Goal: Information Seeking & Learning: Learn about a topic

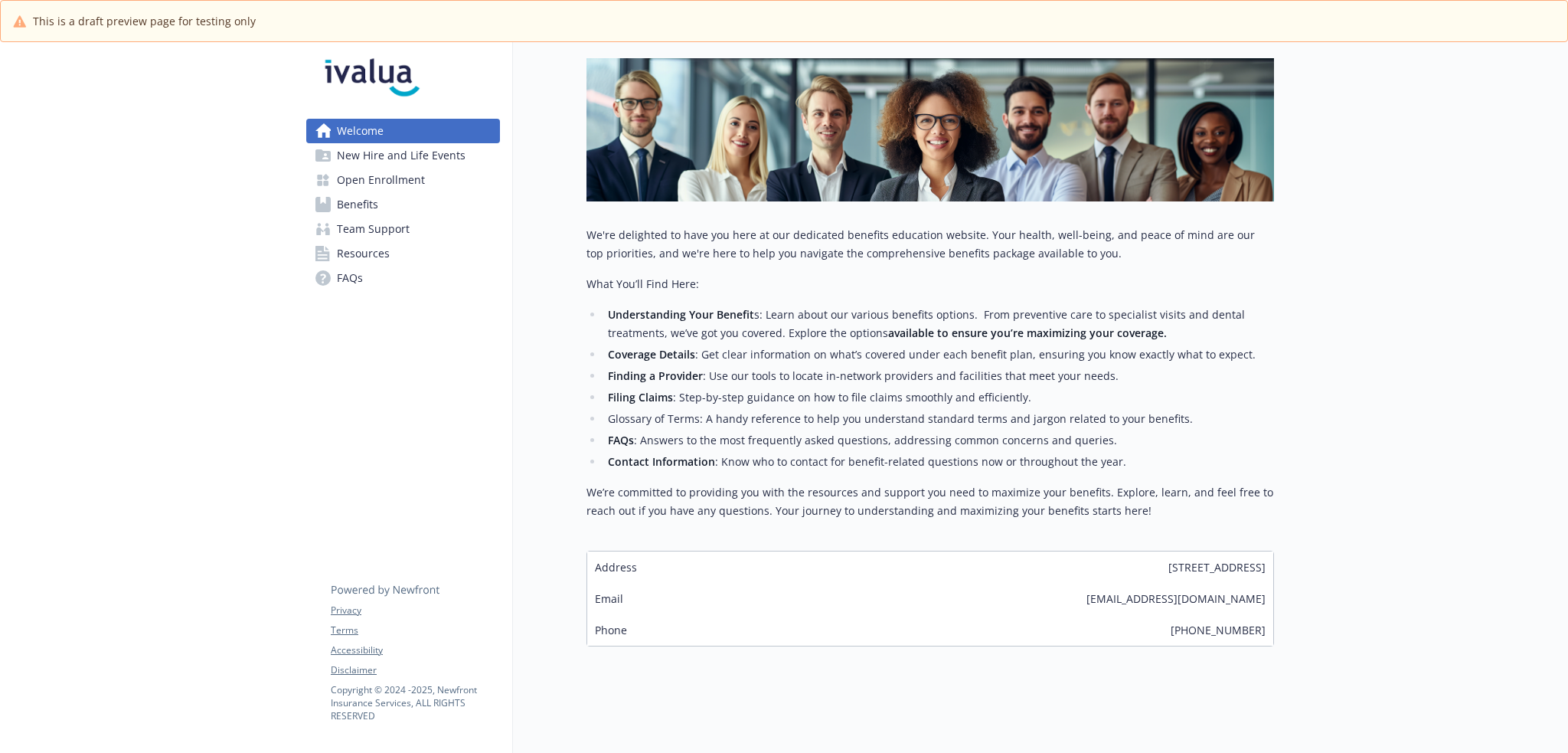
scroll to position [220, 0]
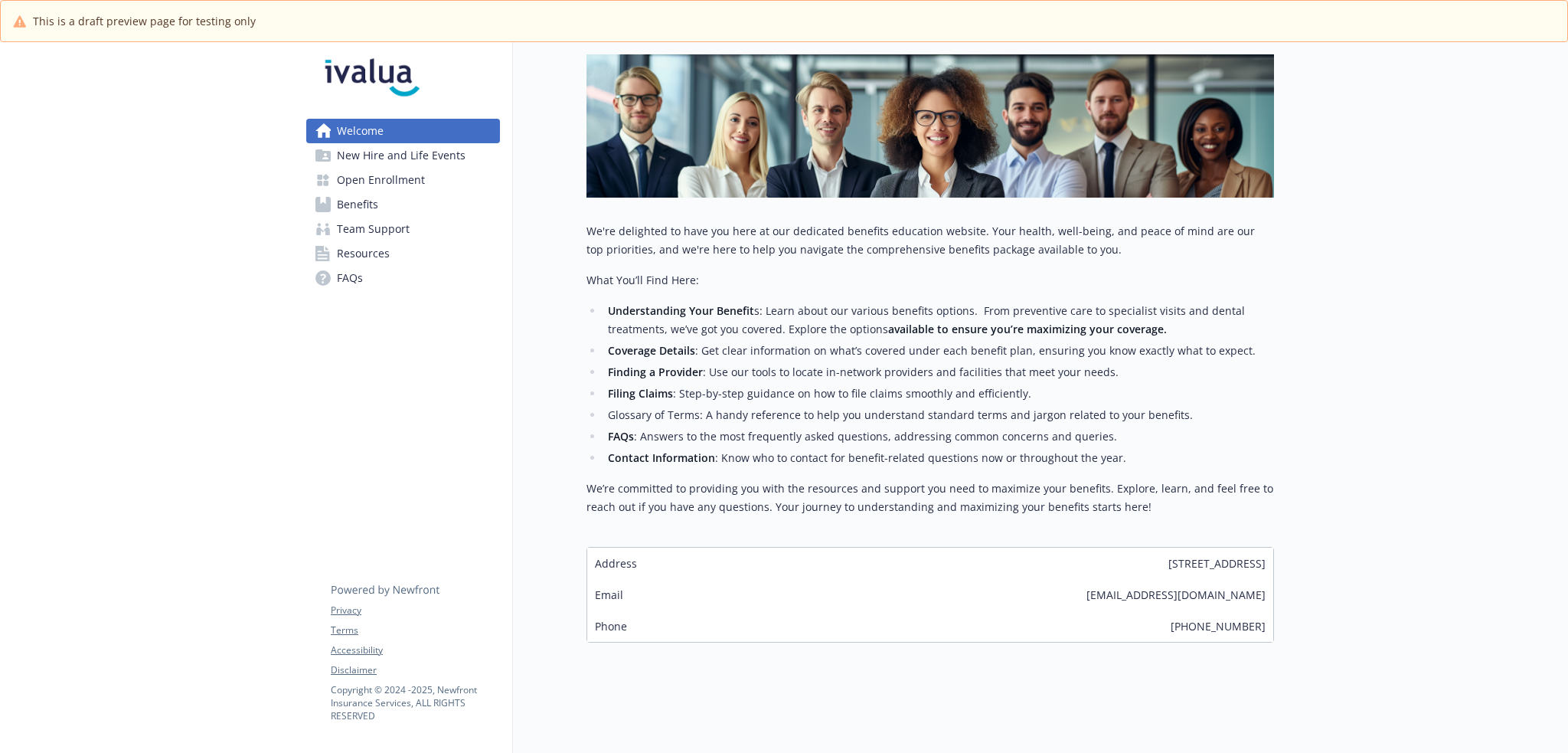
click at [440, 157] on span "New Hire and Life Events" at bounding box center [401, 156] width 129 height 25
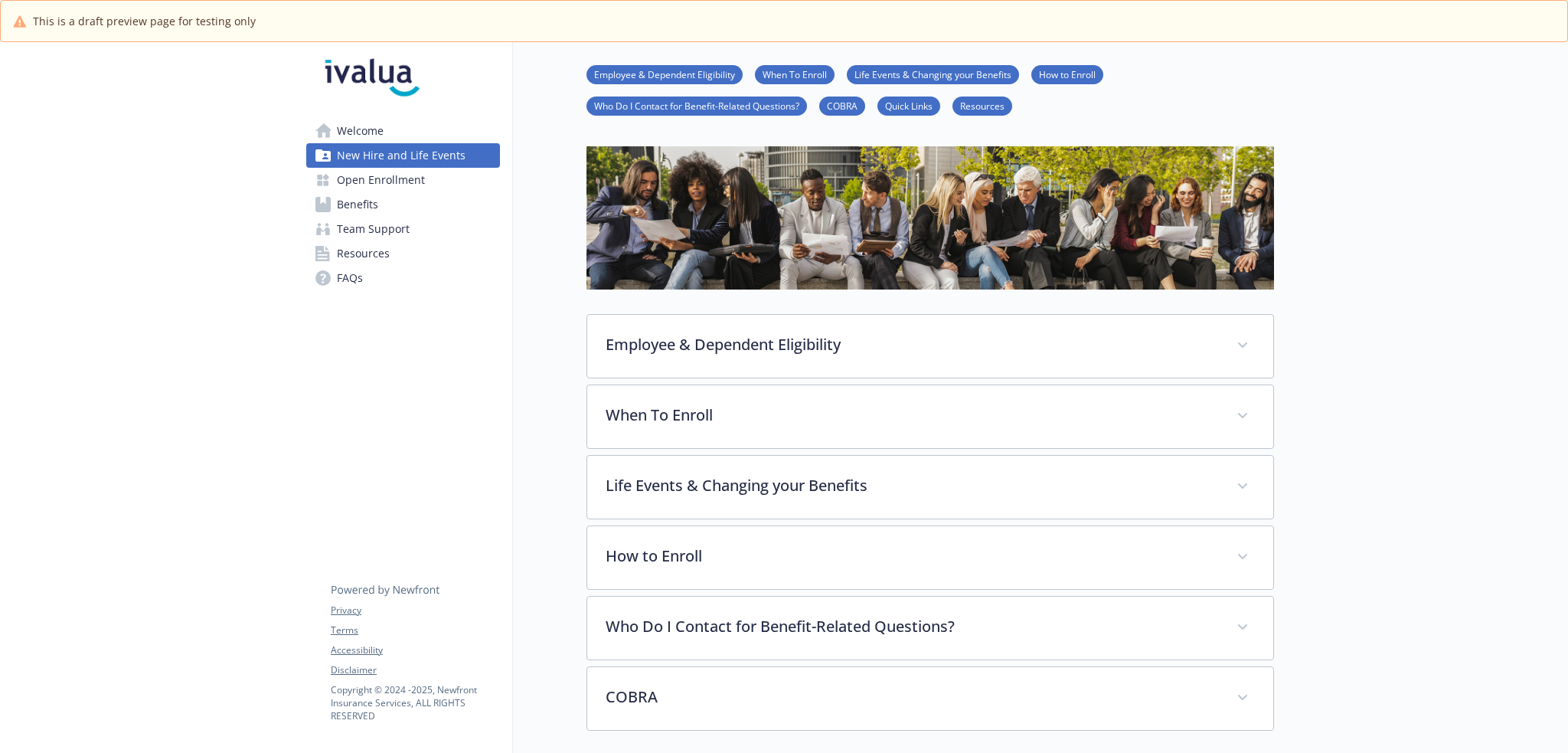
scroll to position [220, 0]
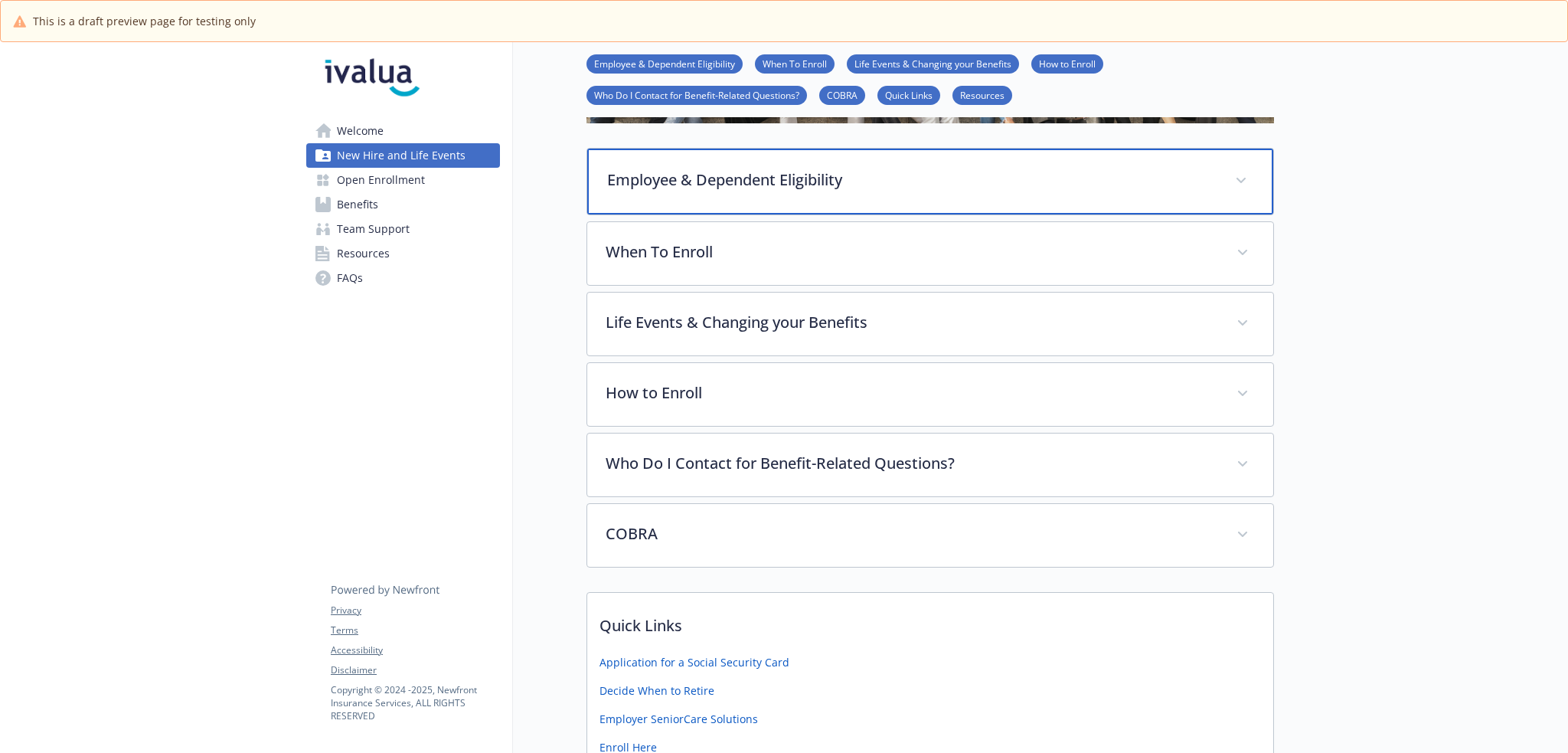
click at [834, 205] on div "Employee & Dependent Eligibility" at bounding box center [930, 181] width 686 height 66
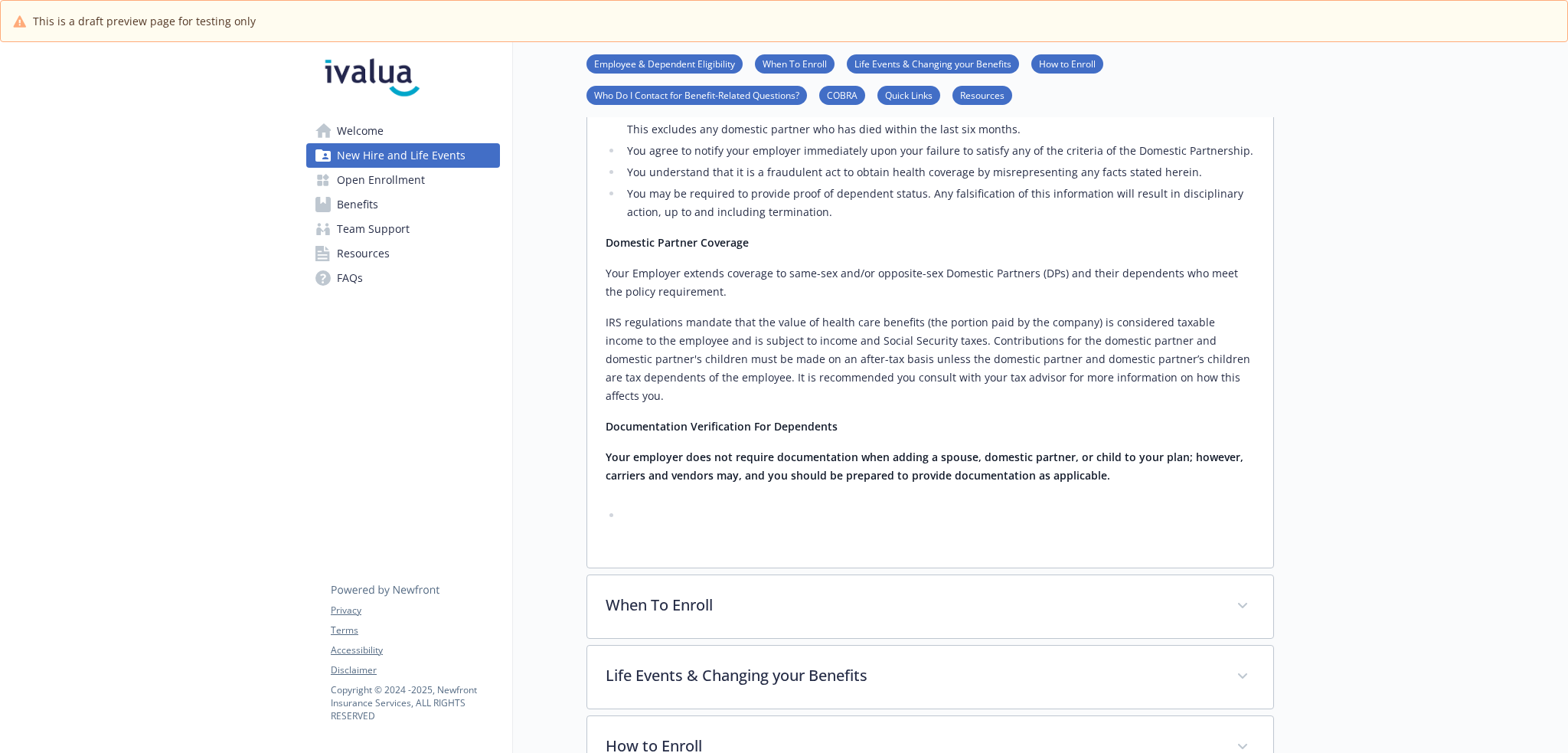
scroll to position [1062, 0]
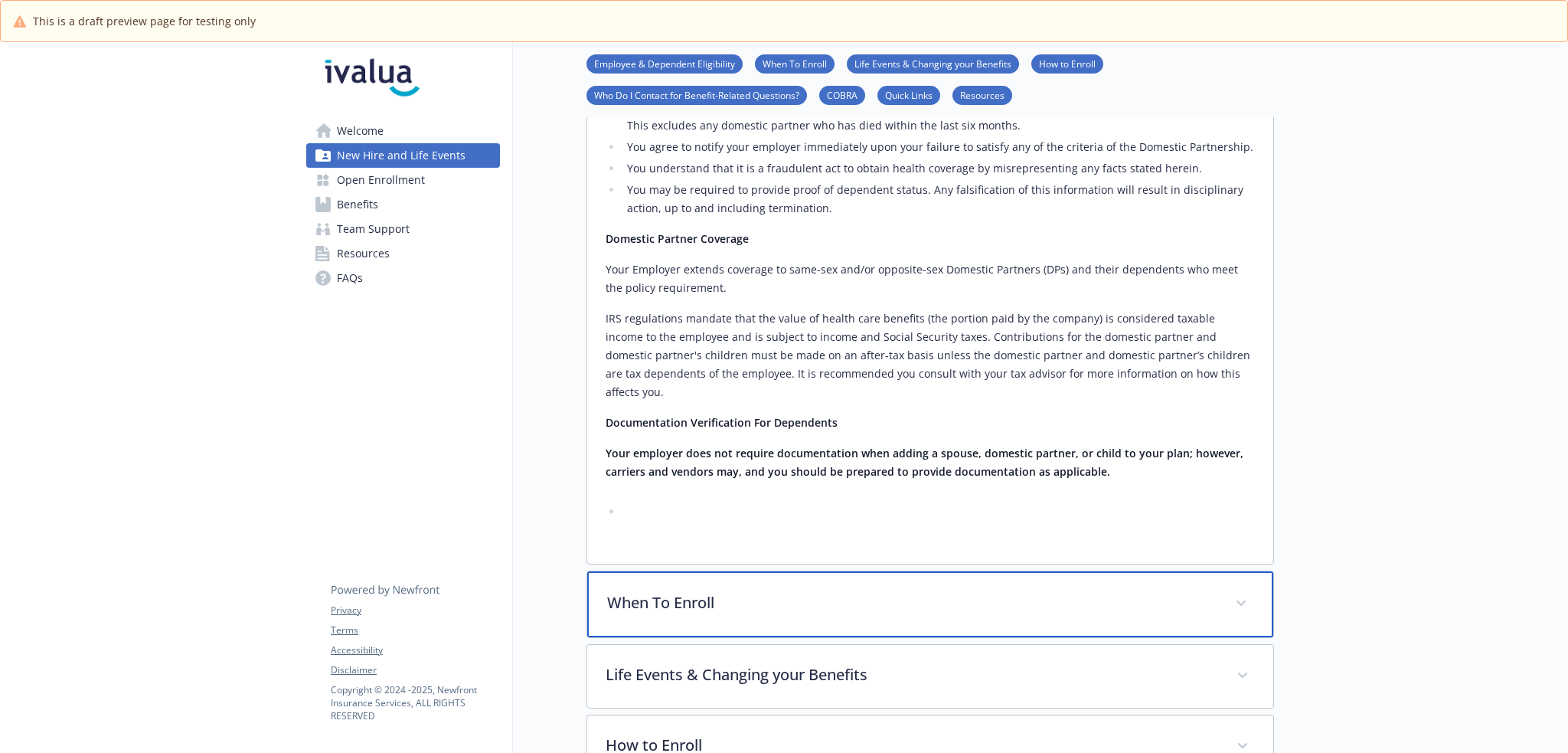
click at [1018, 591] on p "When To Enroll" at bounding box center [911, 602] width 610 height 23
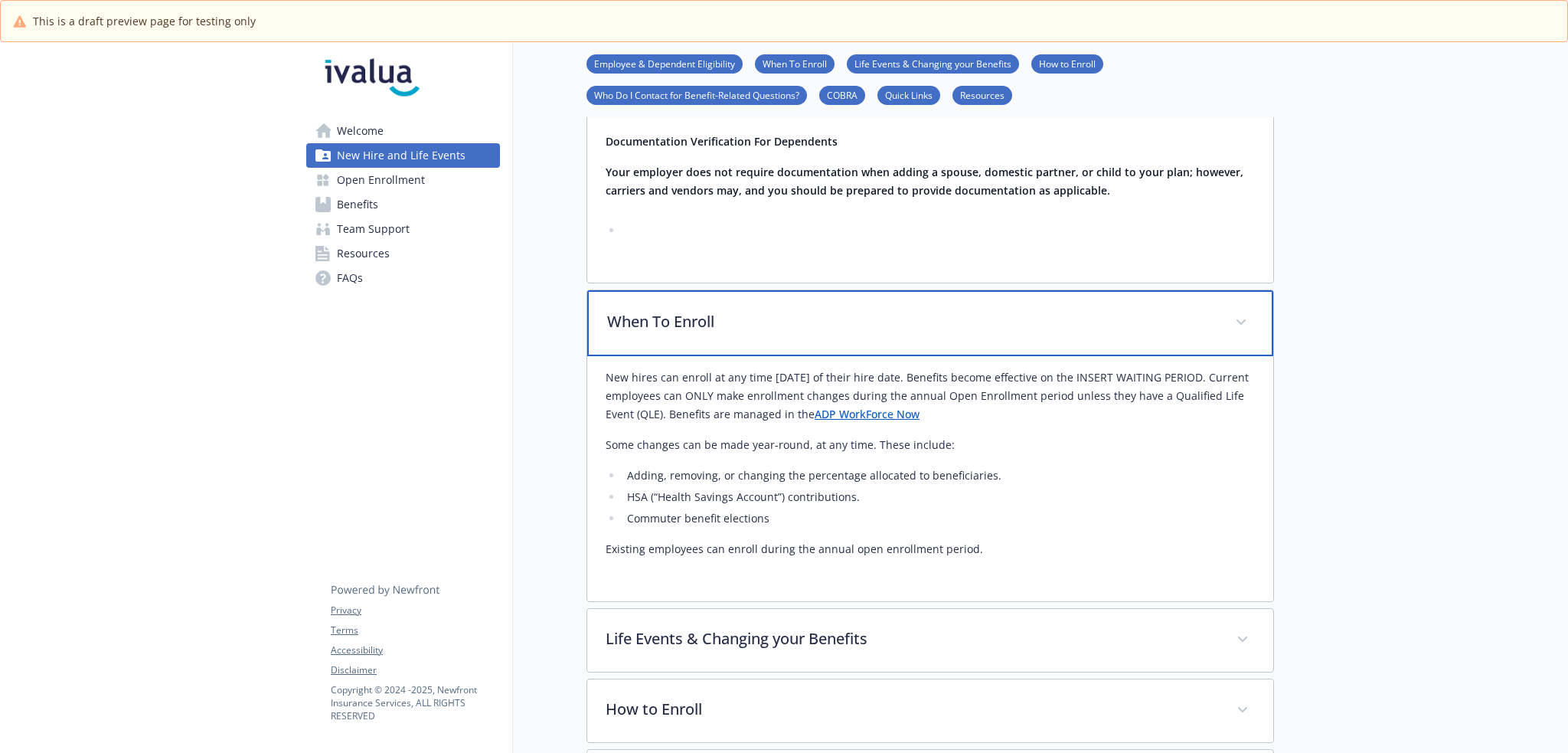
scroll to position [1623, 0]
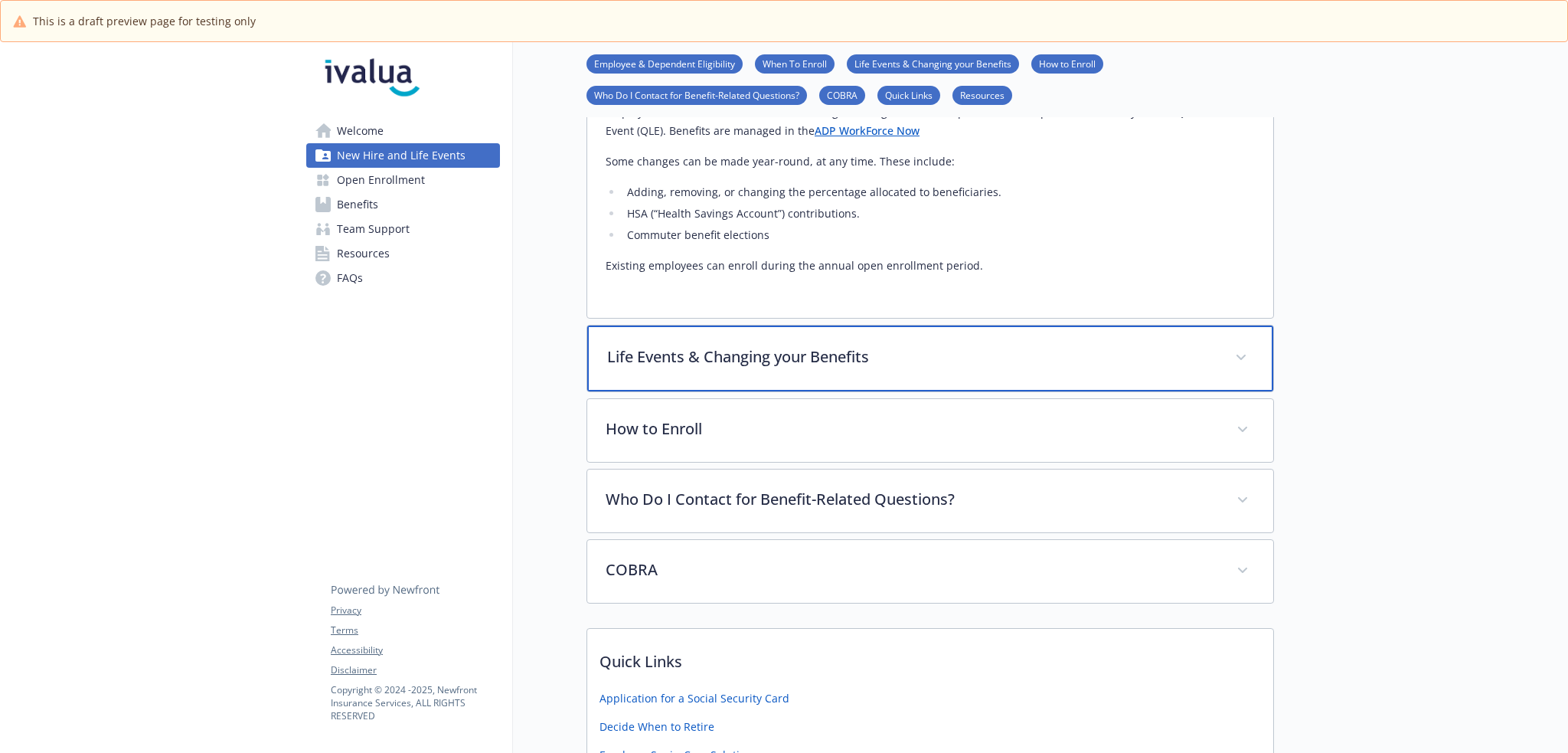
click at [764, 345] on p "Life Events & Changing your Benefits" at bounding box center [911, 357] width 610 height 23
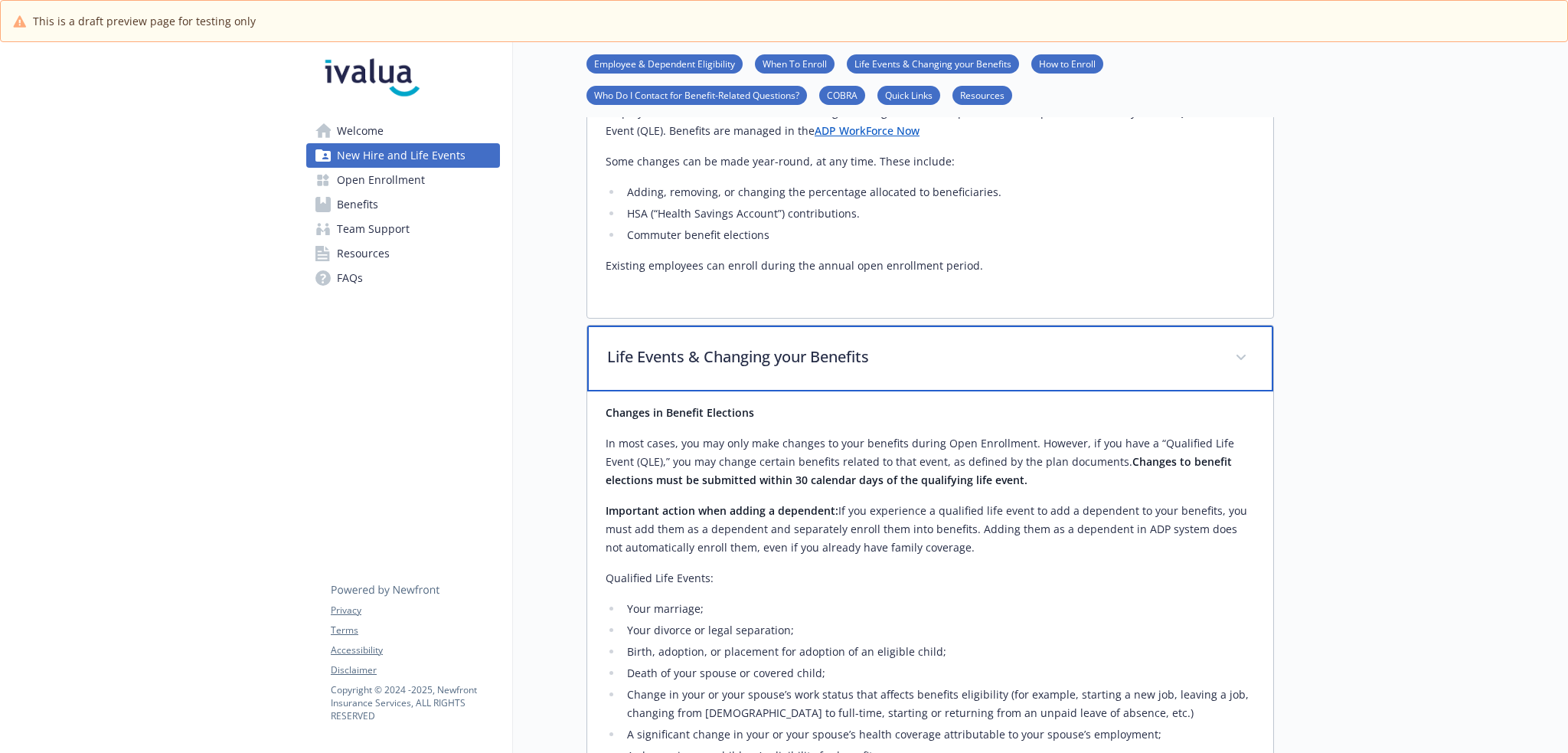
scroll to position [1904, 0]
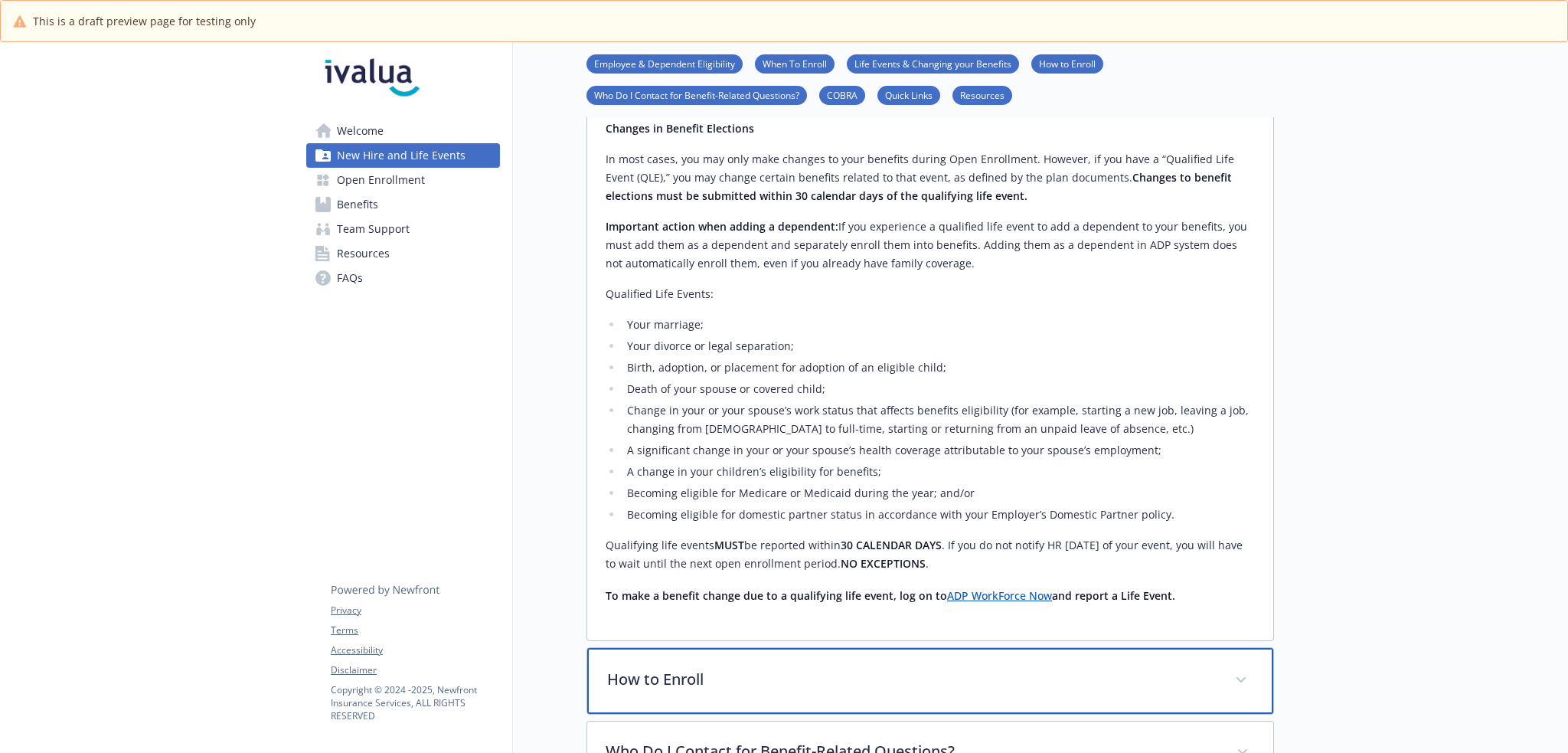
click at [787, 648] on div "How to Enroll" at bounding box center [930, 680] width 686 height 66
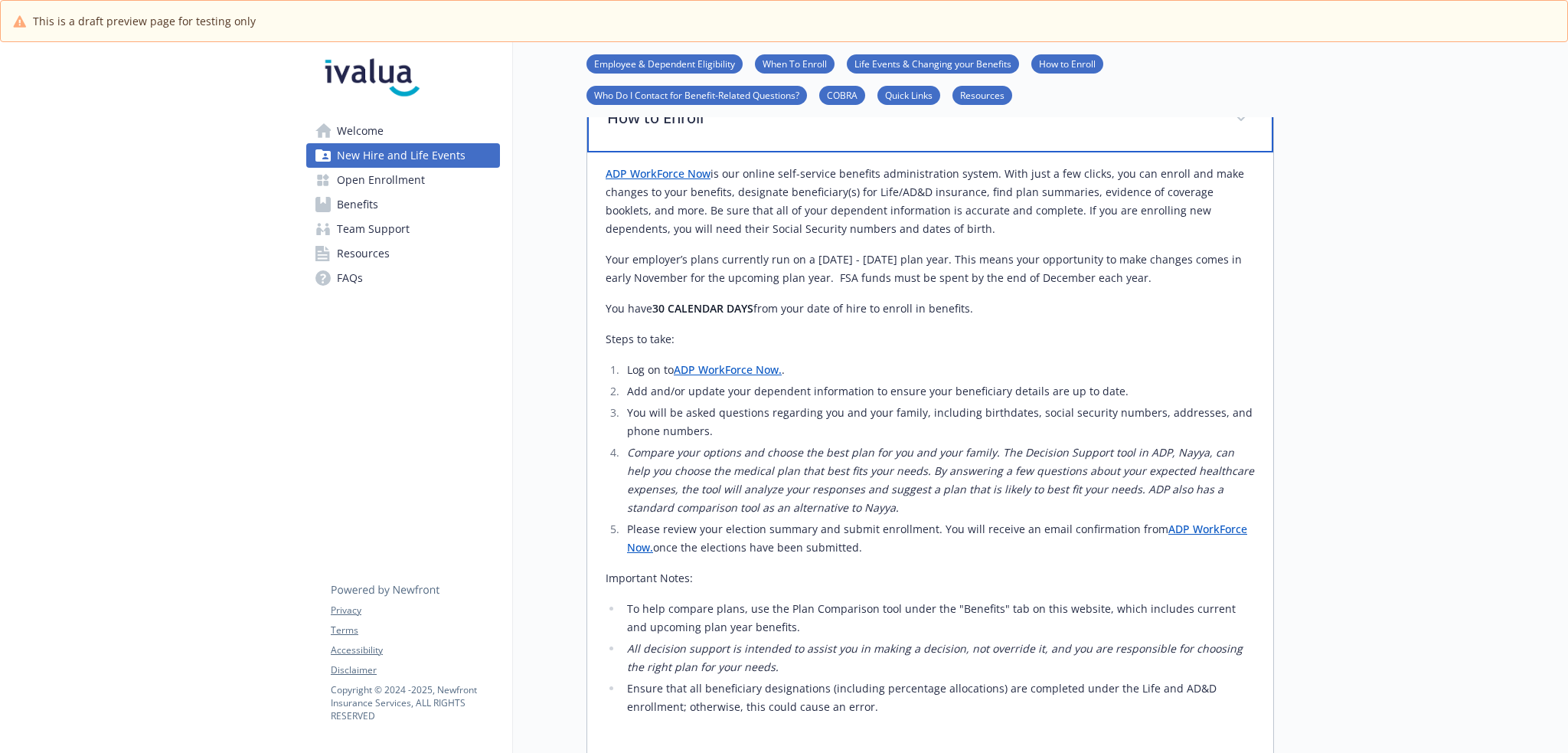
scroll to position [2747, 0]
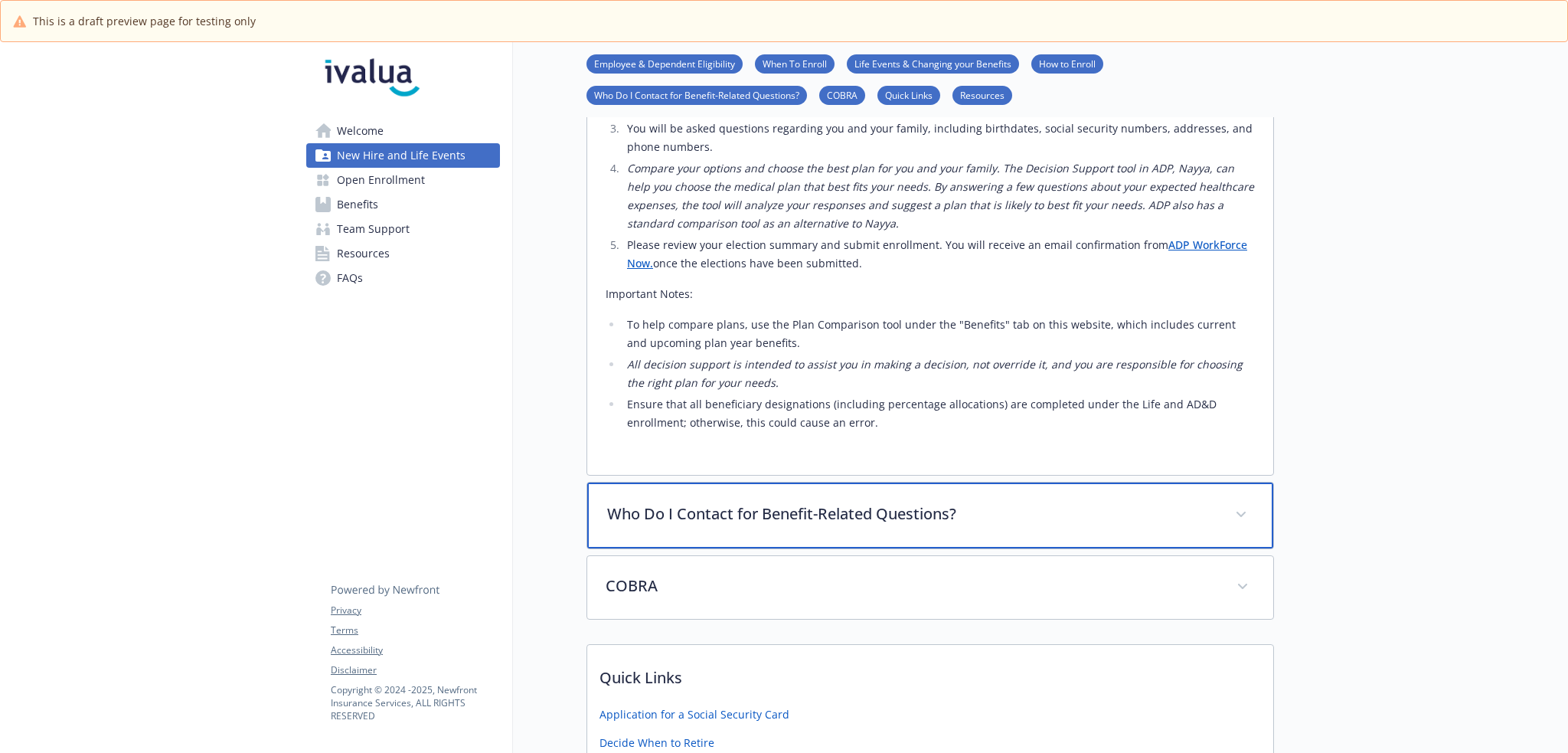
click at [979, 502] on p "Who Do I Contact for Benefit-Related Questions?" at bounding box center [911, 513] width 610 height 23
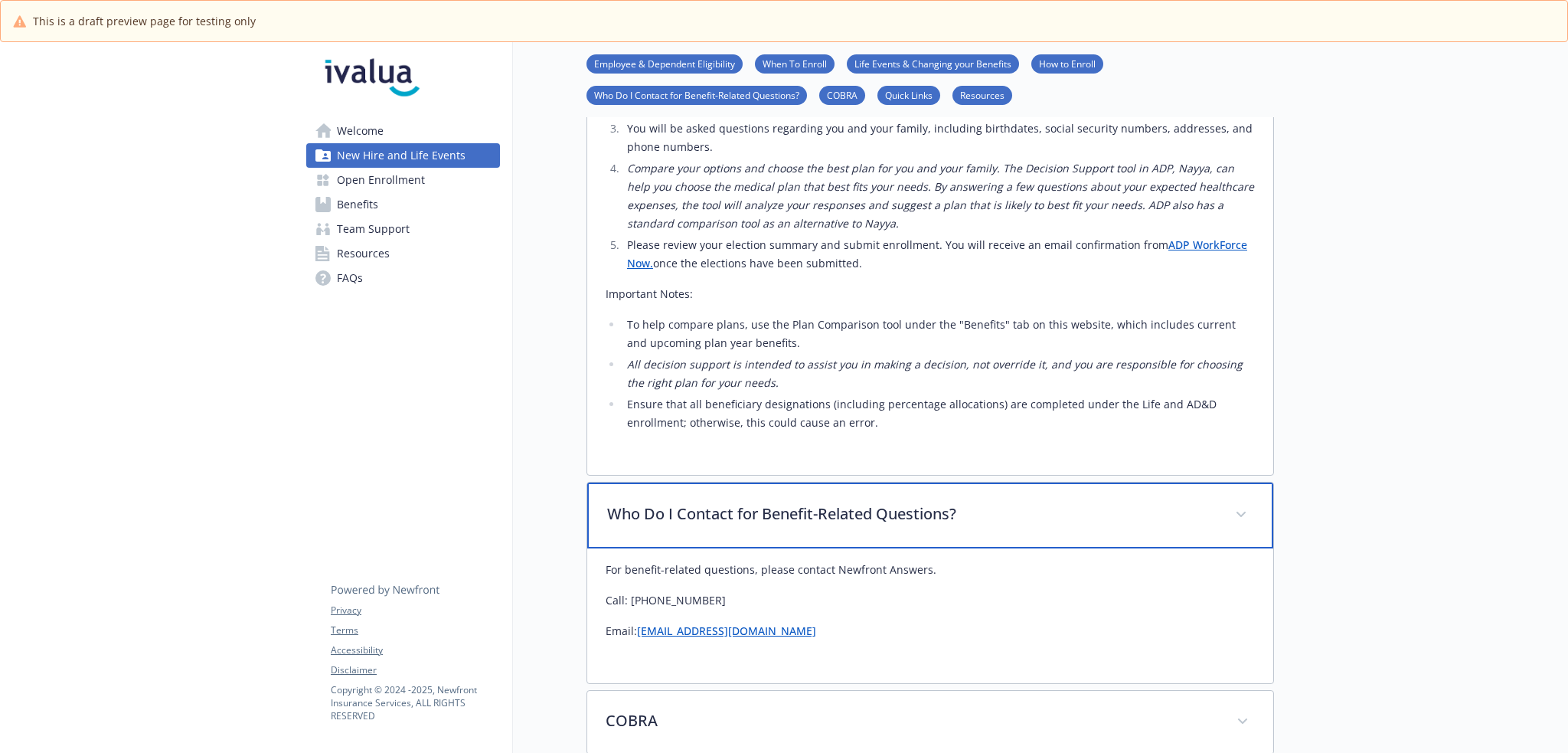
scroll to position [3027, 0]
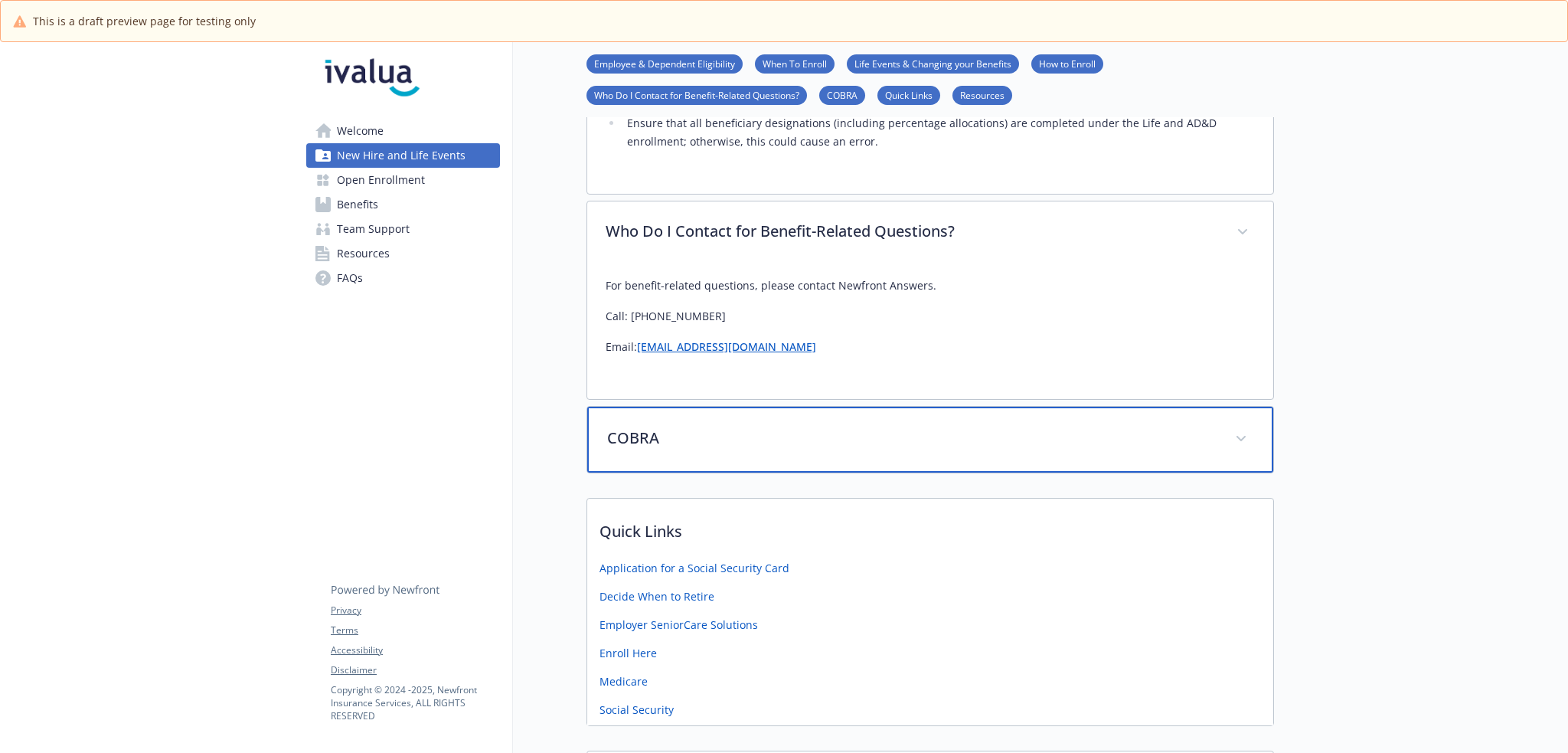
click at [836, 427] on p "COBRA" at bounding box center [911, 438] width 610 height 23
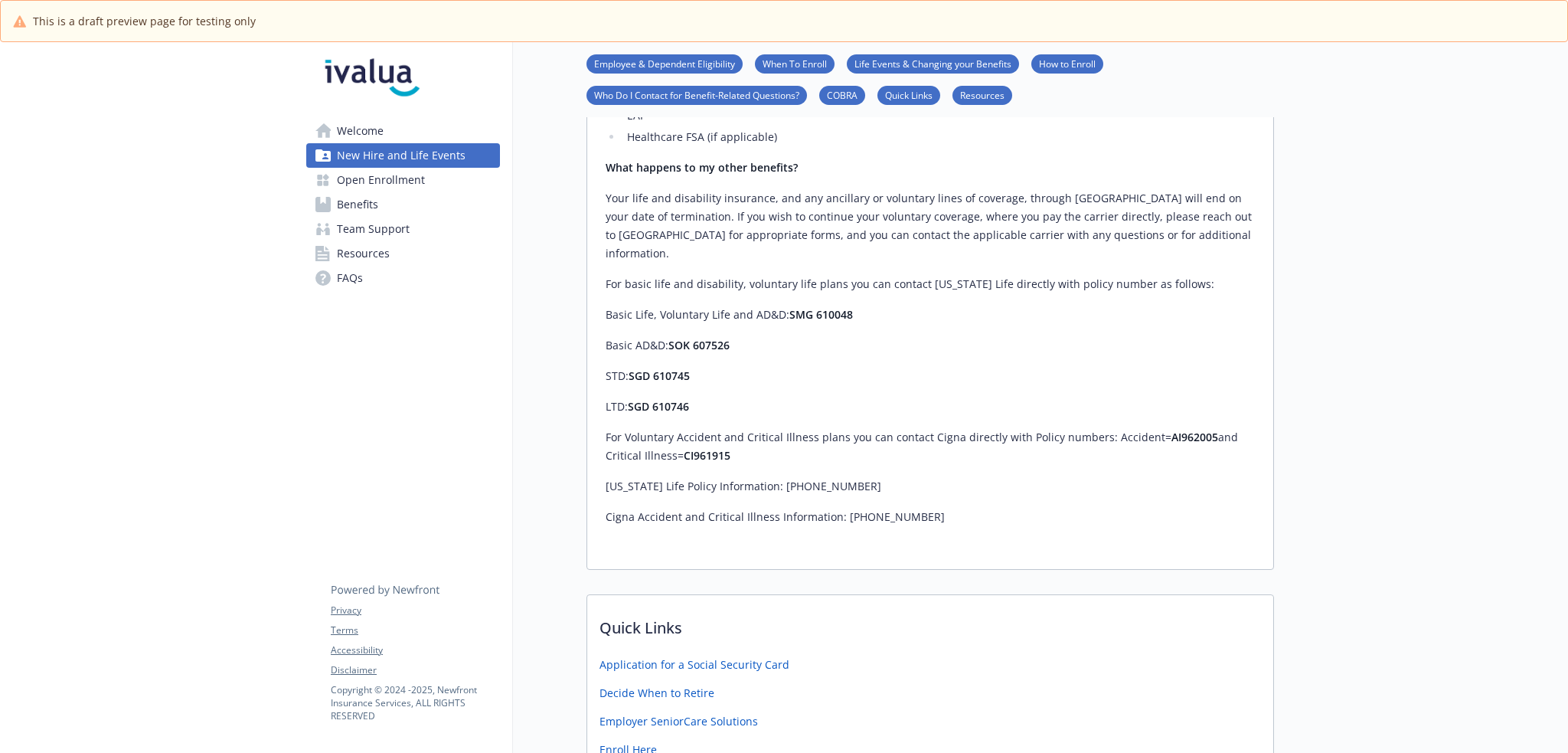
scroll to position [4430, 0]
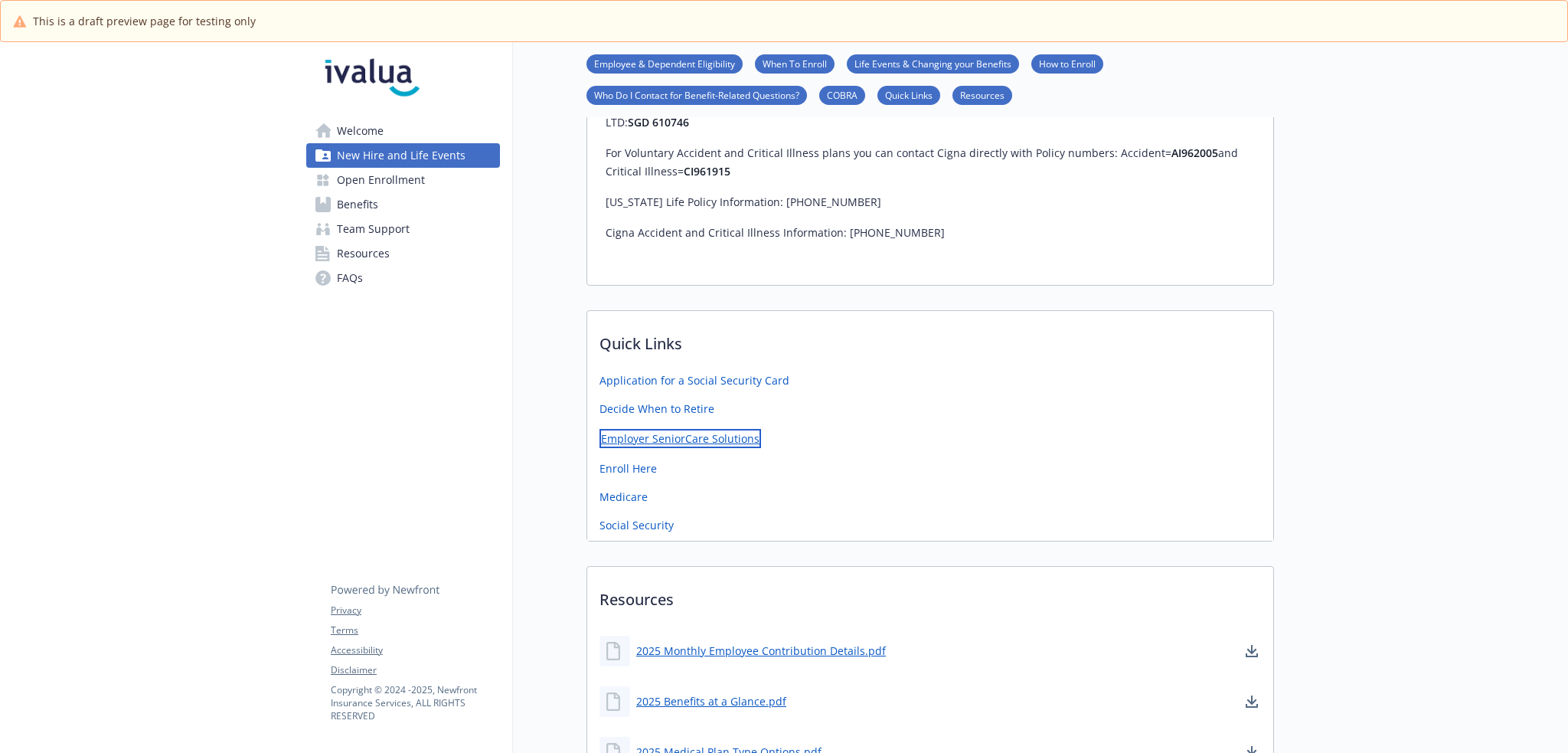
click at [698, 429] on link "Employer SeniorCare Solutions" at bounding box center [679, 438] width 161 height 19
click at [638, 457] on link "Enroll Here" at bounding box center [629, 467] width 60 height 19
click at [633, 486] on link "Medicare" at bounding box center [625, 495] width 52 height 19
click at [644, 513] on link "Social Security" at bounding box center [638, 523] width 77 height 19
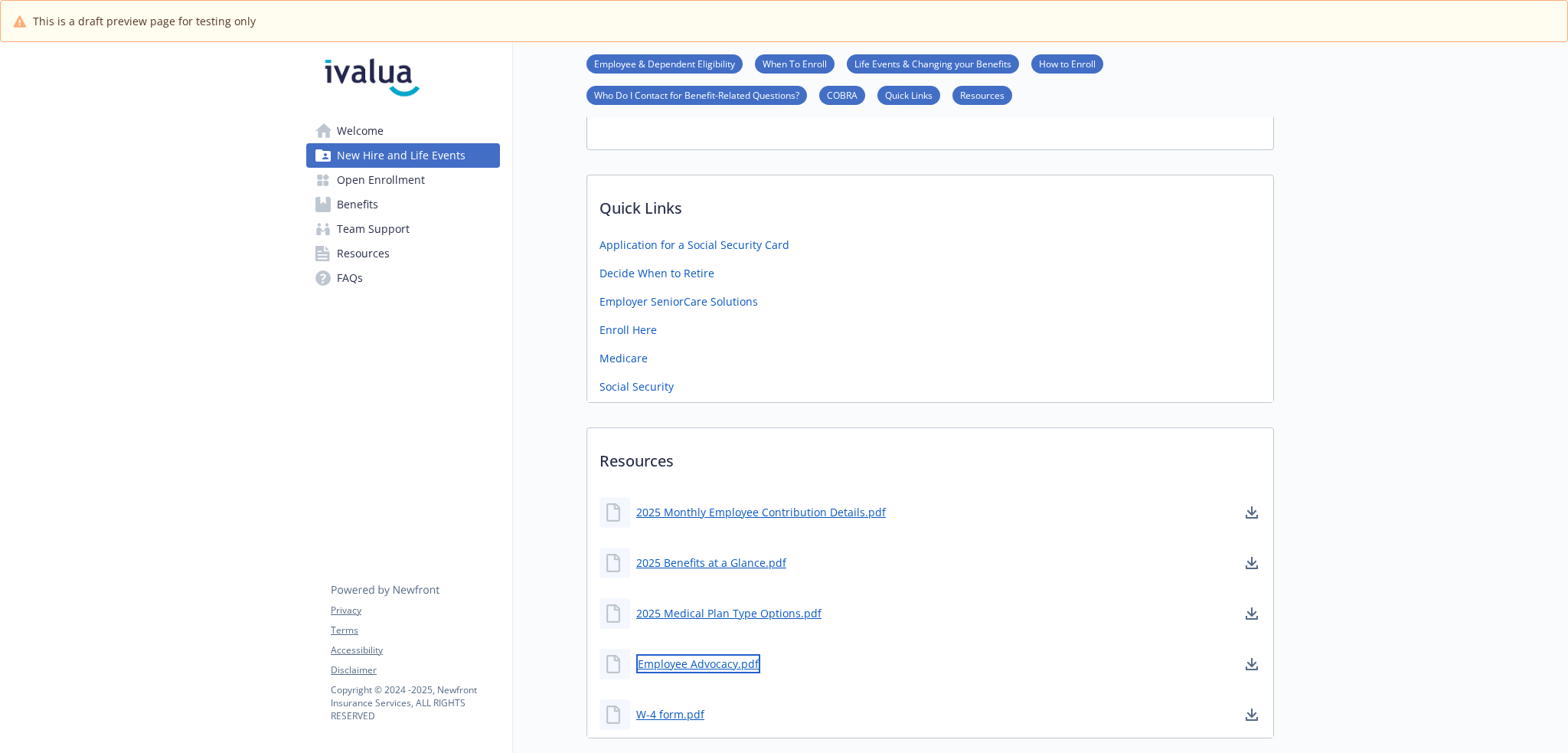
click at [706, 654] on link "Employee Advocacy.pdf" at bounding box center [699, 663] width 124 height 19
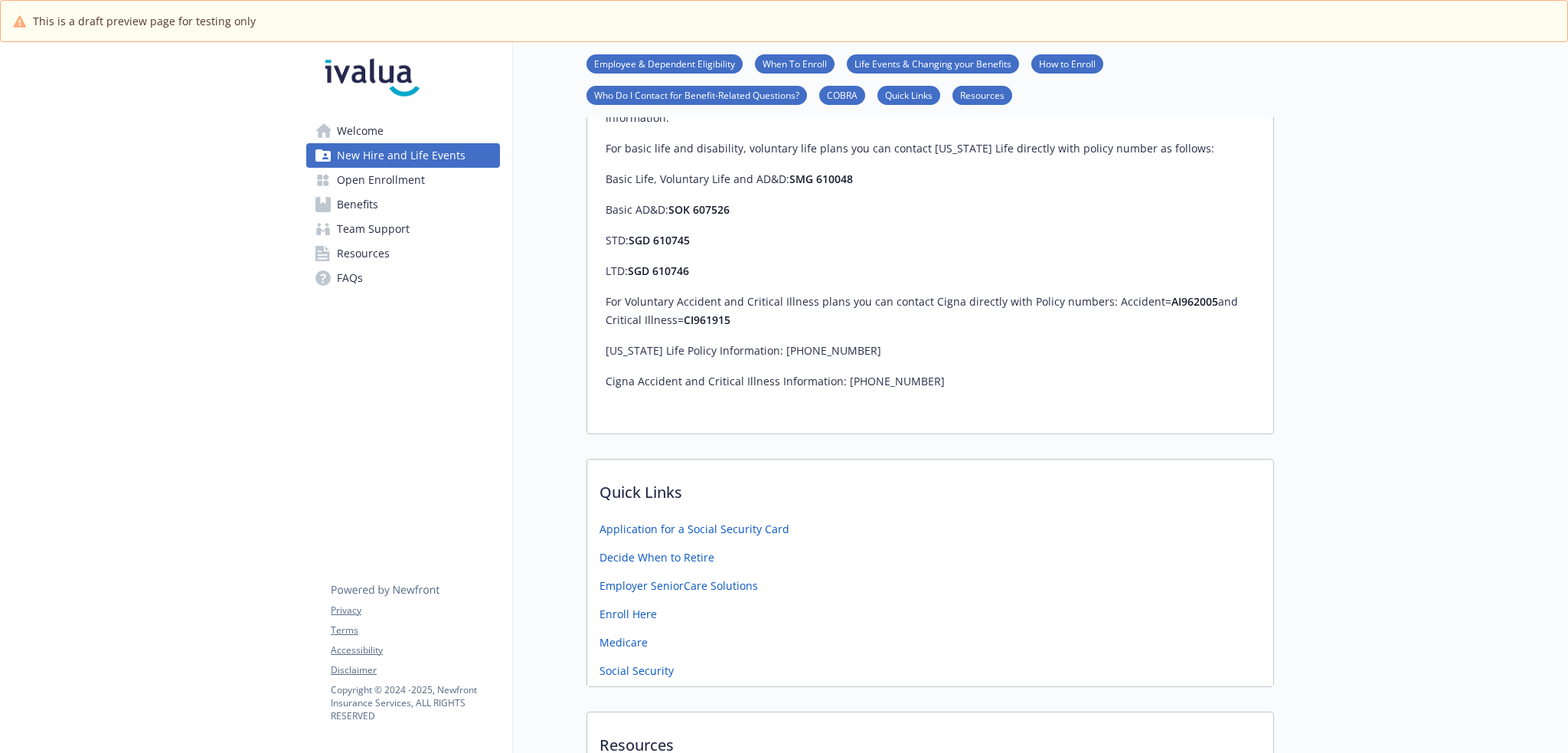
click at [424, 224] on link "Team Support" at bounding box center [403, 229] width 194 height 25
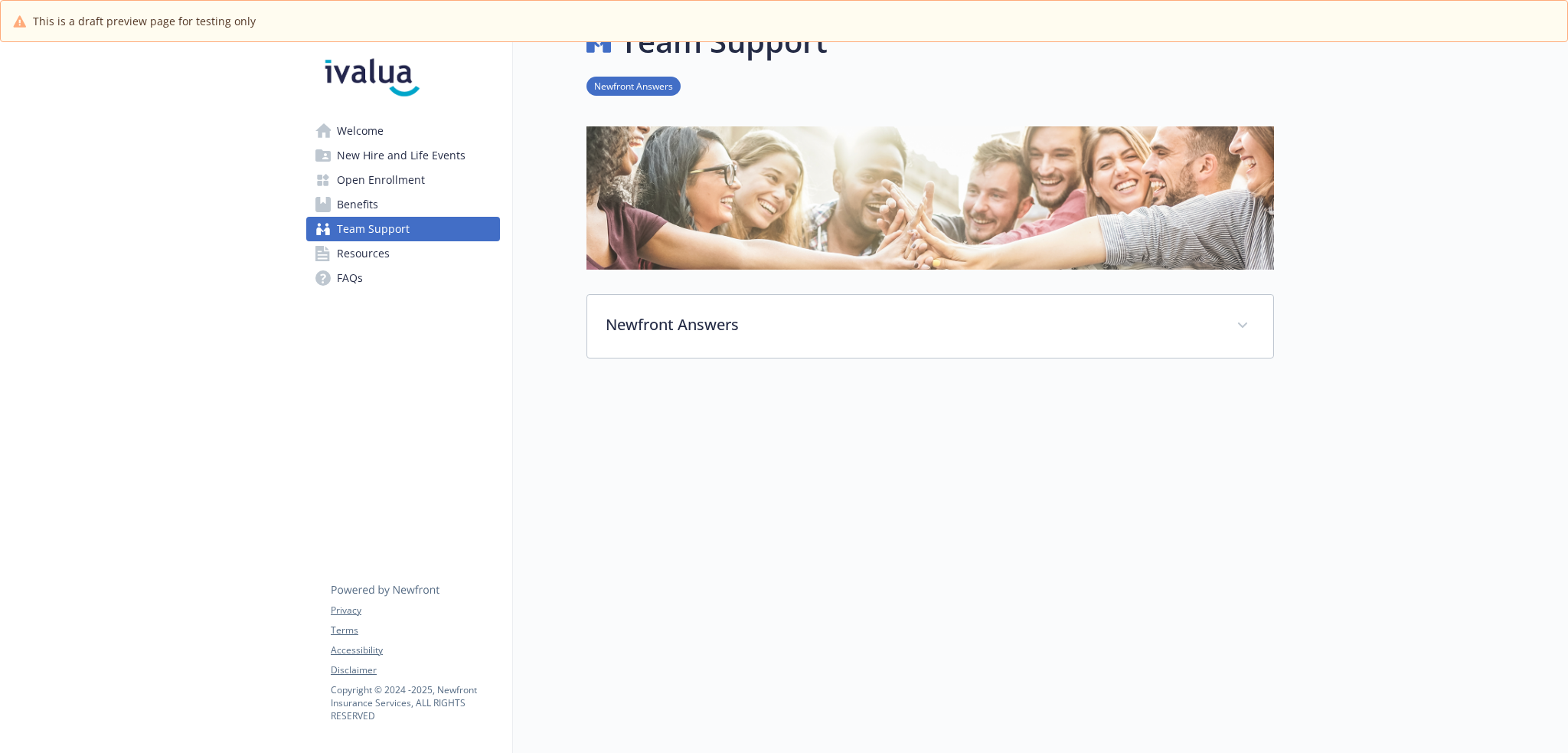
scroll to position [53, 0]
click at [408, 156] on span "New Hire and Life Events" at bounding box center [401, 156] width 129 height 25
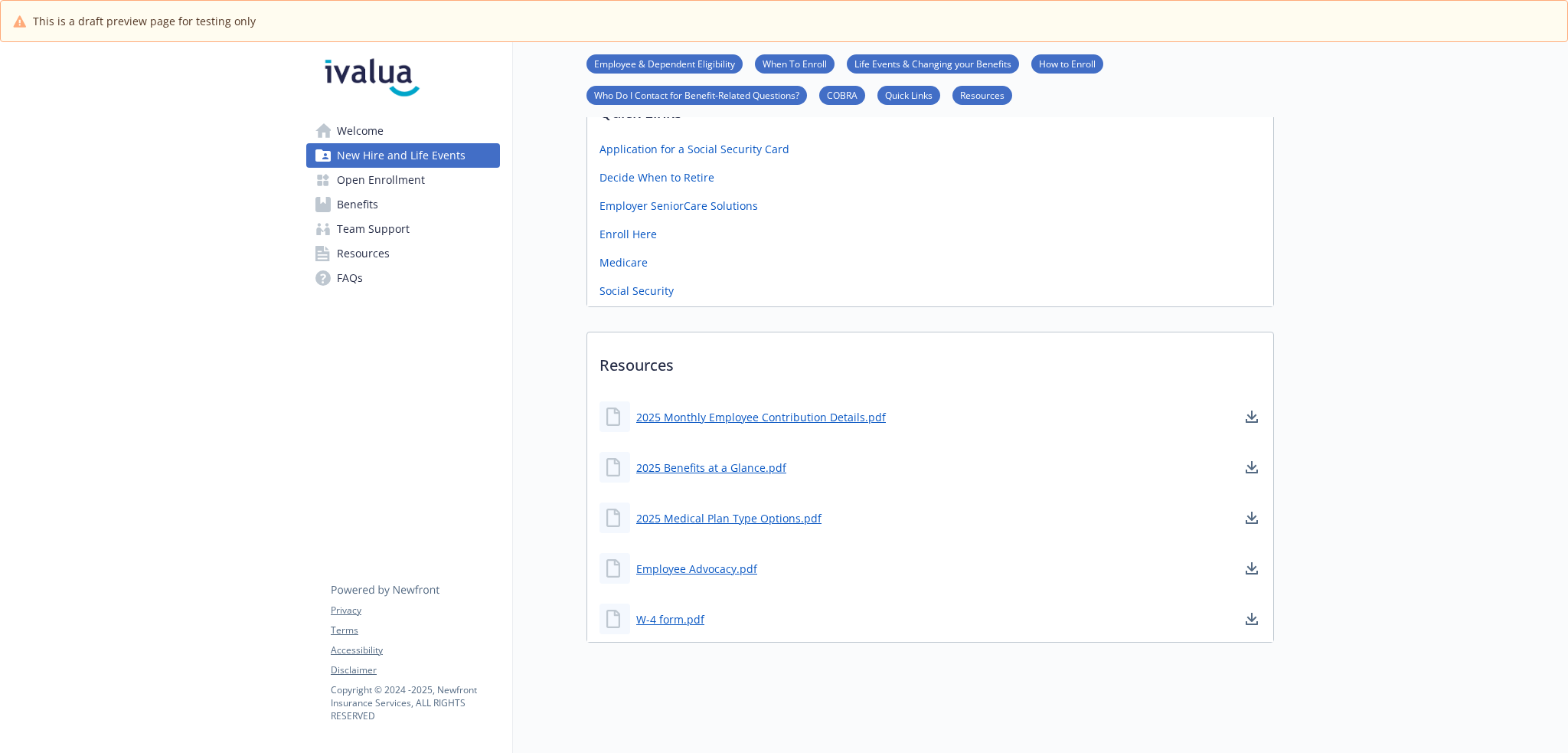
scroll to position [460, 0]
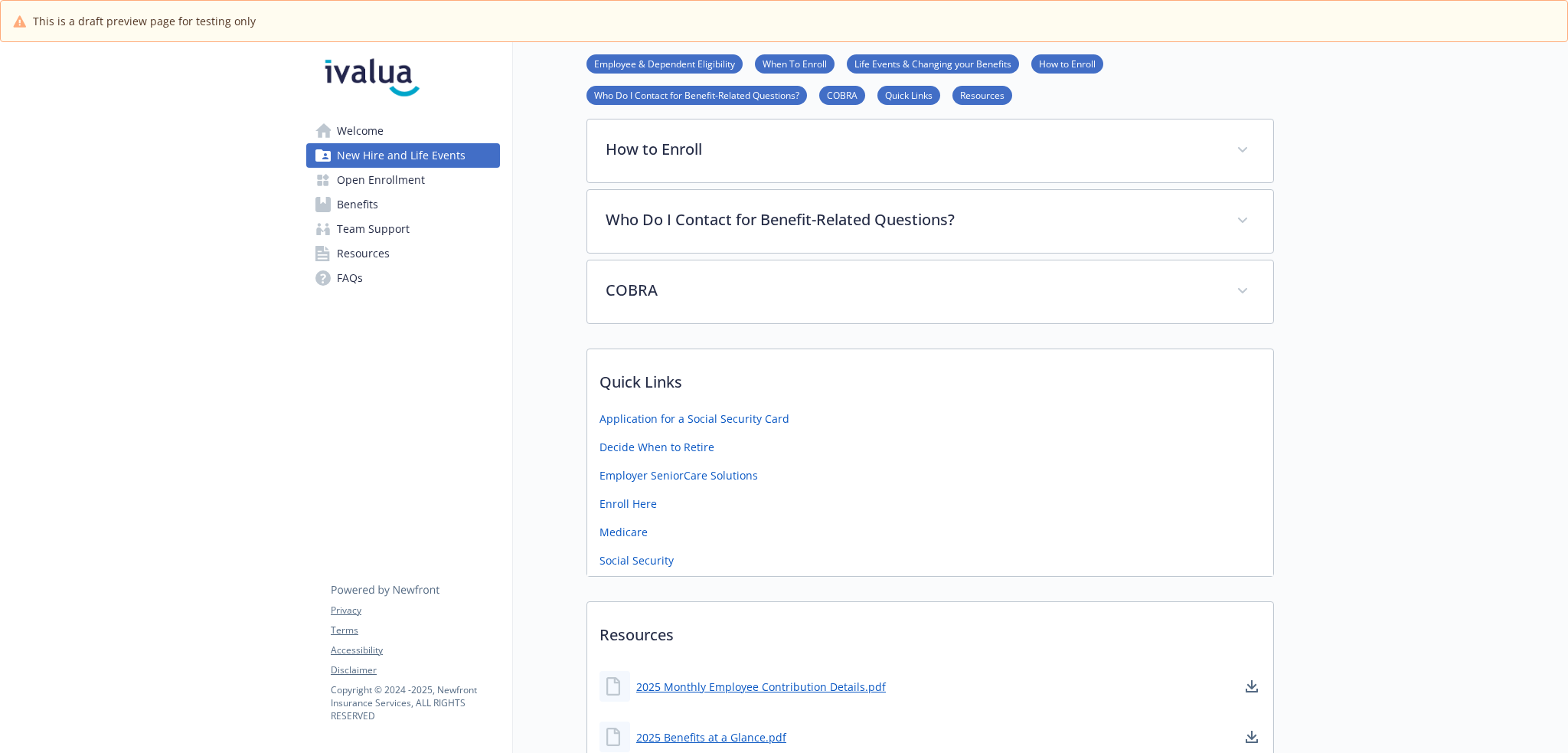
click at [408, 219] on link "Team Support" at bounding box center [403, 229] width 194 height 25
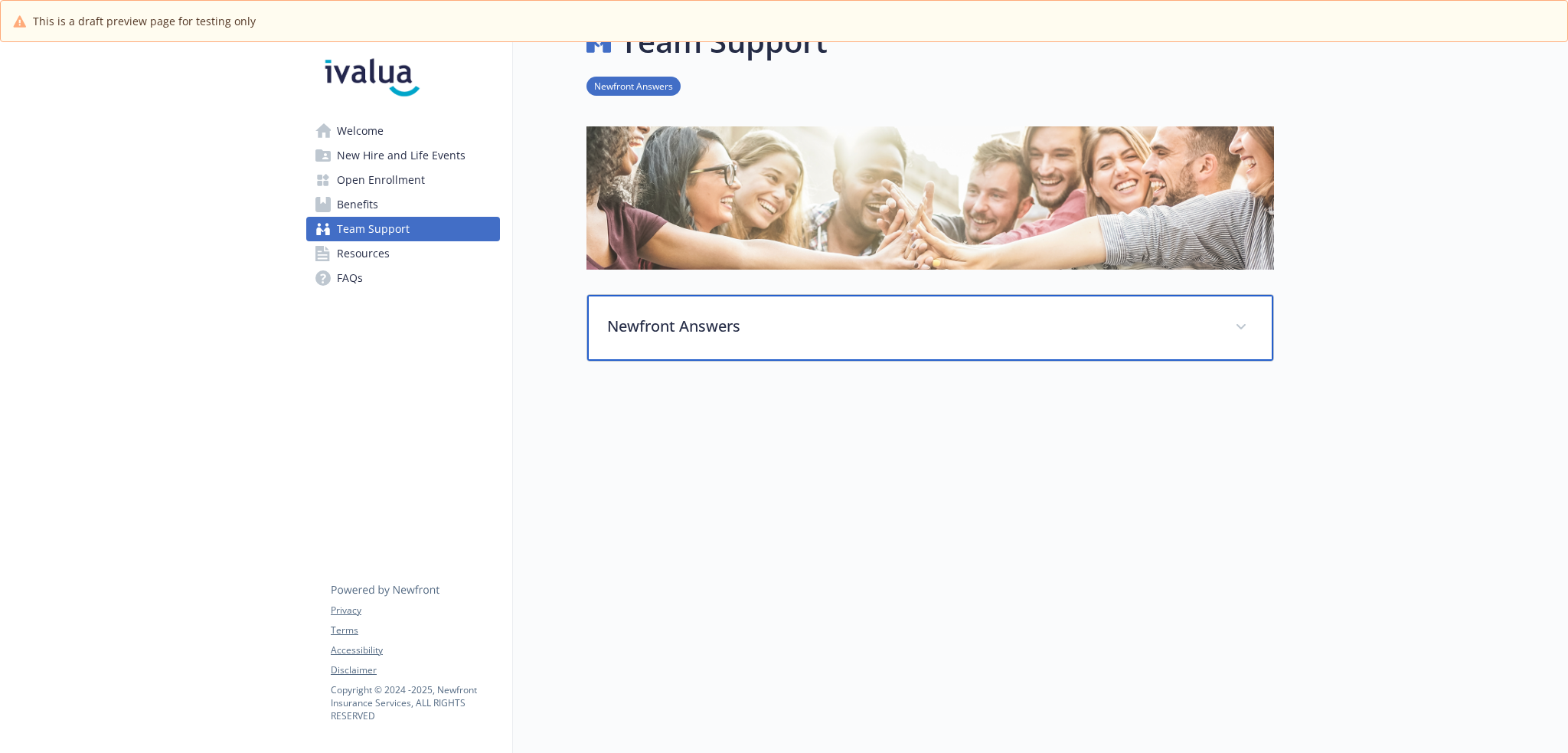
click at [686, 315] on p "Newfront Answers" at bounding box center [911, 326] width 610 height 23
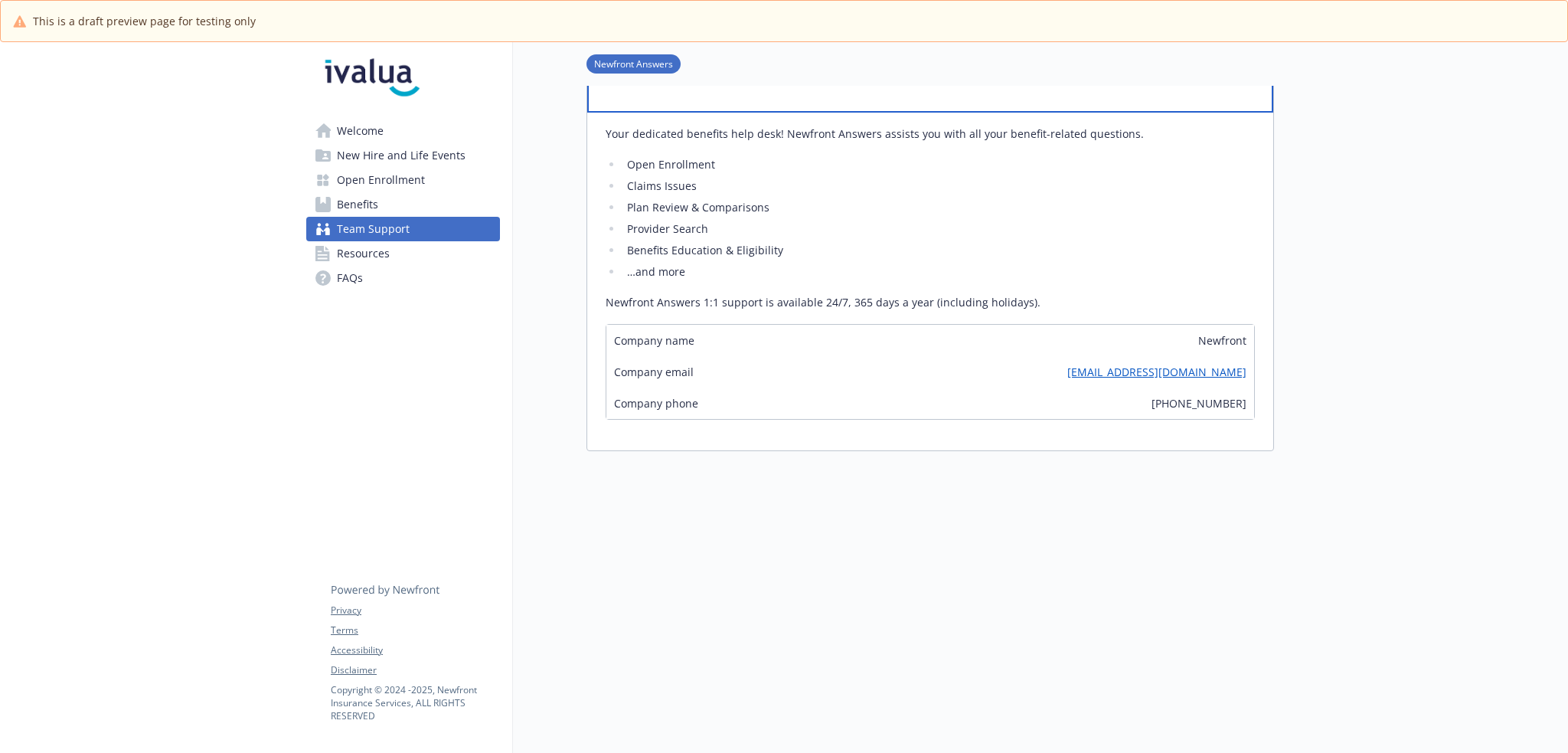
scroll to position [0, 0]
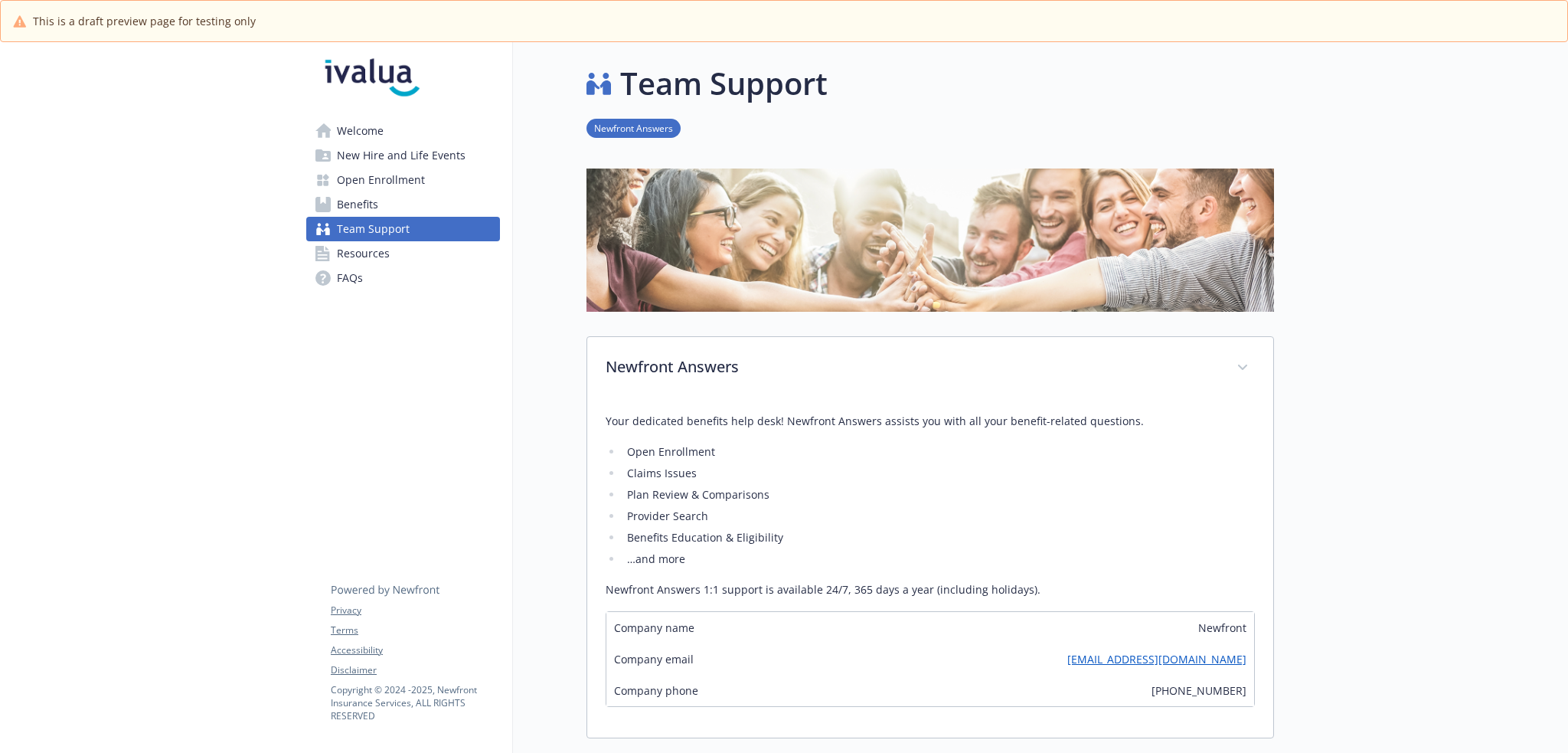
click at [405, 130] on link "Welcome" at bounding box center [403, 131] width 194 height 25
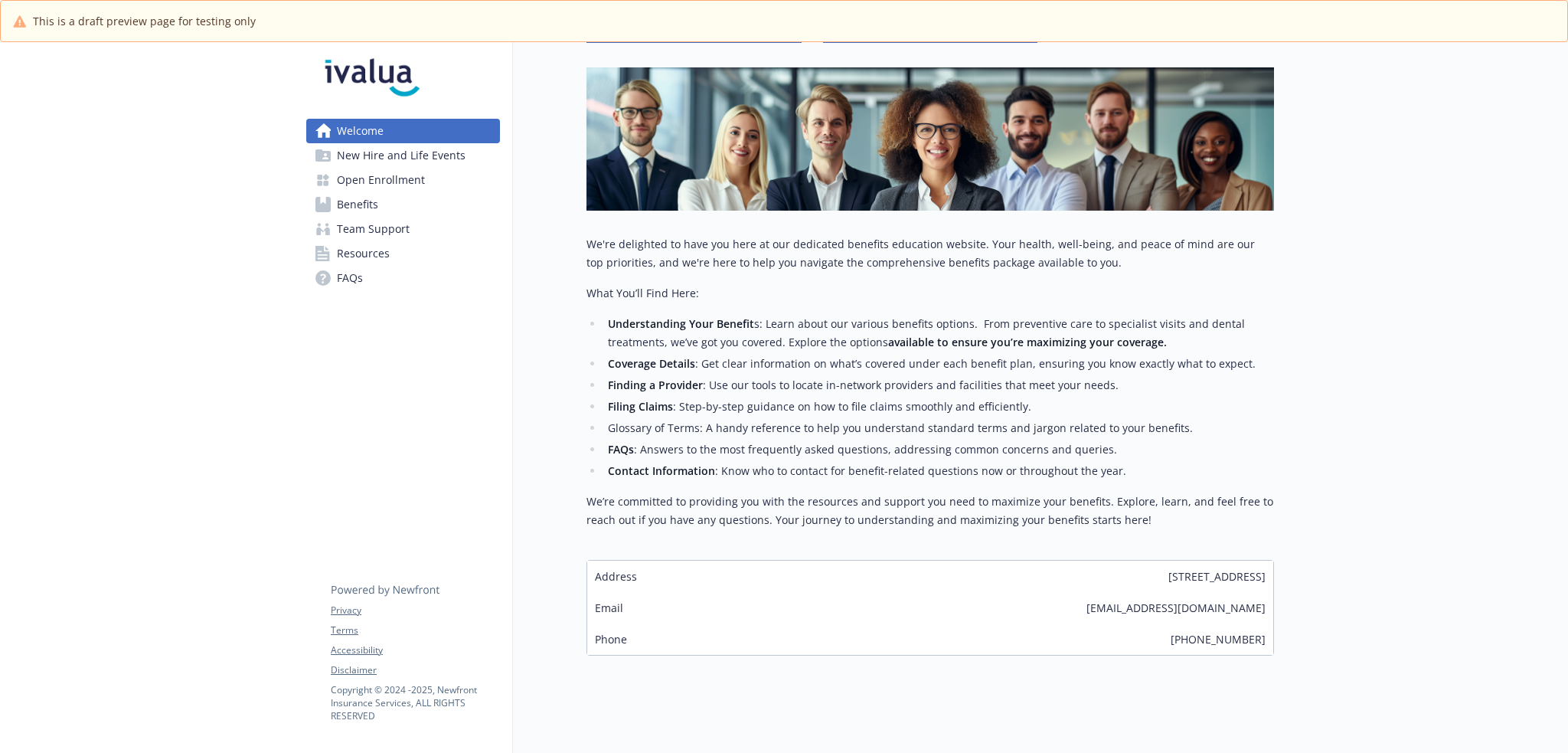
scroll to position [220, 0]
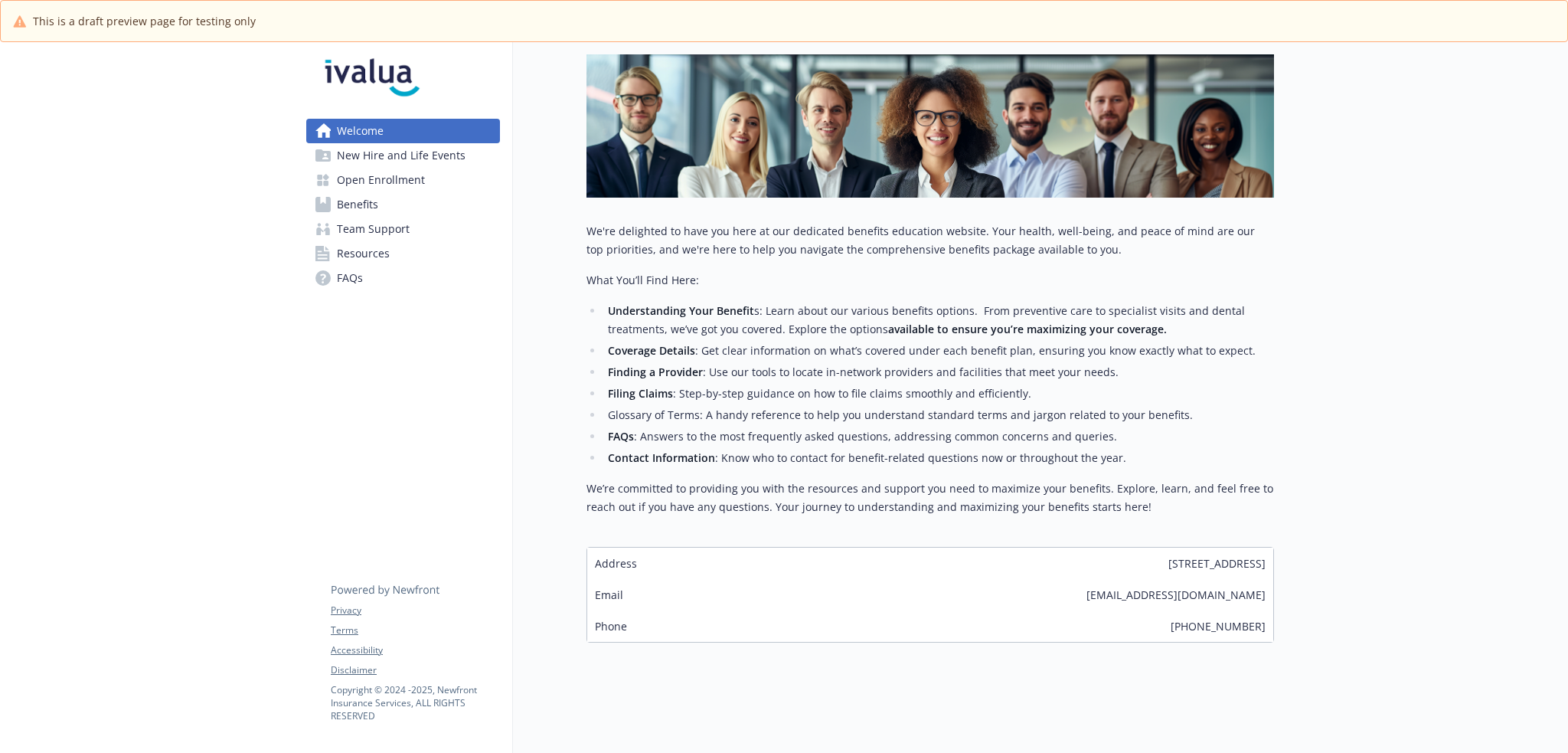
drag, startPoint x: 420, startPoint y: 149, endPoint x: 432, endPoint y: 151, distance: 12.2
click at [420, 149] on span "New Hire and Life Events" at bounding box center [401, 156] width 129 height 25
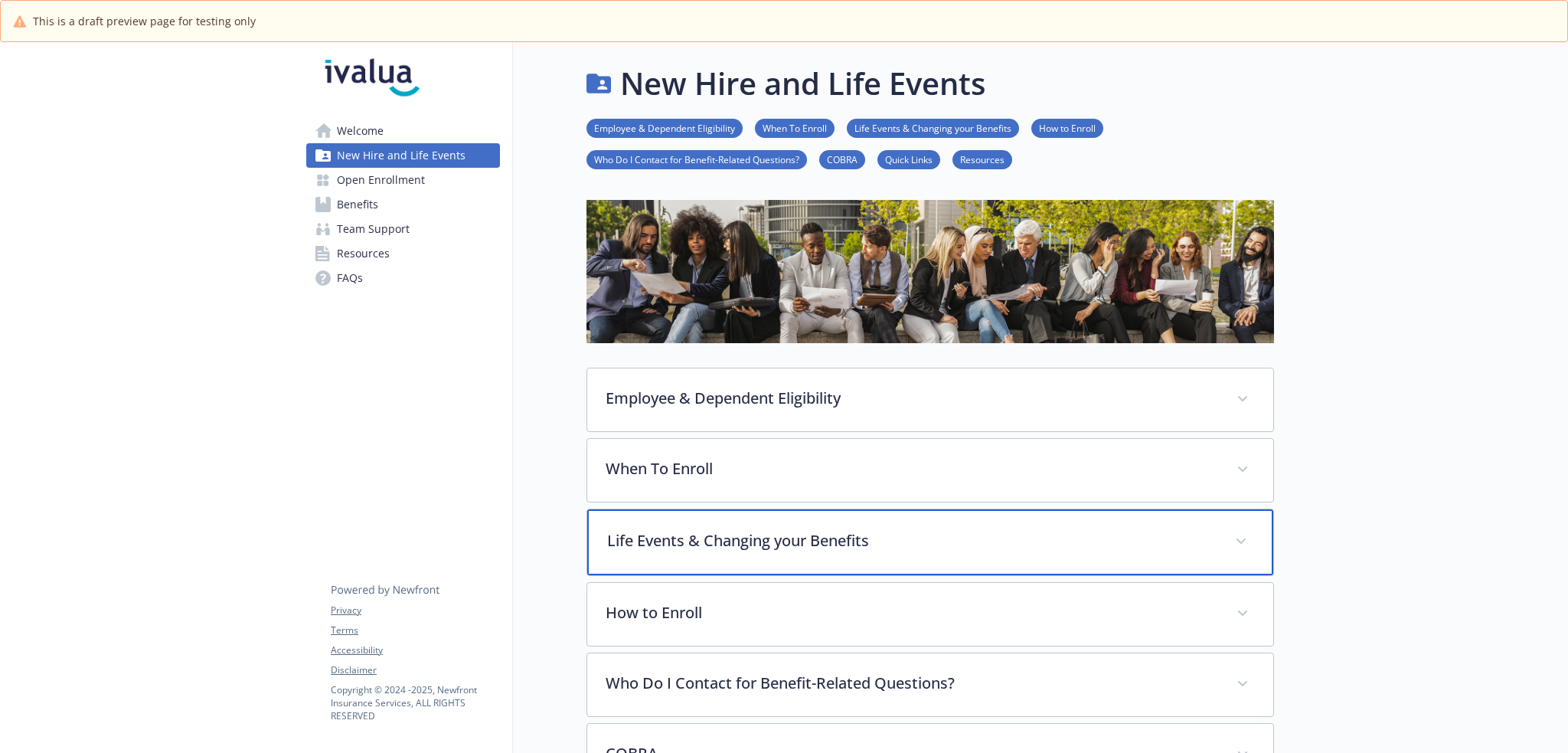
click at [923, 513] on div "Life Events & Changing your Benefits" at bounding box center [930, 541] width 686 height 66
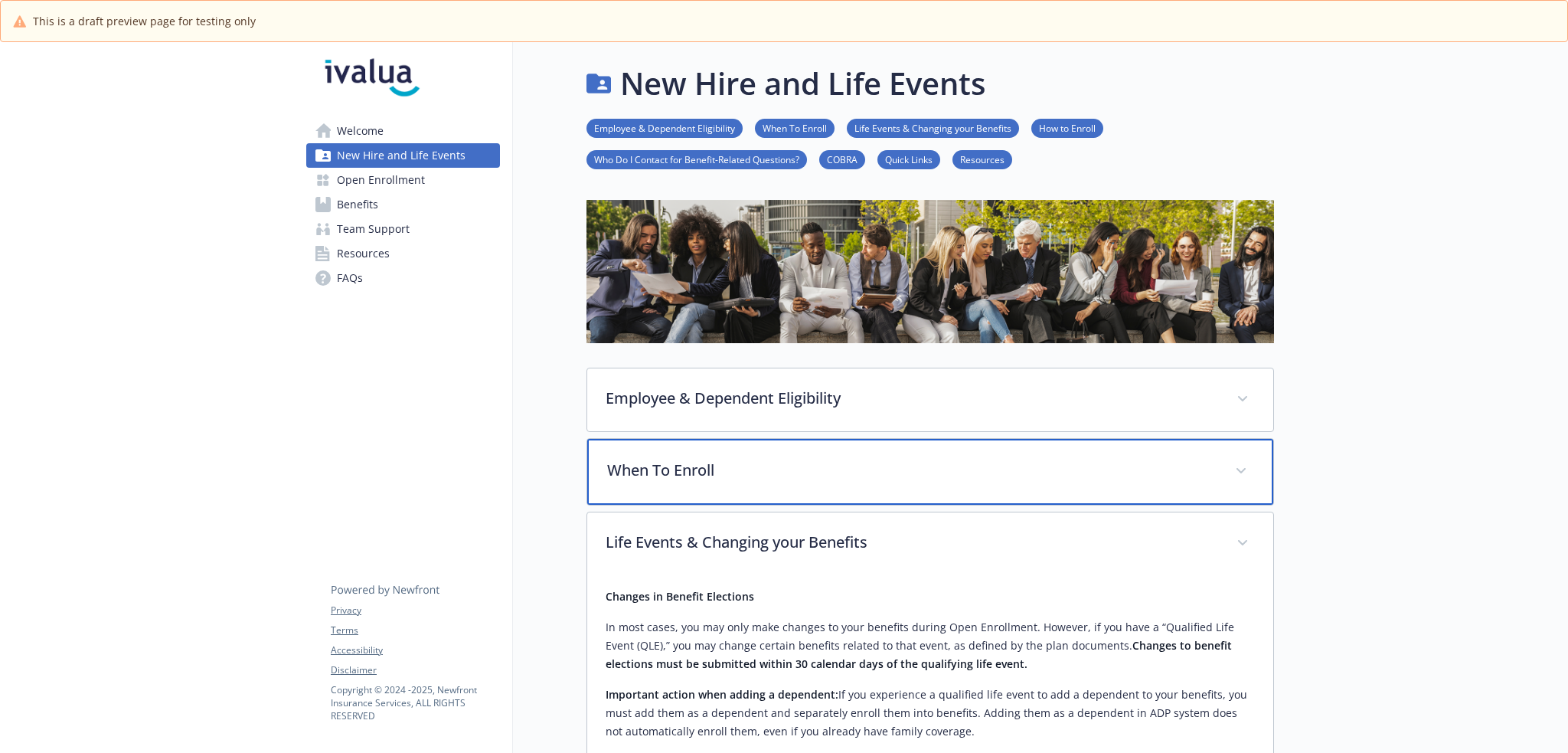
click at [926, 490] on div "When To Enroll" at bounding box center [930, 471] width 686 height 66
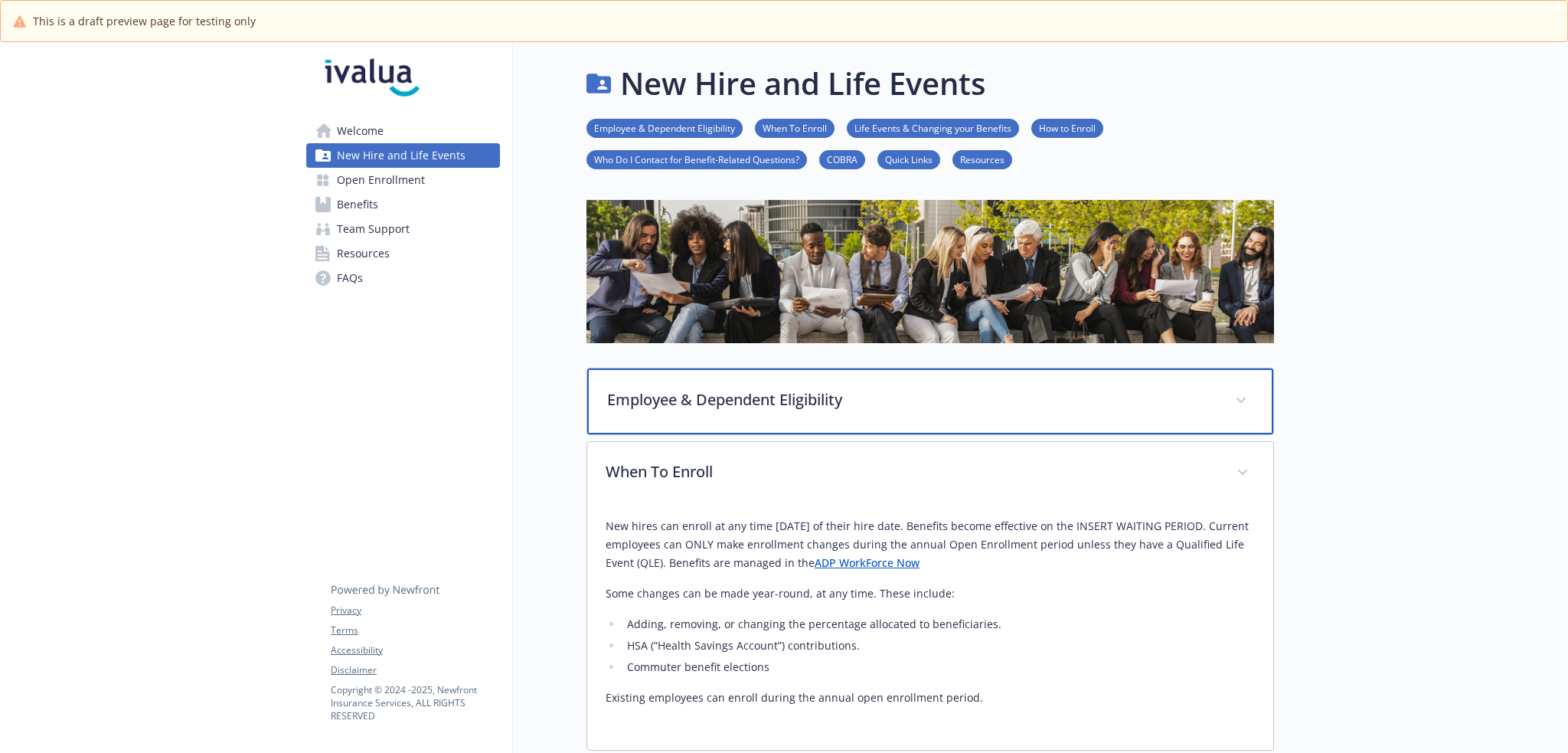
click at [916, 405] on p "Employee & Dependent Eligibility" at bounding box center [911, 400] width 610 height 23
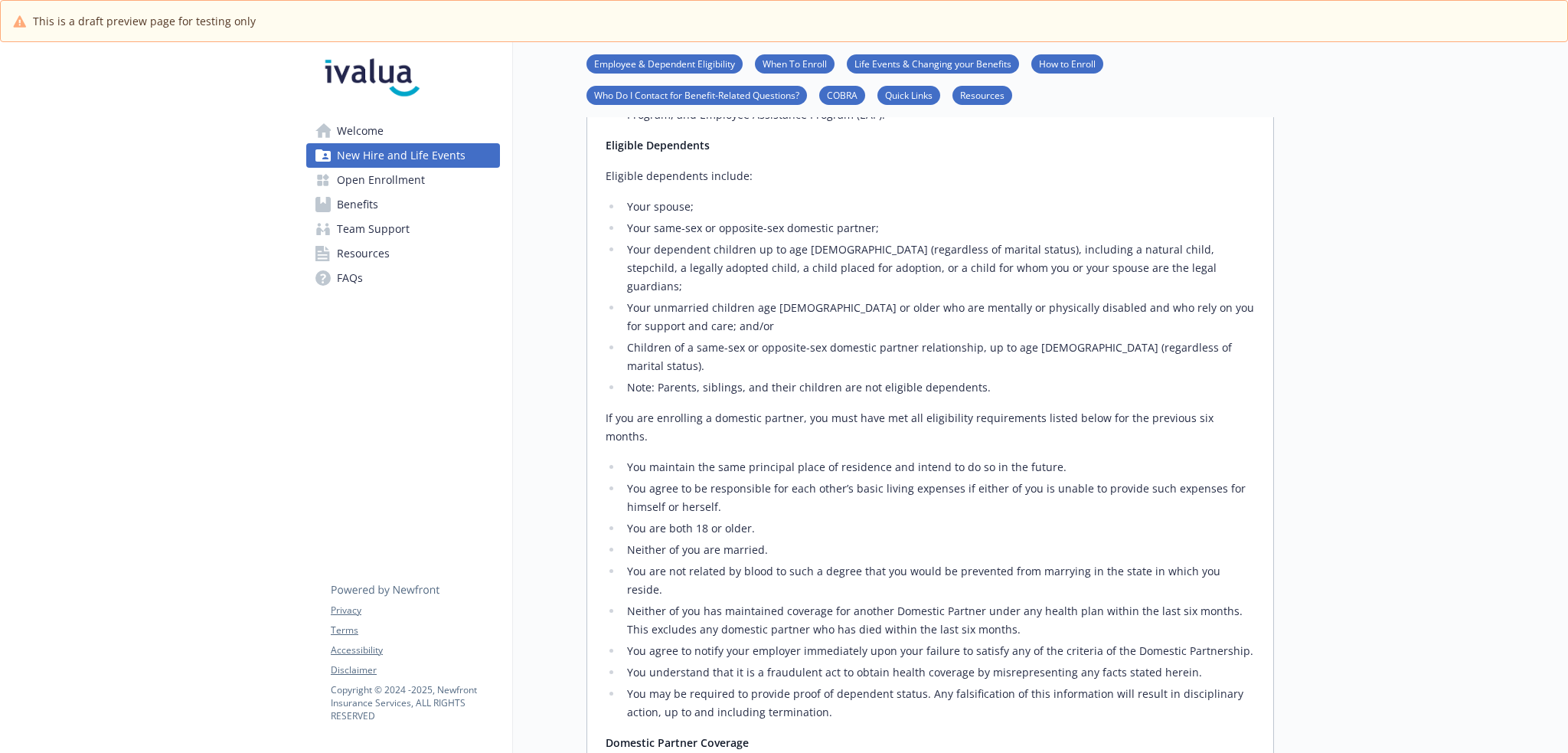
scroll to position [842, 0]
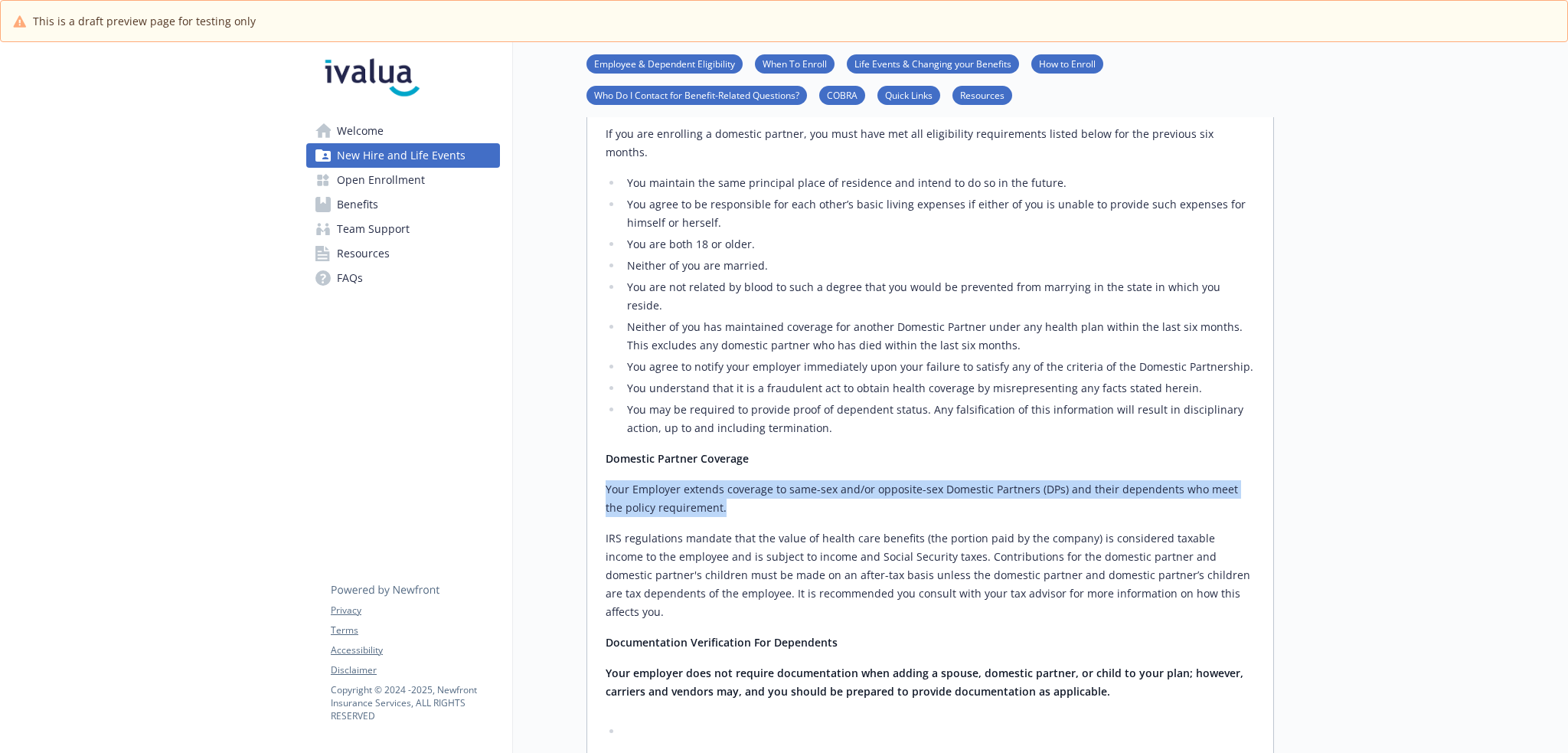
drag, startPoint x: 606, startPoint y: 413, endPoint x: 1064, endPoint y: 439, distance: 458.7
click at [1064, 480] on p "Your Employer extends coverage to same-sex and/or opposite-sex Domestic Partner…" at bounding box center [930, 498] width 649 height 37
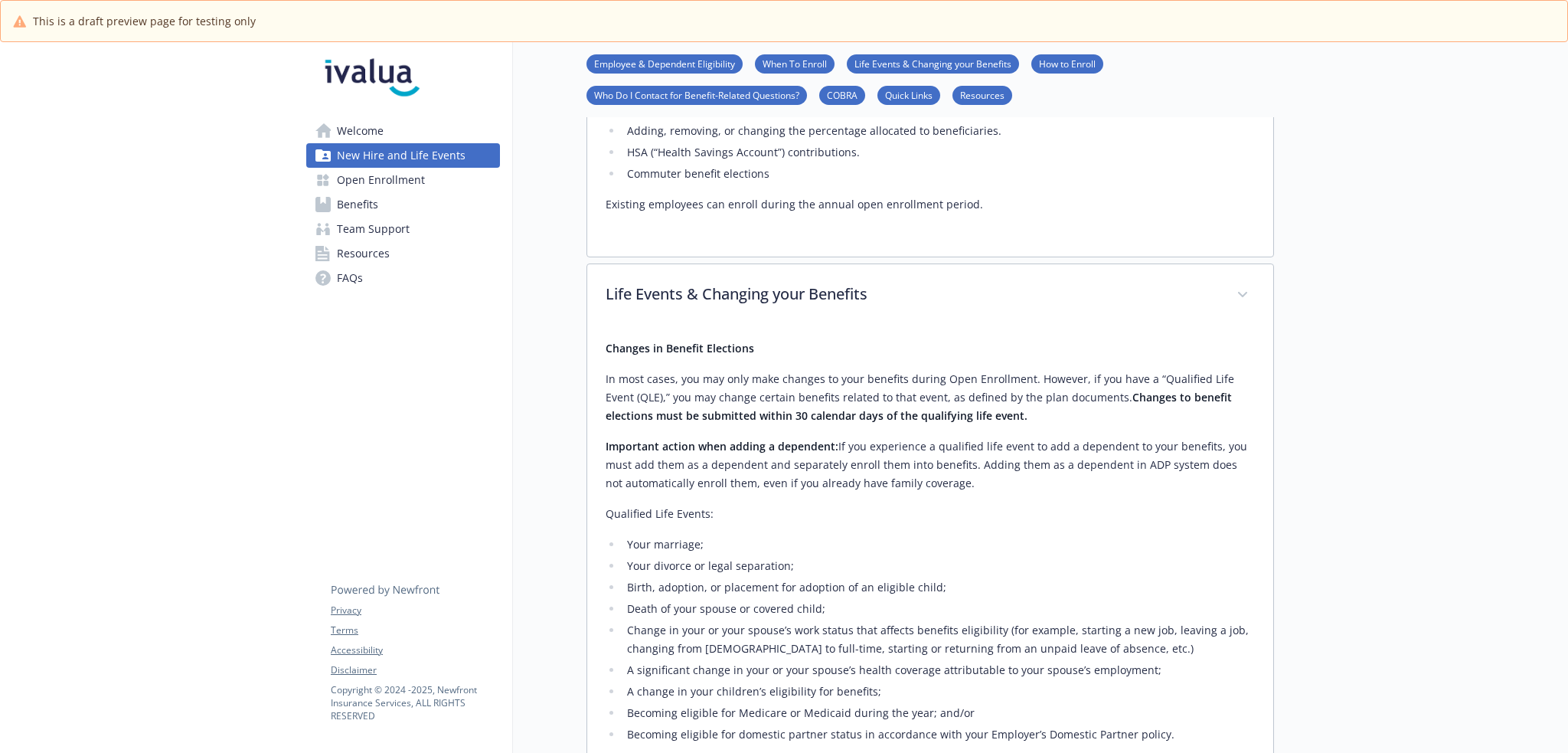
scroll to position [1965, 0]
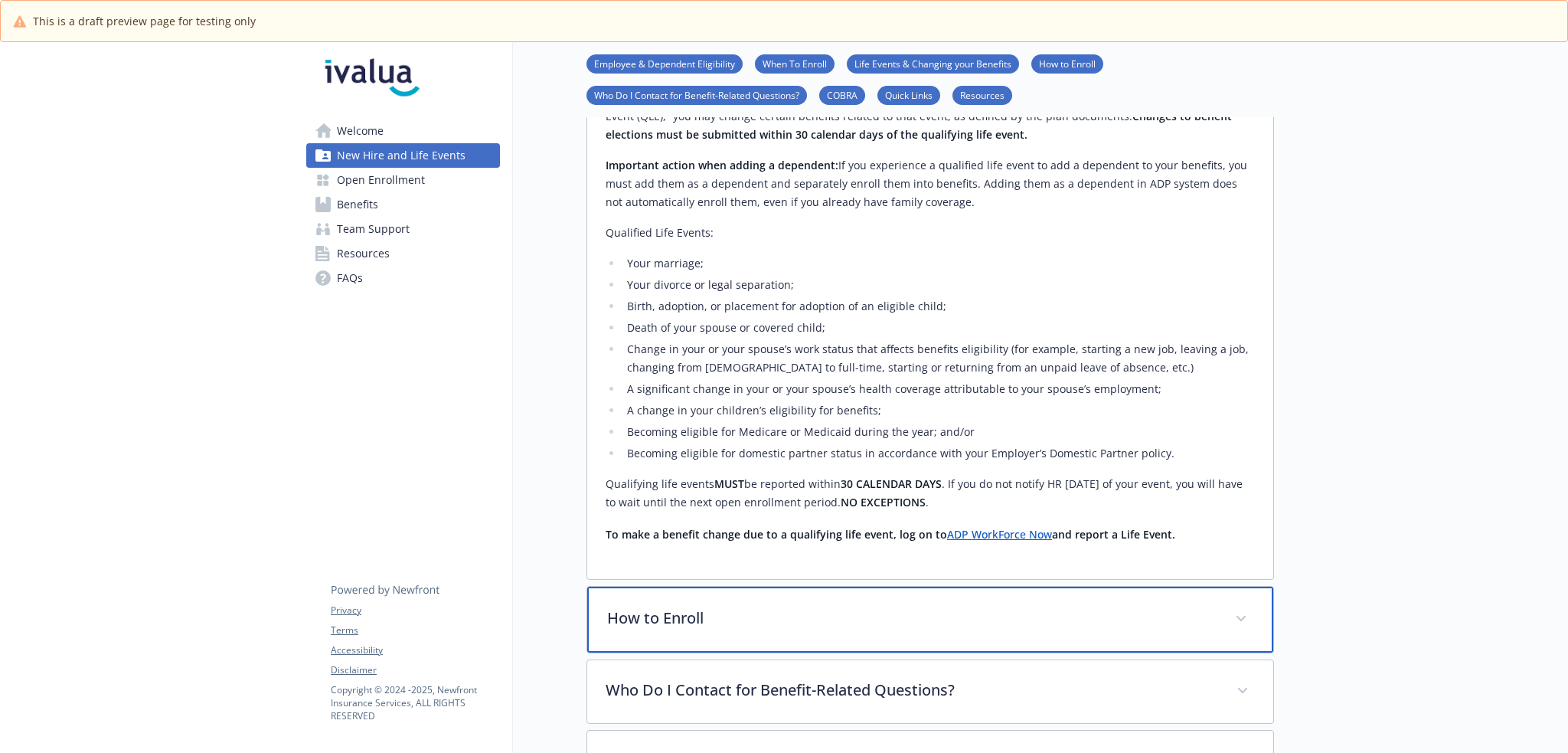
click at [908, 606] on p "How to Enroll" at bounding box center [911, 617] width 610 height 23
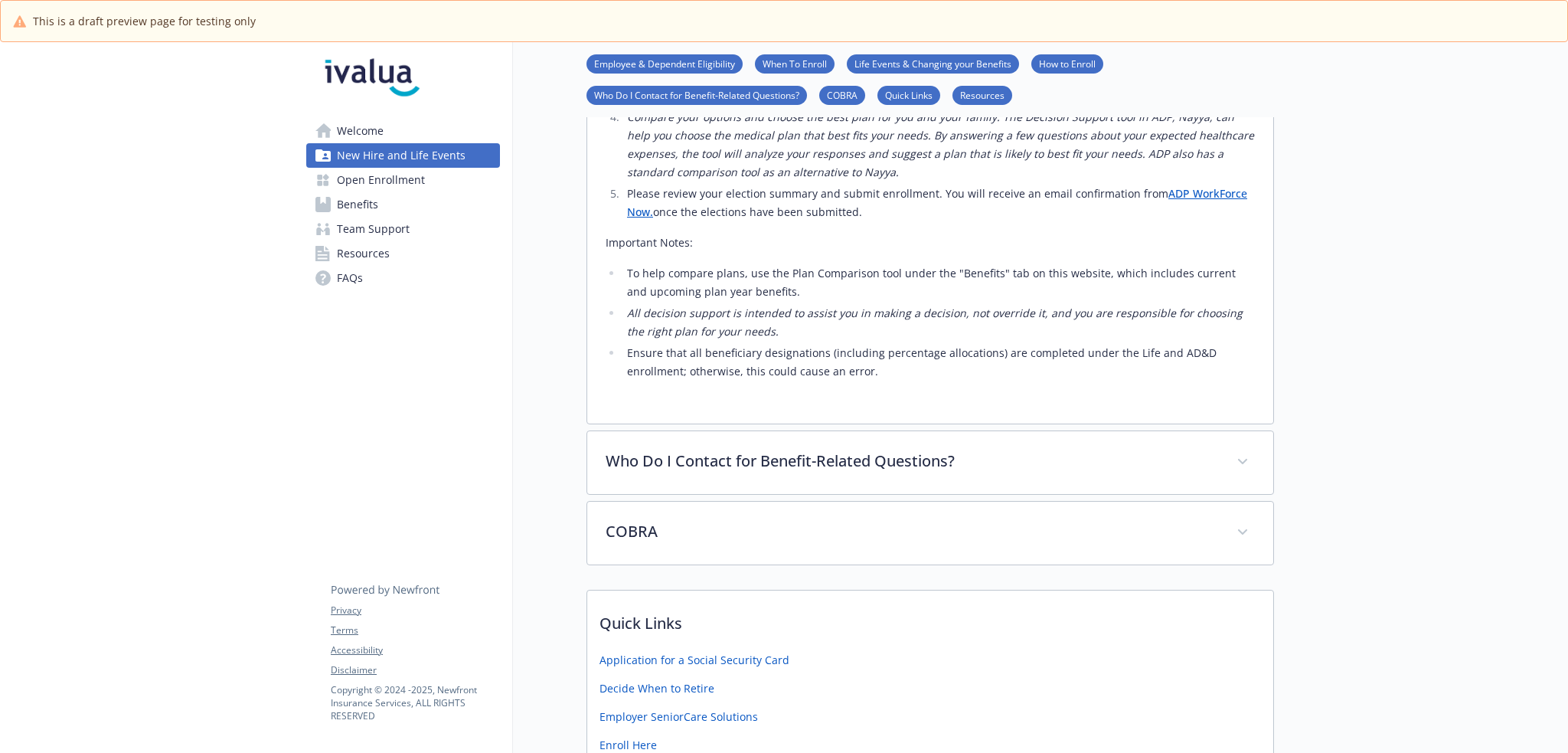
scroll to position [2808, 0]
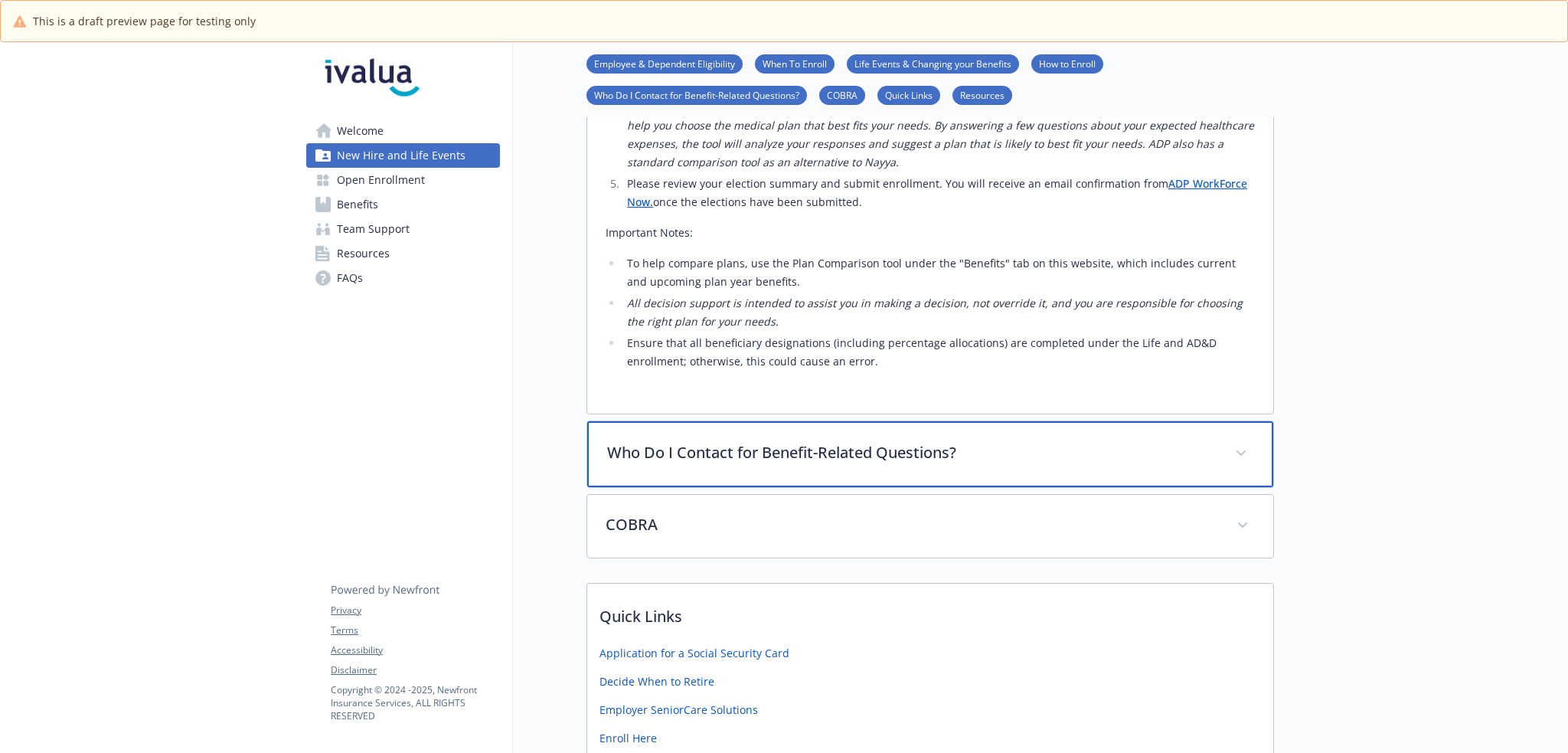
click at [936, 421] on div "Who Do I Contact for Benefit-Related Questions?" at bounding box center [930, 453] width 686 height 66
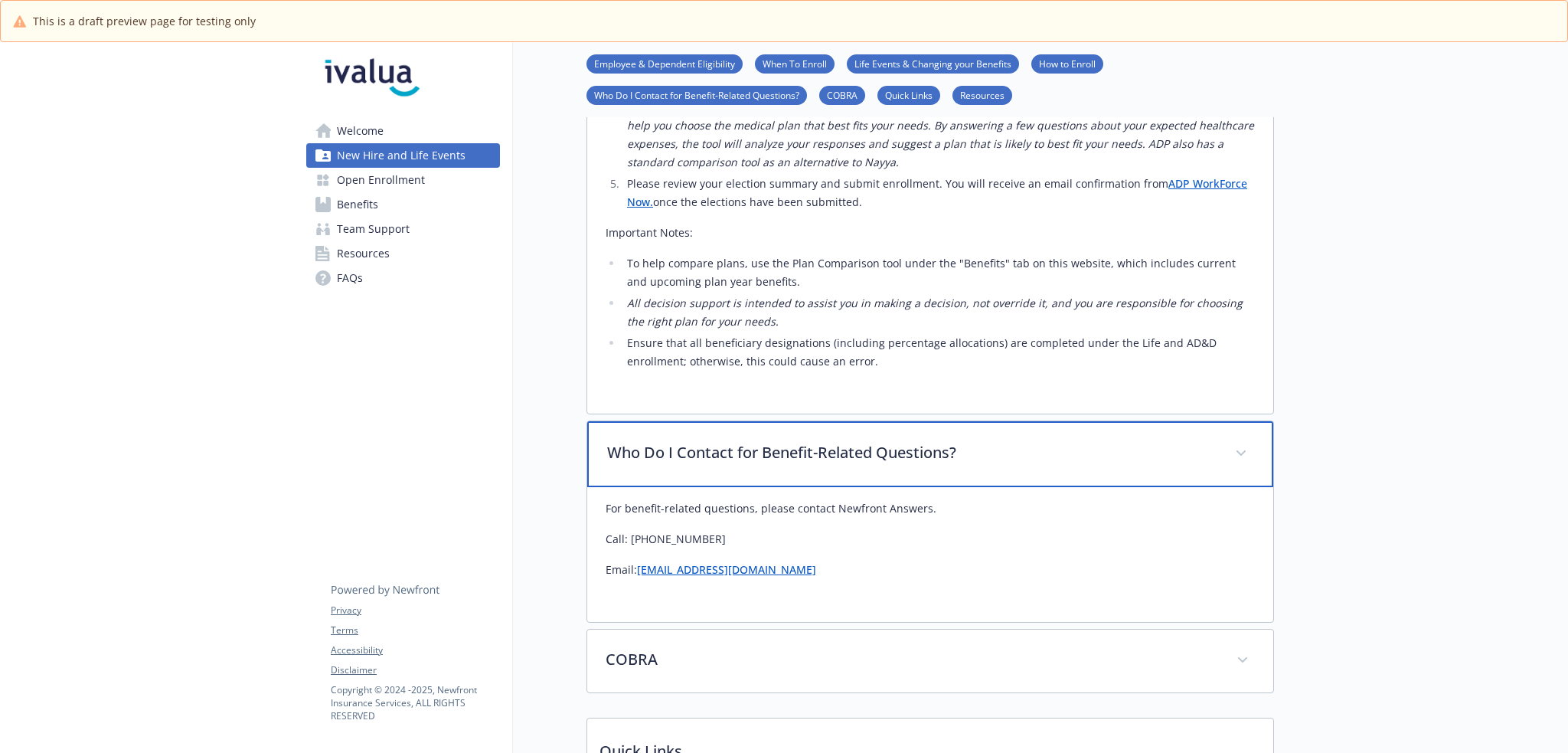
scroll to position [3087, 0]
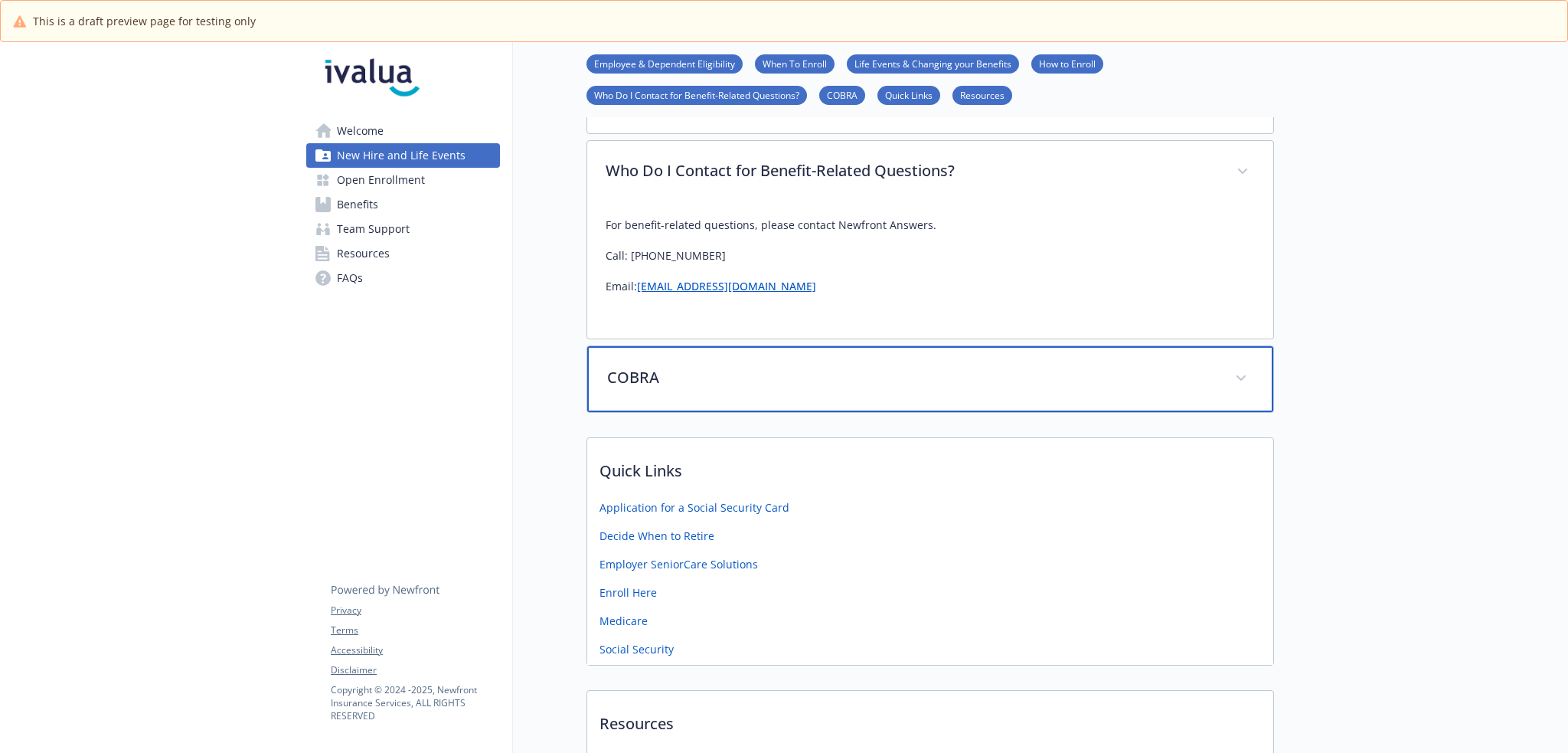
click at [944, 366] on p "COBRA" at bounding box center [911, 377] width 610 height 23
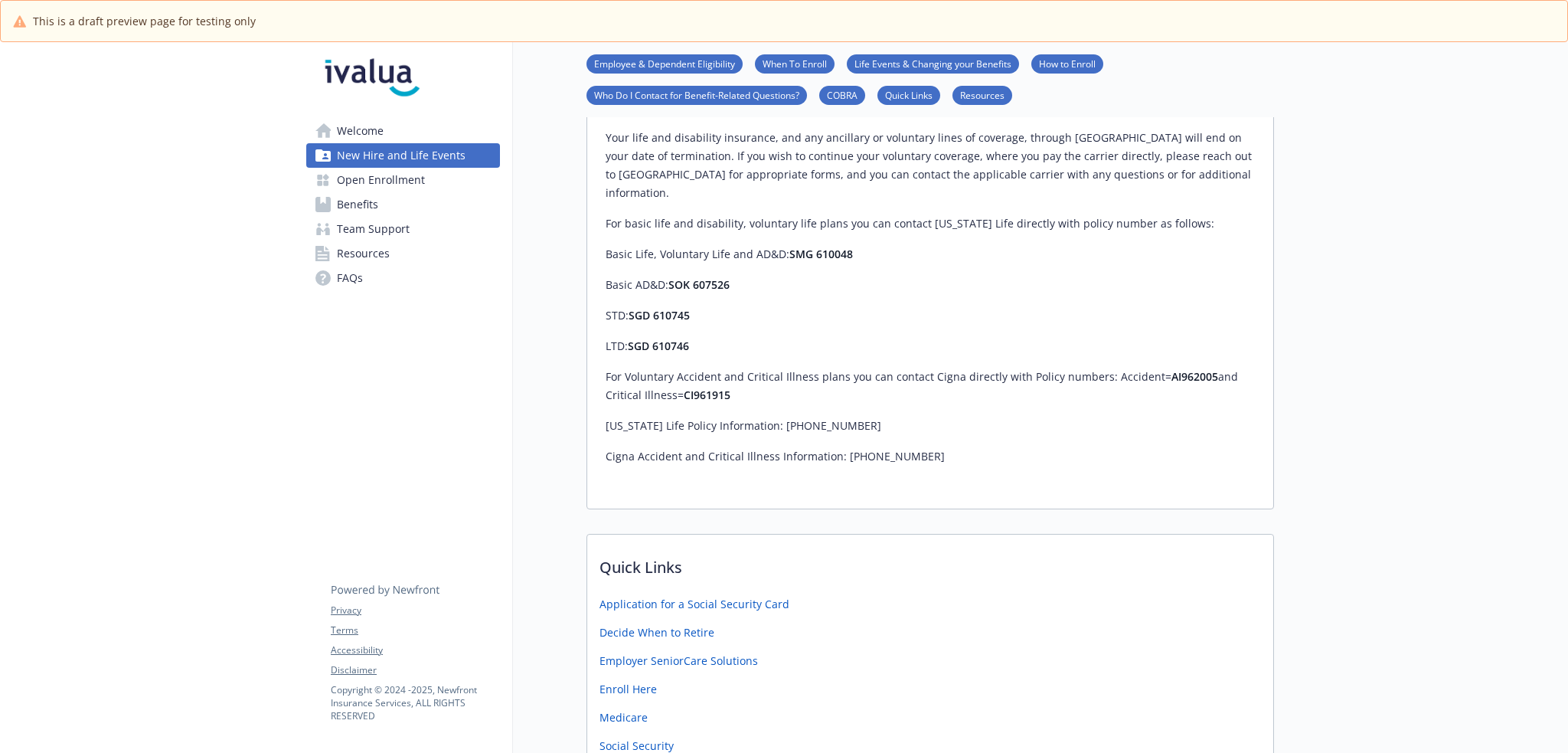
scroll to position [4211, 0]
click at [443, 184] on link "Open Enrollment" at bounding box center [403, 180] width 194 height 25
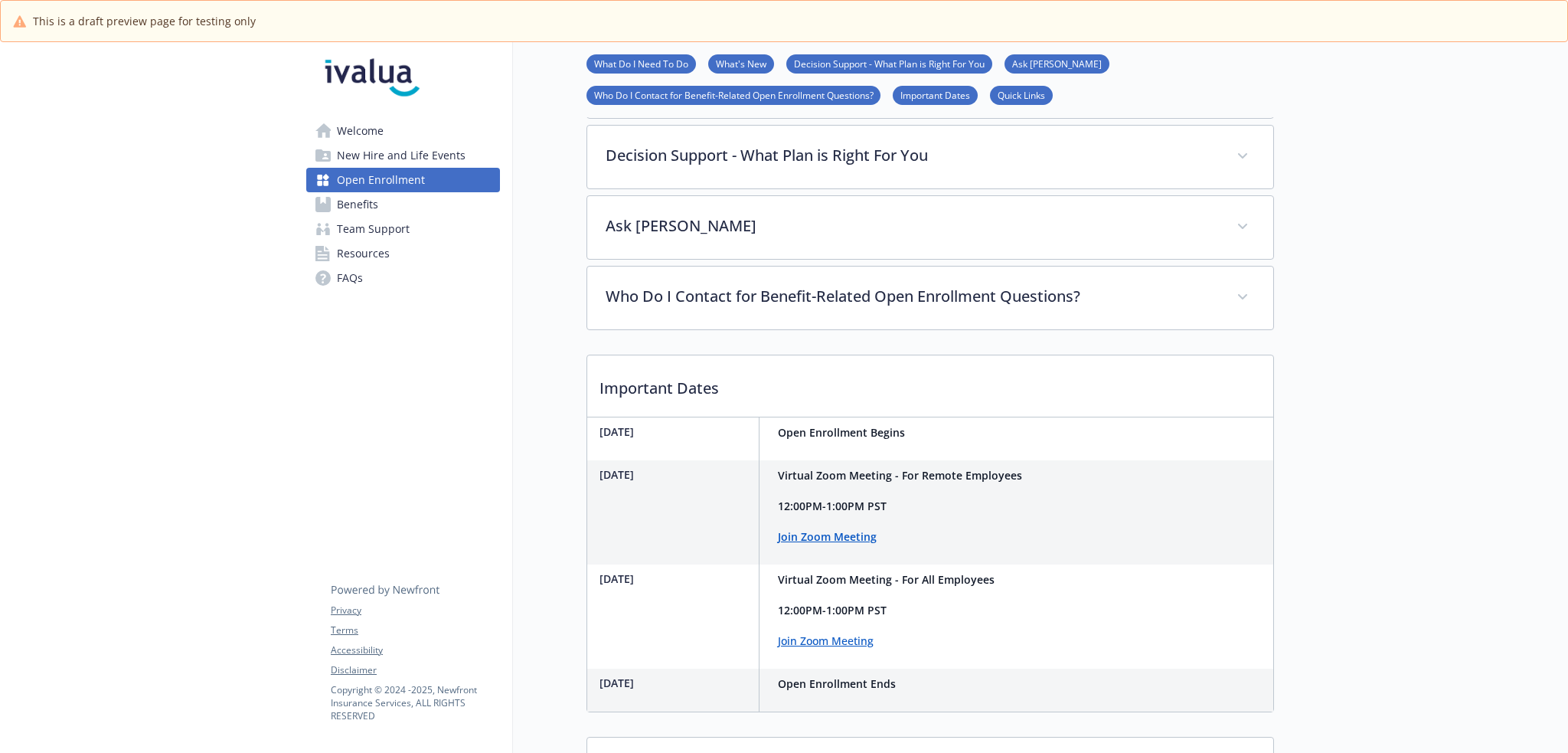
scroll to position [625, 0]
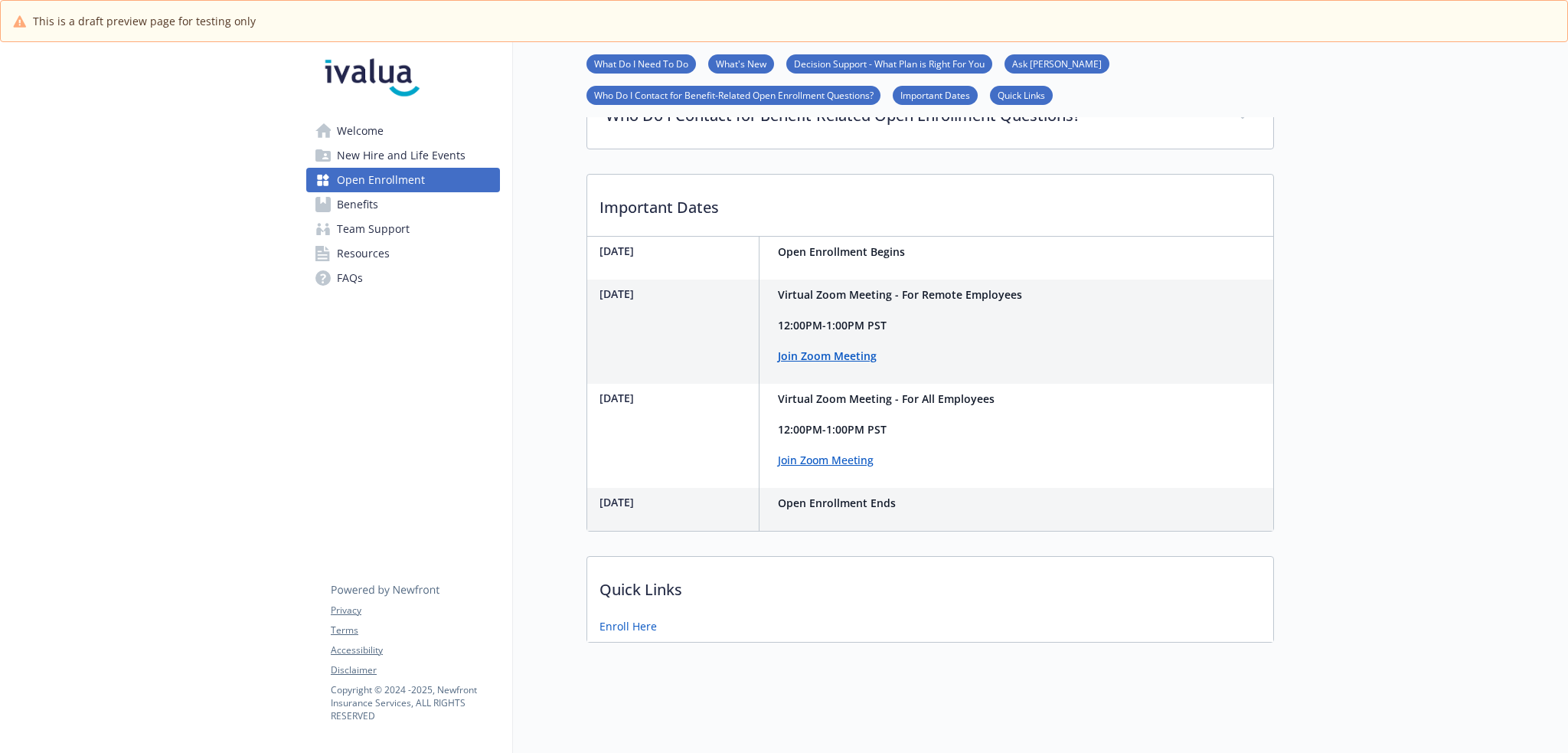
click at [420, 199] on link "Benefits" at bounding box center [403, 204] width 194 height 25
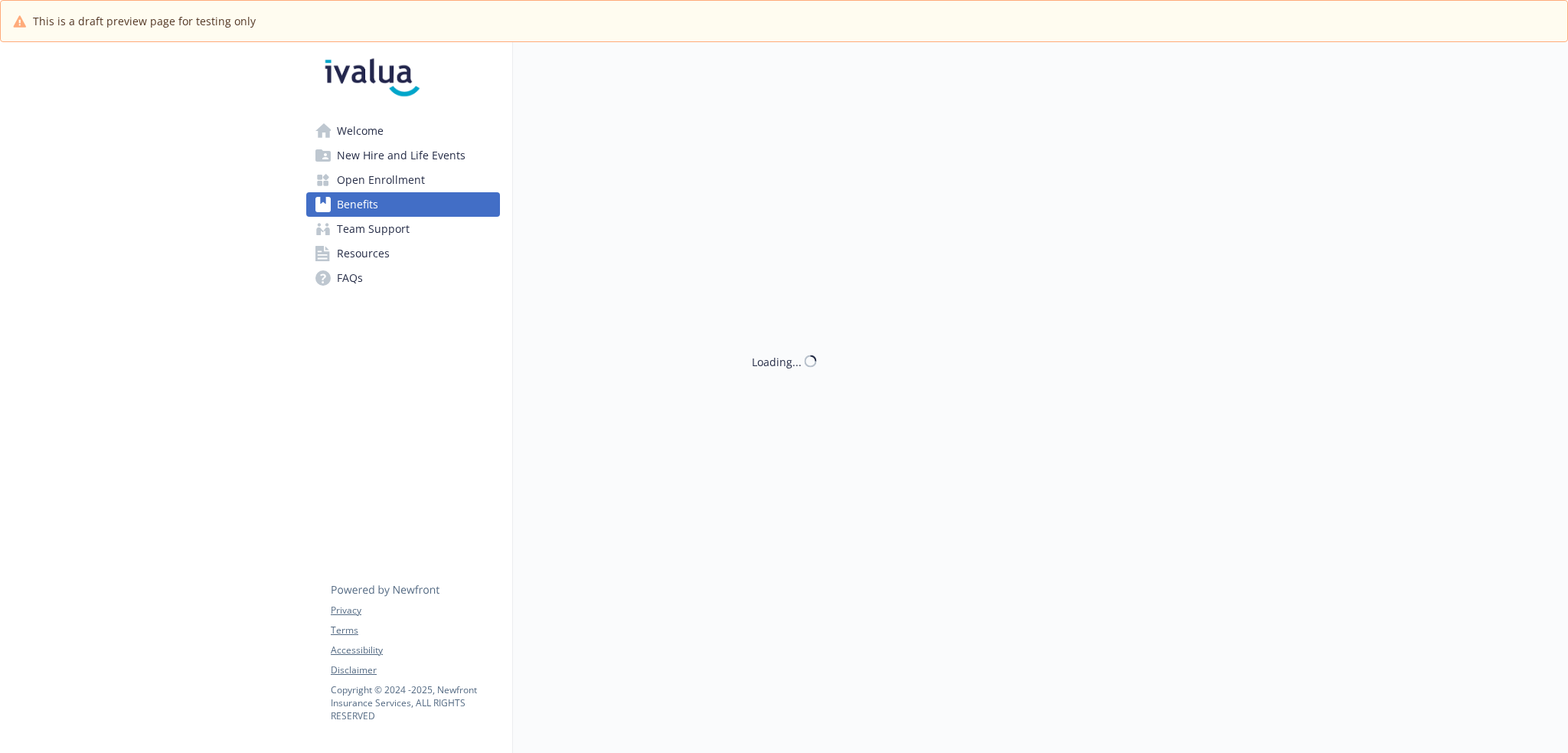
scroll to position [625, 0]
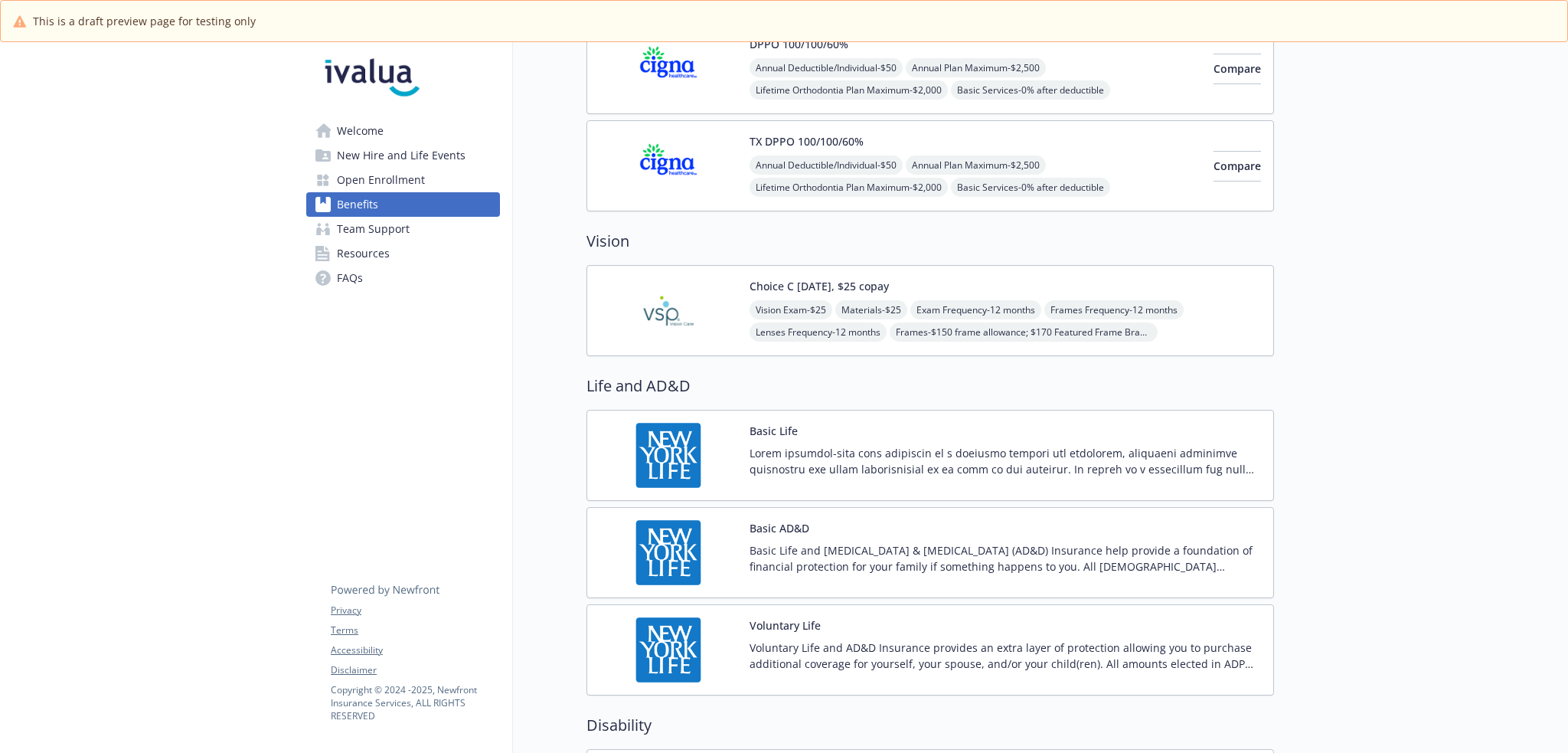
click at [384, 227] on span "Team Support" at bounding box center [373, 229] width 73 height 25
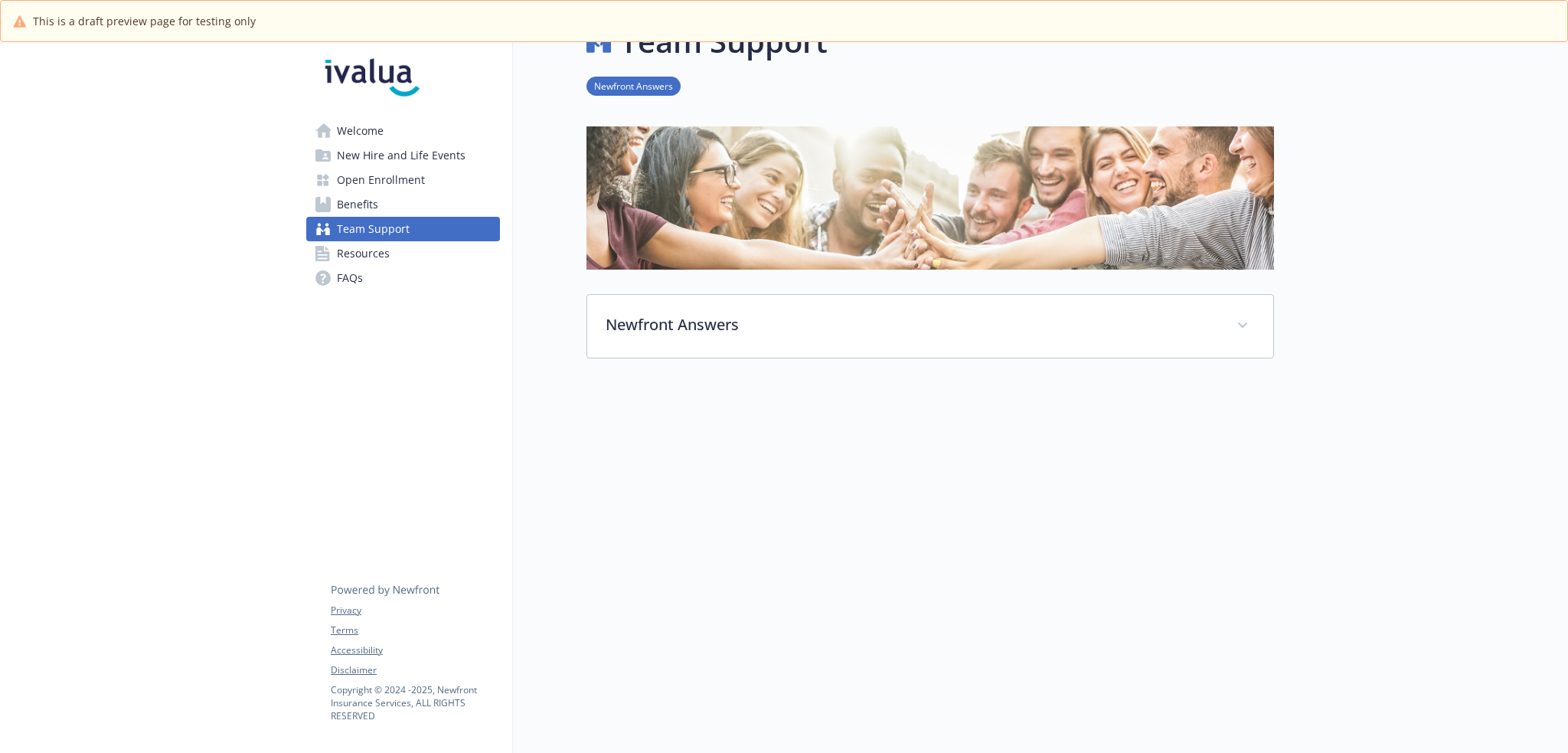
scroll to position [53, 0]
drag, startPoint x: 412, startPoint y: 184, endPoint x: 426, endPoint y: 188, distance: 14.6
click at [412, 184] on span "Open Enrollment" at bounding box center [381, 180] width 88 height 25
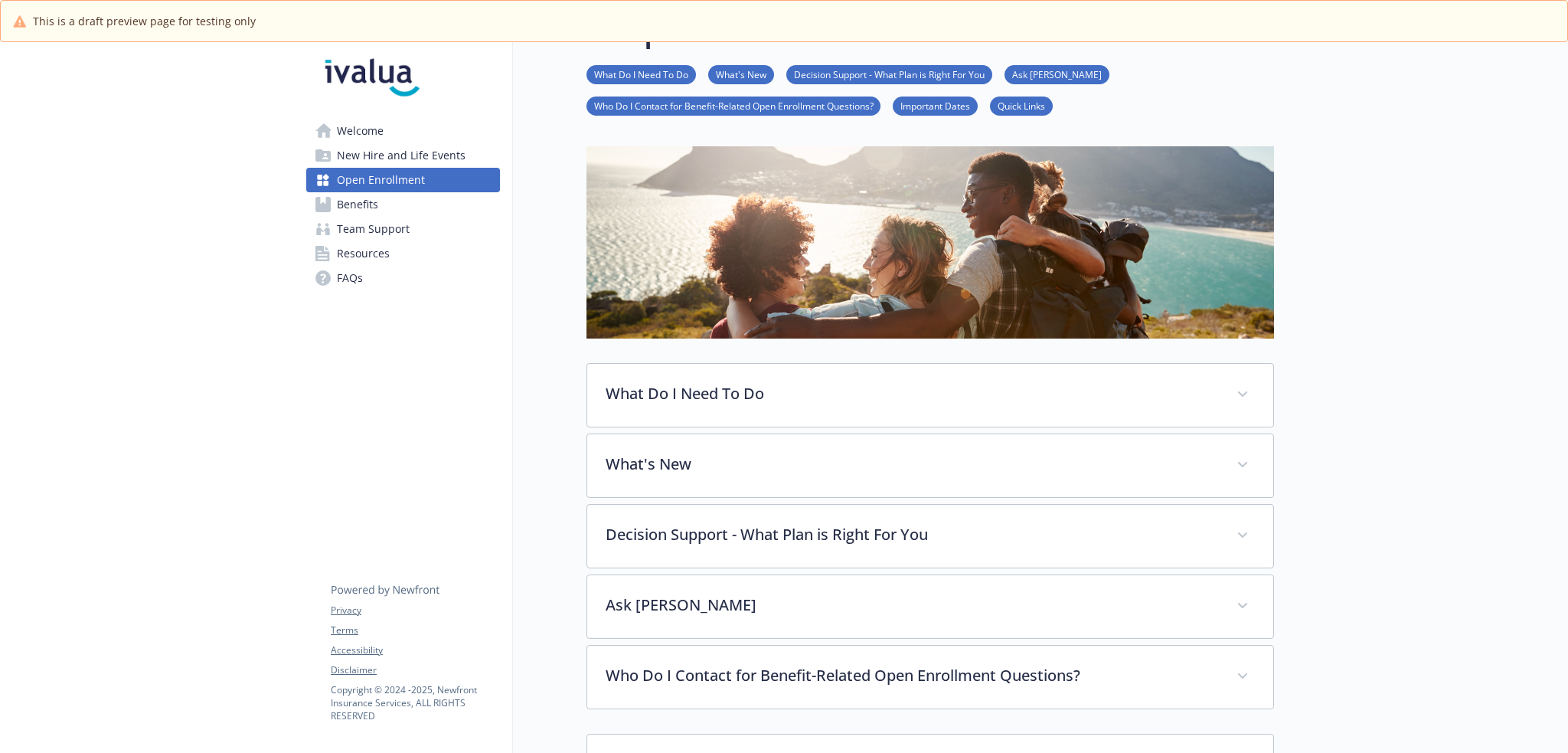
scroll to position [335, 0]
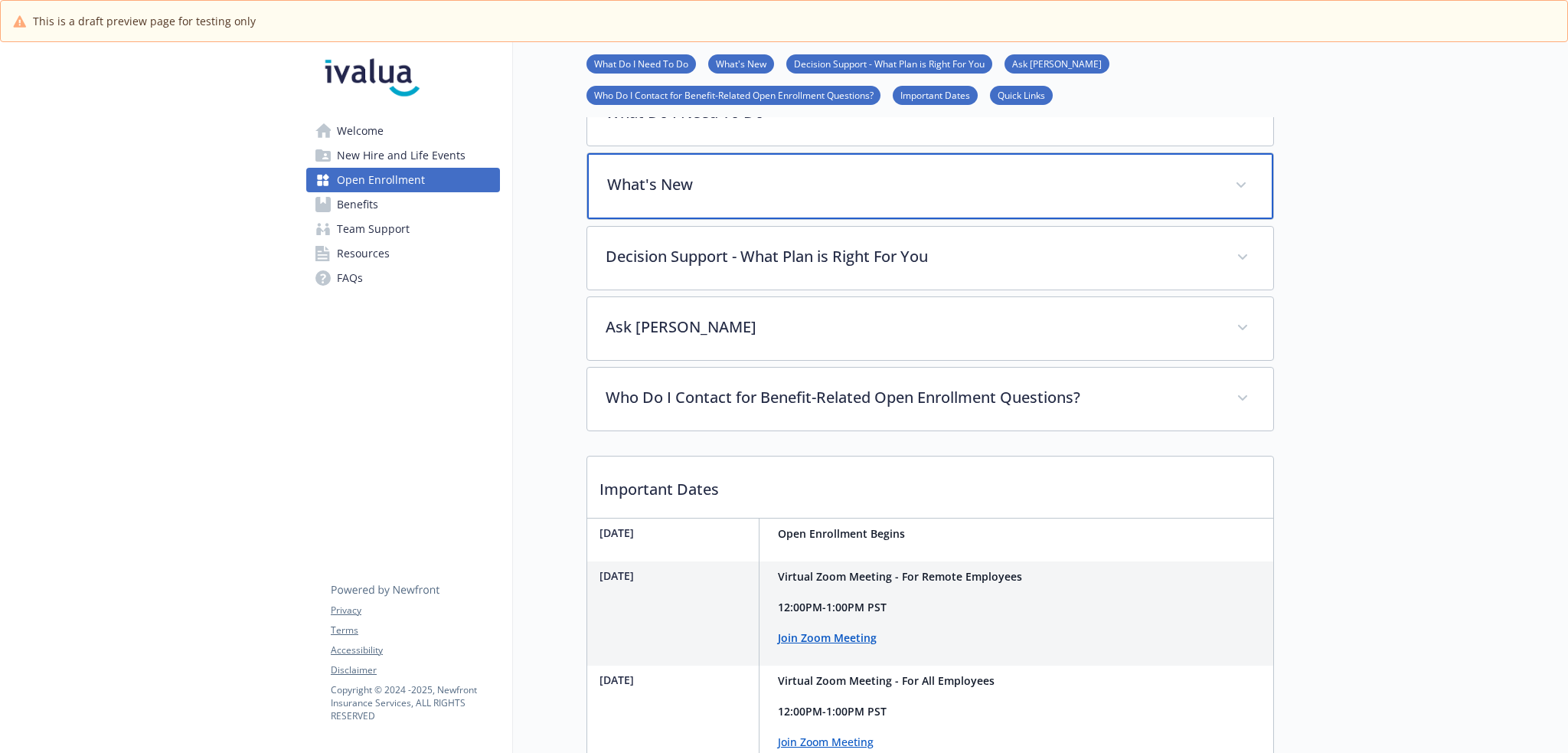
click at [793, 199] on div "What's New" at bounding box center [930, 185] width 686 height 66
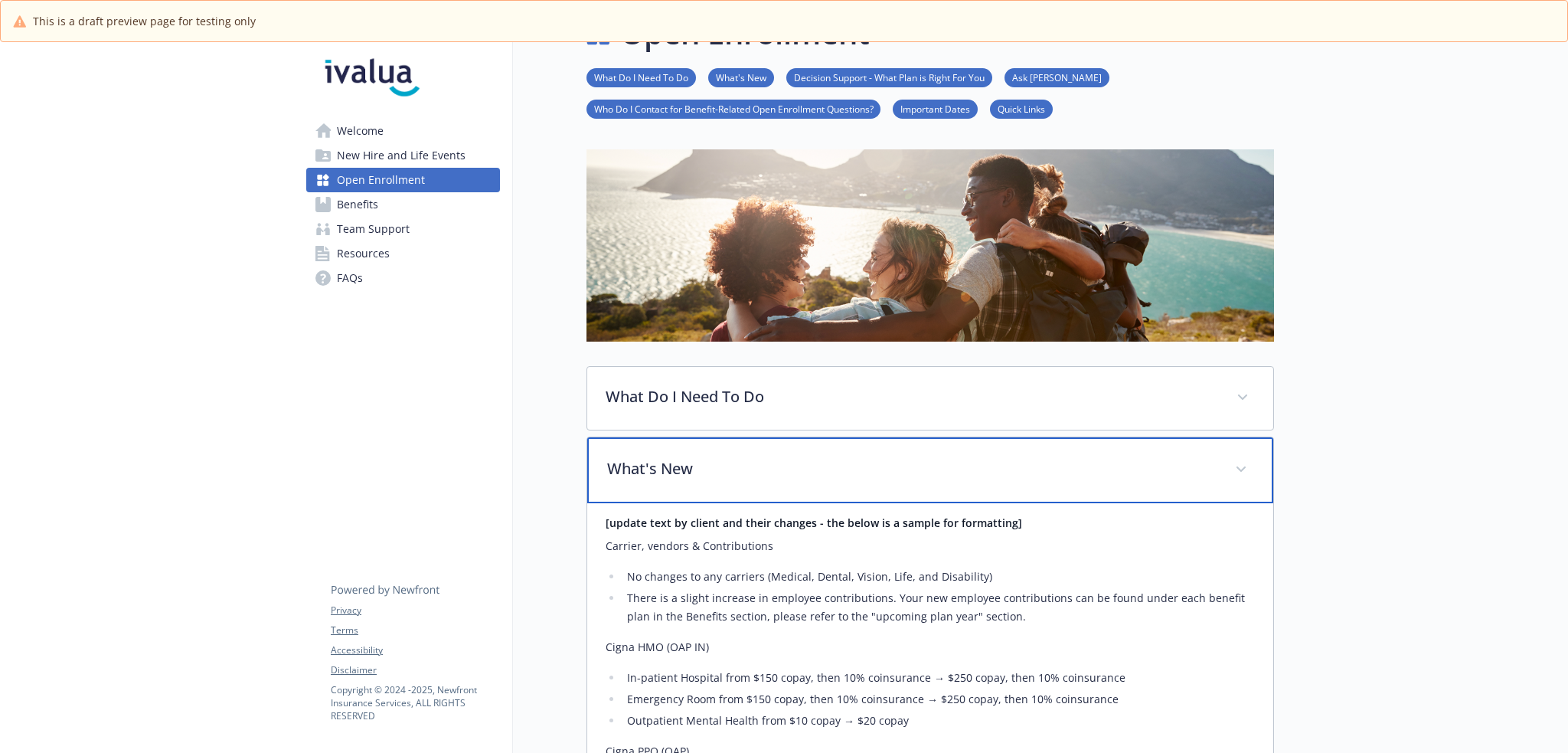
scroll to position [0, 0]
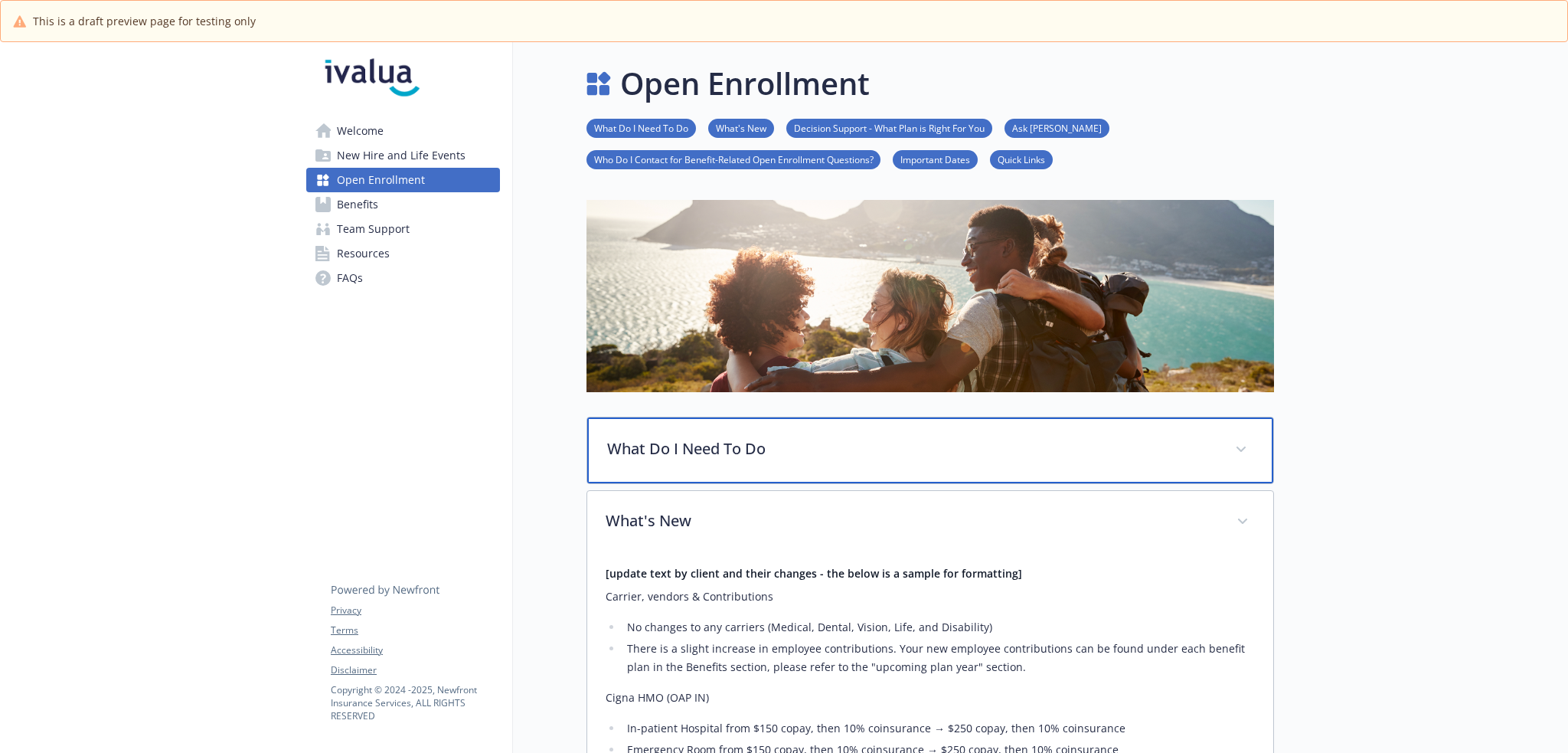
click at [837, 442] on p "What Do I Need To Do" at bounding box center [911, 449] width 610 height 23
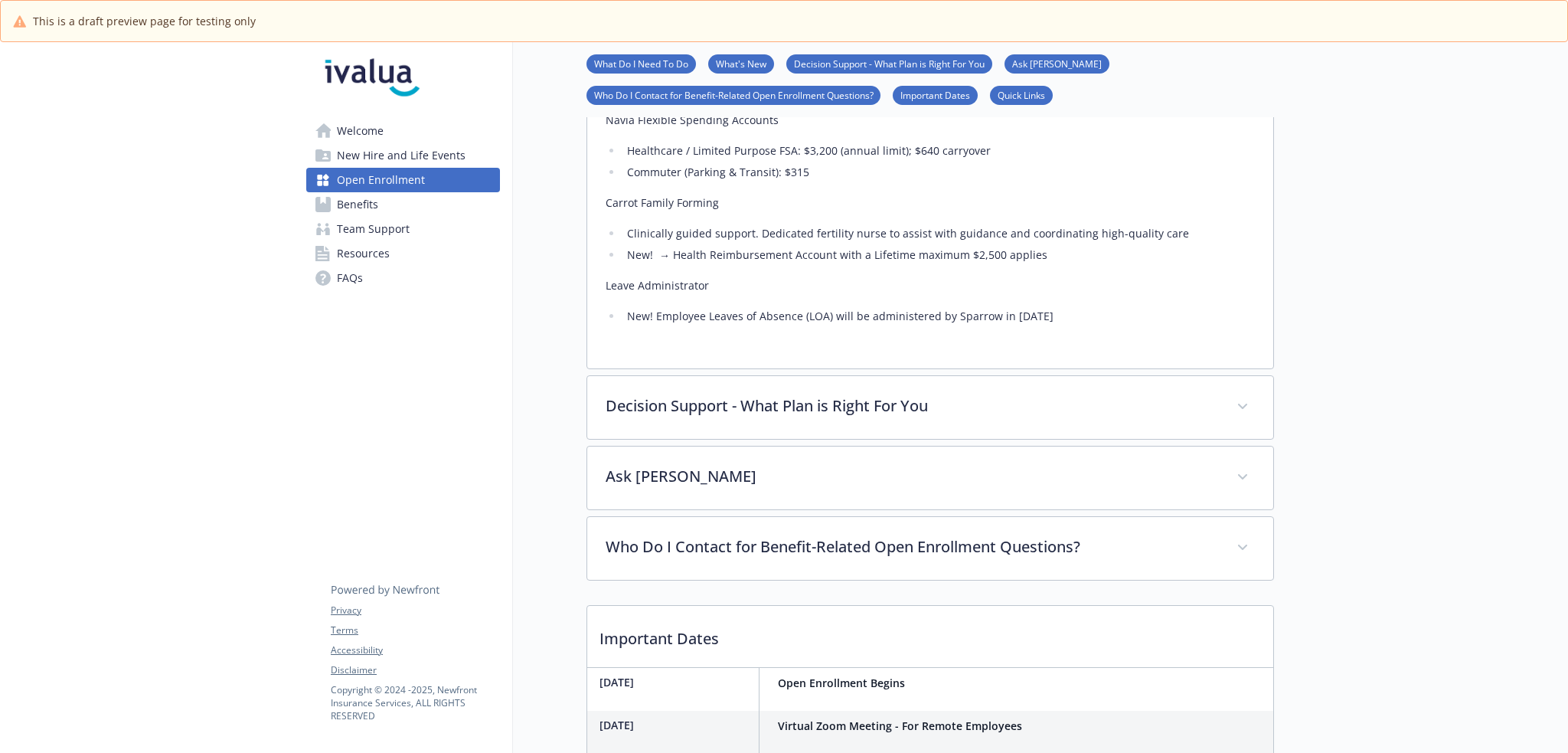
scroll to position [1395, 0]
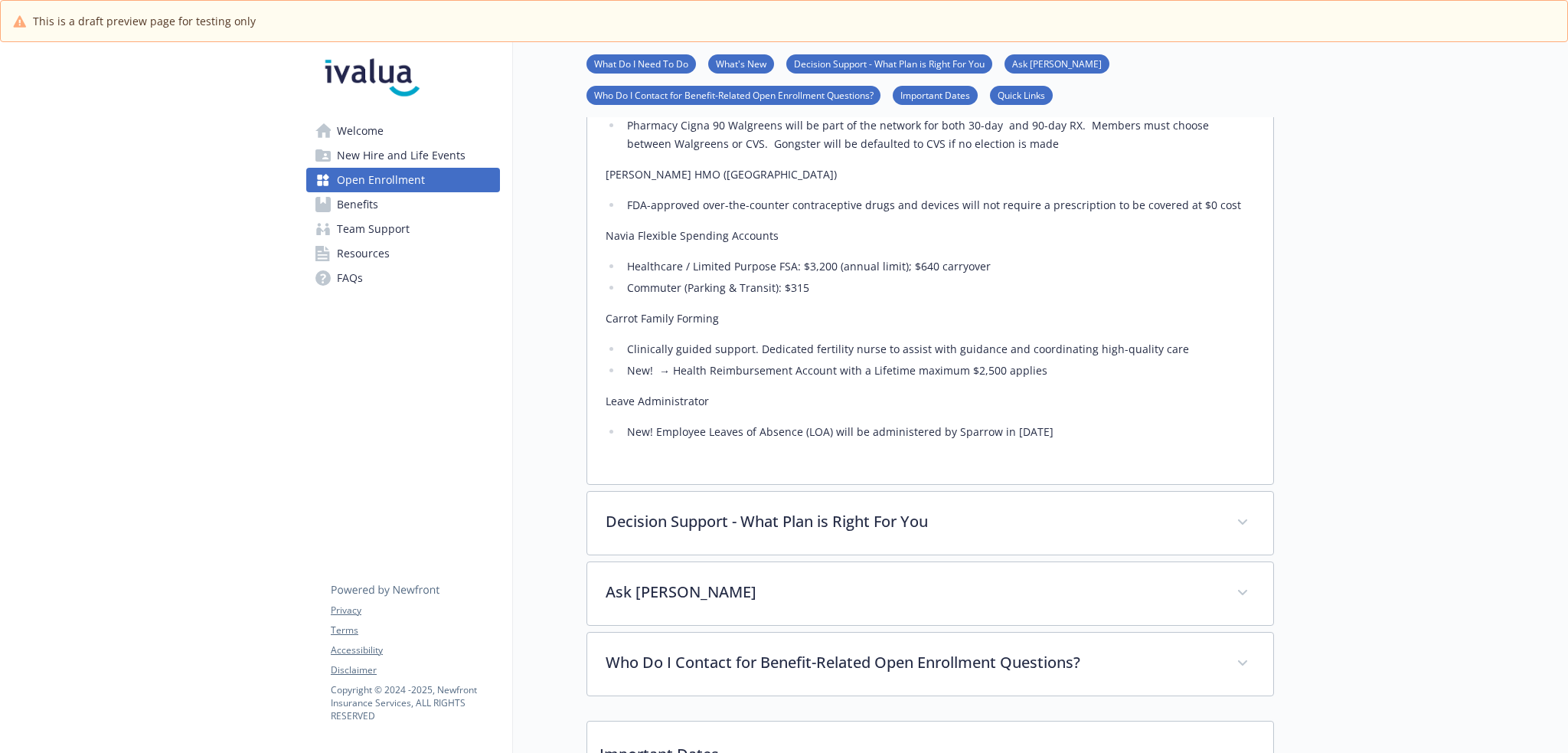
click at [355, 277] on span "FAQs" at bounding box center [349, 278] width 26 height 25
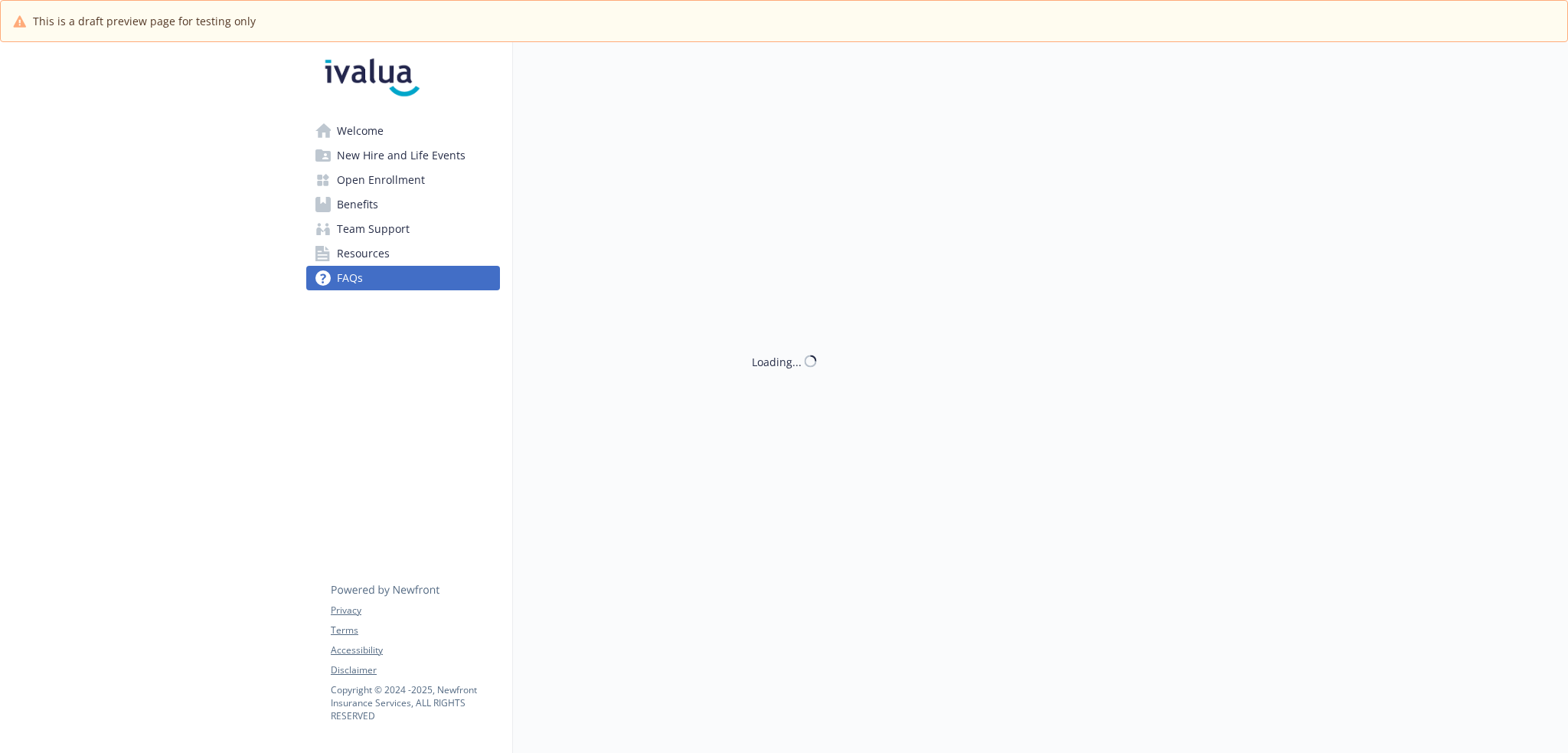
scroll to position [53, 0]
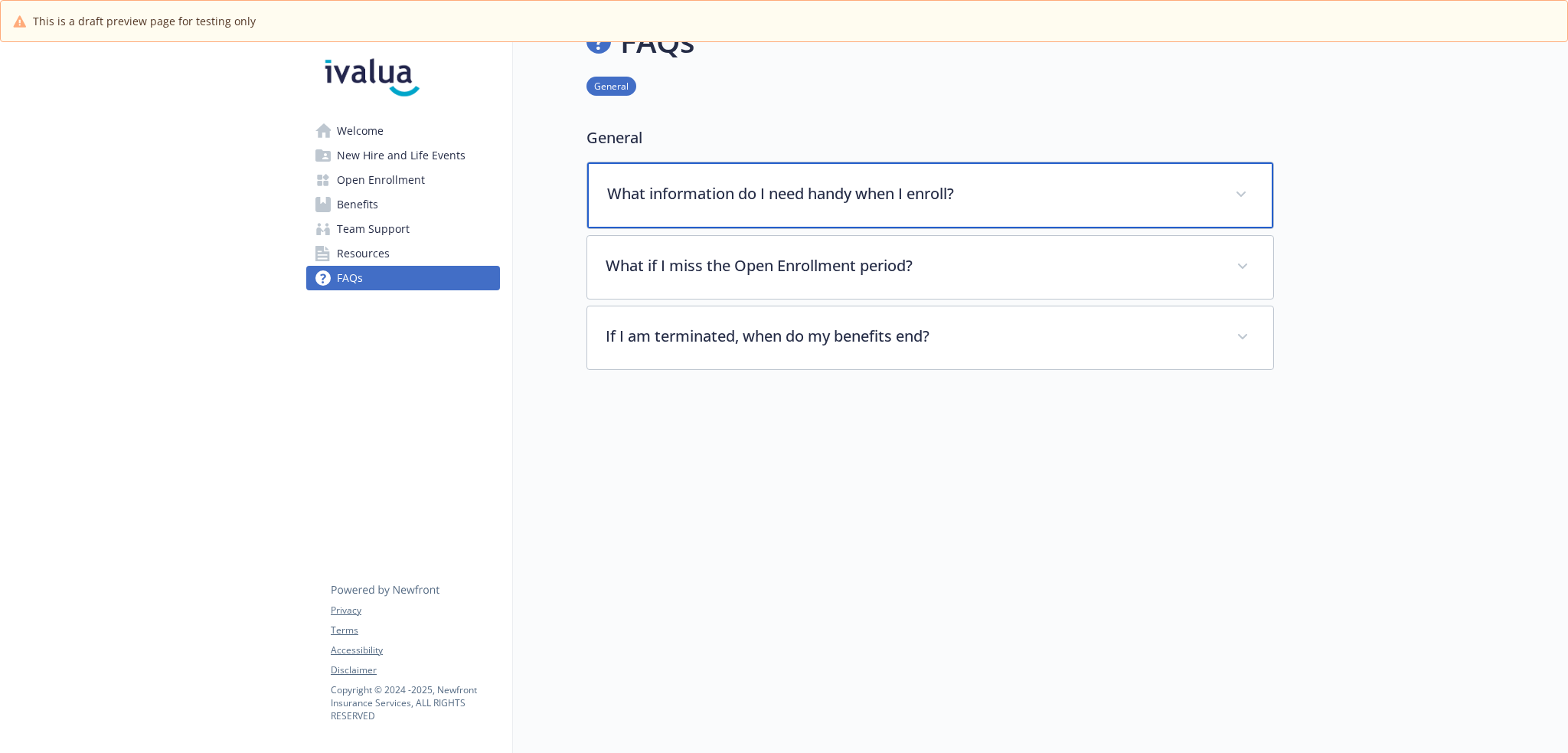
click at [815, 192] on p "What information do I need handy when I enroll?" at bounding box center [911, 194] width 610 height 23
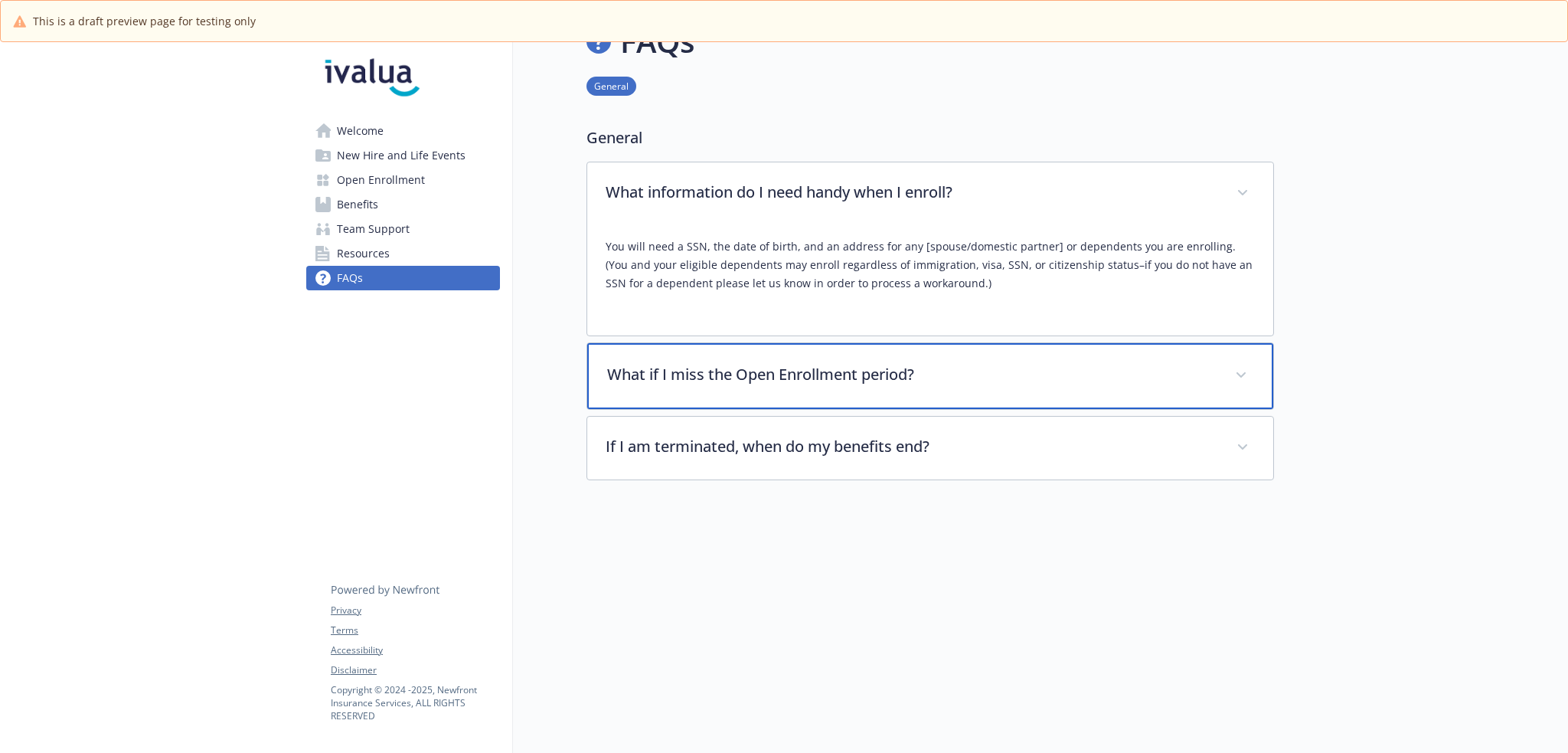
click at [911, 343] on div "What if I miss the Open Enrollment period?" at bounding box center [930, 375] width 686 height 66
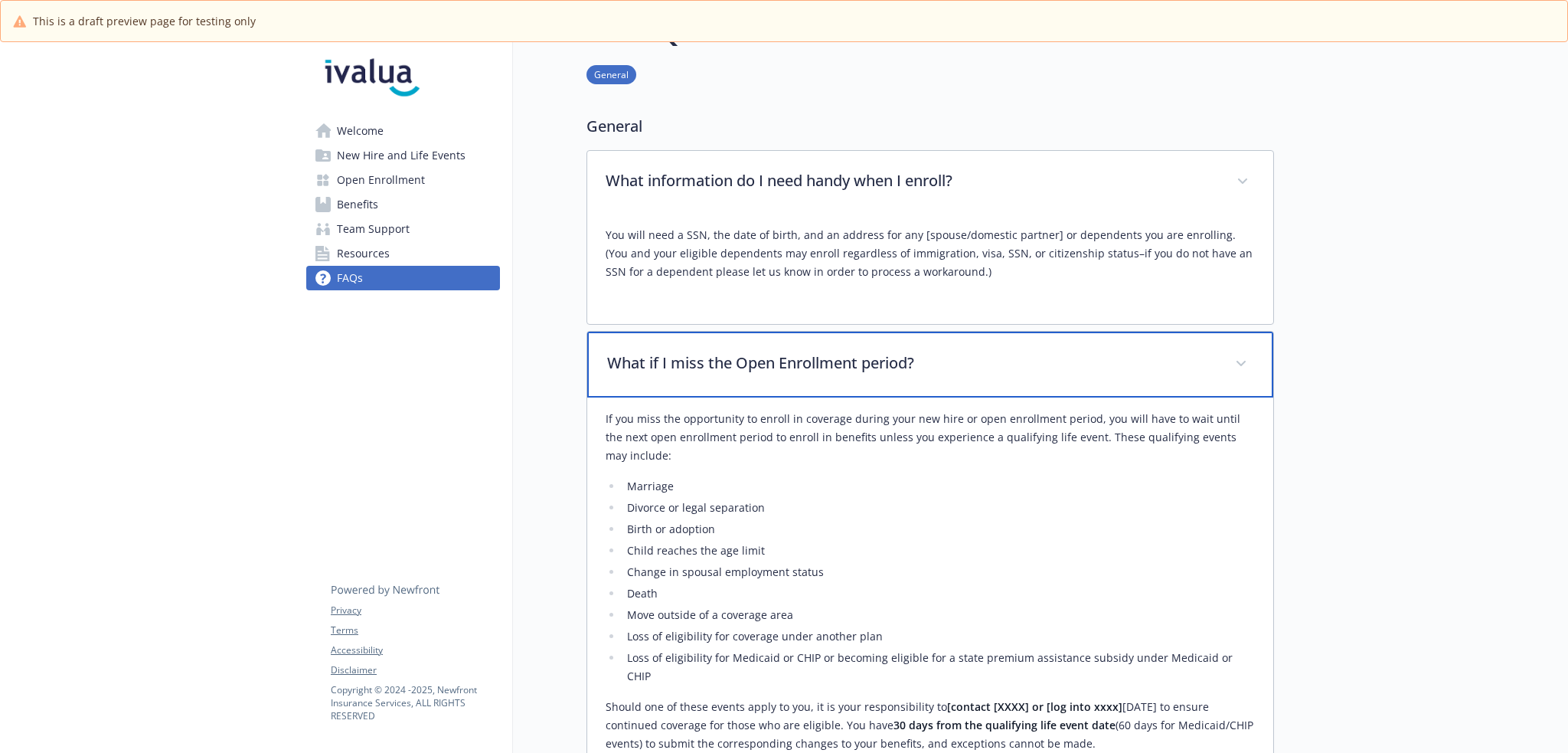
scroll to position [334, 0]
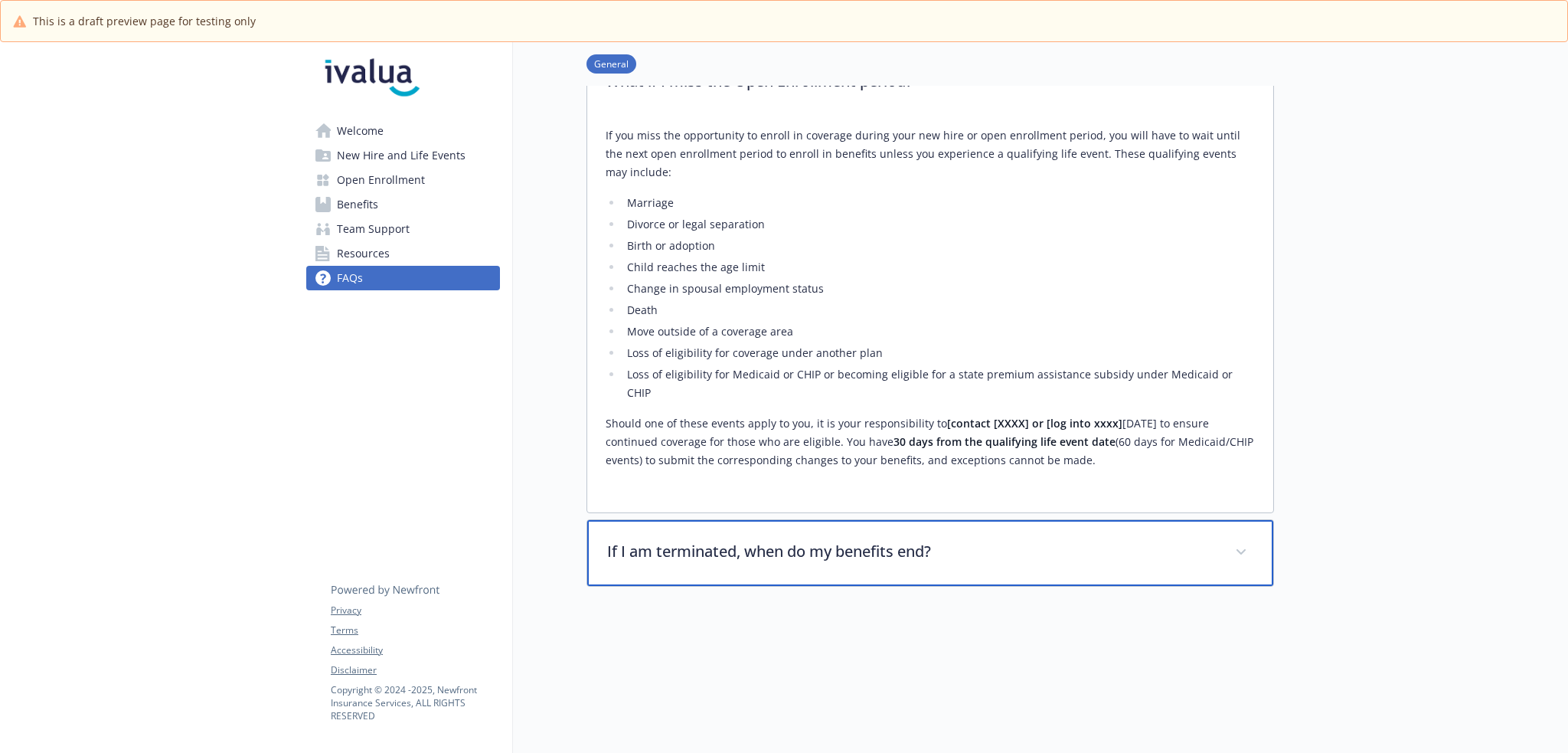
click at [881, 540] on p "If I am terminated, when do my benefits end?" at bounding box center [911, 552] width 610 height 23
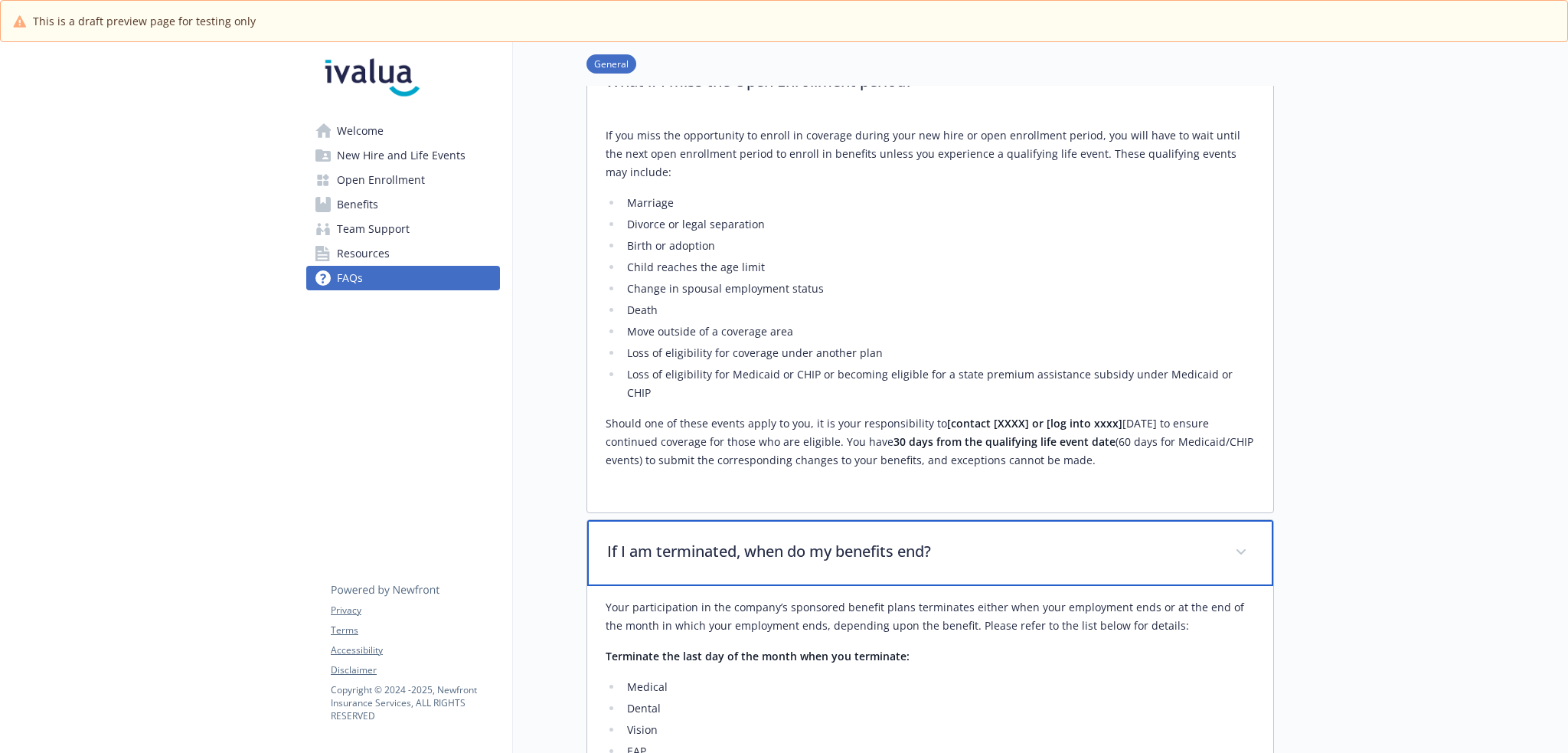
scroll to position [615, 0]
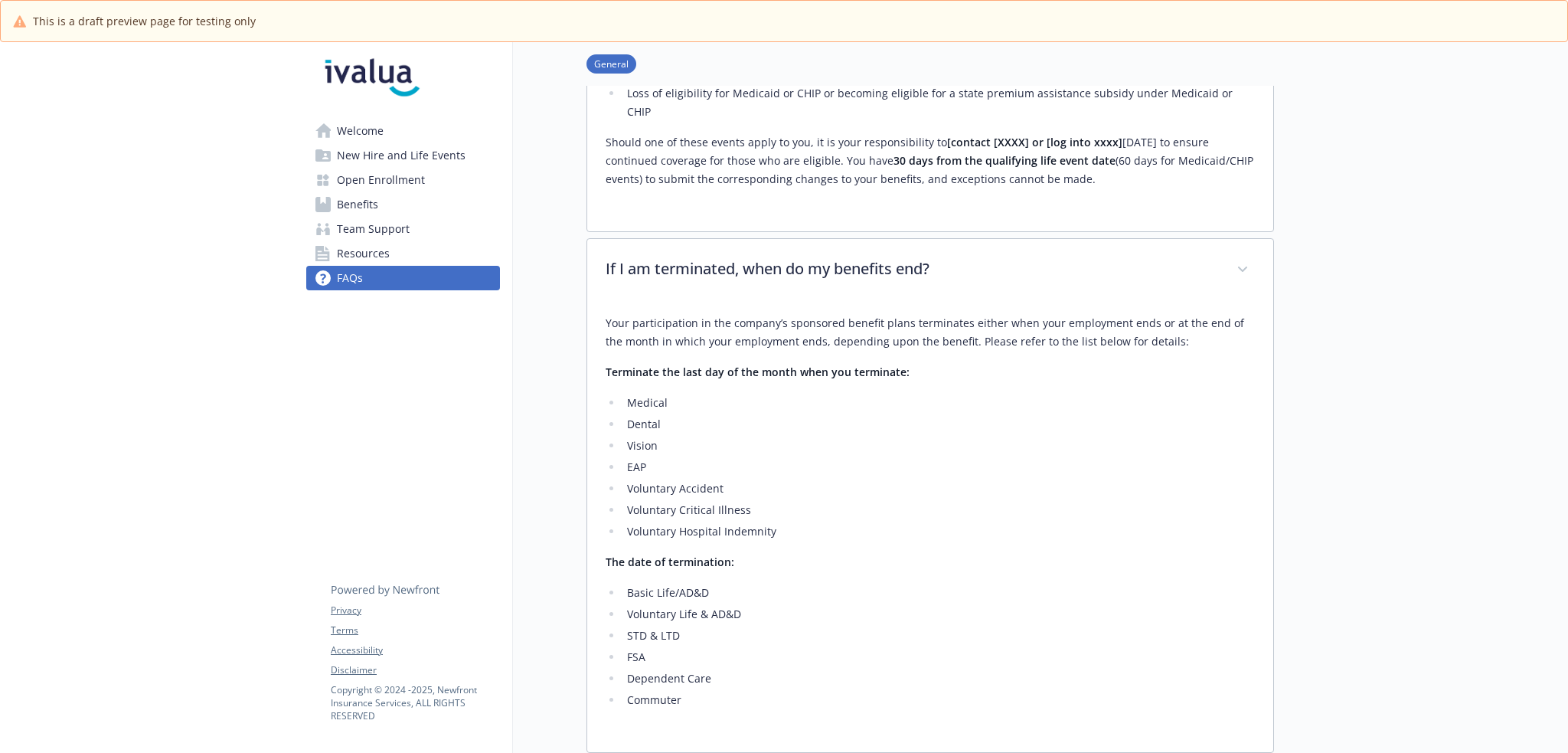
click at [449, 196] on link "Benefits" at bounding box center [403, 204] width 194 height 25
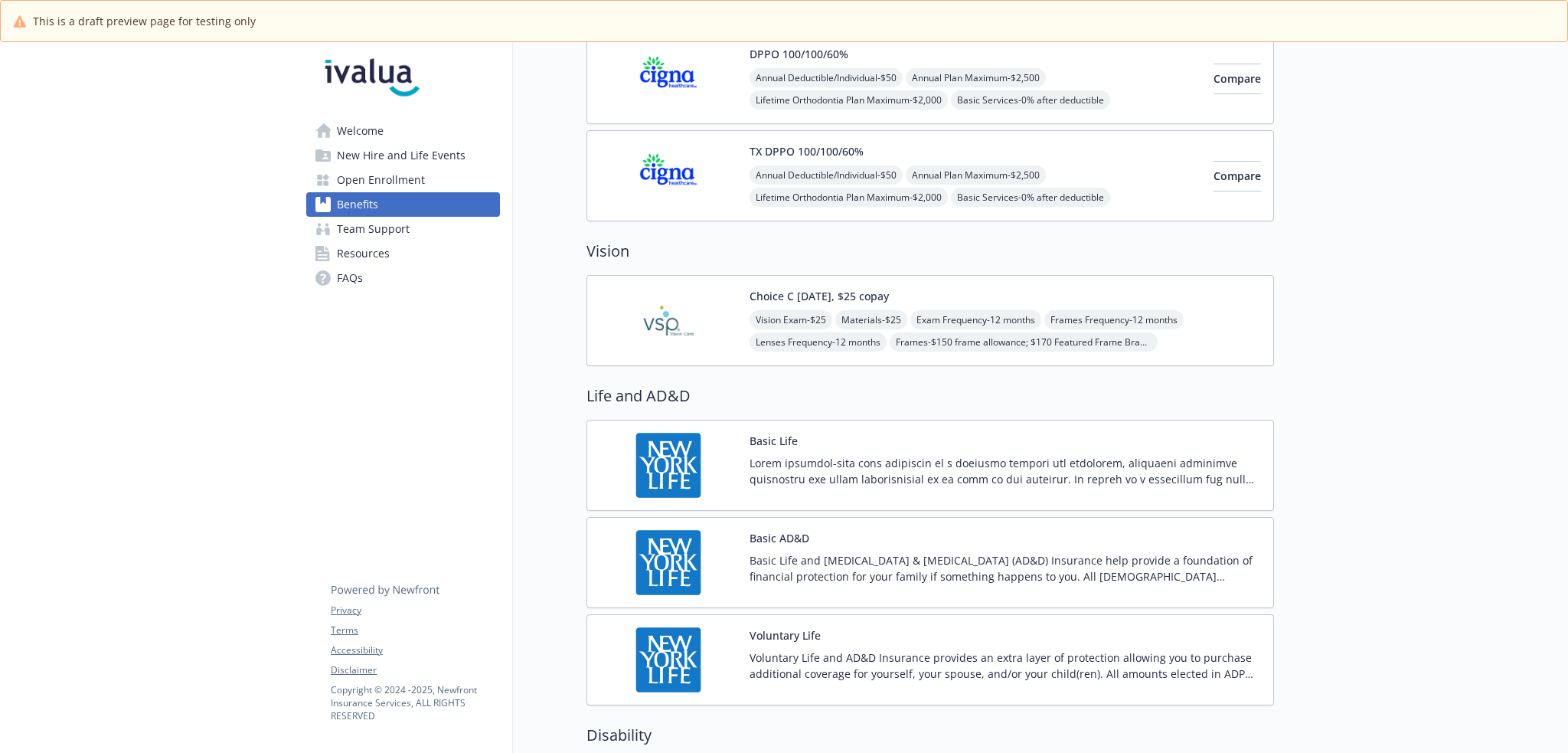
click at [939, 459] on p at bounding box center [1005, 471] width 512 height 32
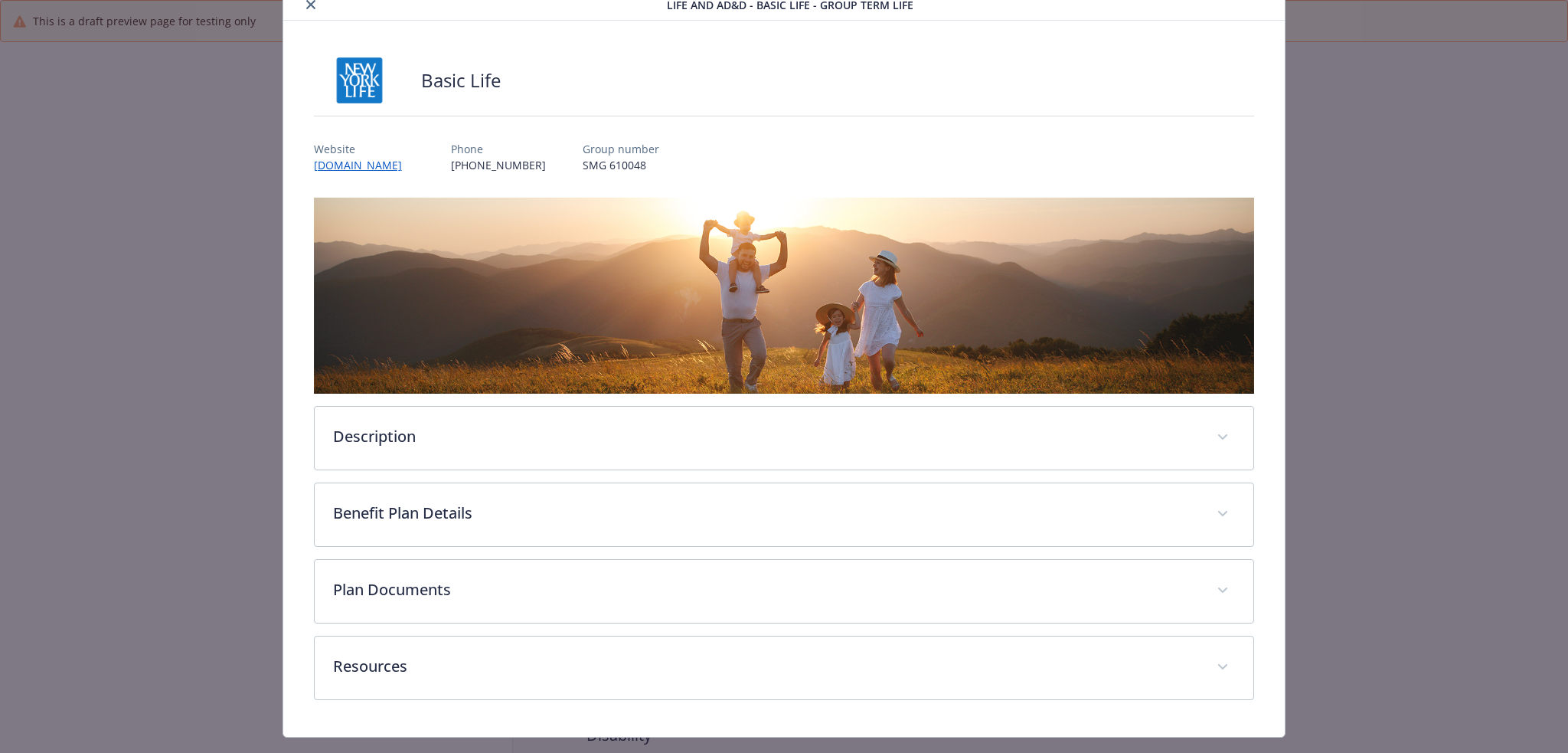
scroll to position [93, 0]
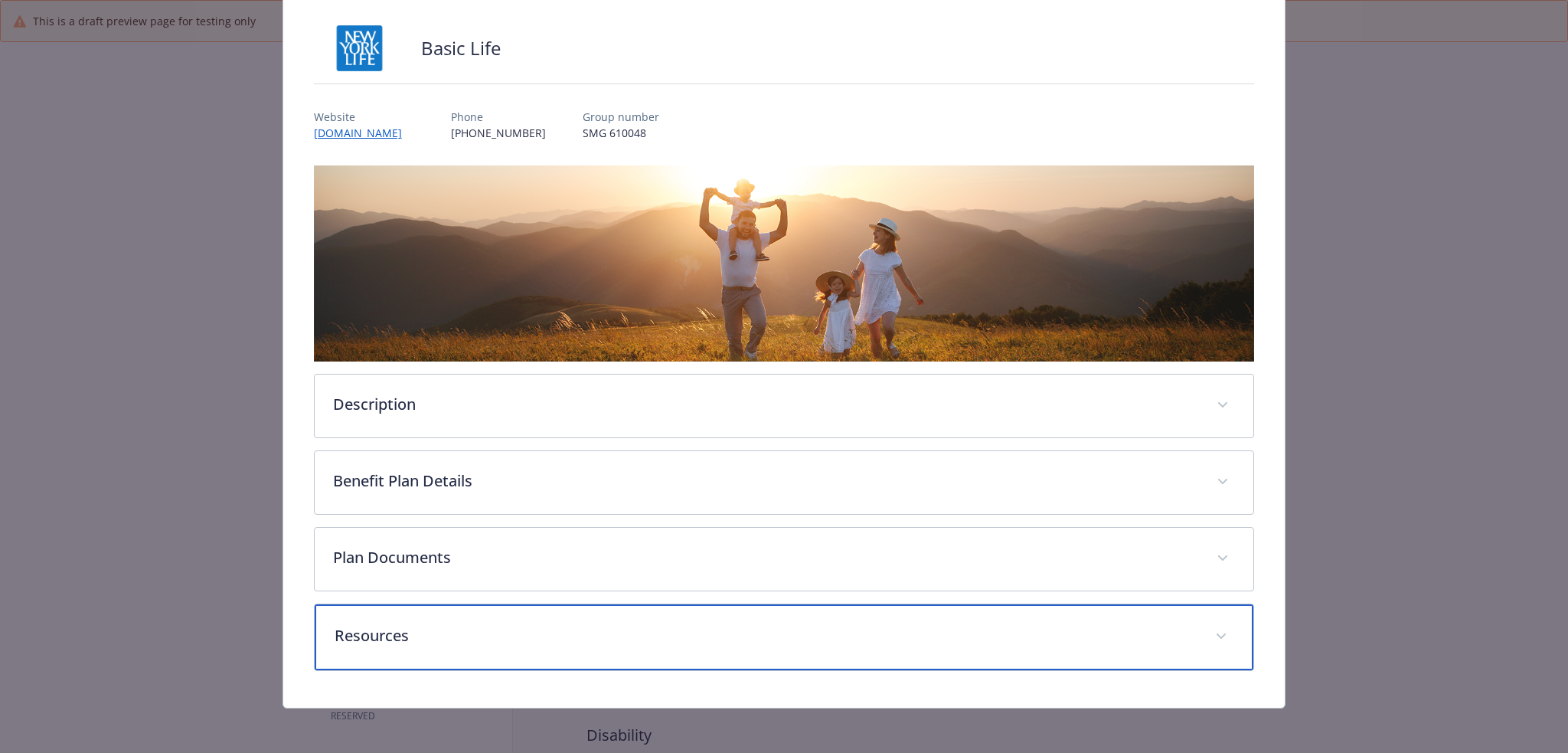
click at [730, 604] on div "Resources" at bounding box center [784, 637] width 939 height 66
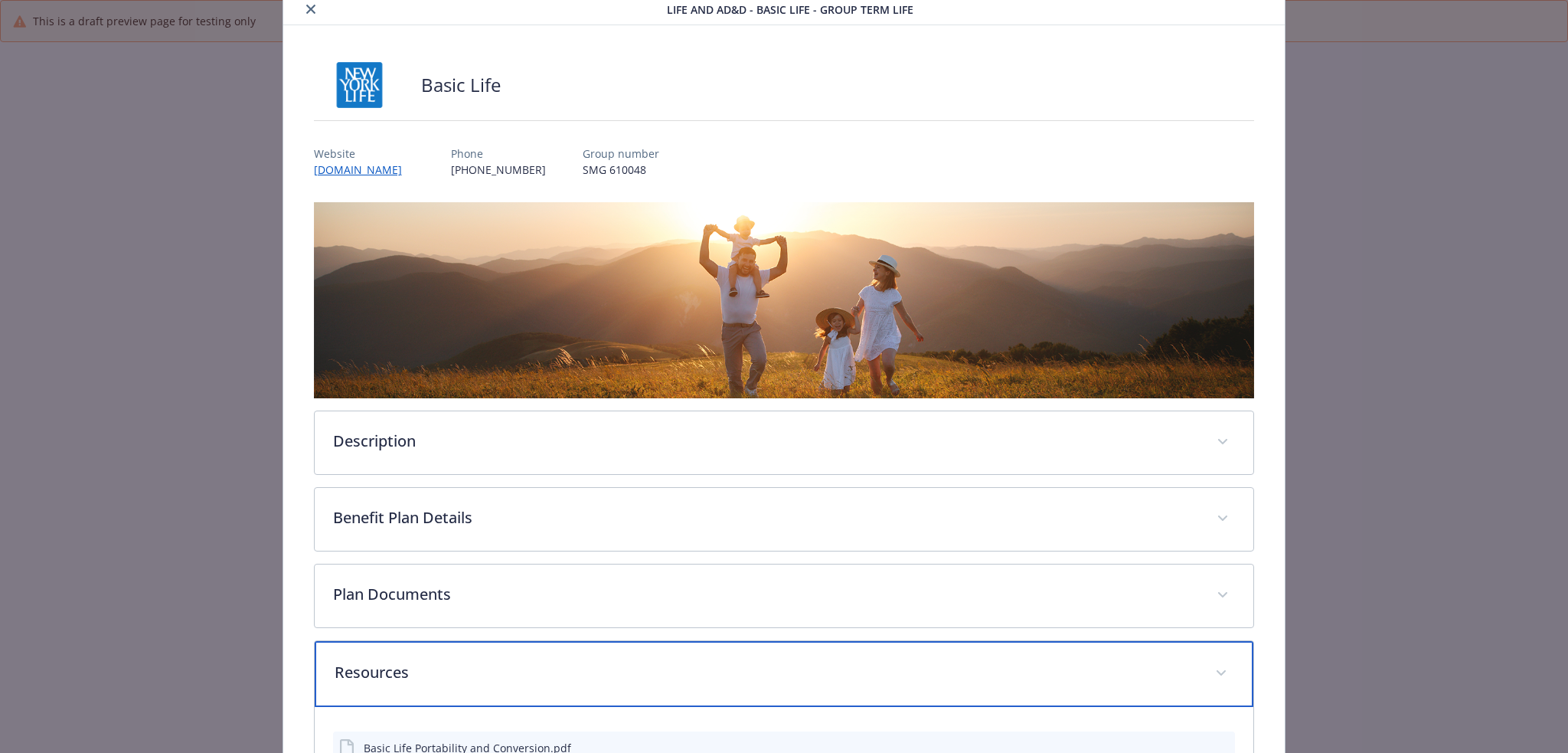
scroll to position [0, 0]
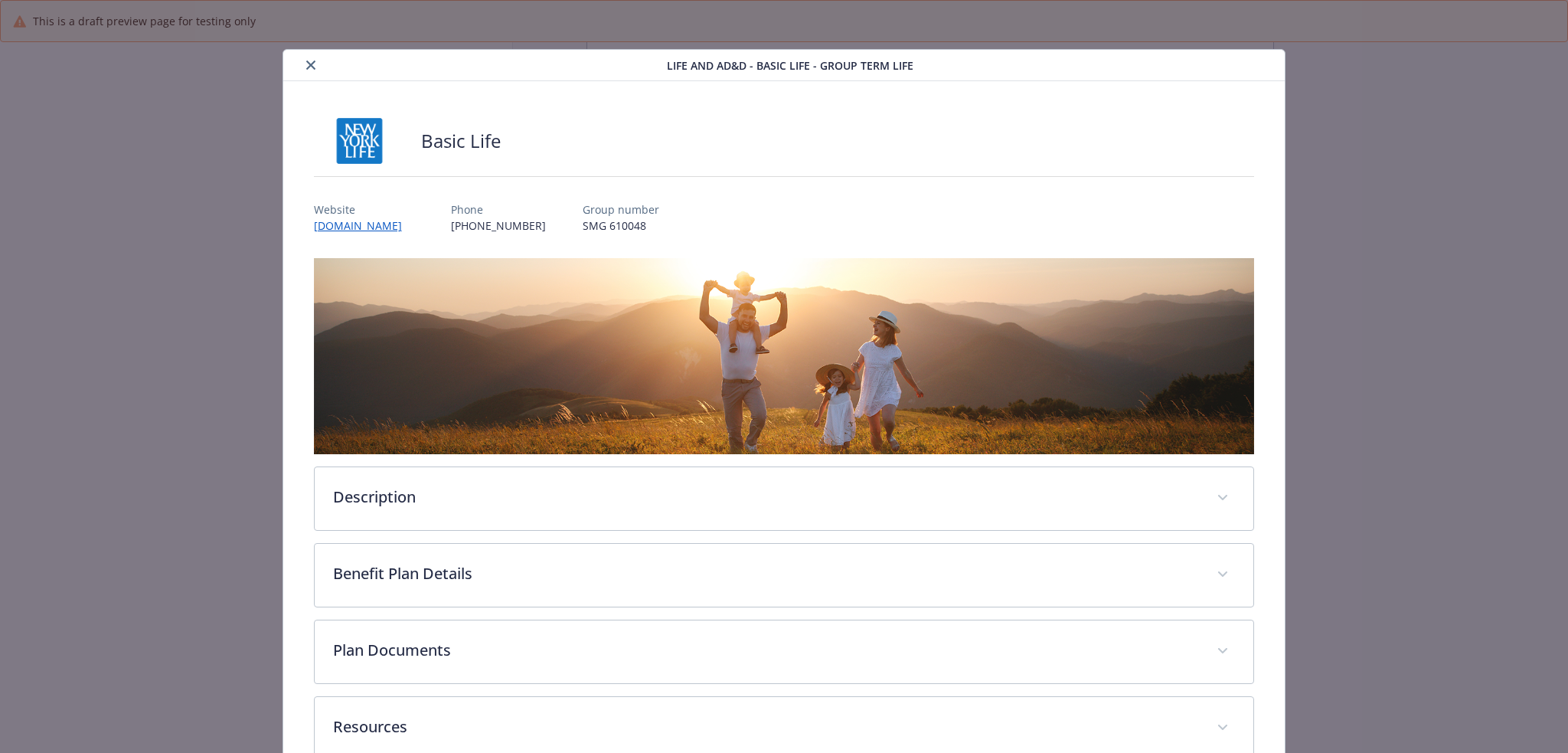
click at [303, 64] on button "close" at bounding box center [310, 65] width 18 height 18
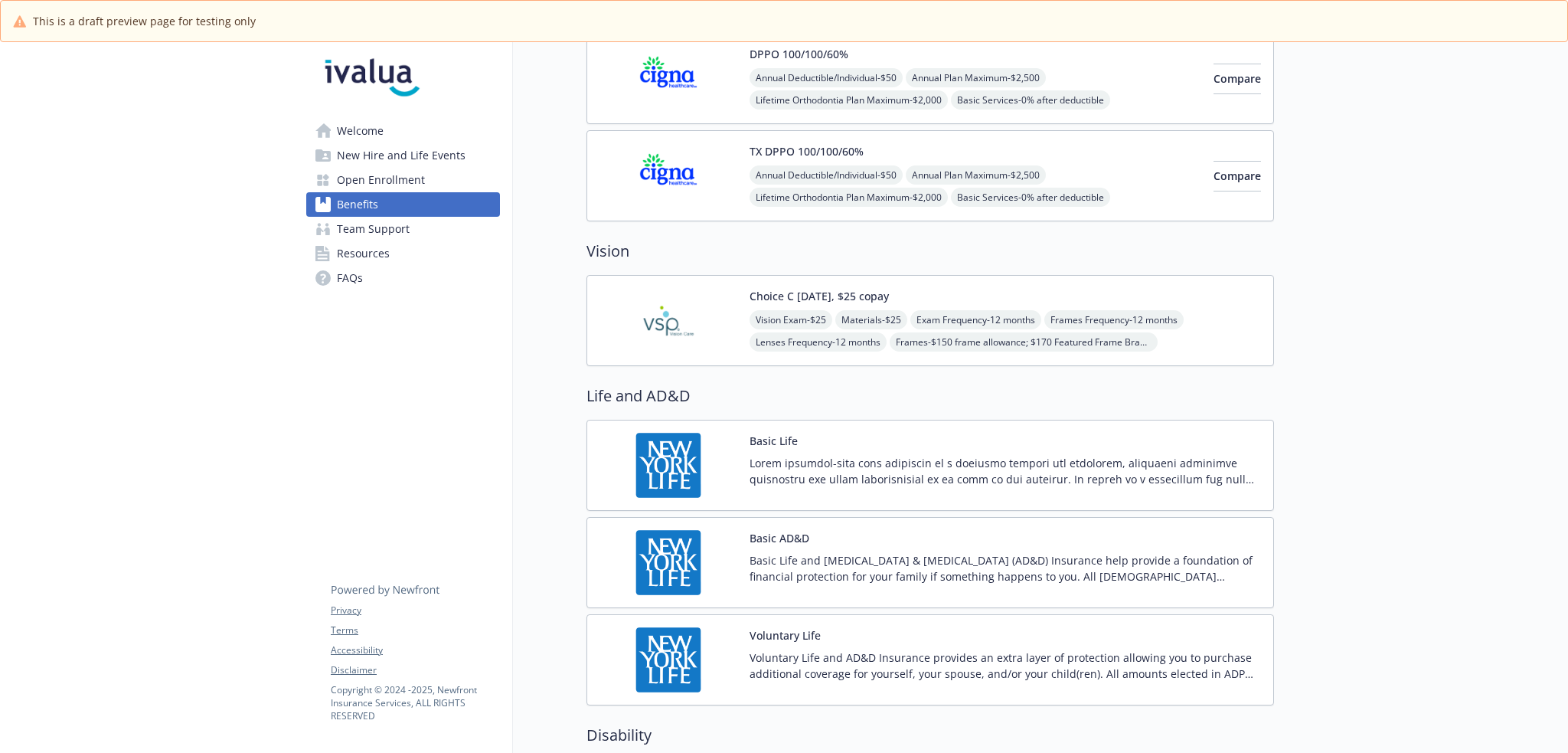
click at [414, 254] on link "Resources" at bounding box center [403, 254] width 194 height 25
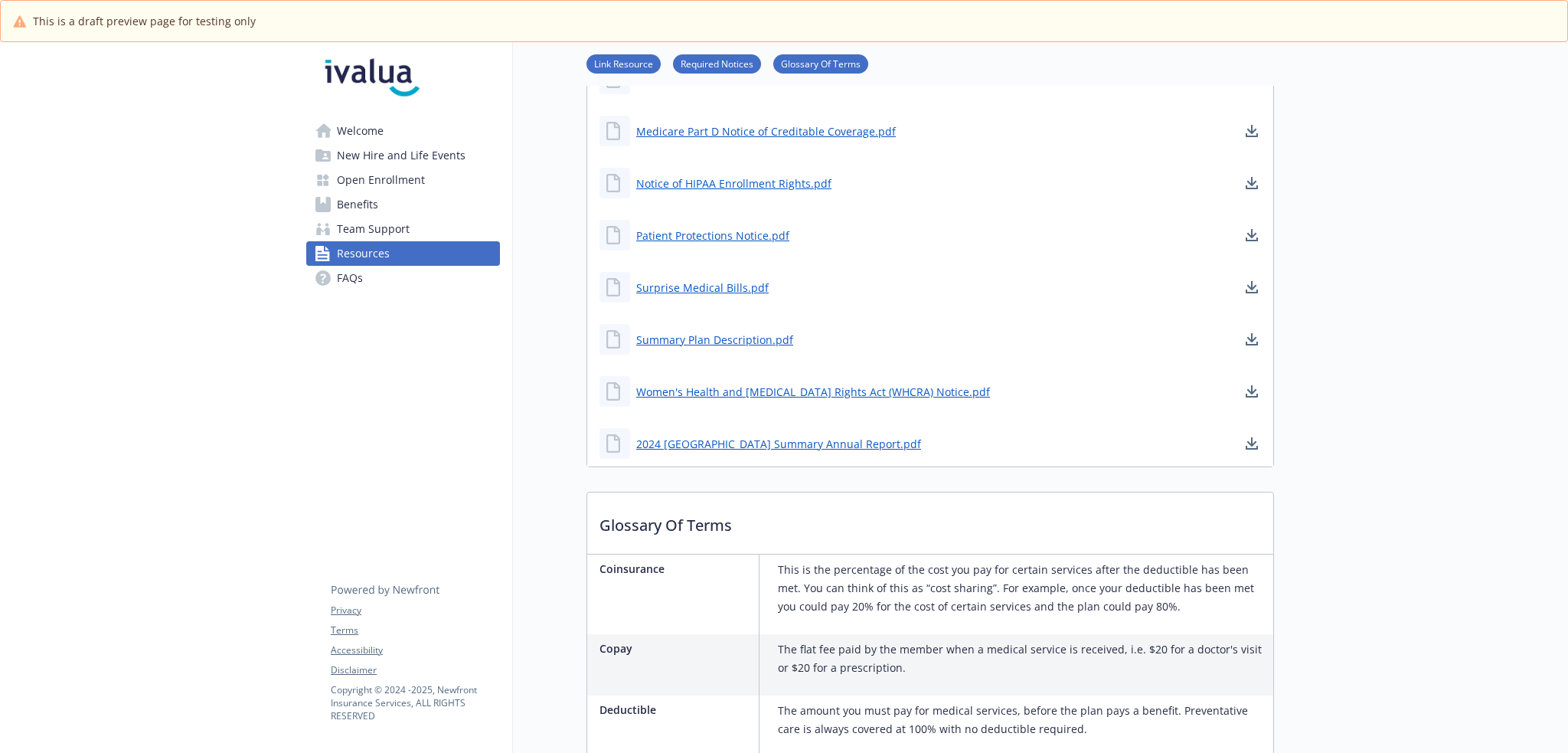
click at [397, 277] on link "FAQs" at bounding box center [403, 278] width 194 height 25
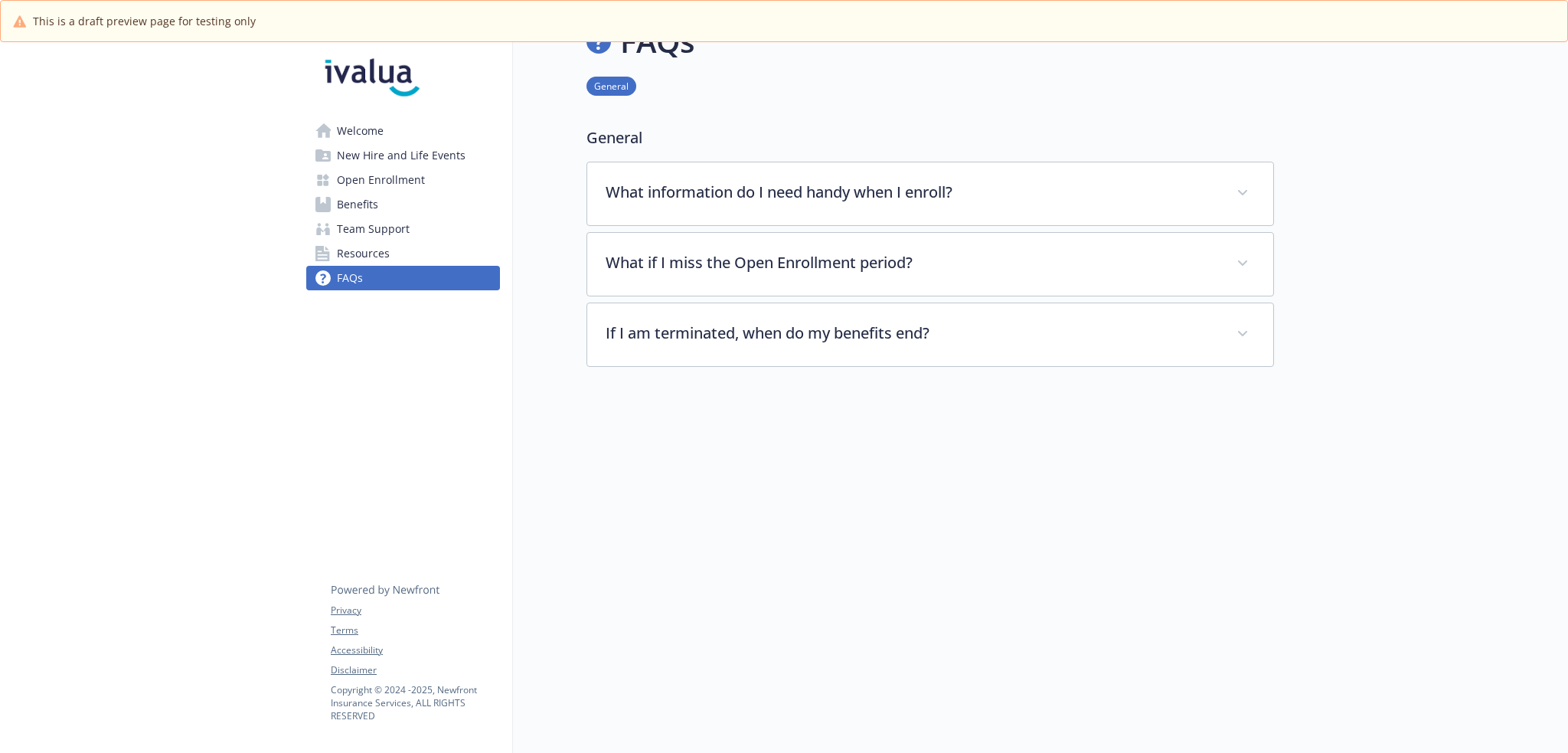
scroll to position [53, 0]
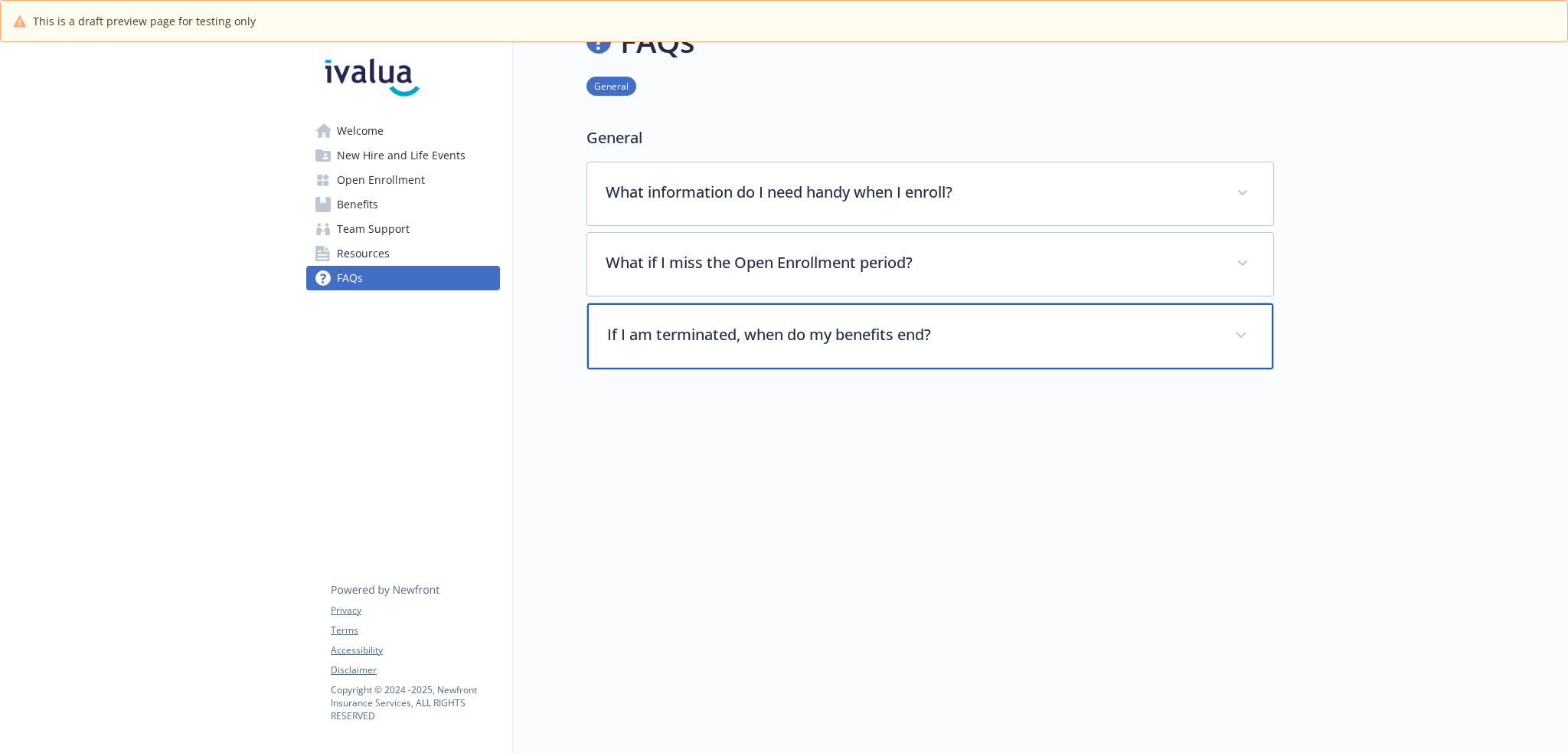
click at [809, 338] on div "If I am terminated, when do my benefits end?" at bounding box center [930, 336] width 686 height 66
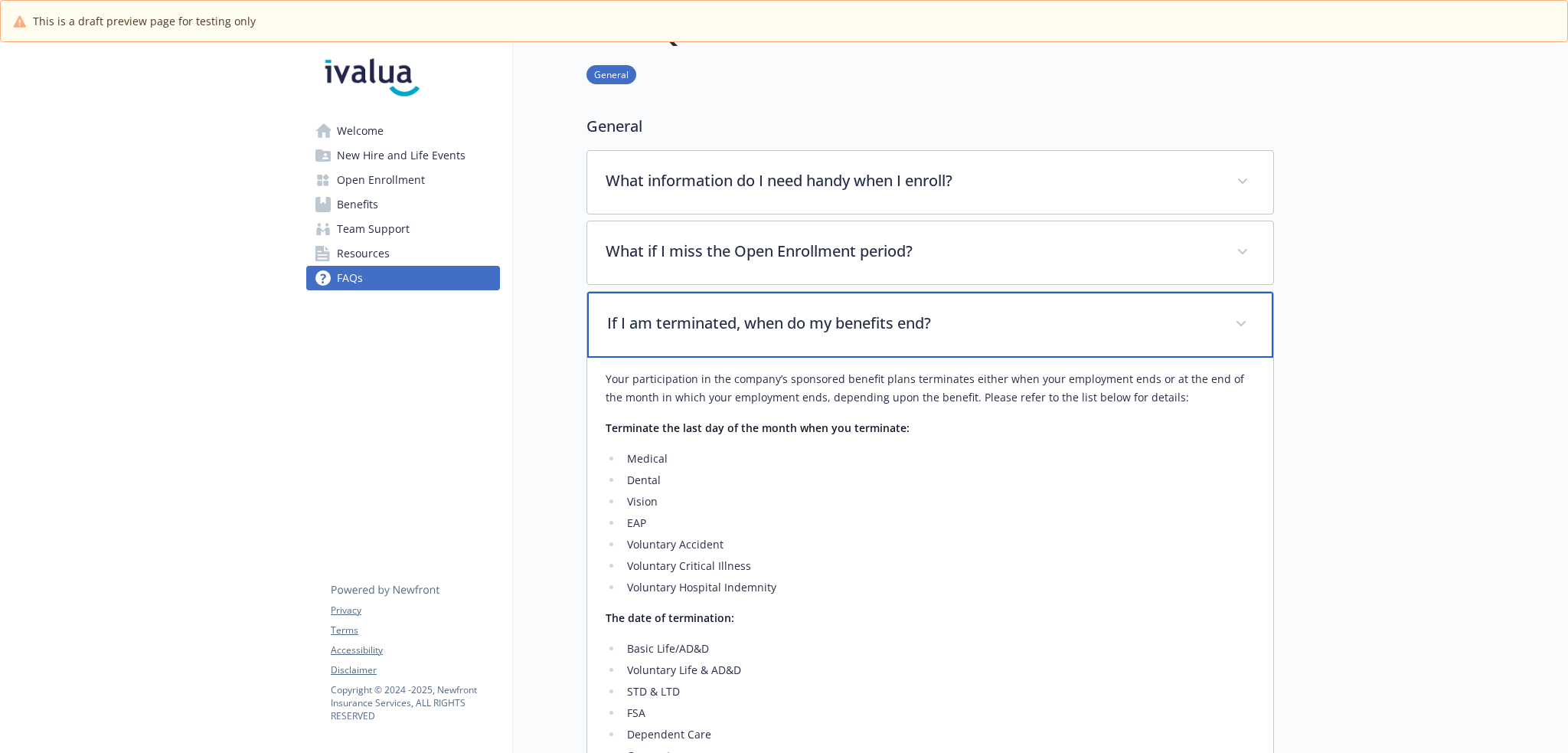
scroll to position [335, 0]
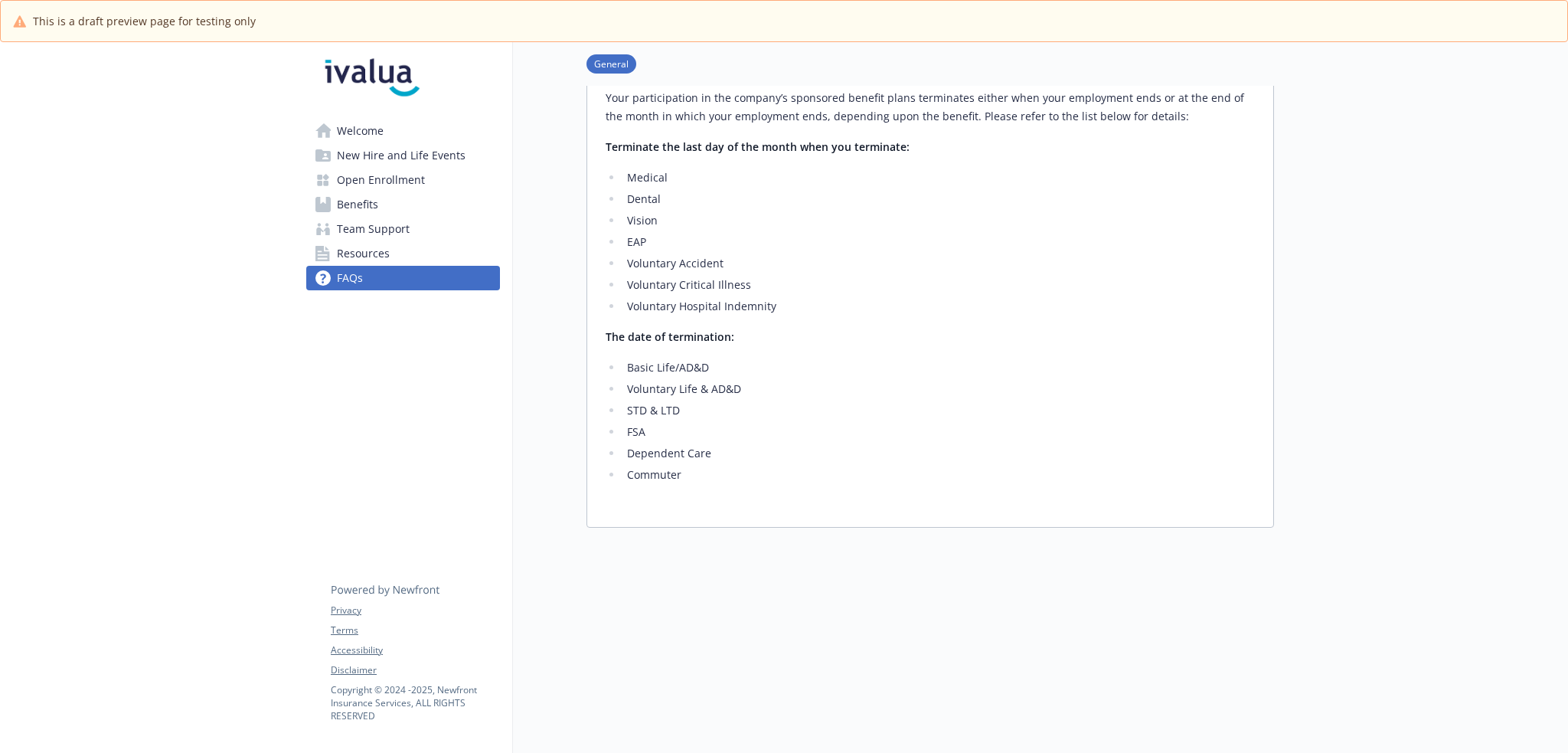
drag, startPoint x: 406, startPoint y: 208, endPoint x: 512, endPoint y: 250, distance: 114.0
click at [406, 208] on link "Benefits" at bounding box center [403, 204] width 194 height 25
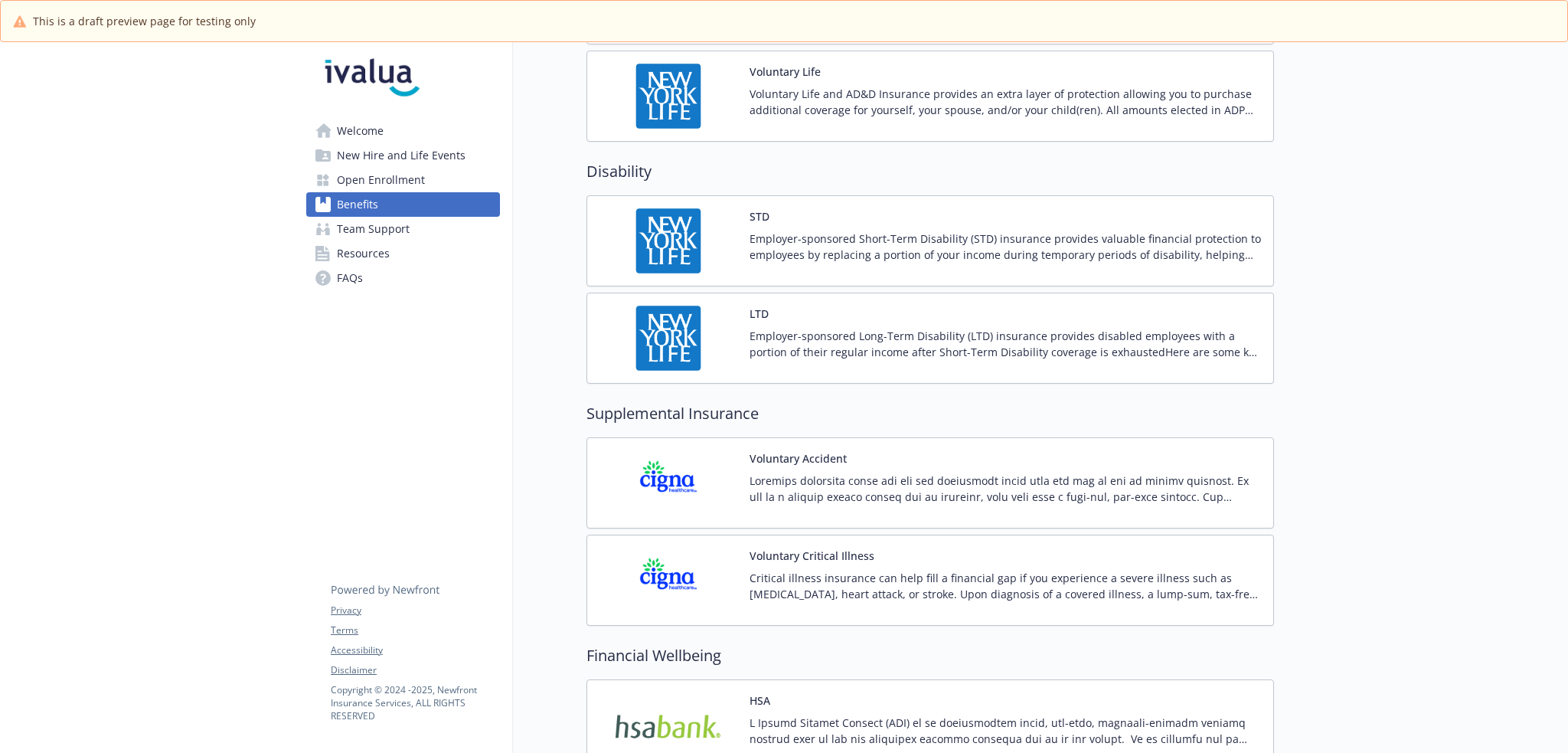
scroll to position [1177, 0]
click at [849, 120] on div "Voluntary Life and AD&D Insurance provides an extra layer of protection allowin…" at bounding box center [1005, 108] width 512 height 43
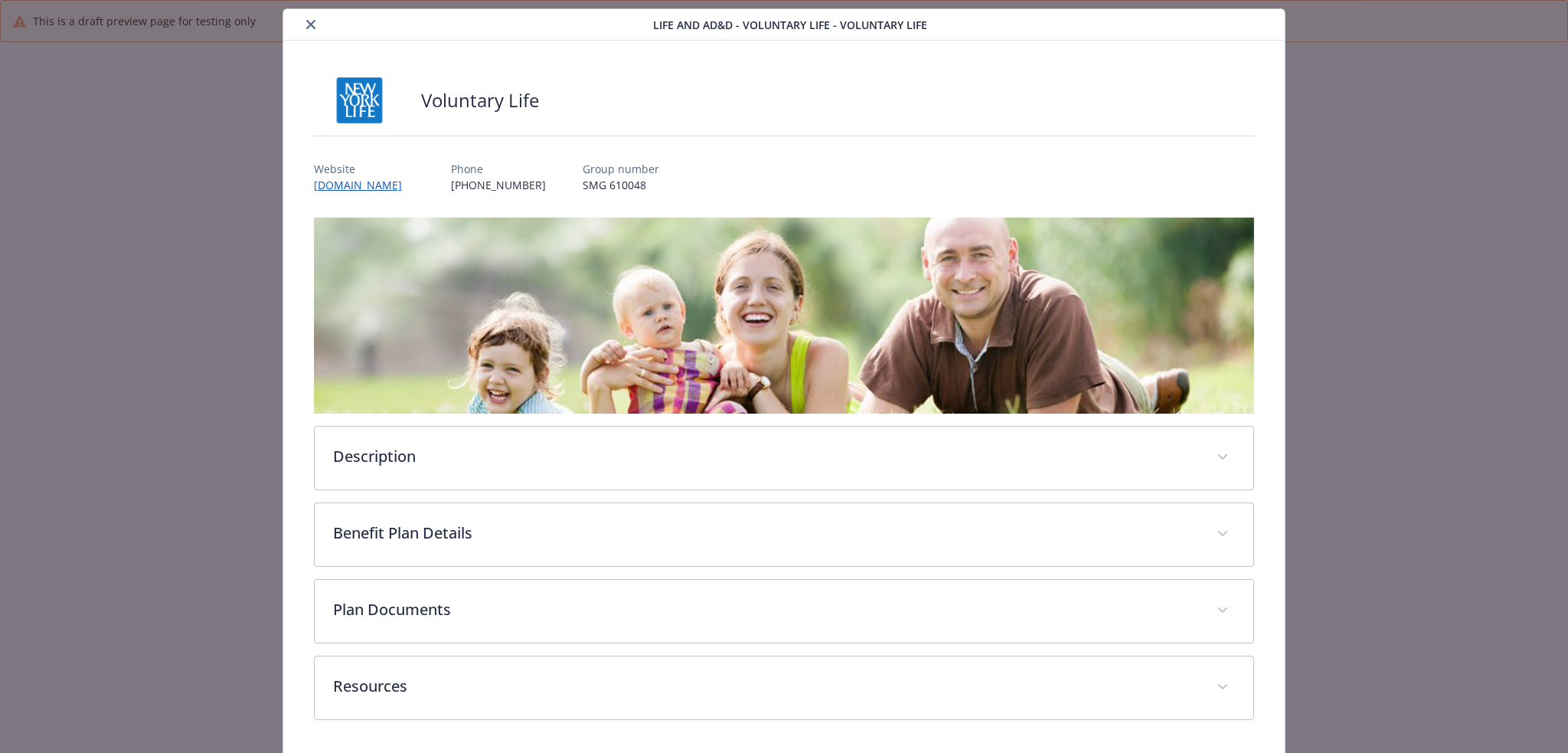
scroll to position [93, 0]
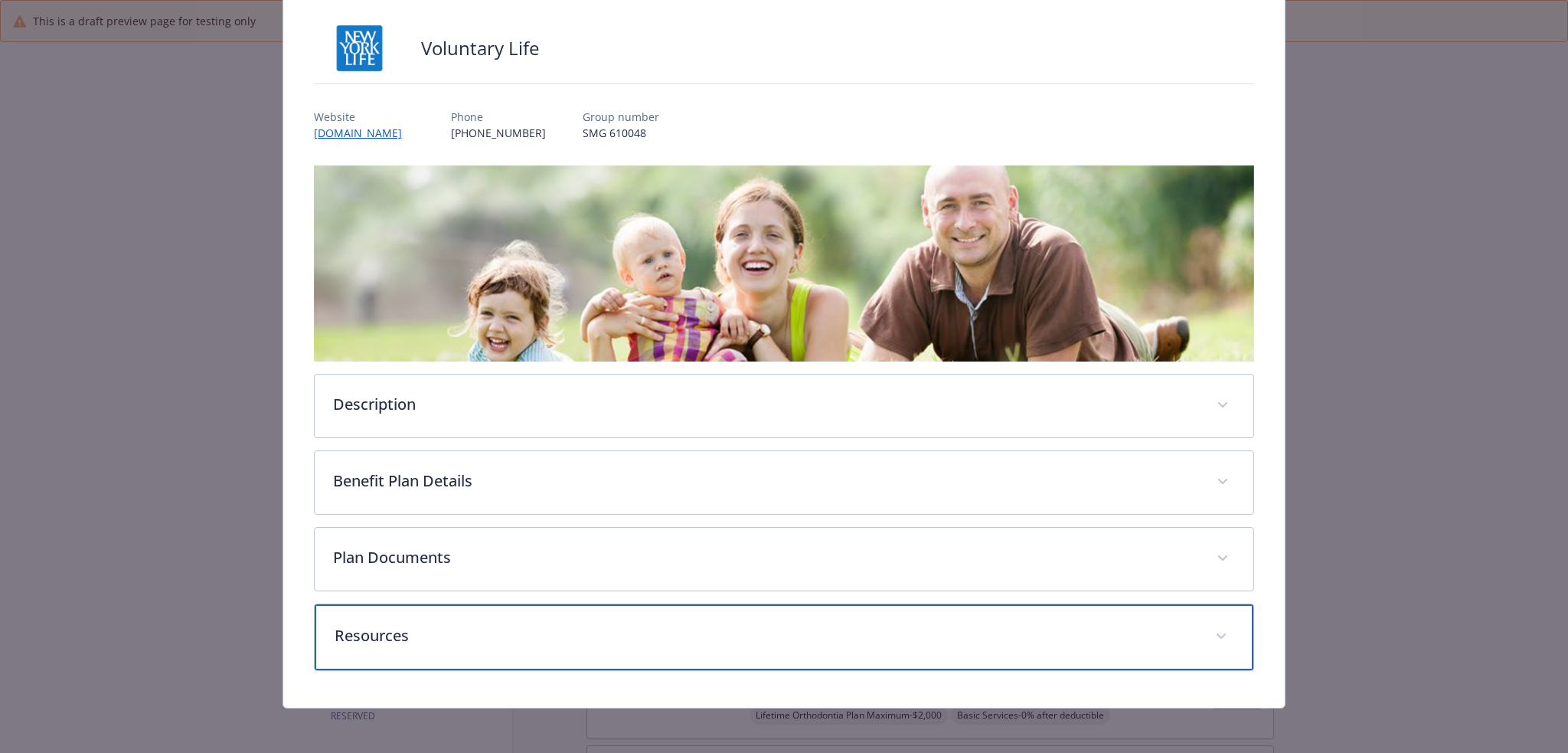
click at [525, 645] on div "Resources" at bounding box center [784, 637] width 939 height 66
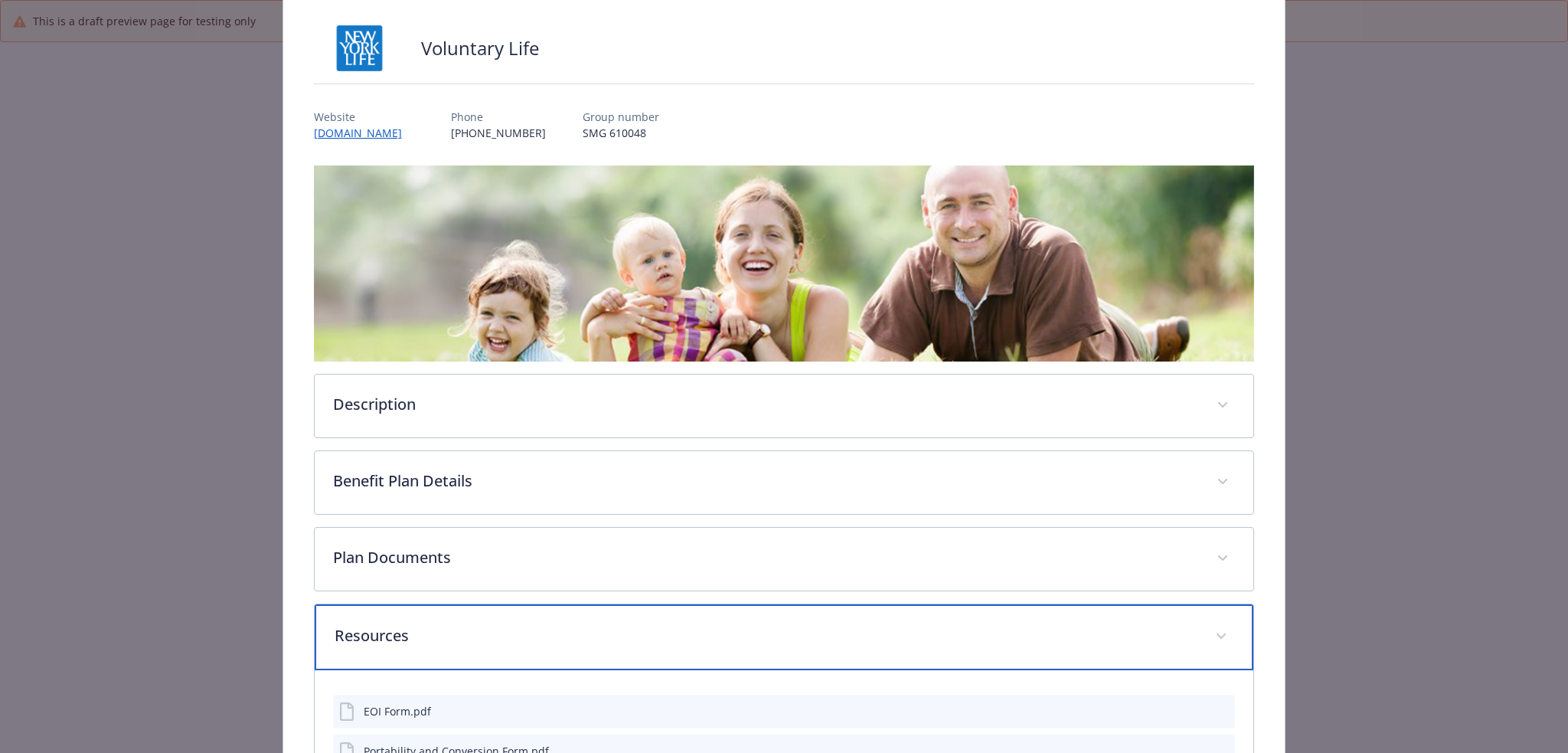
scroll to position [264, 0]
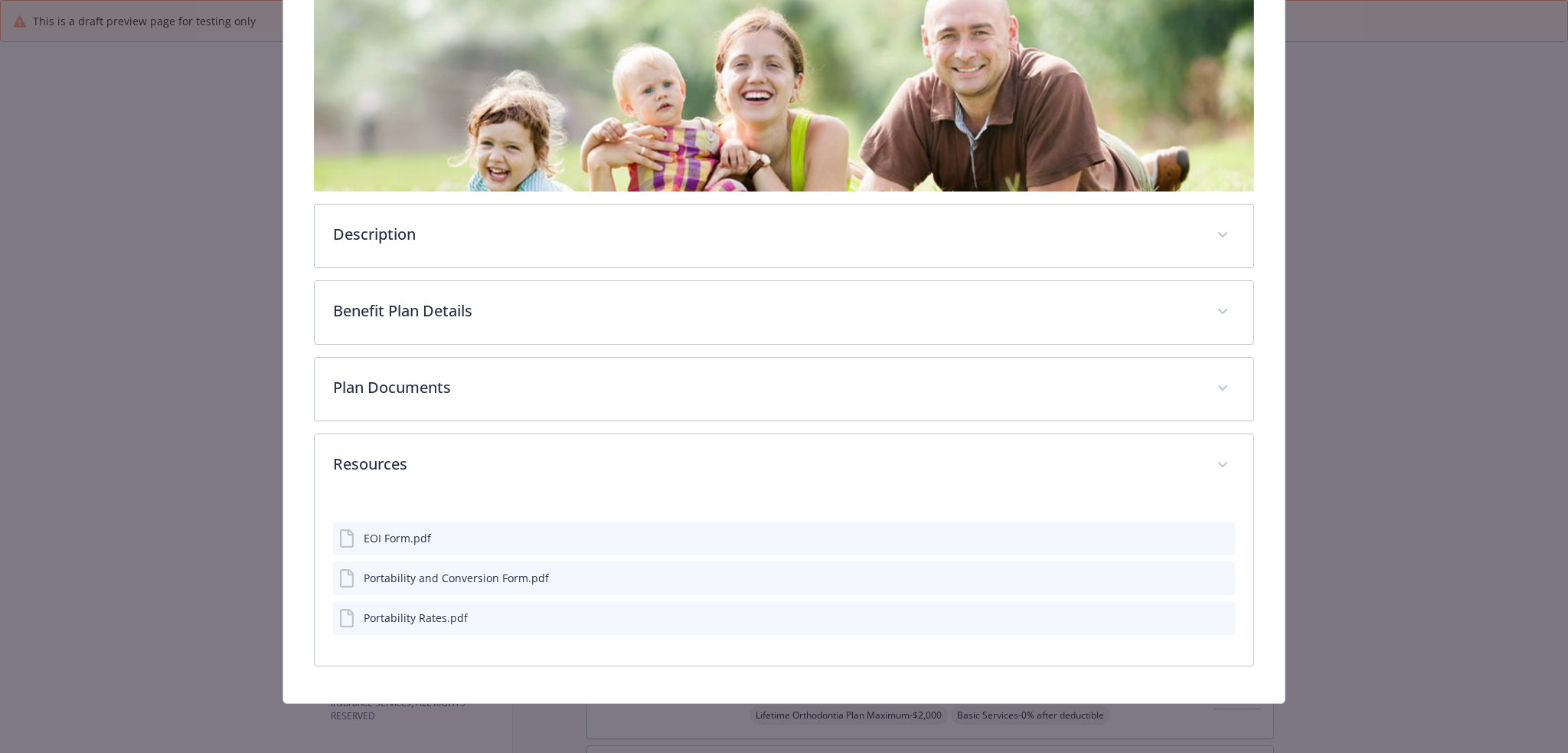
click at [1216, 576] on icon "preview file" at bounding box center [1221, 576] width 13 height 10
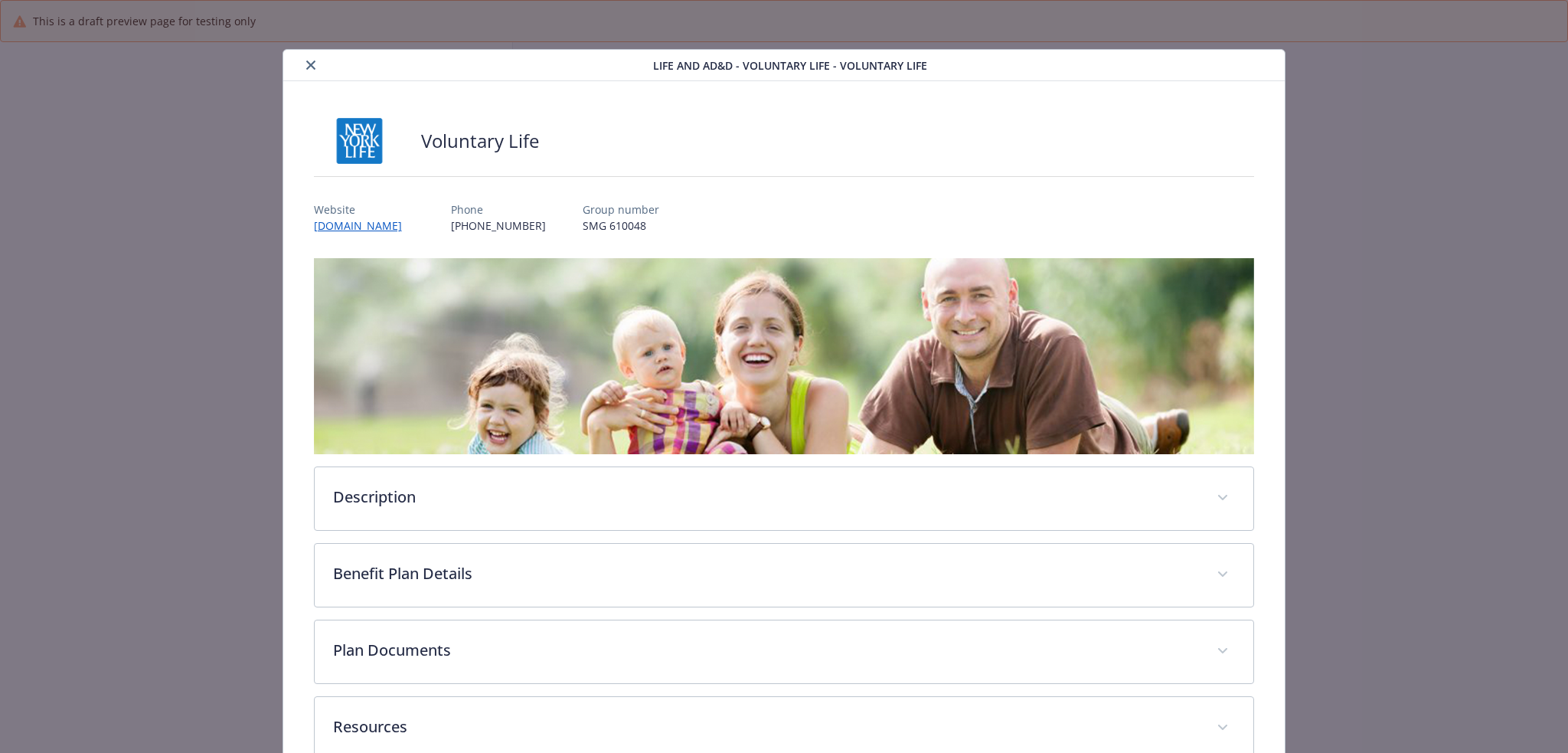
click at [307, 63] on icon "close" at bounding box center [311, 65] width 10 height 10
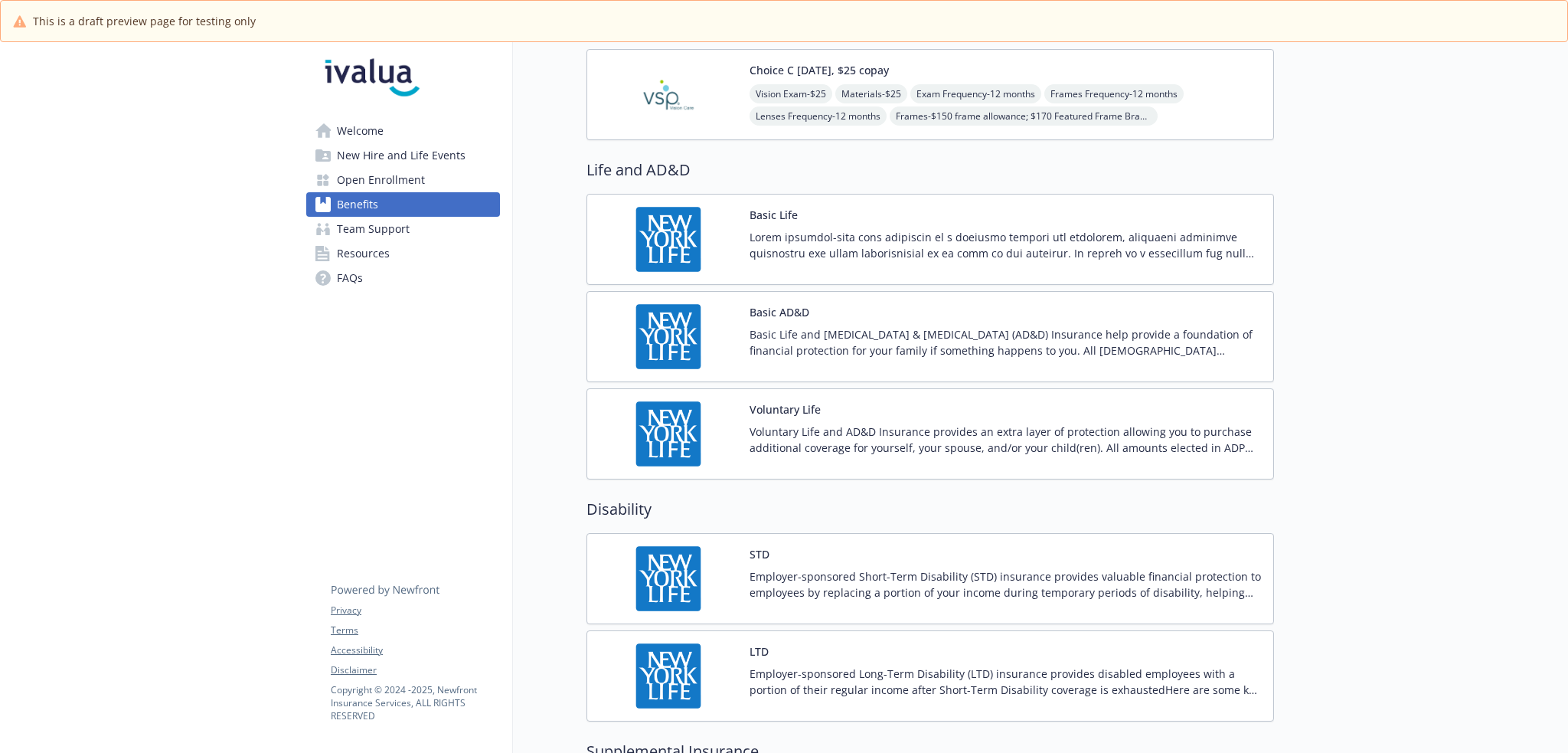
scroll to position [842, 0]
click at [868, 222] on div "Basic Life" at bounding box center [1005, 238] width 512 height 65
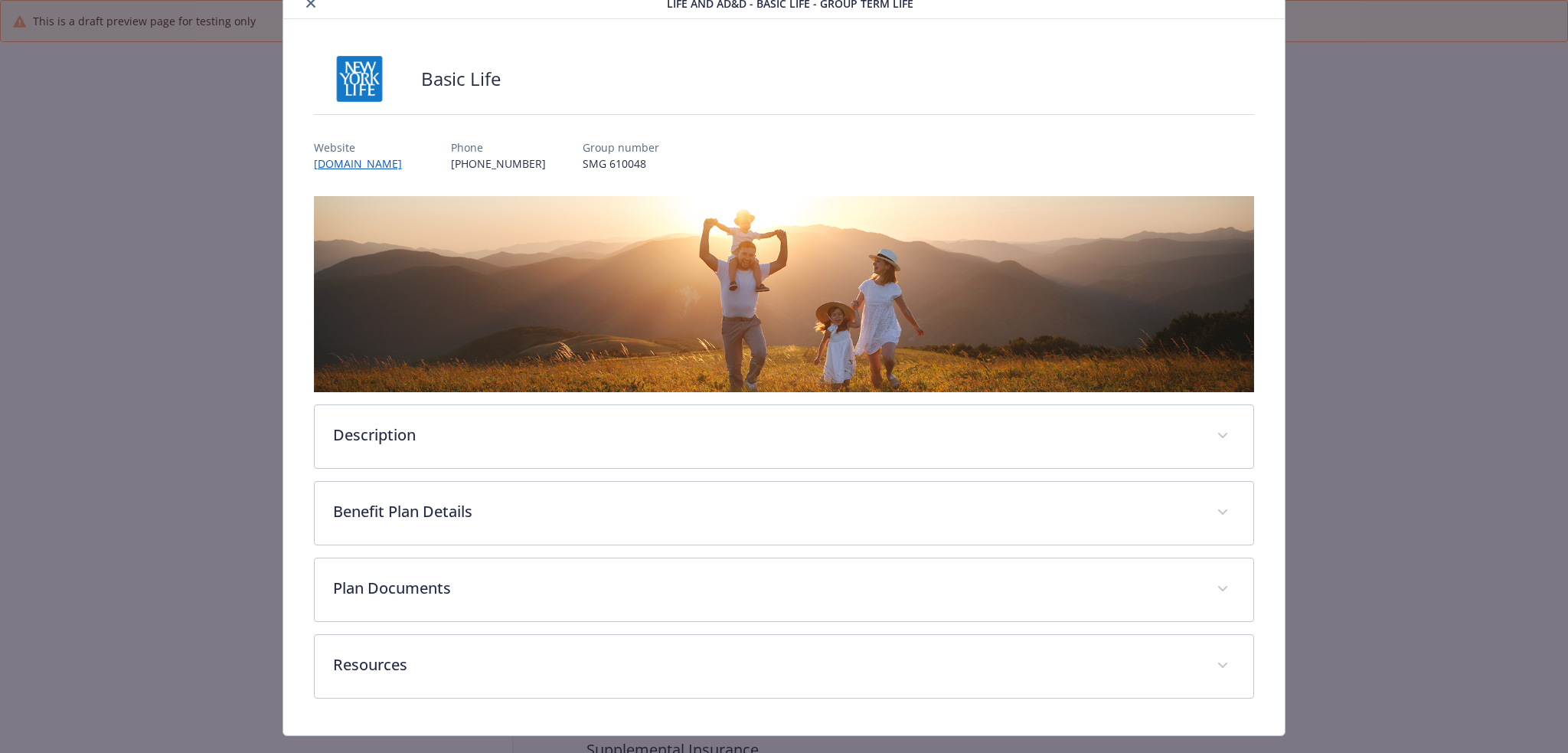
scroll to position [93, 0]
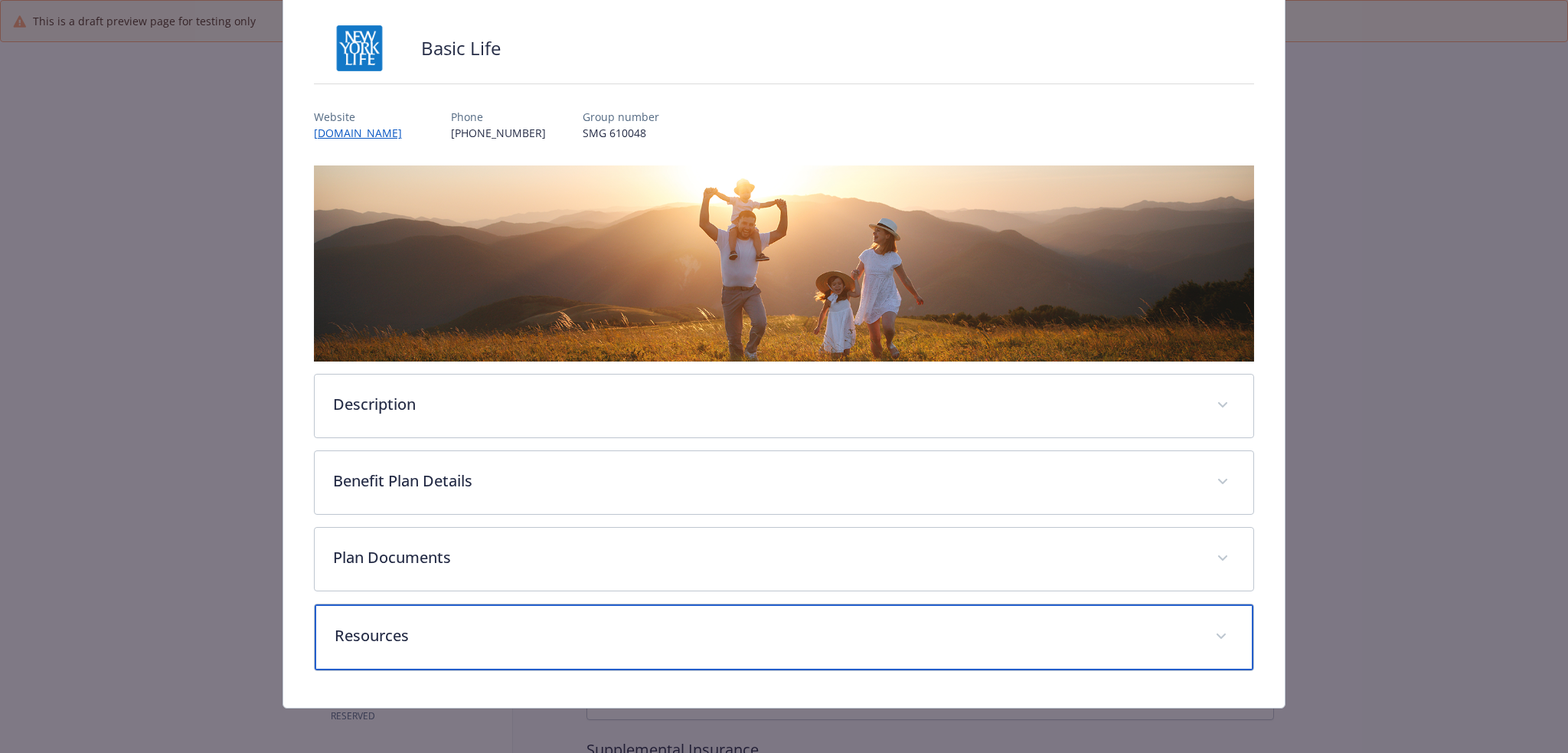
click at [643, 630] on p "Resources" at bounding box center [766, 636] width 863 height 23
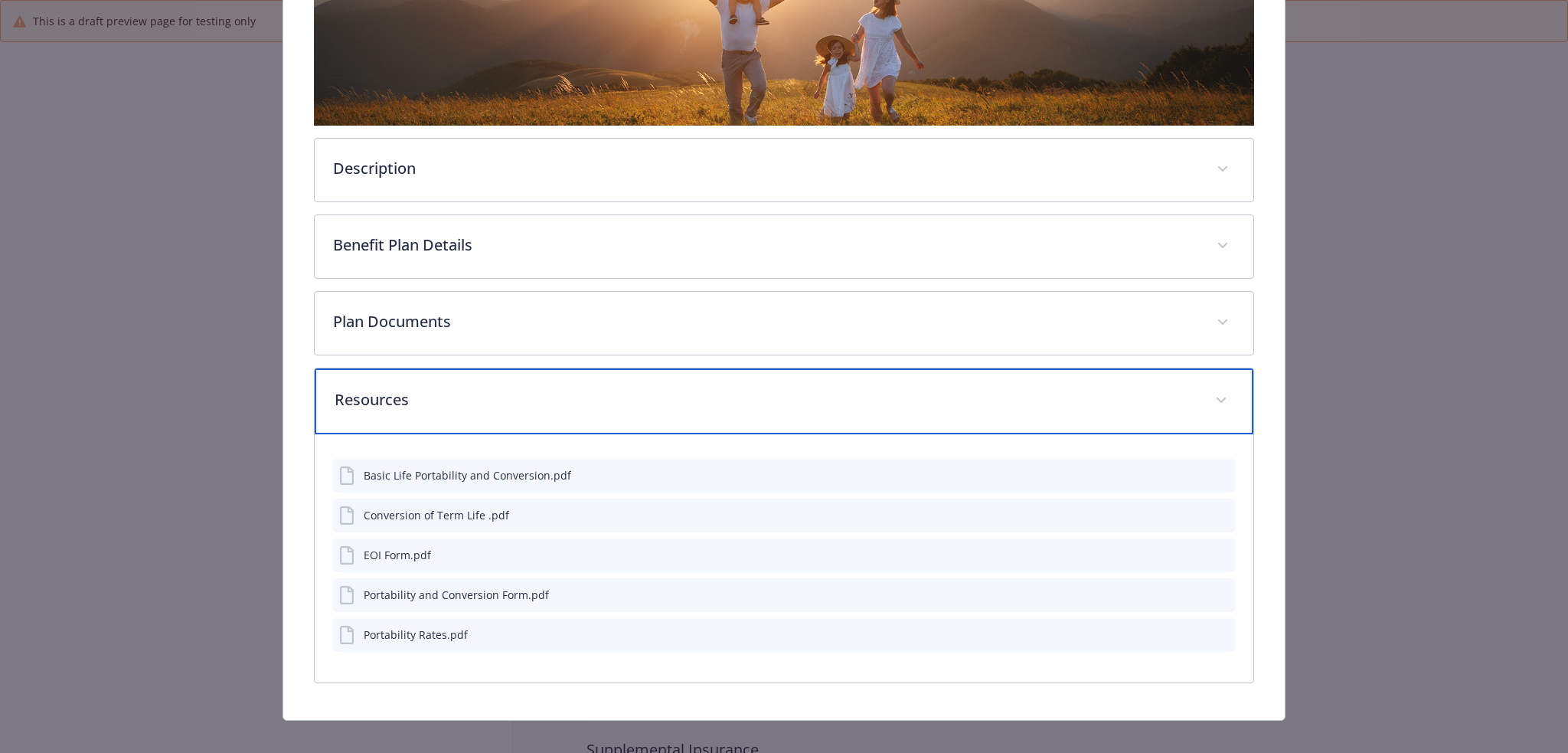
scroll to position [344, 0]
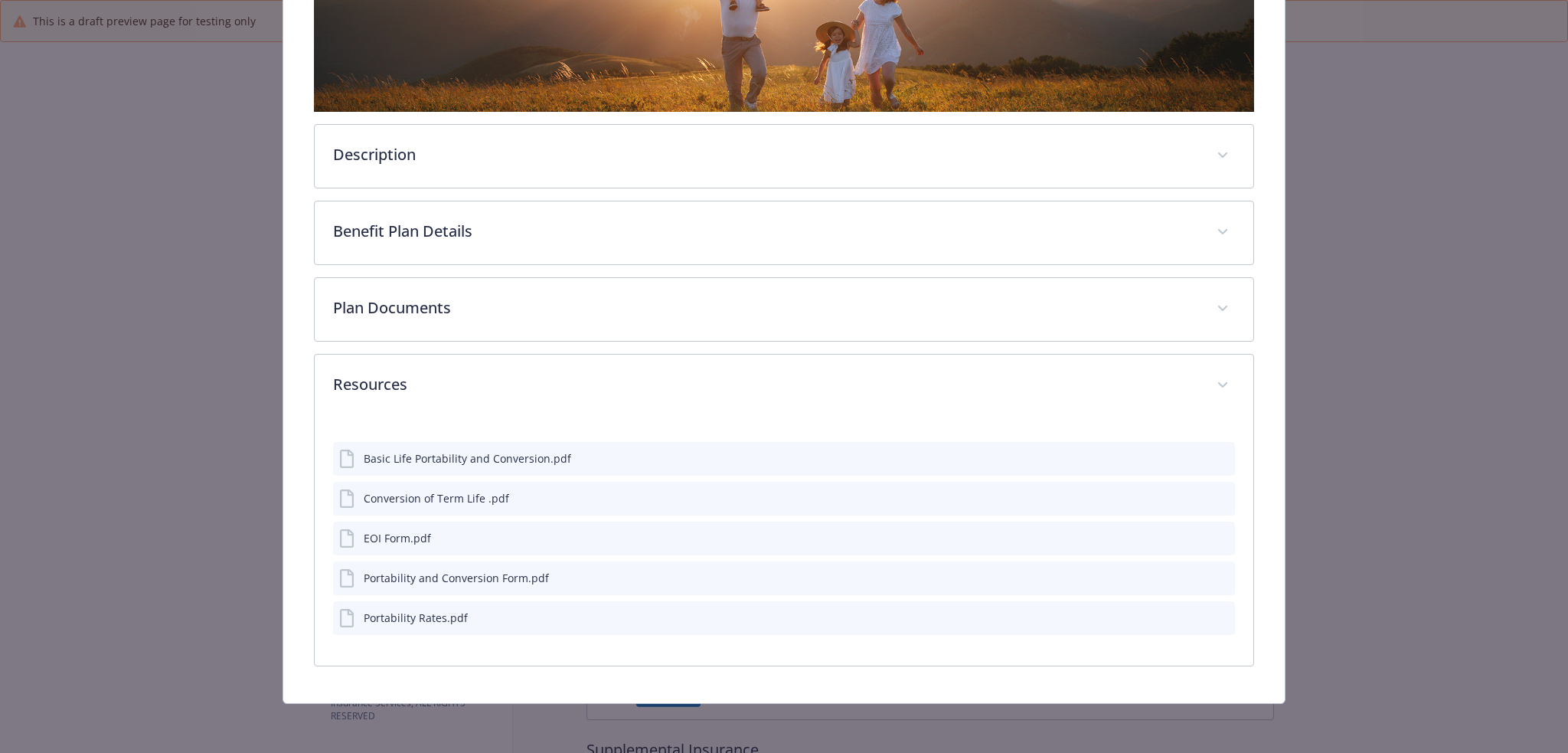
click at [1214, 458] on icon "preview file" at bounding box center [1221, 456] width 13 height 10
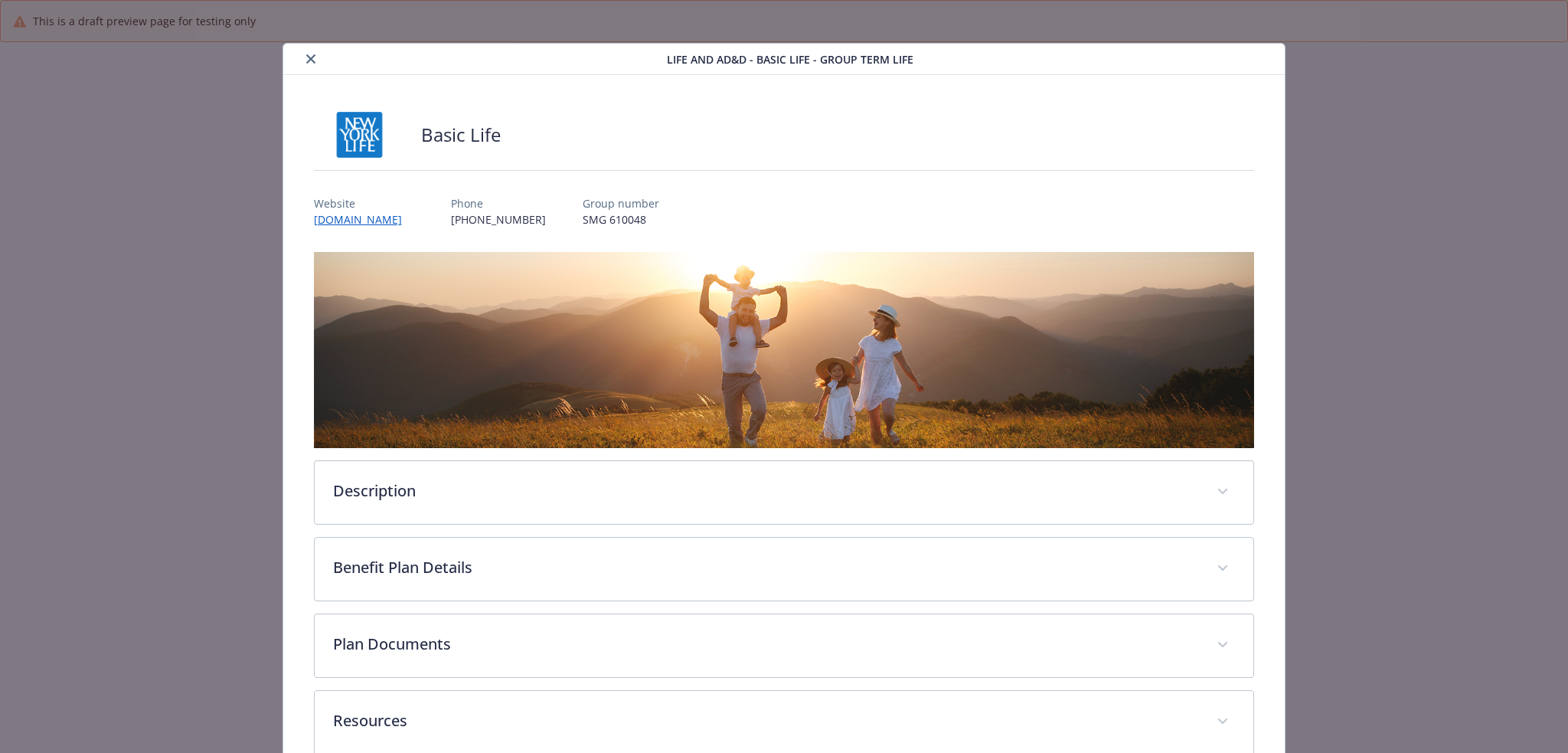
scroll to position [0, 0]
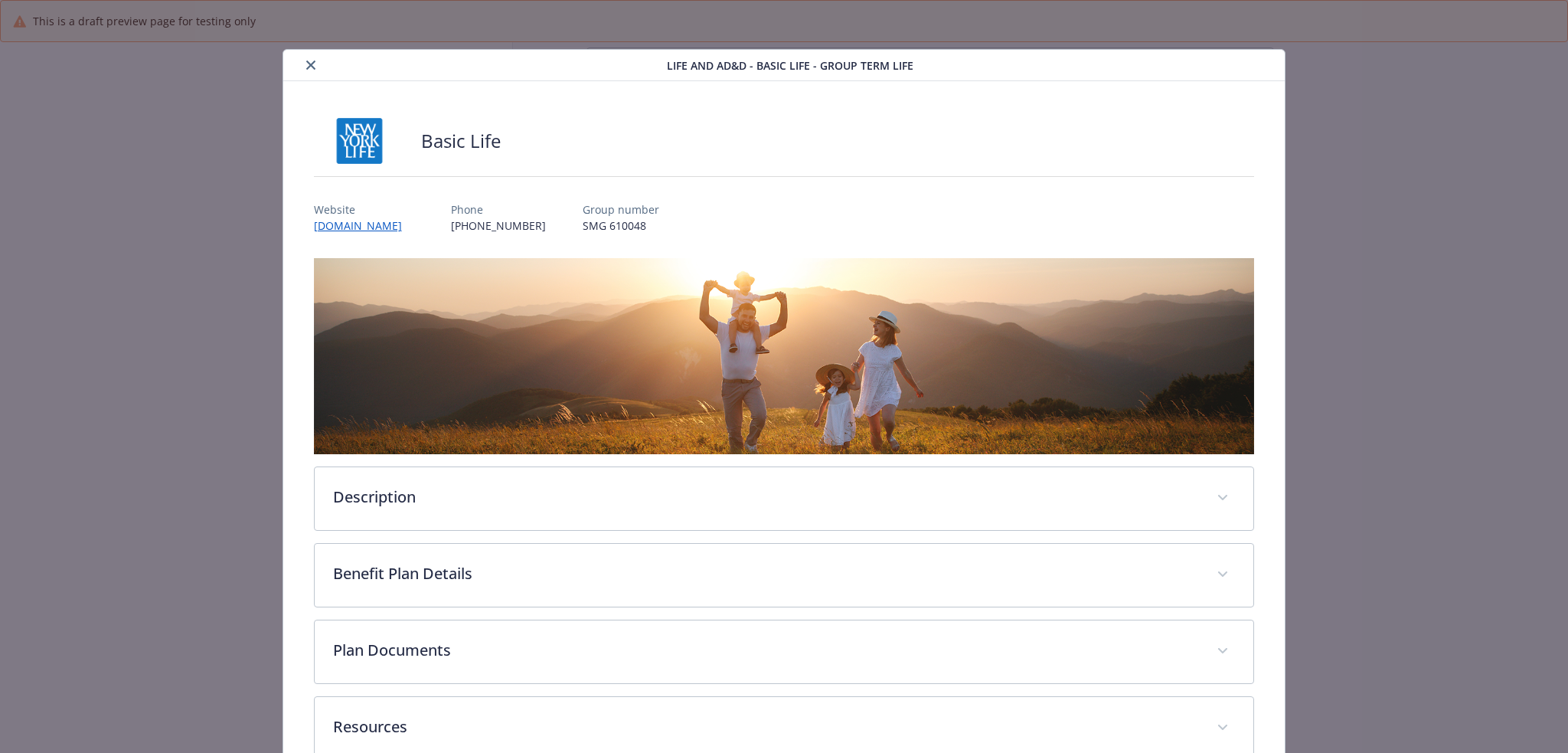
click at [306, 64] on icon "close" at bounding box center [311, 65] width 10 height 10
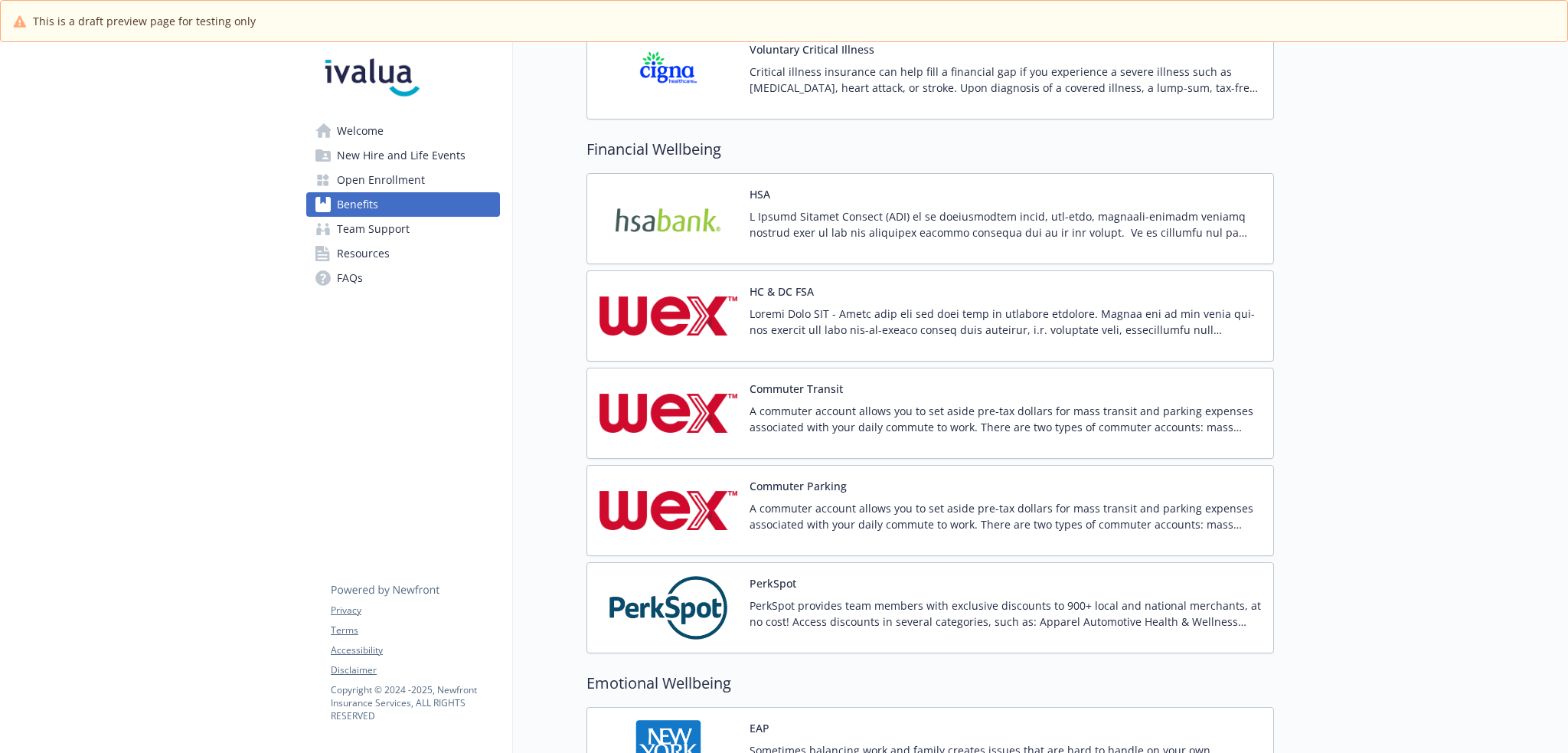
click at [824, 245] on div at bounding box center [1005, 229] width 512 height 43
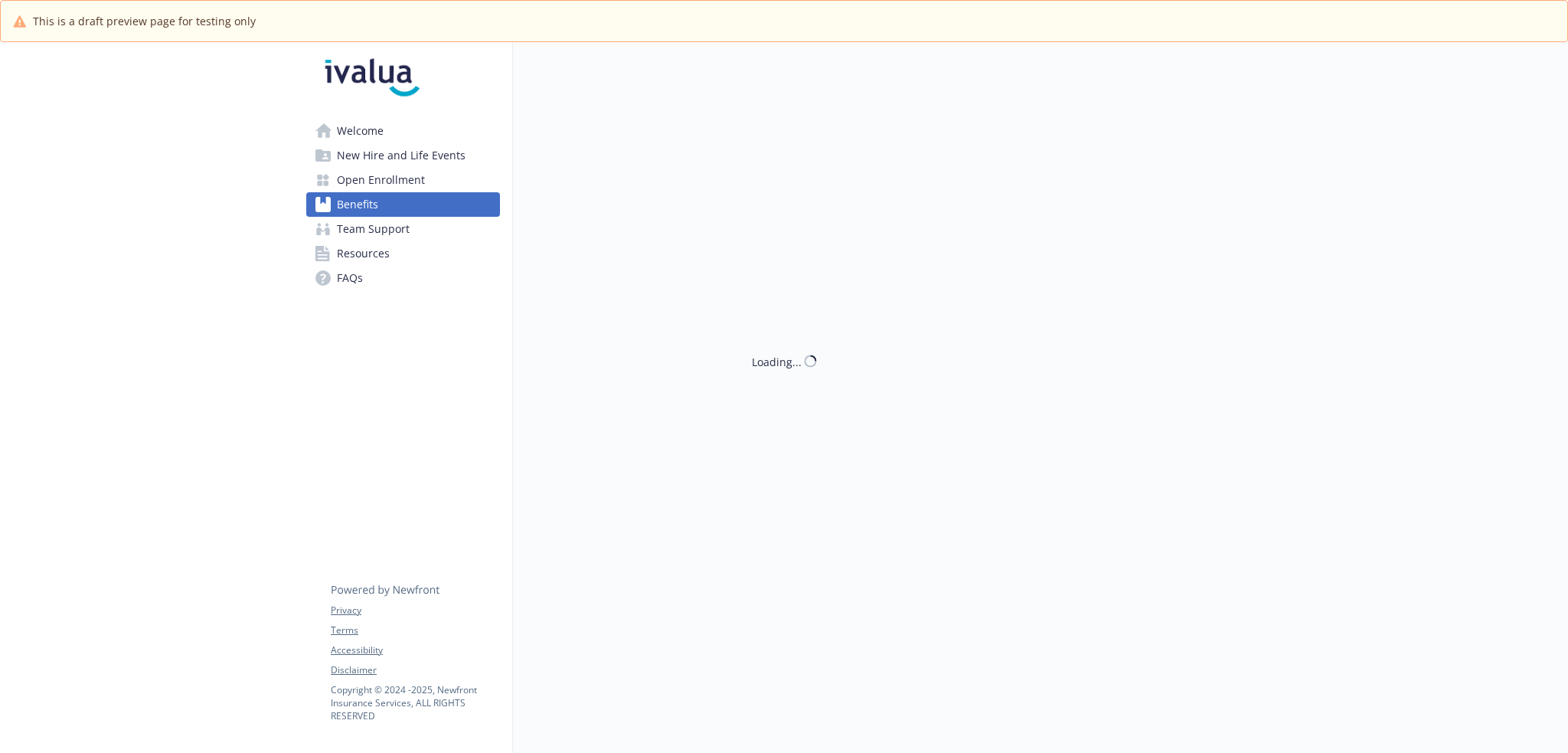
scroll to position [53, 0]
click at [369, 200] on span "Benefits" at bounding box center [357, 204] width 41 height 25
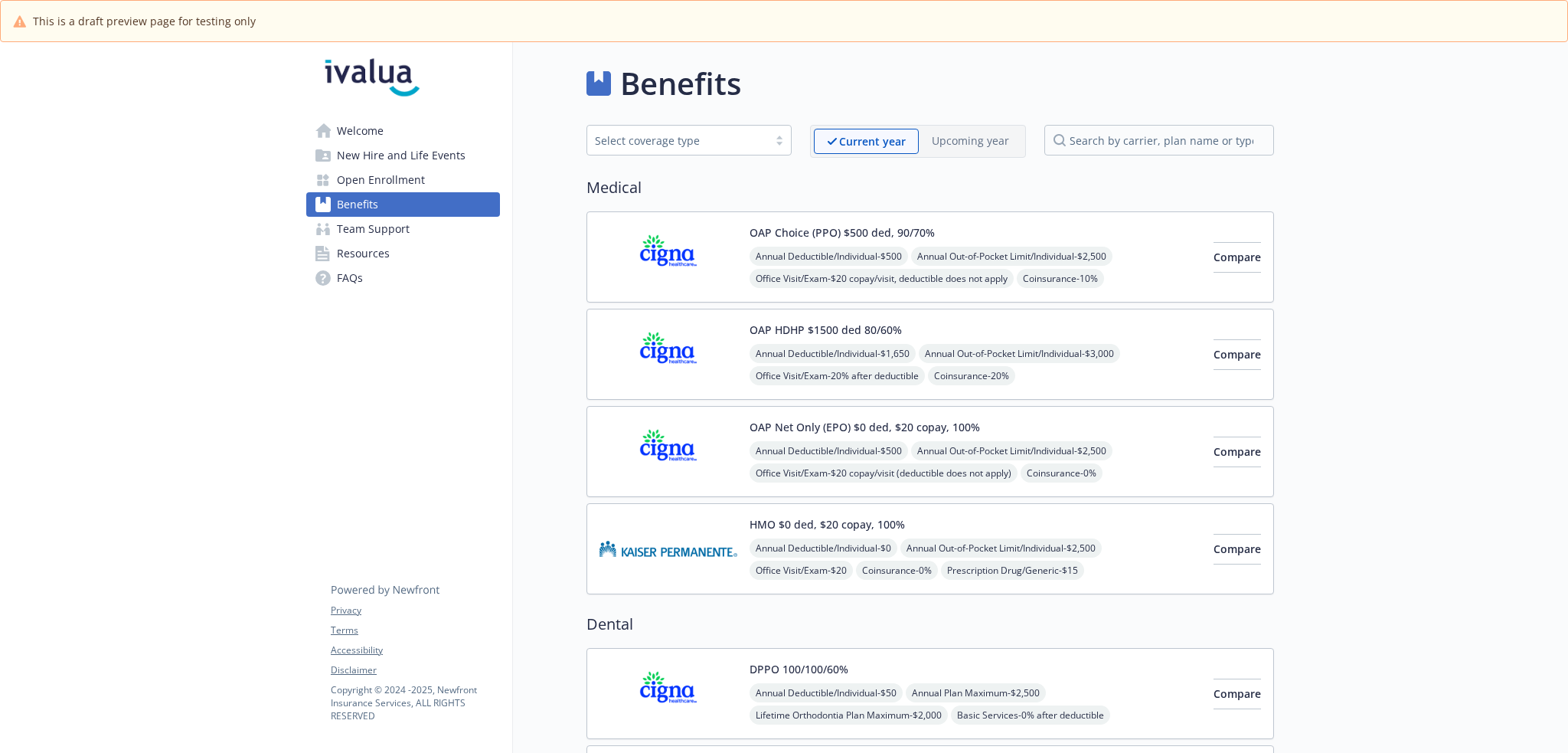
click at [918, 238] on button "OAP Choice (PPO) $500 ded, 90/70%" at bounding box center [842, 232] width 185 height 16
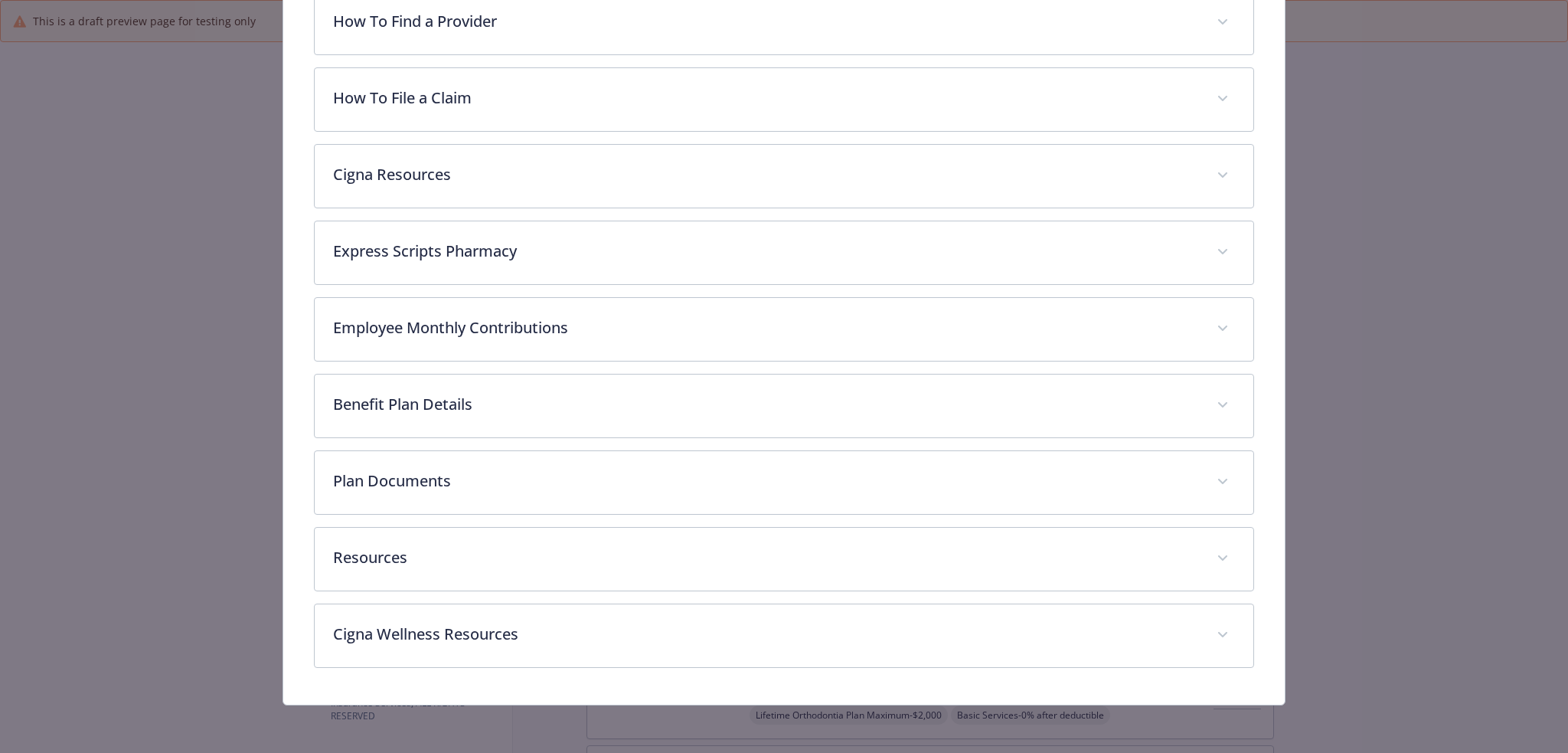
scroll to position [271, 0]
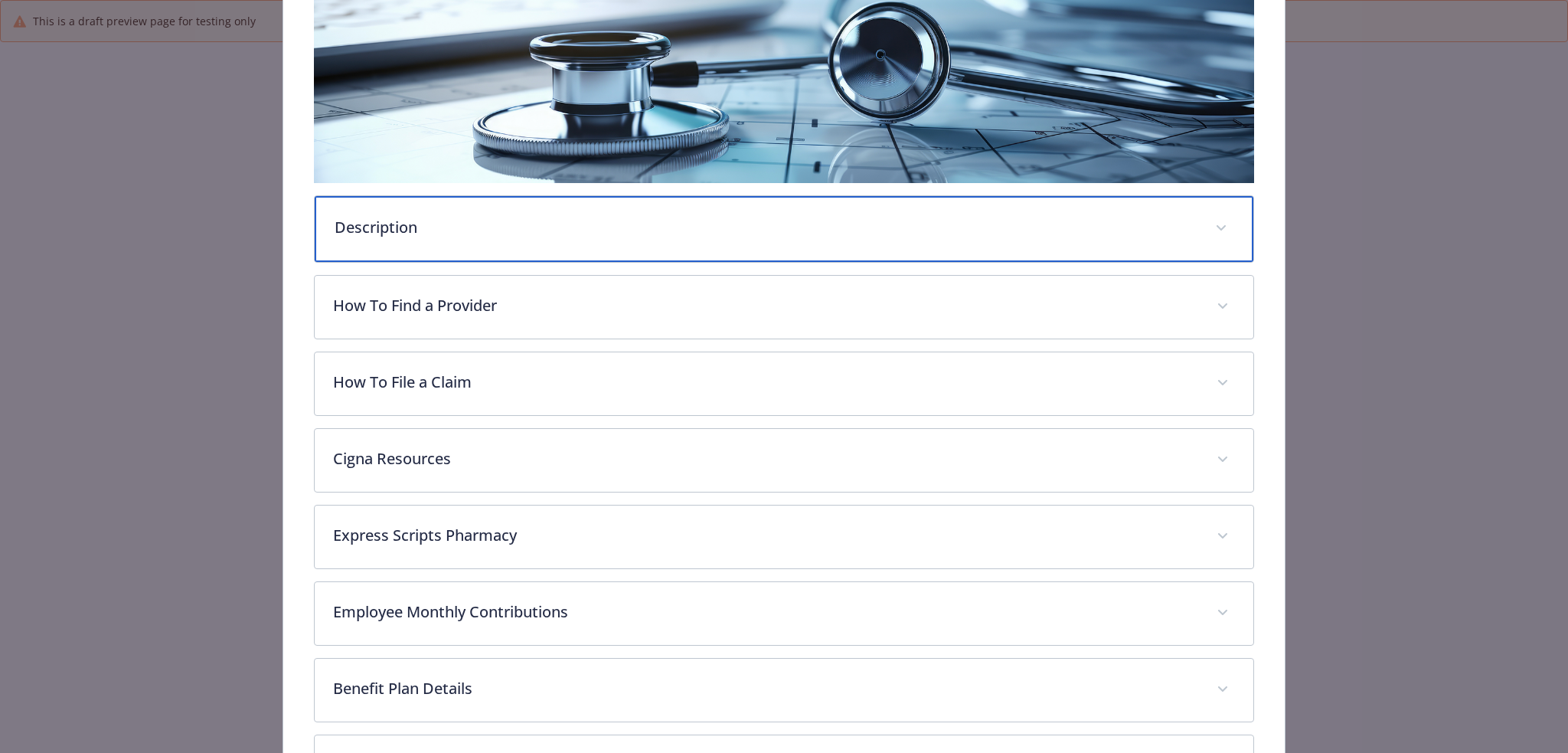
click at [507, 226] on p "Description" at bounding box center [766, 227] width 863 height 23
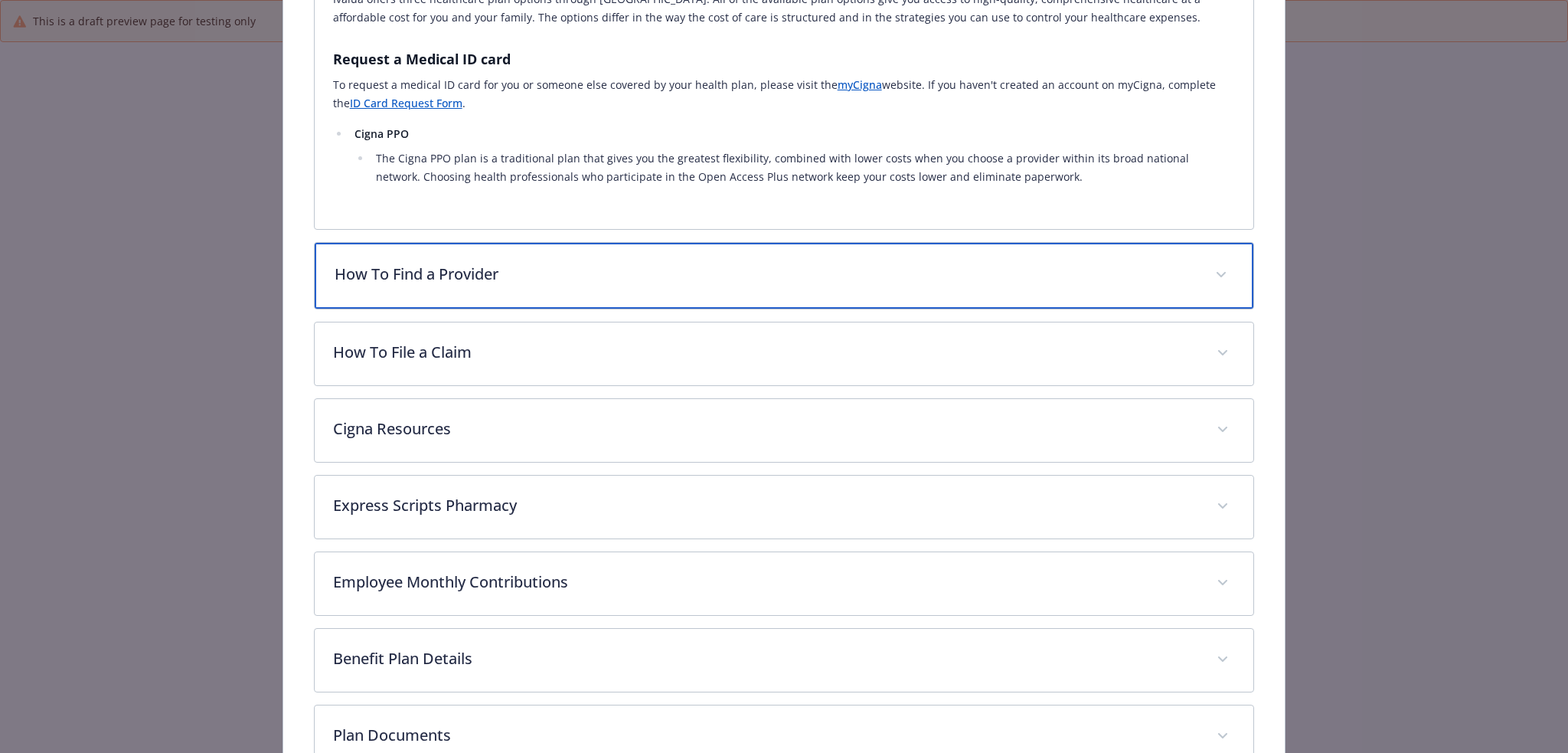
click at [641, 287] on div "How To Find a Provider" at bounding box center [784, 275] width 939 height 66
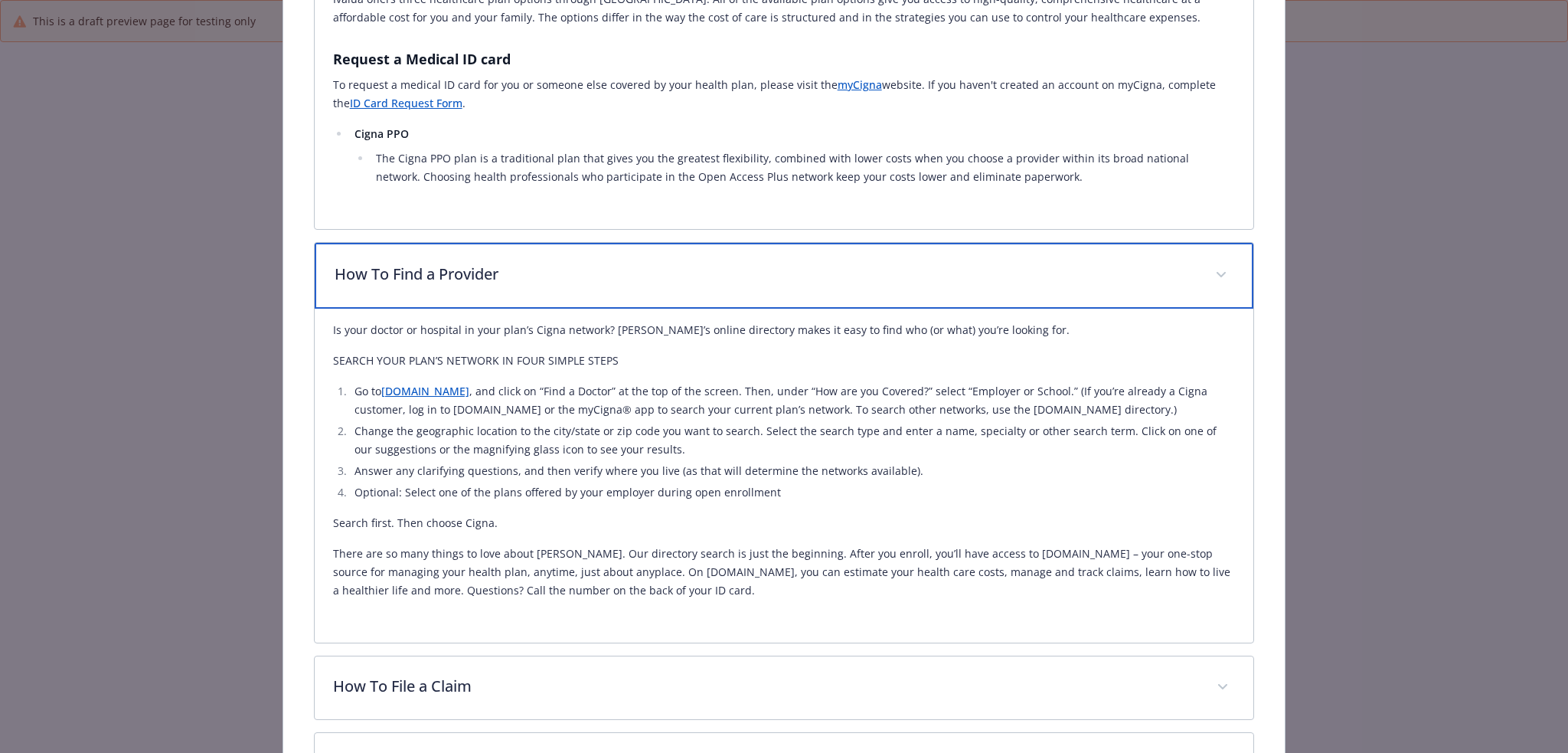
scroll to position [833, 0]
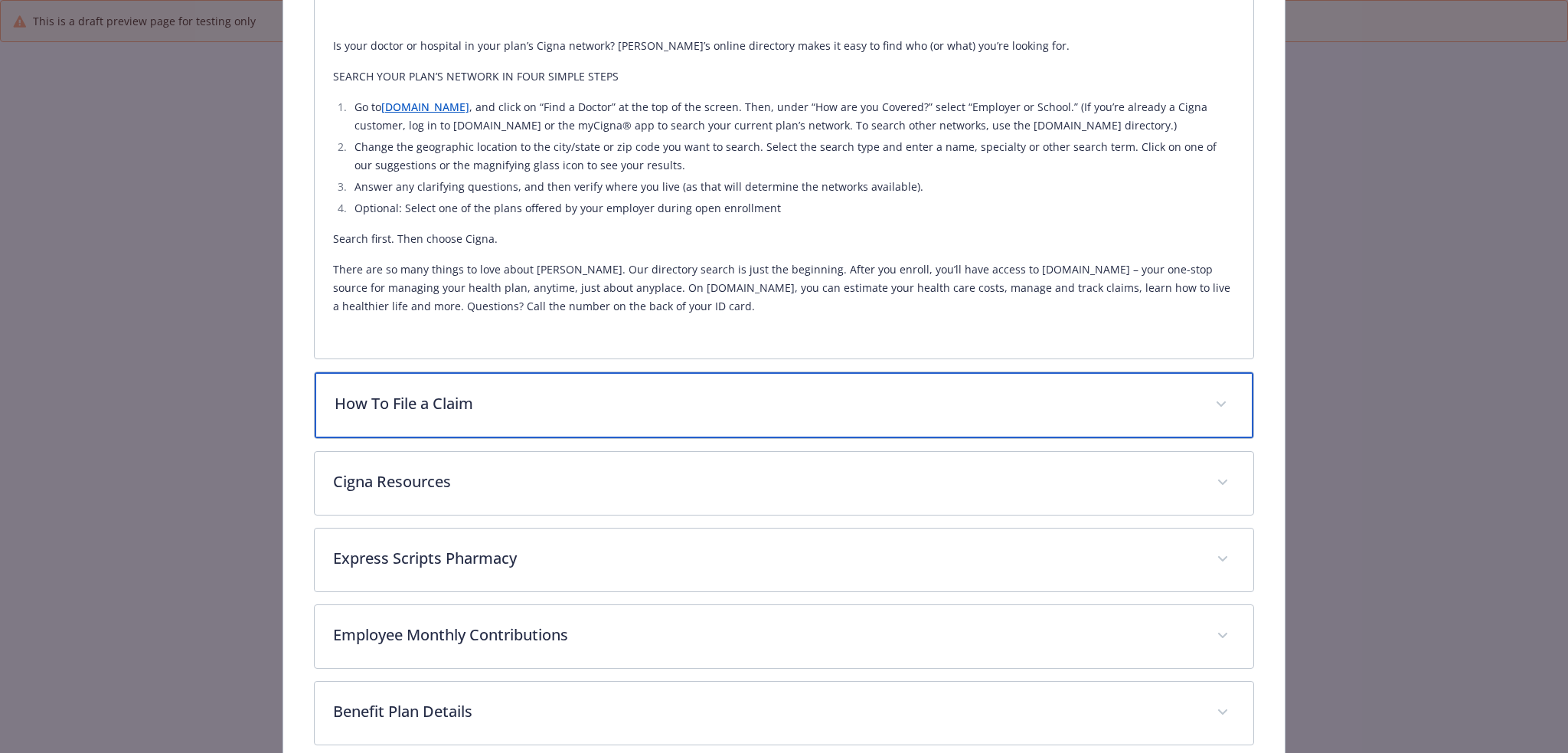
click at [575, 405] on p "How To File a Claim" at bounding box center [766, 404] width 863 height 23
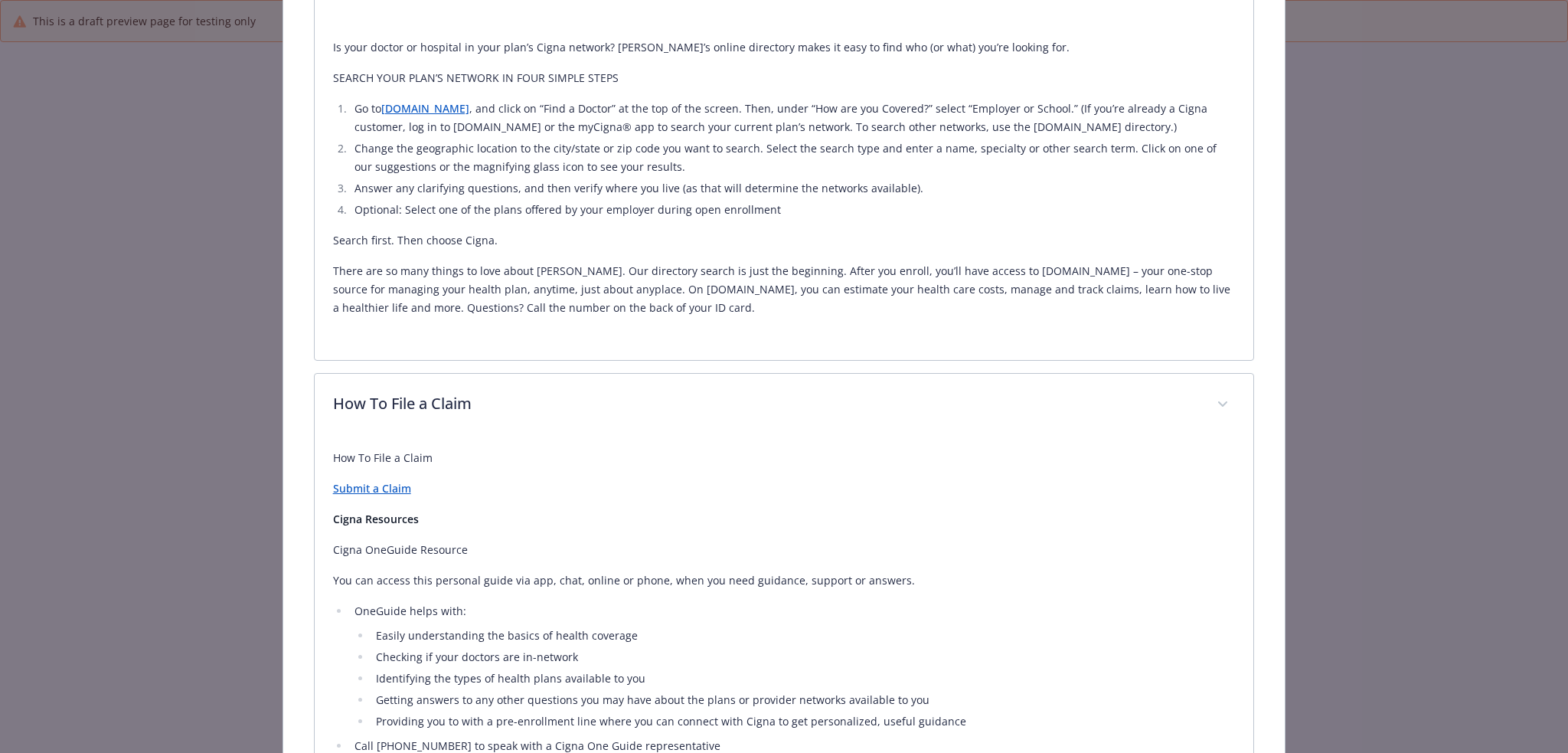
scroll to position [1112, 0]
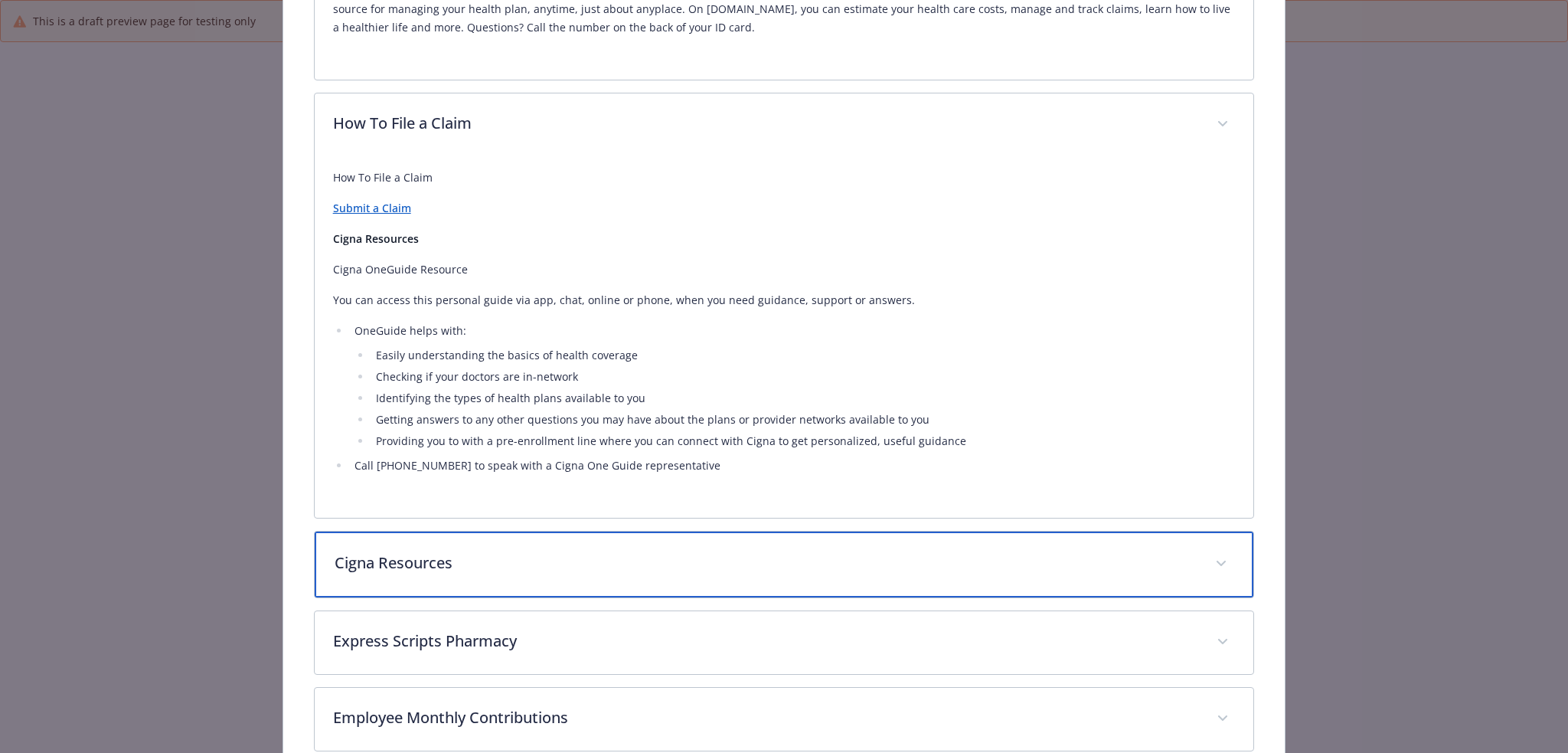
click at [648, 563] on p "Cigna Resources" at bounding box center [766, 563] width 863 height 23
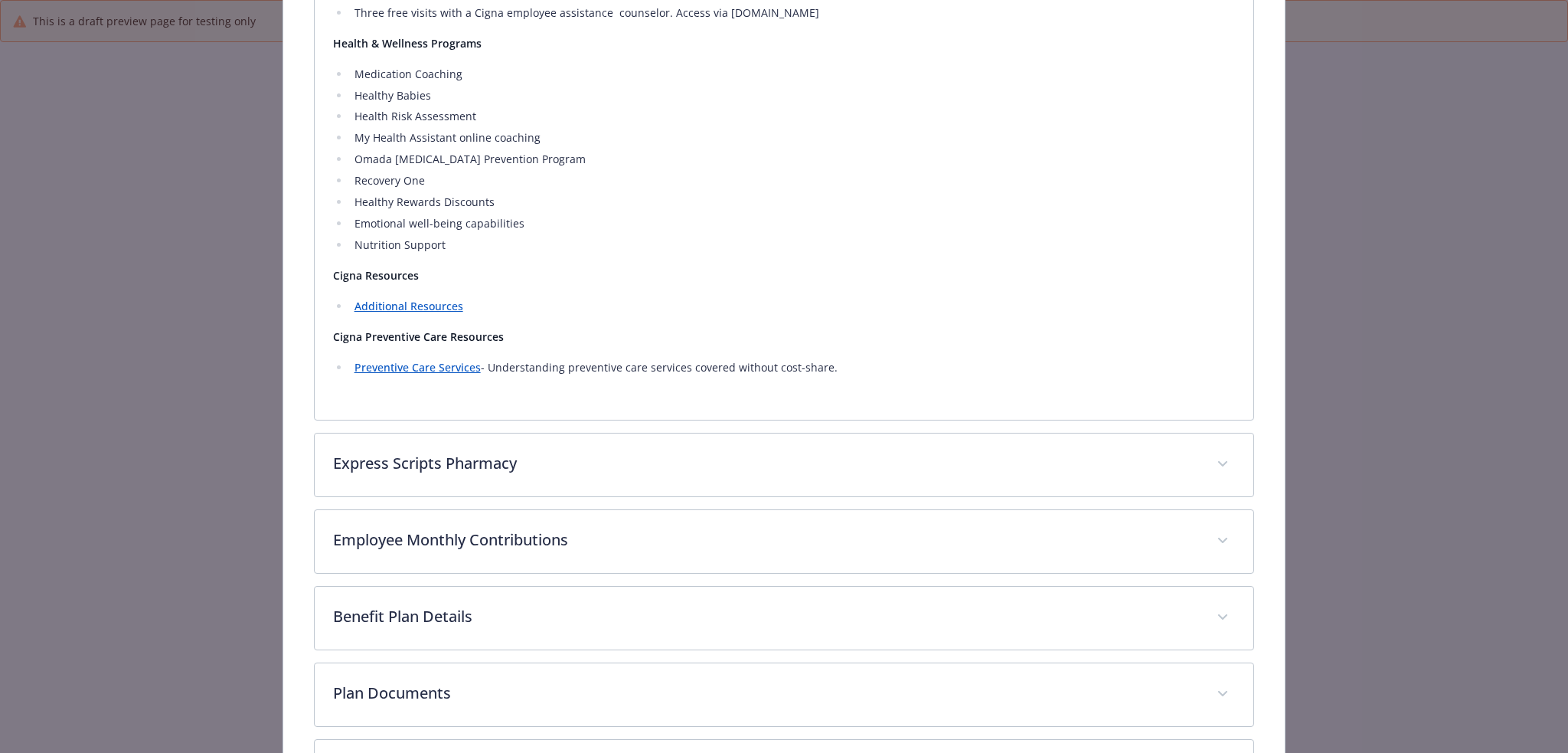
scroll to position [2796, 0]
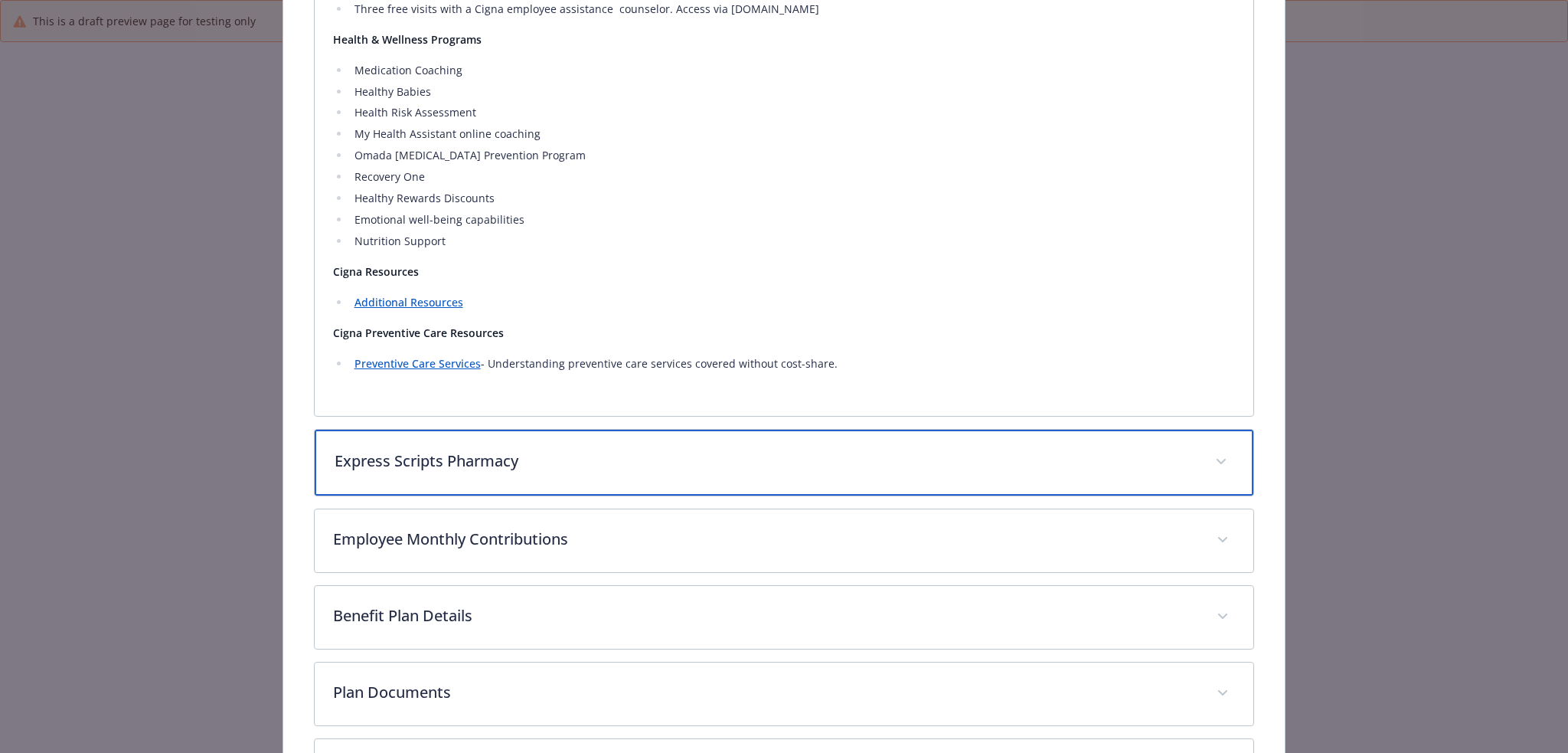
click at [574, 471] on p "Express Scripts Pharmacy" at bounding box center [766, 461] width 863 height 23
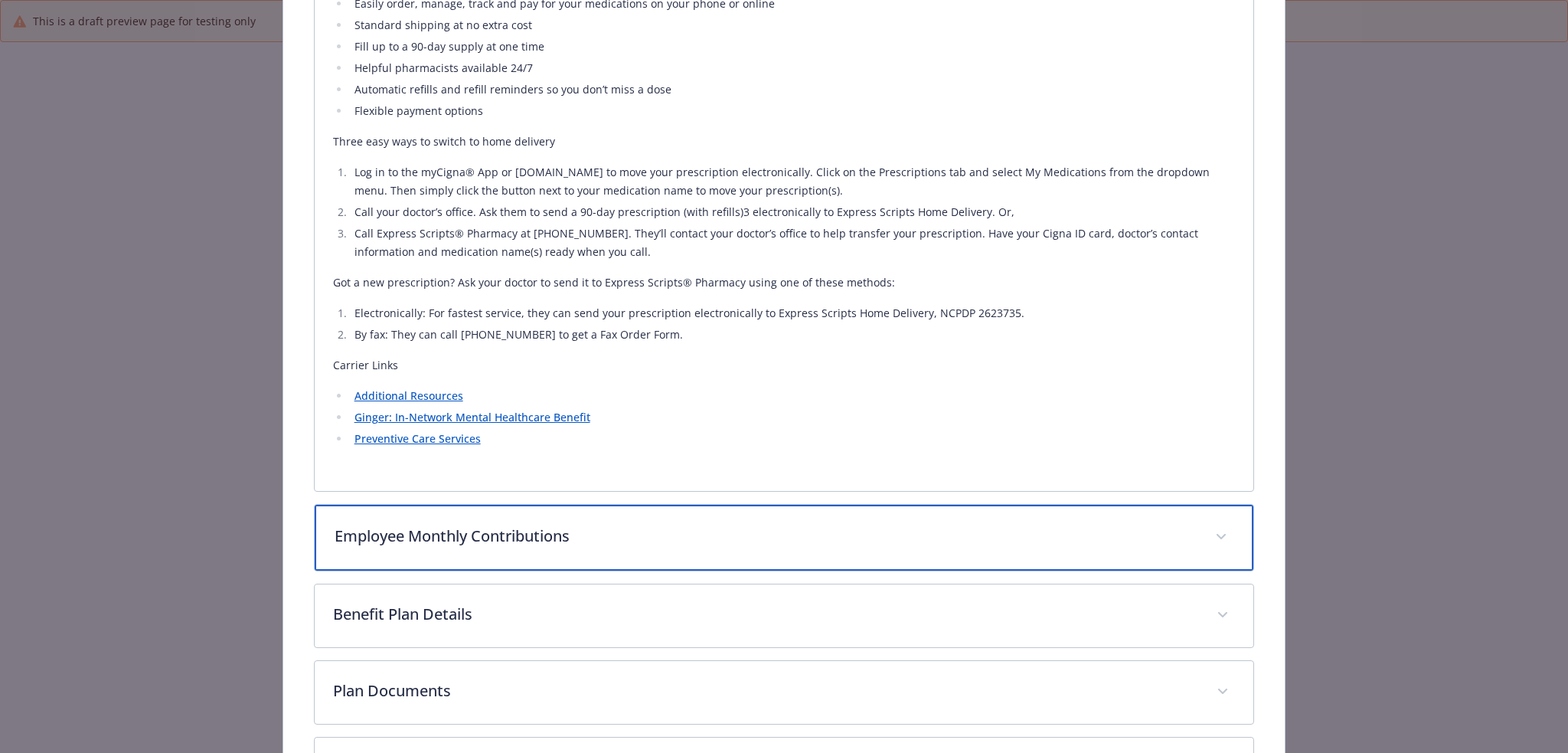
click at [595, 547] on p "Employee Monthly Contributions" at bounding box center [766, 536] width 863 height 23
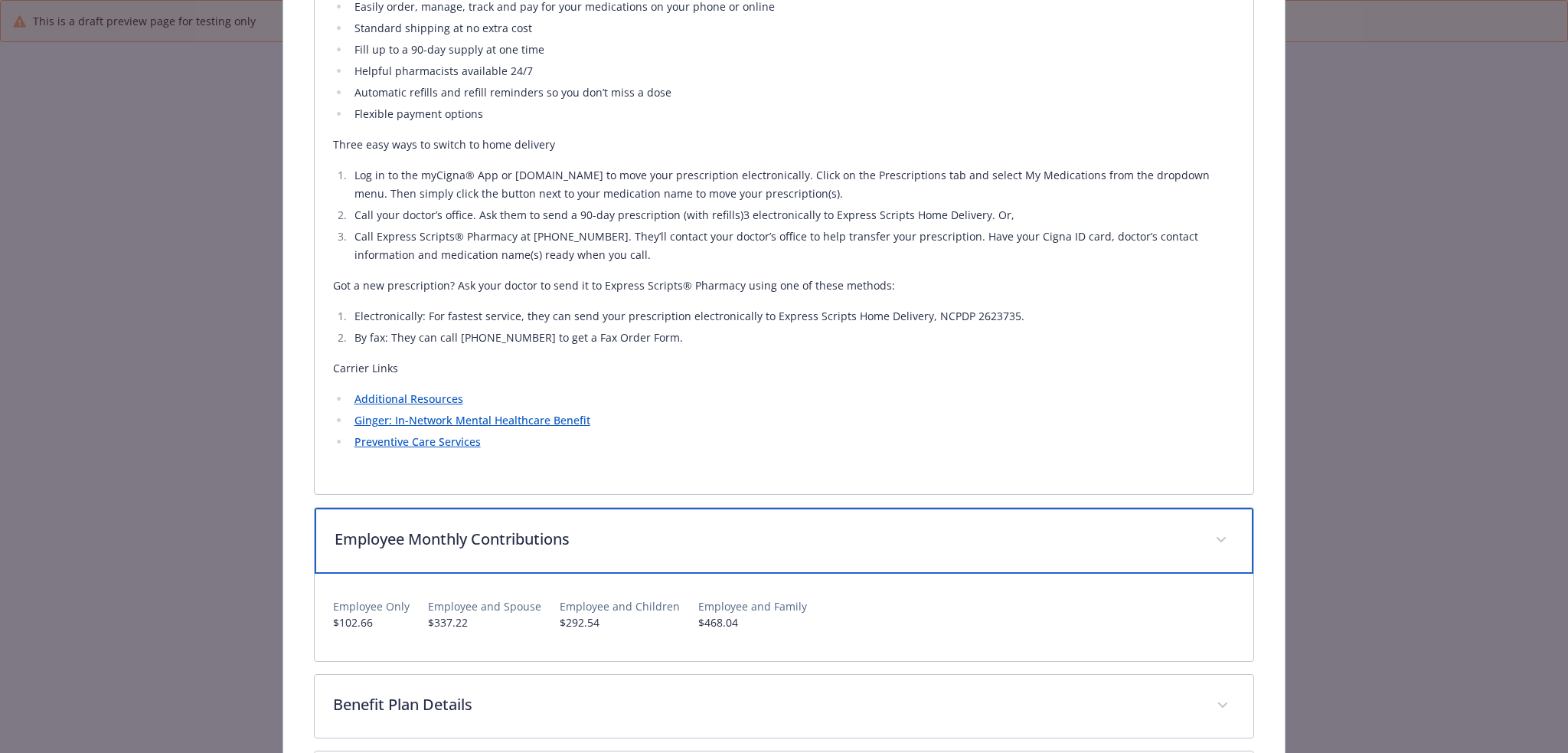
scroll to position [3632, 0]
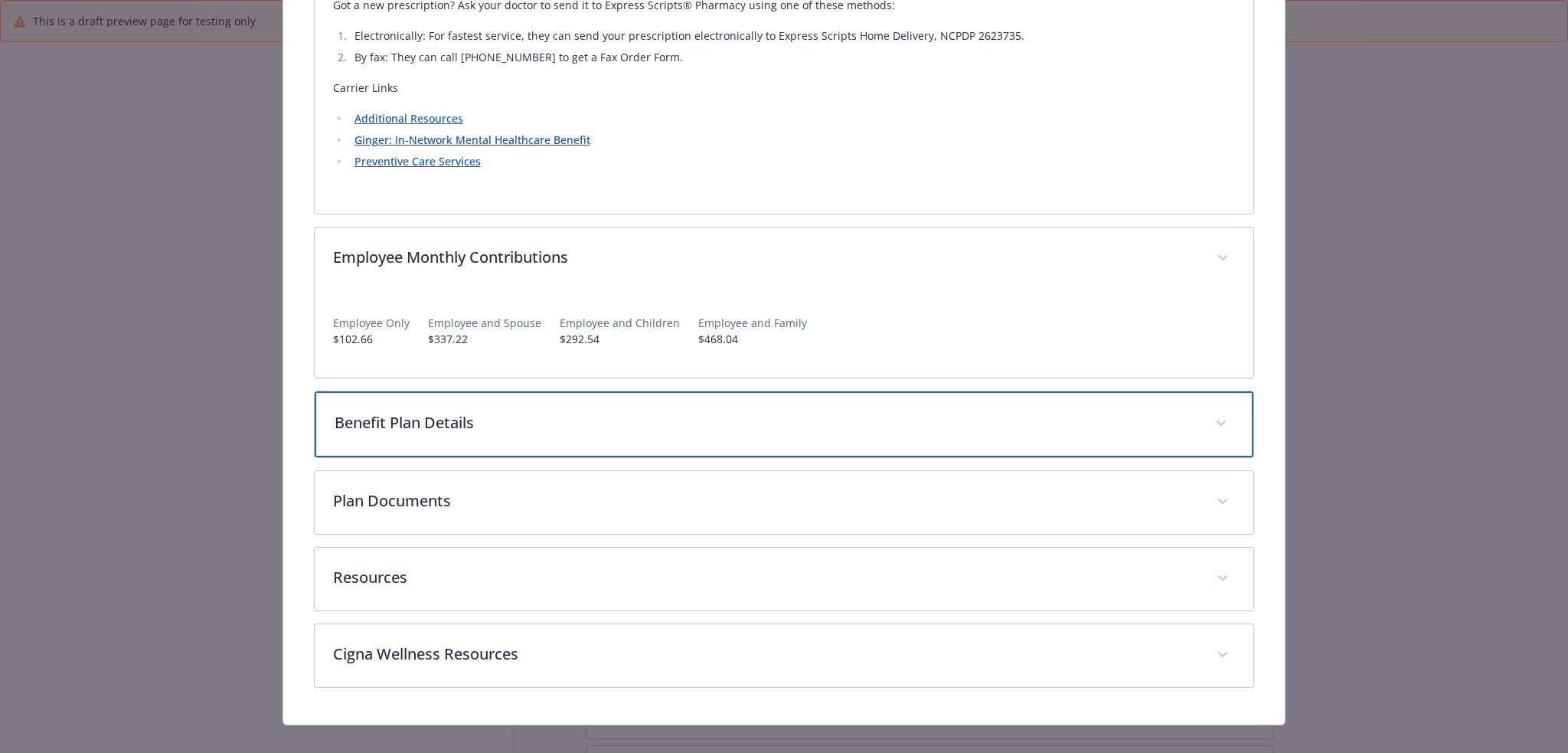
click at [586, 408] on div "Benefit Plan Details" at bounding box center [784, 424] width 939 height 66
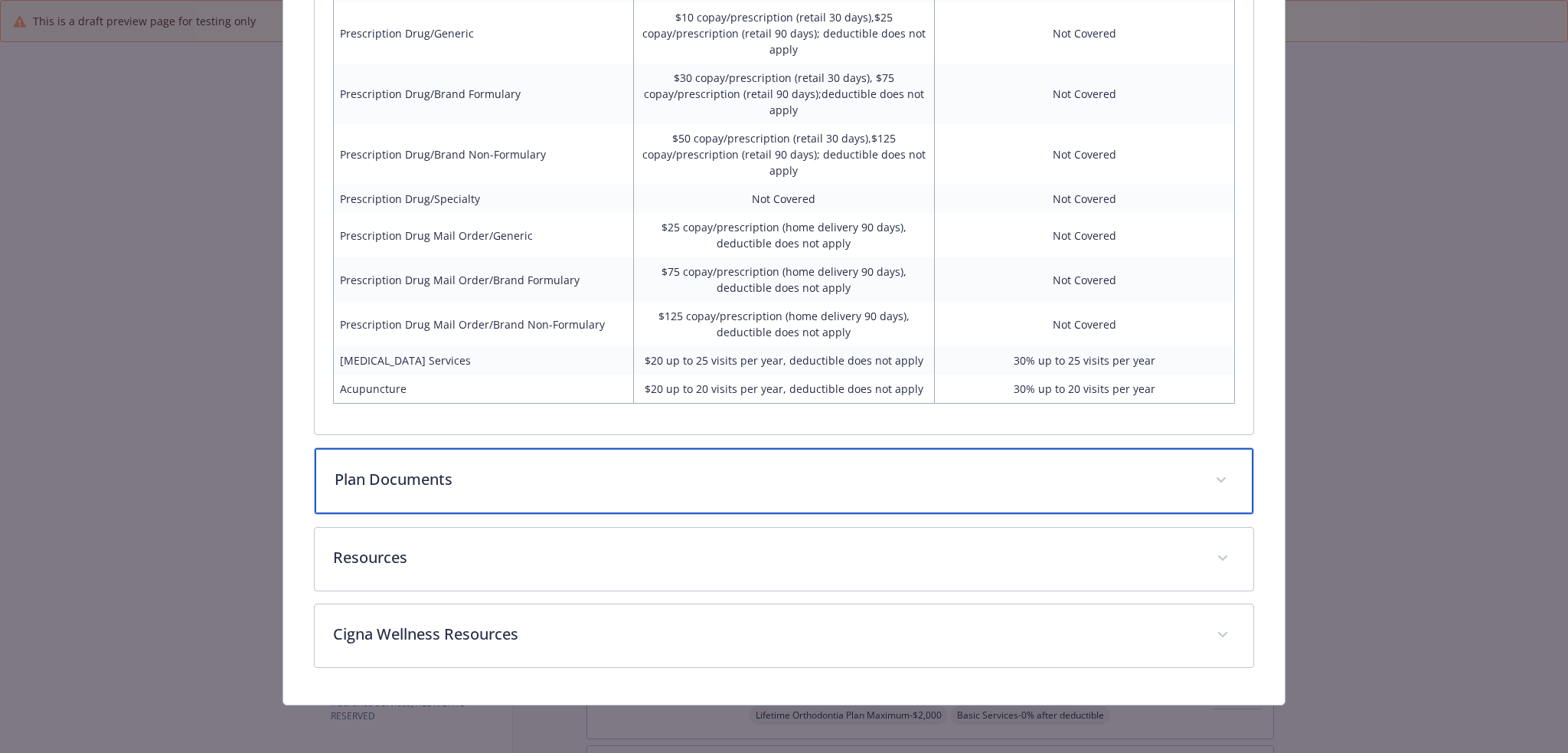
click at [562, 463] on div "Plan Documents" at bounding box center [784, 480] width 939 height 66
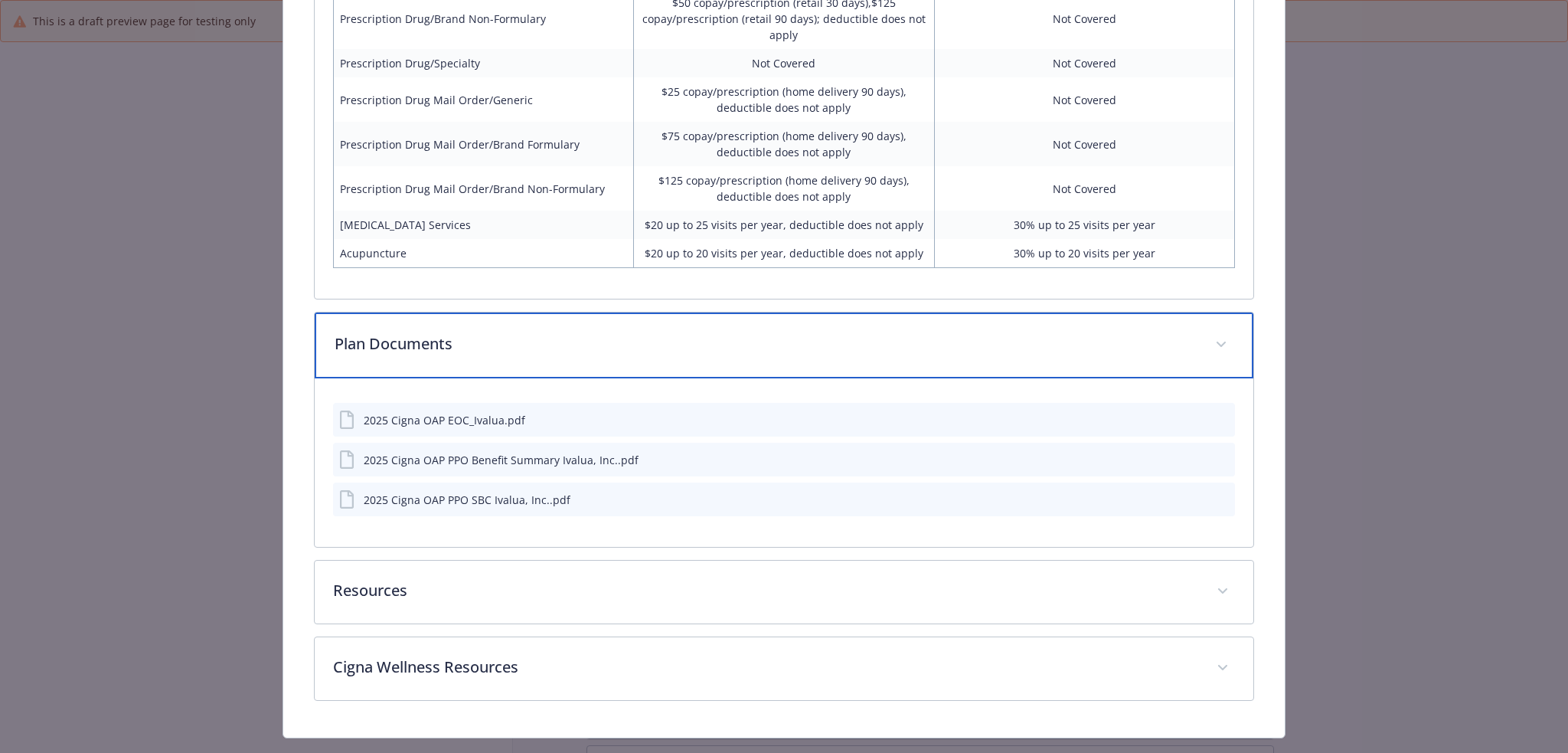
scroll to position [4722, 0]
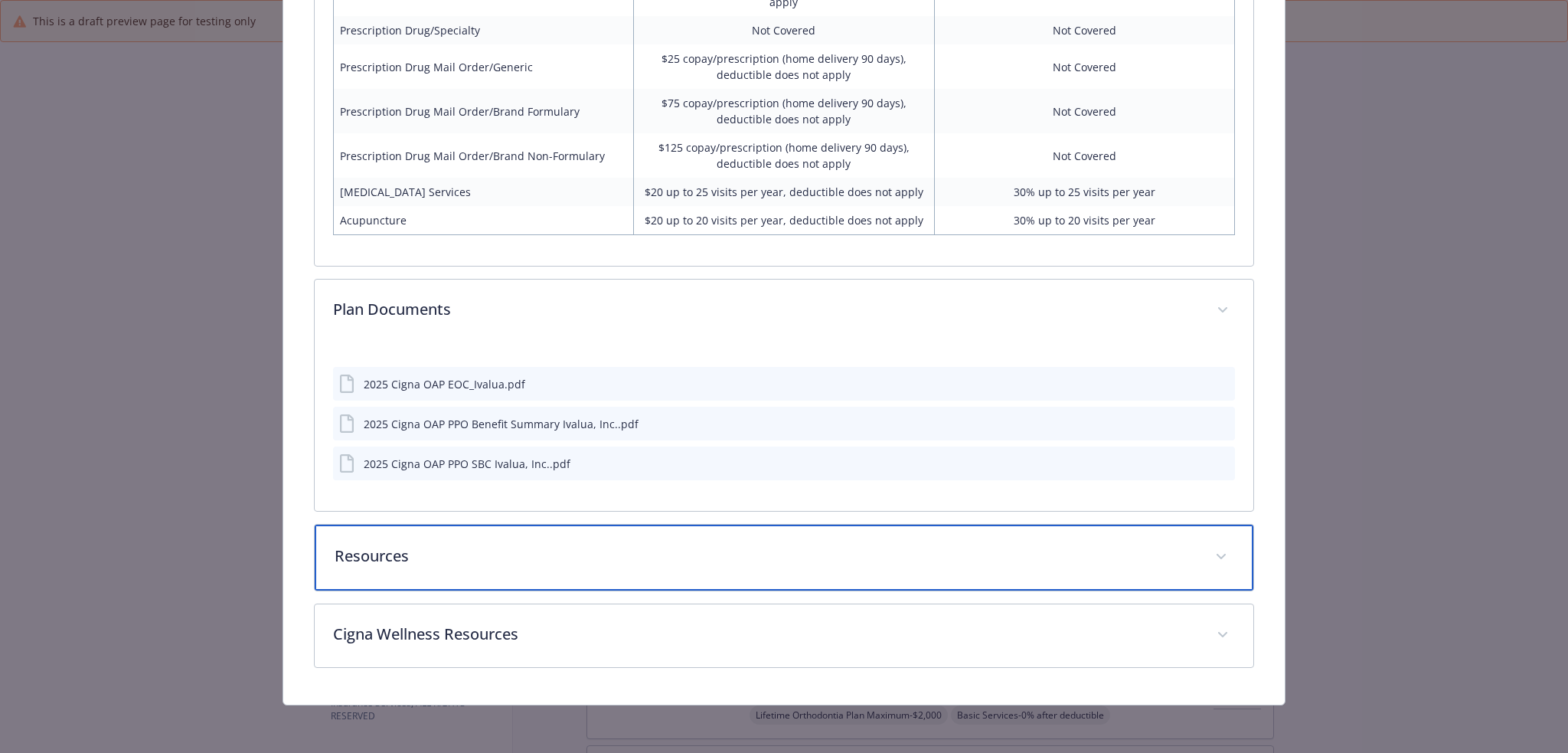
click at [560, 558] on p "Resources" at bounding box center [766, 555] width 863 height 23
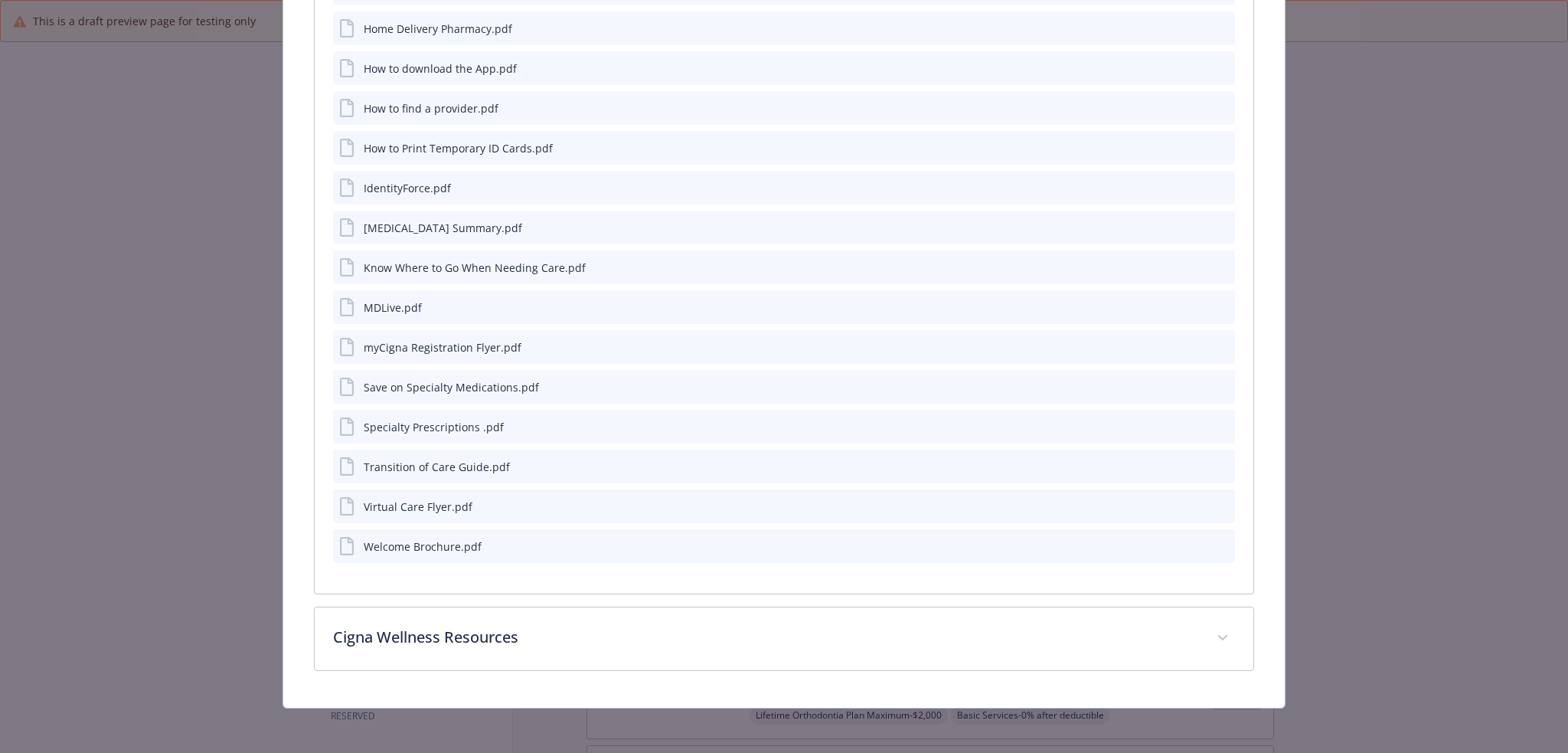
scroll to position [5408, 0]
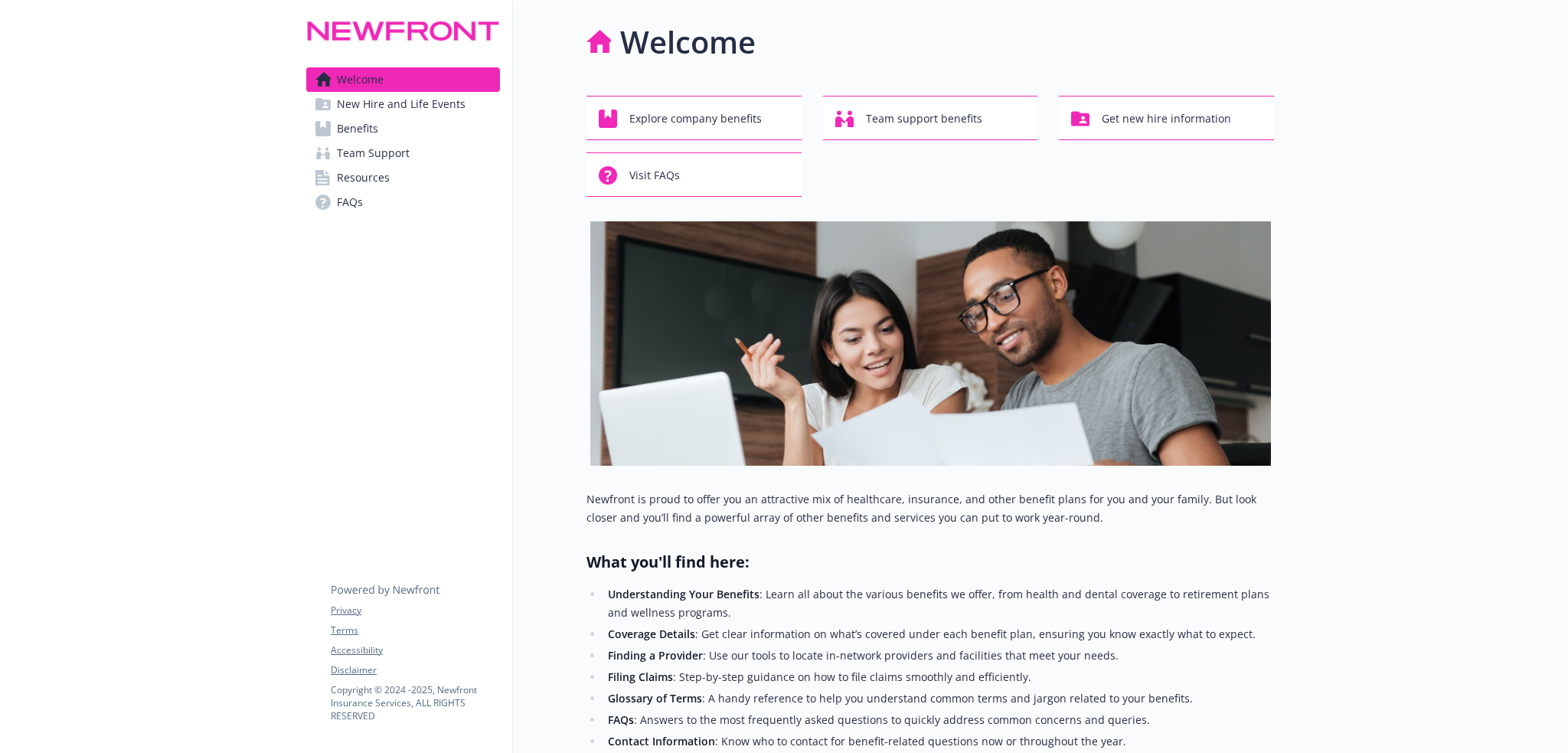
scroll to position [281, 0]
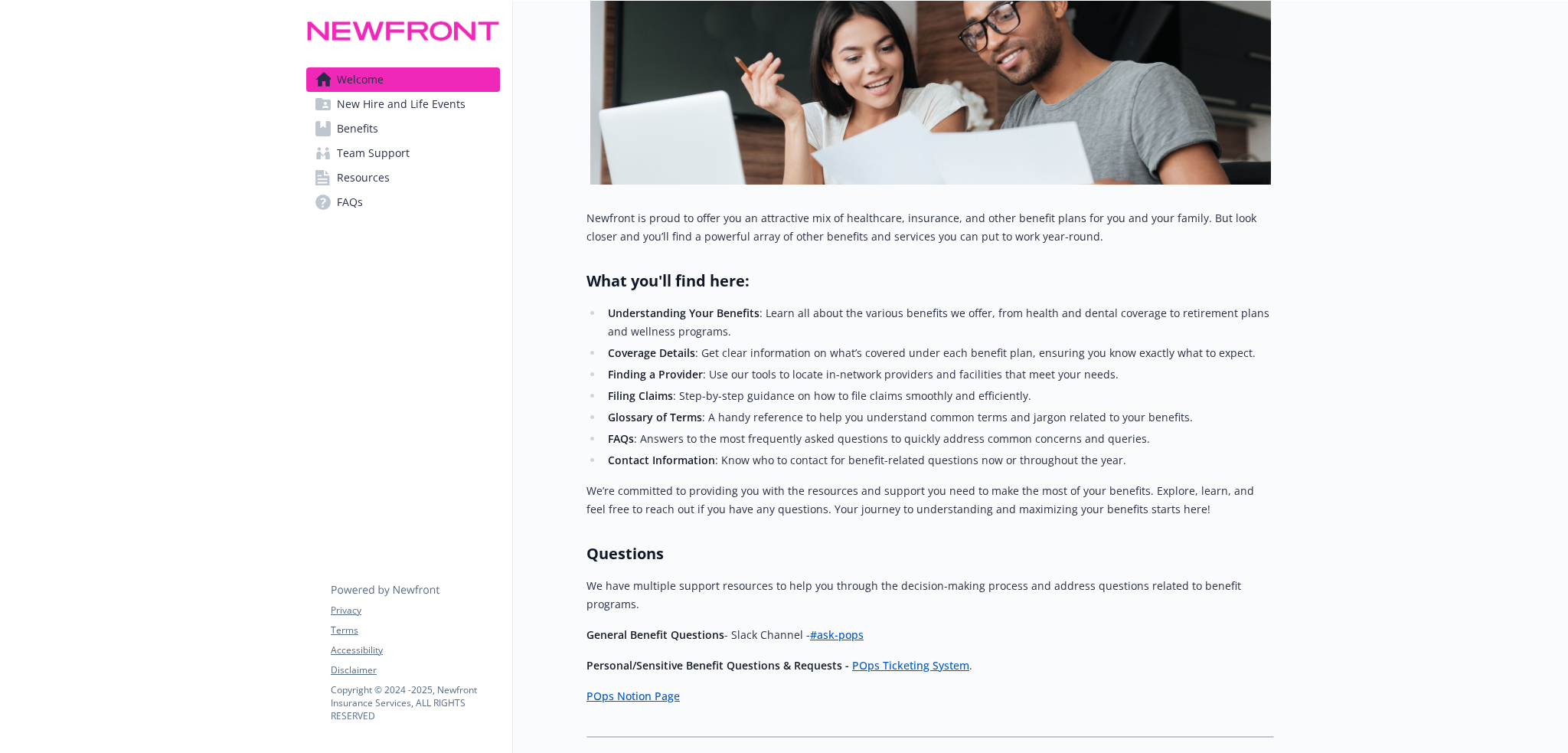
click at [435, 102] on span "New Hire and Life Events" at bounding box center [401, 104] width 129 height 25
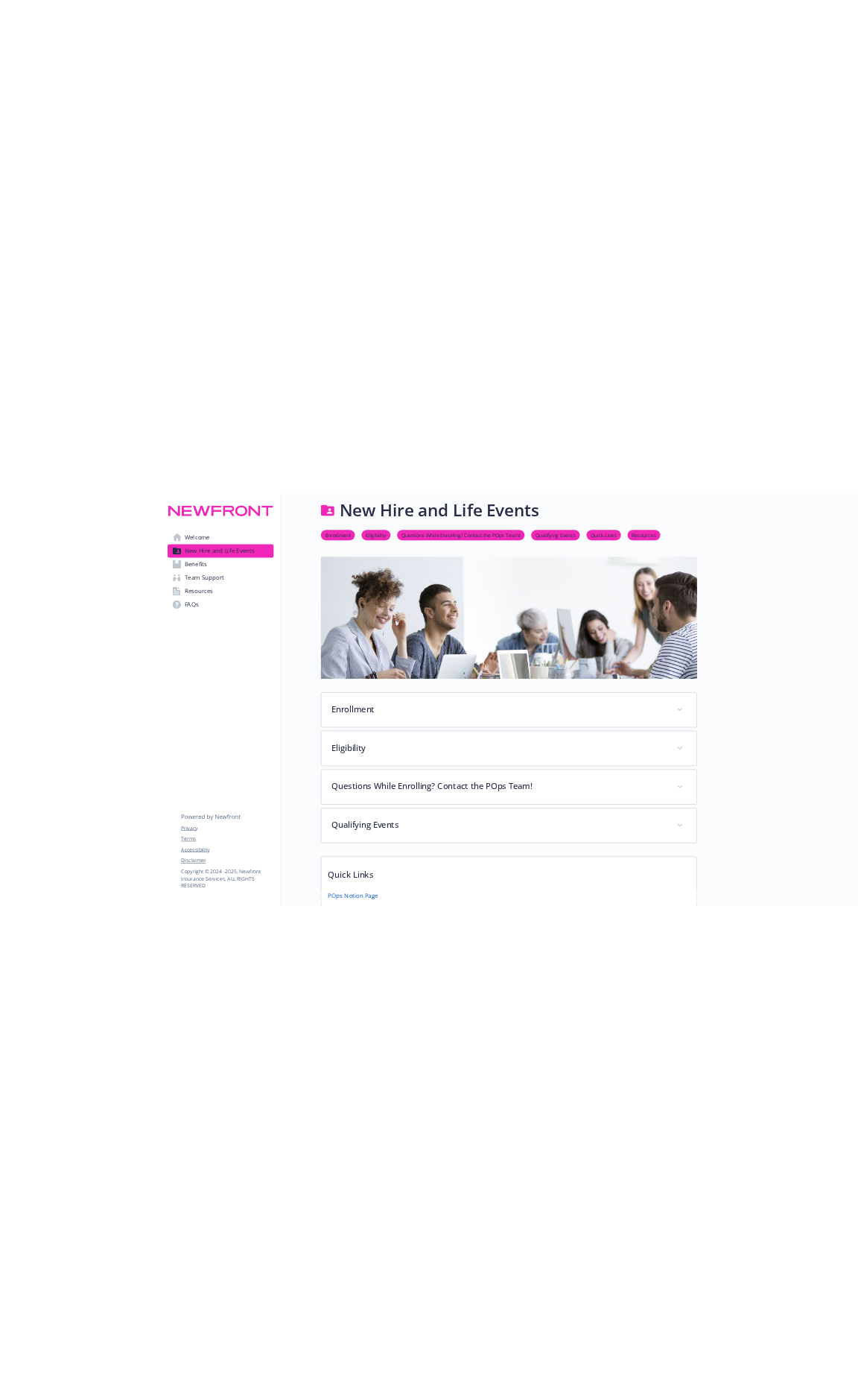
scroll to position [273, 0]
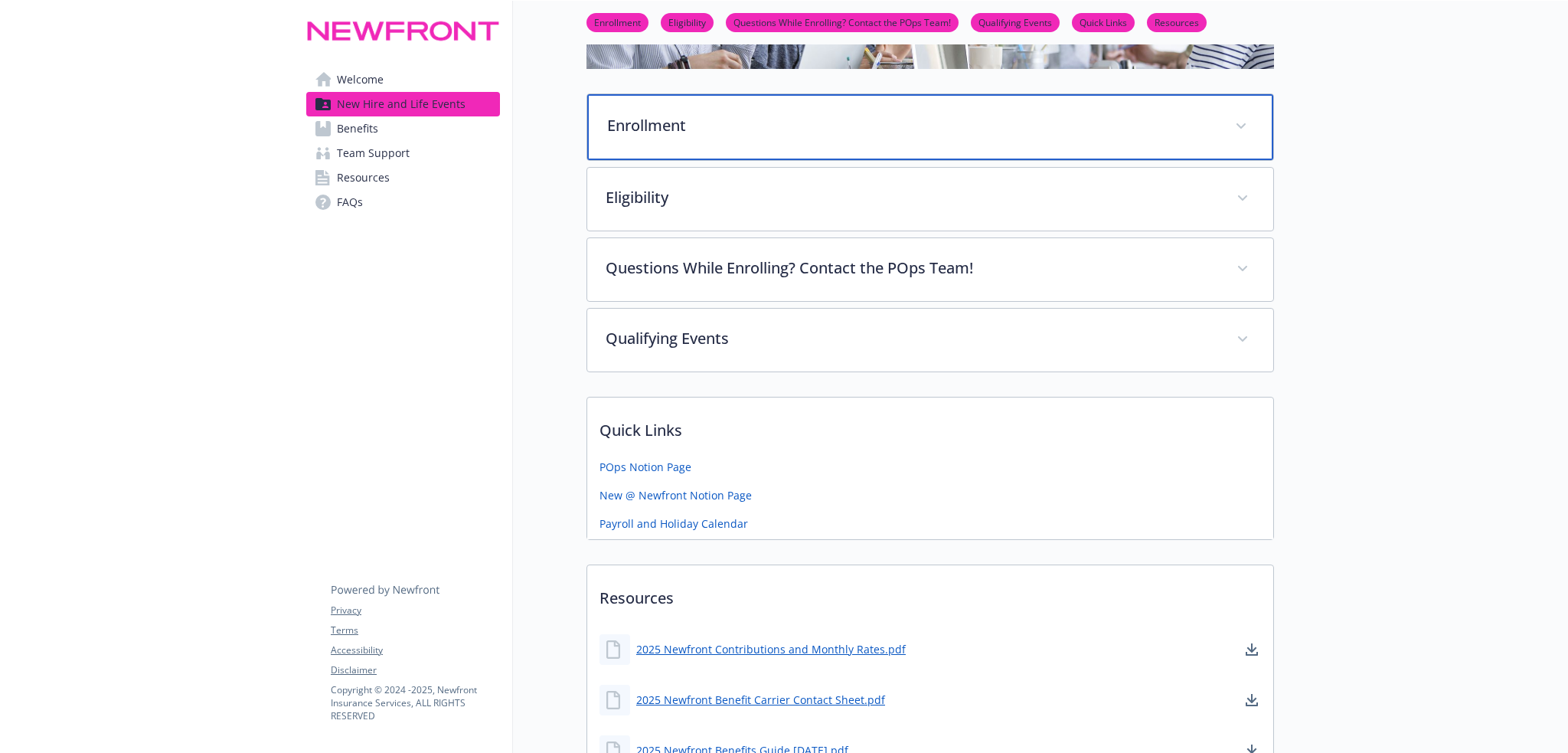
click at [785, 111] on div "Enrollment" at bounding box center [930, 127] width 686 height 66
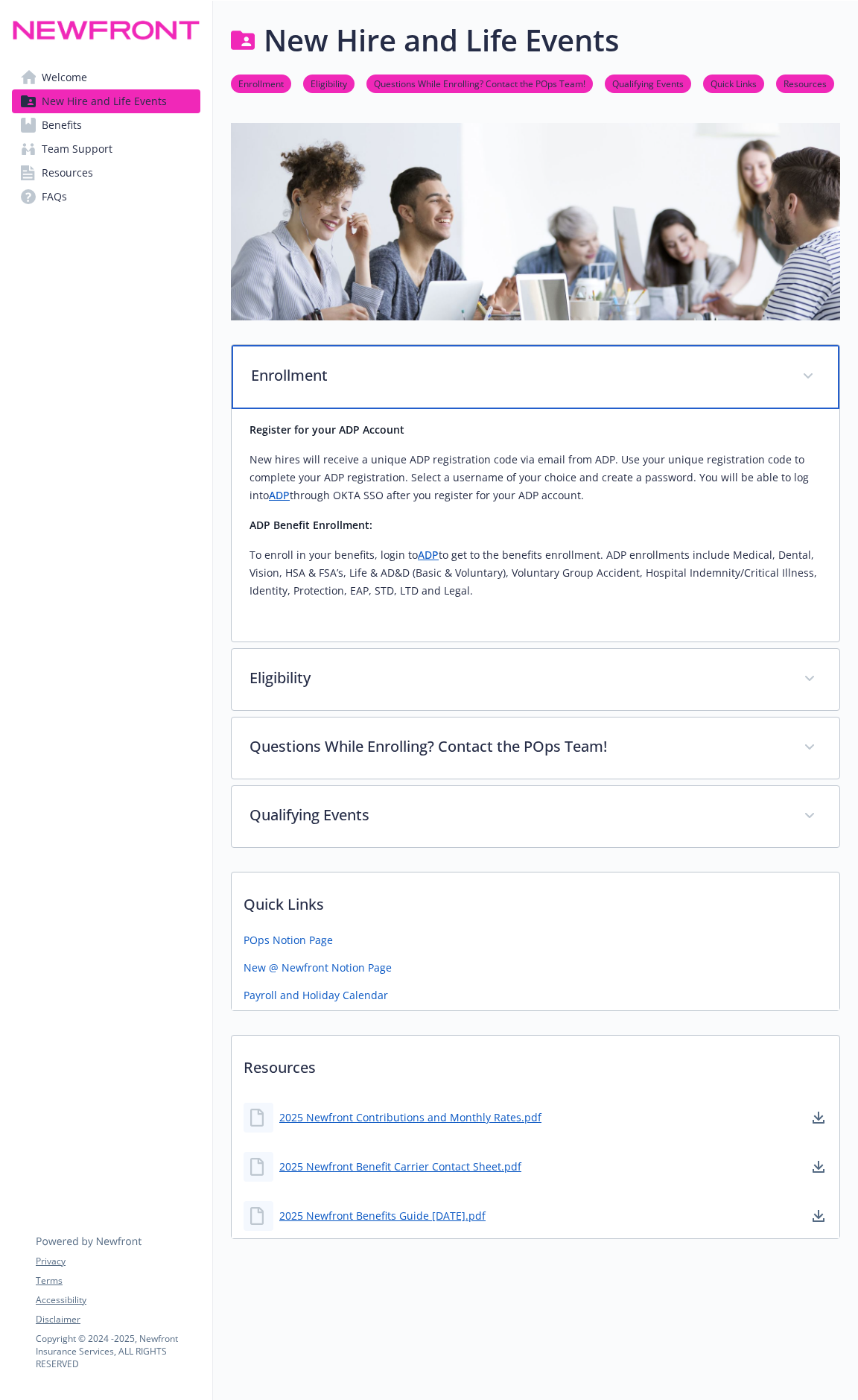
scroll to position [12, 0]
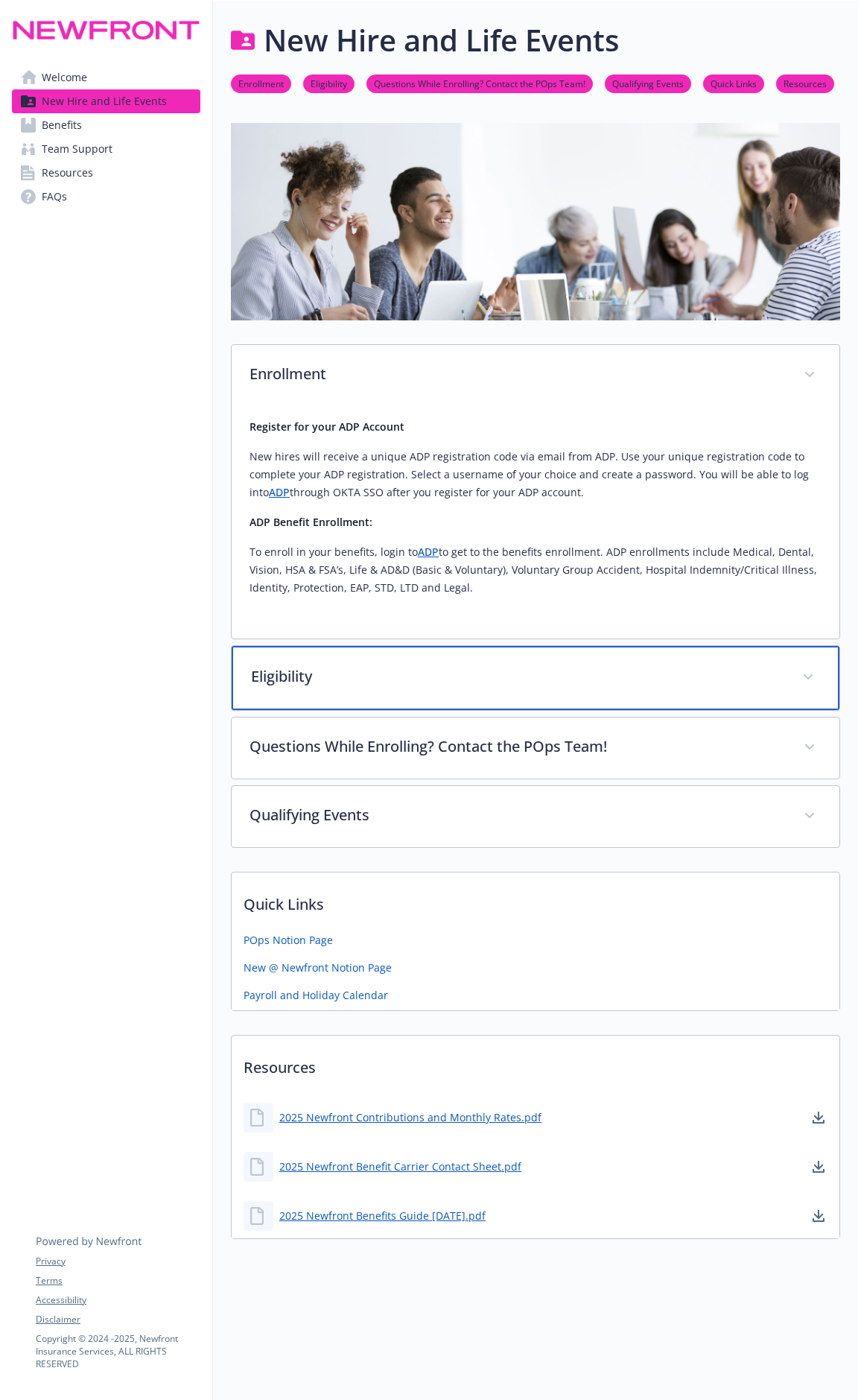
click at [500, 668] on p "Eligibility" at bounding box center [517, 676] width 533 height 22
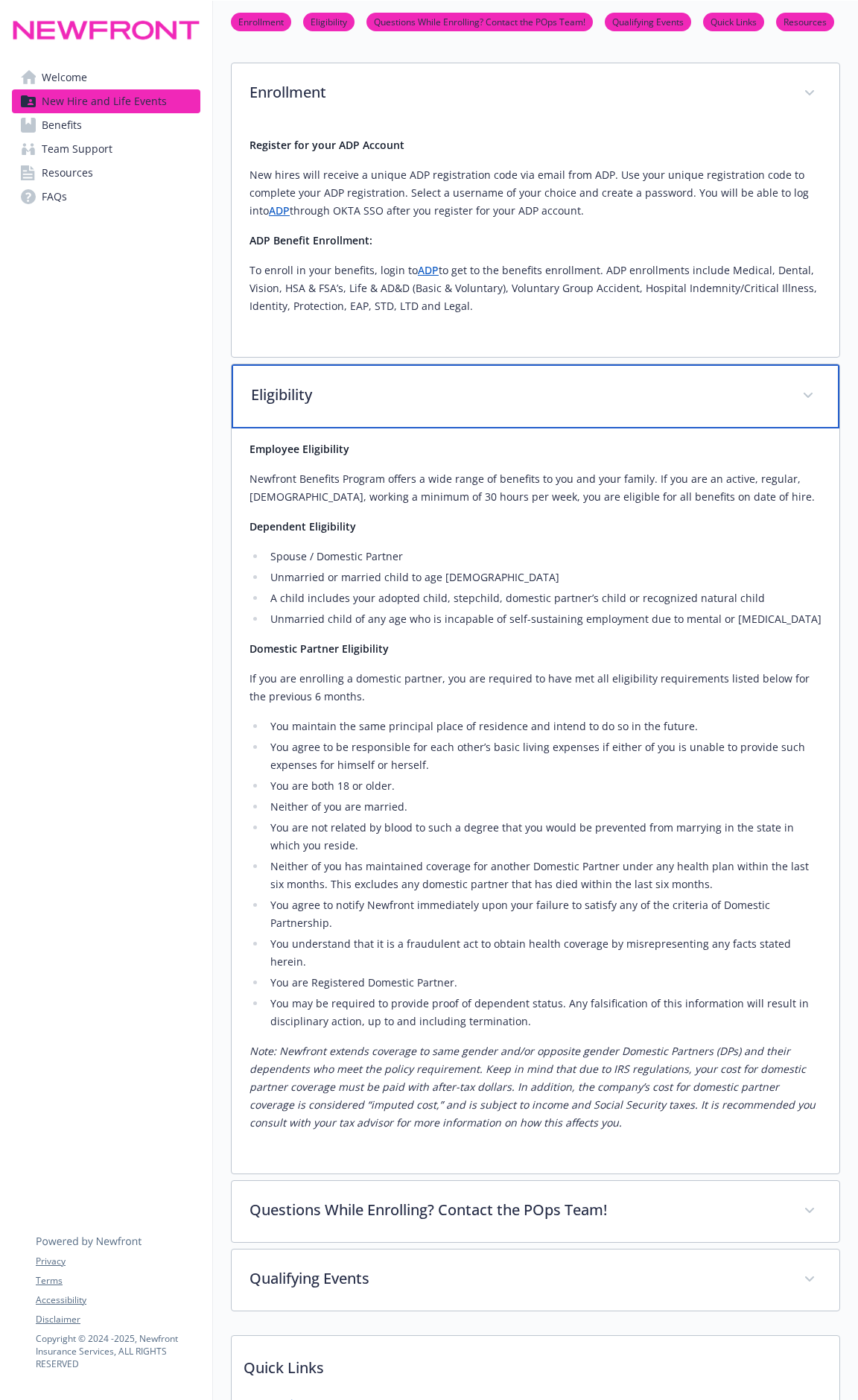
scroll to position [284, 0]
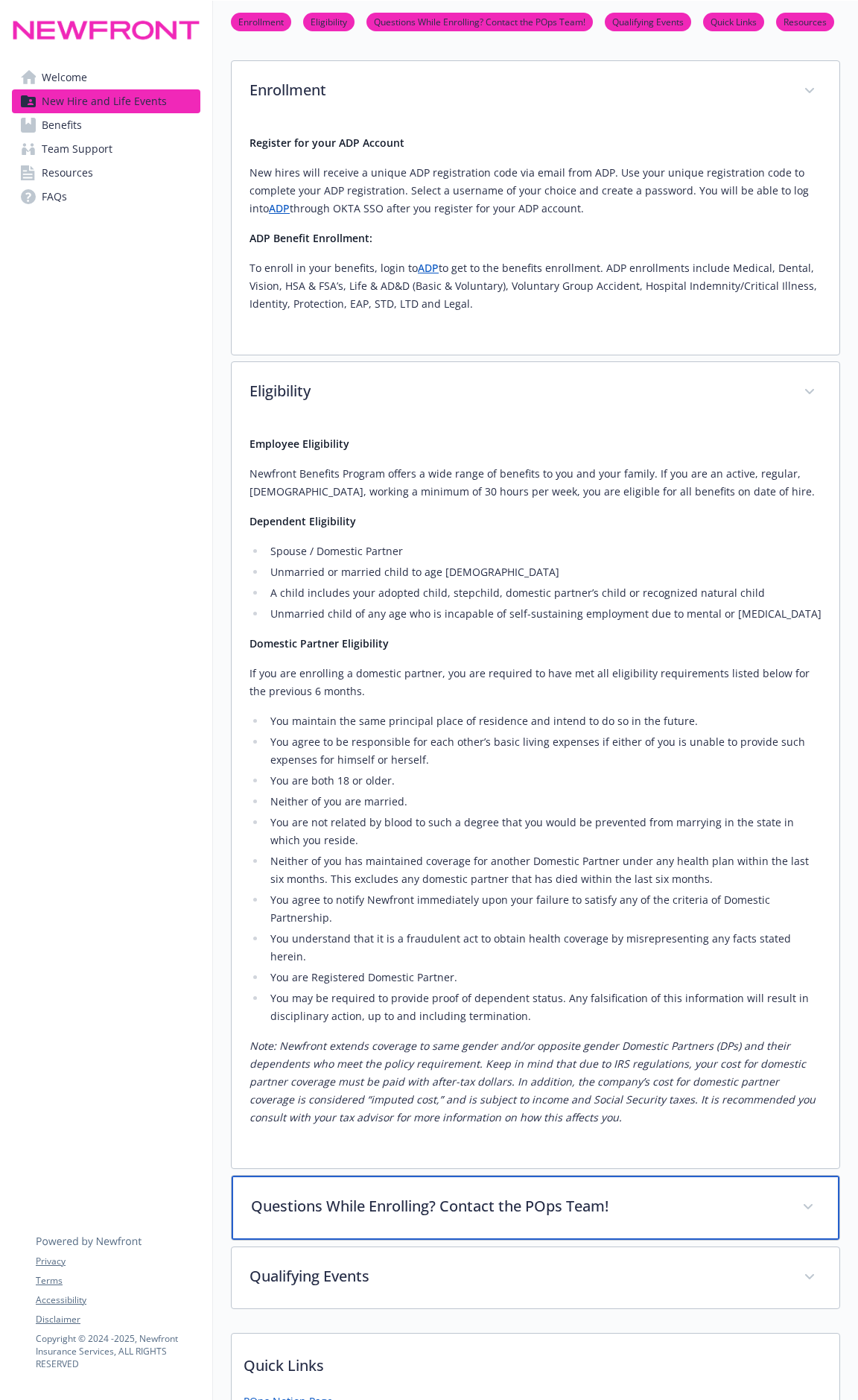
click at [611, 732] on p "Questions While Enrolling? Contact the POps Team!" at bounding box center [517, 1207] width 533 height 22
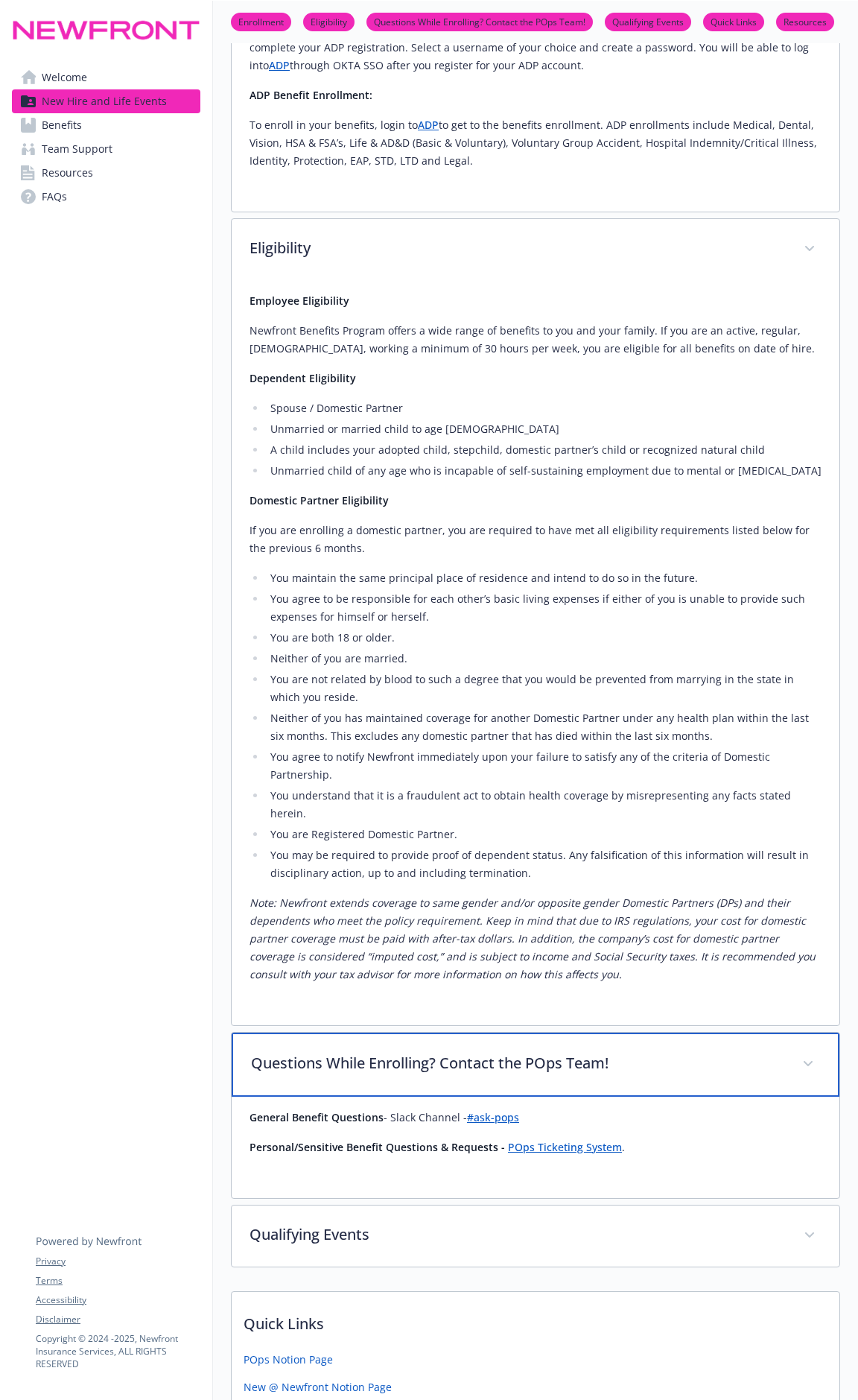
scroll to position [558, 0]
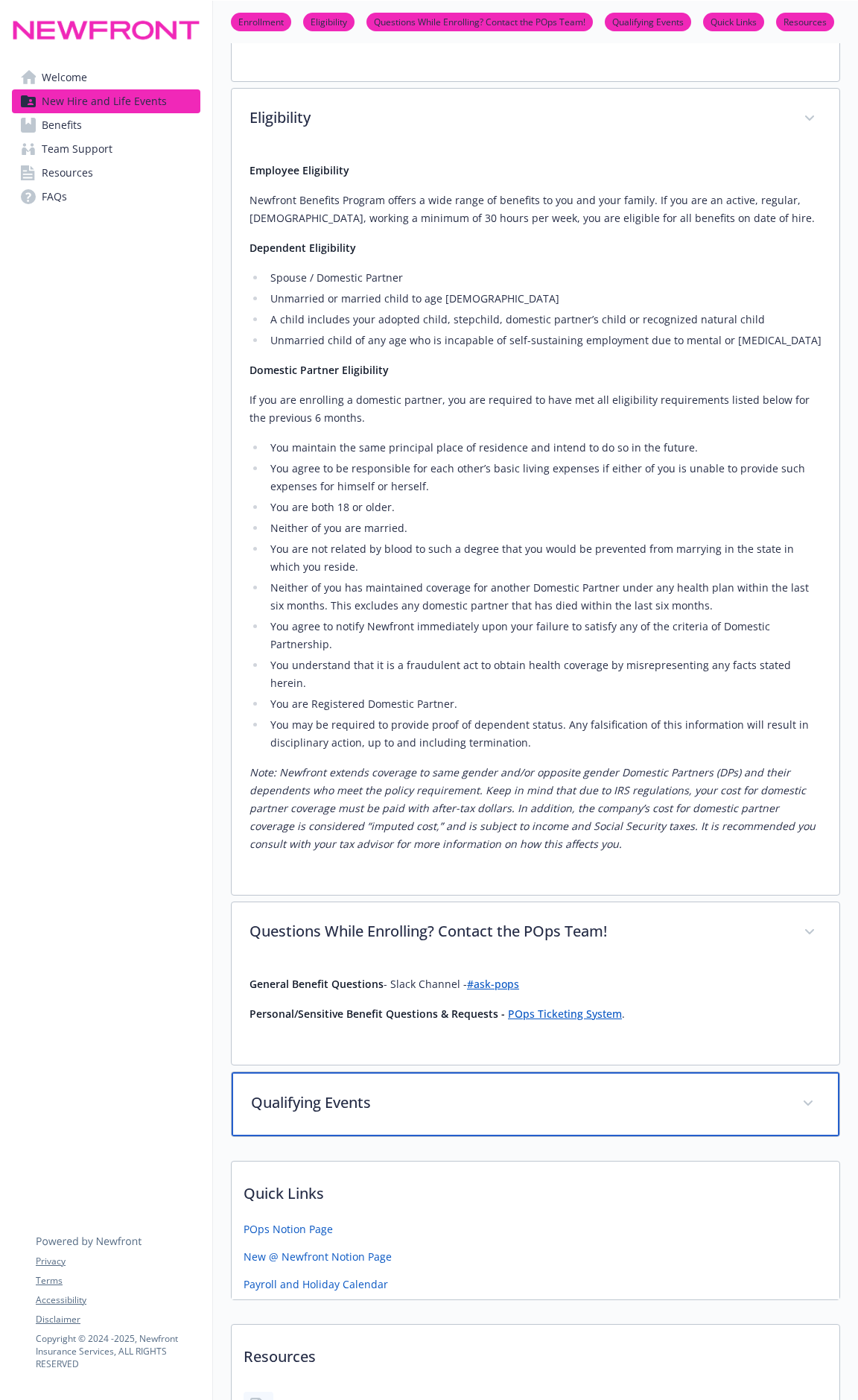
click at [559, 732] on div "Qualifying Events" at bounding box center [535, 1104] width 608 height 64
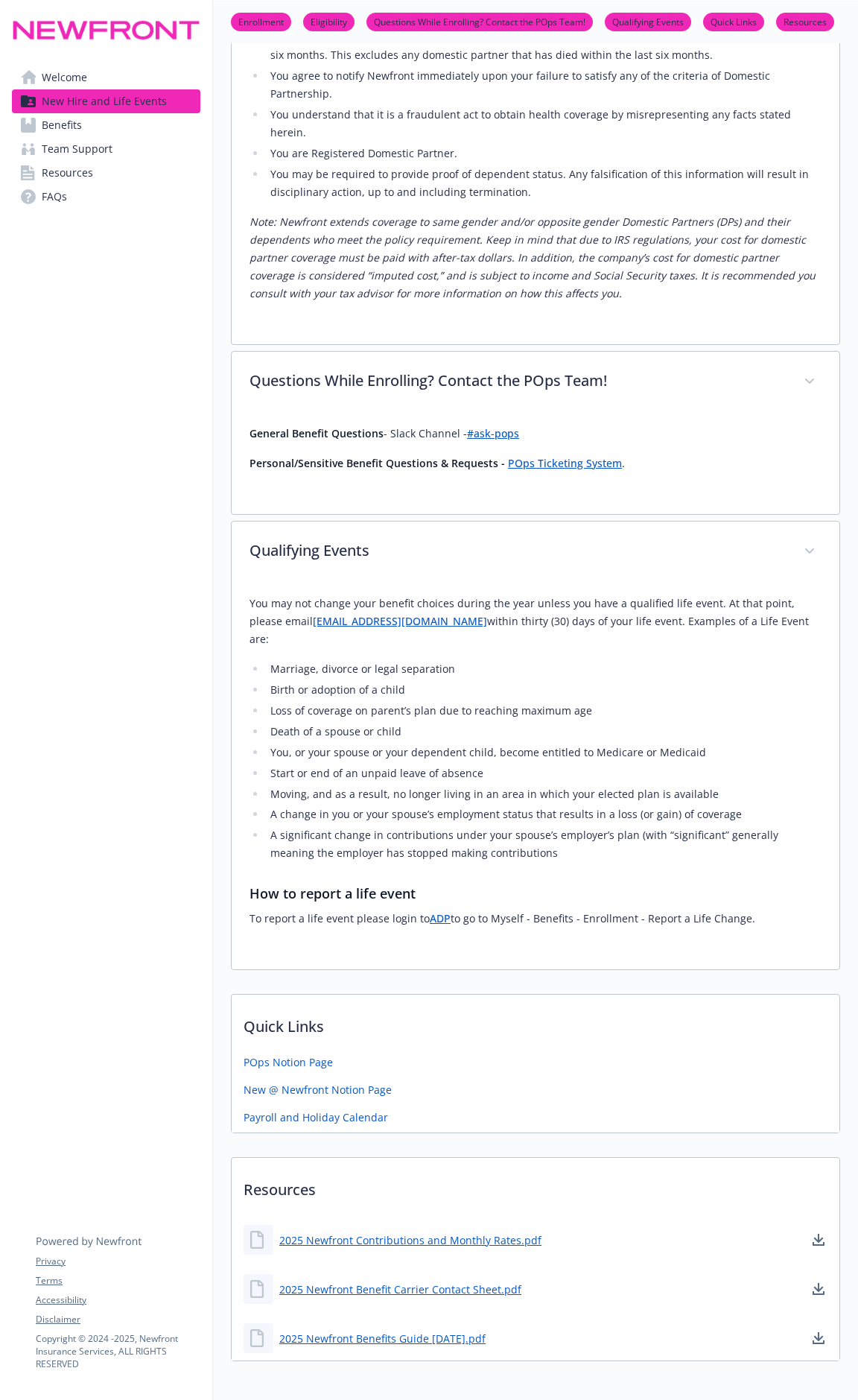
scroll to position [1135, 0]
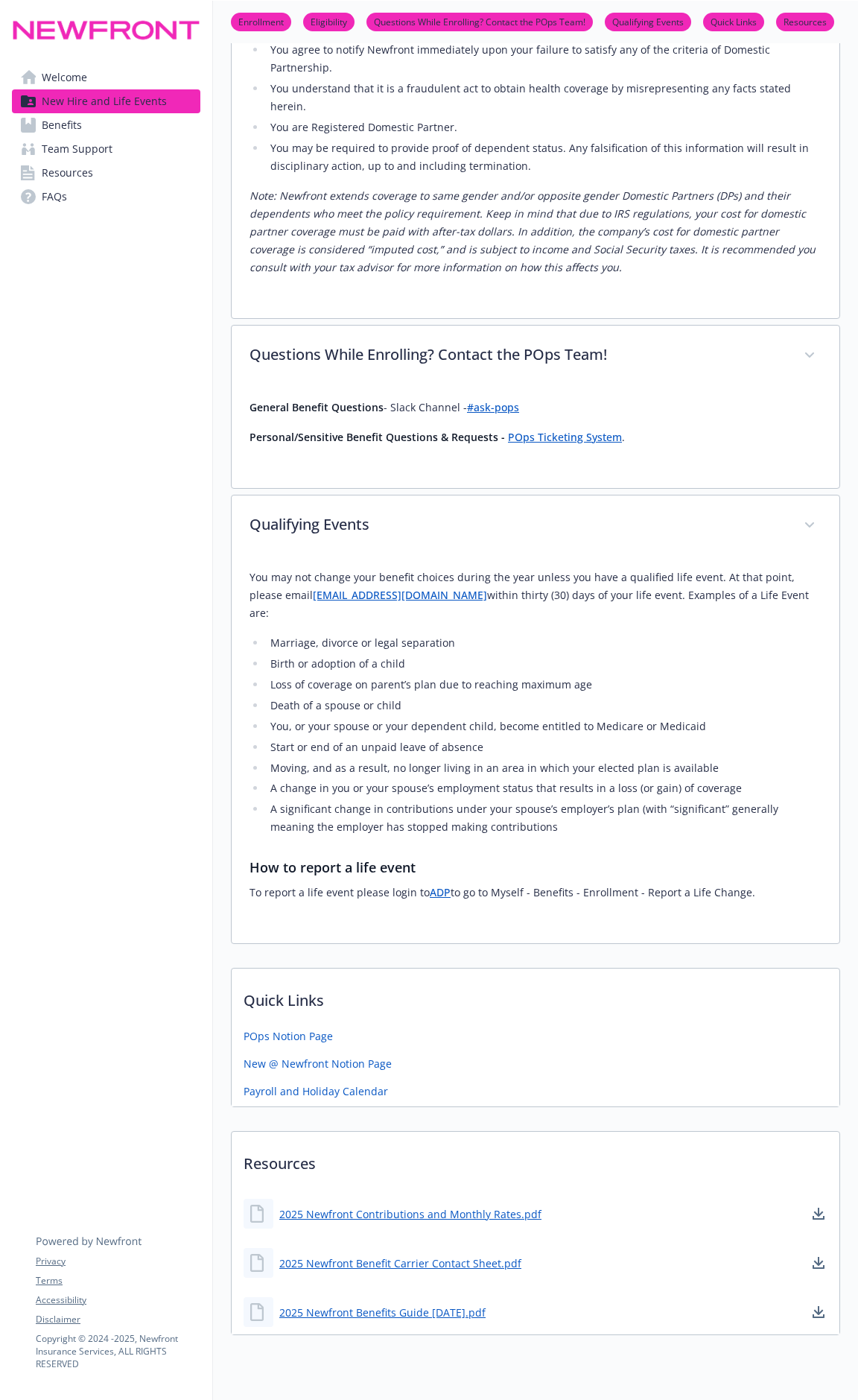
click at [46, 122] on span "Benefits" at bounding box center [61, 125] width 40 height 24
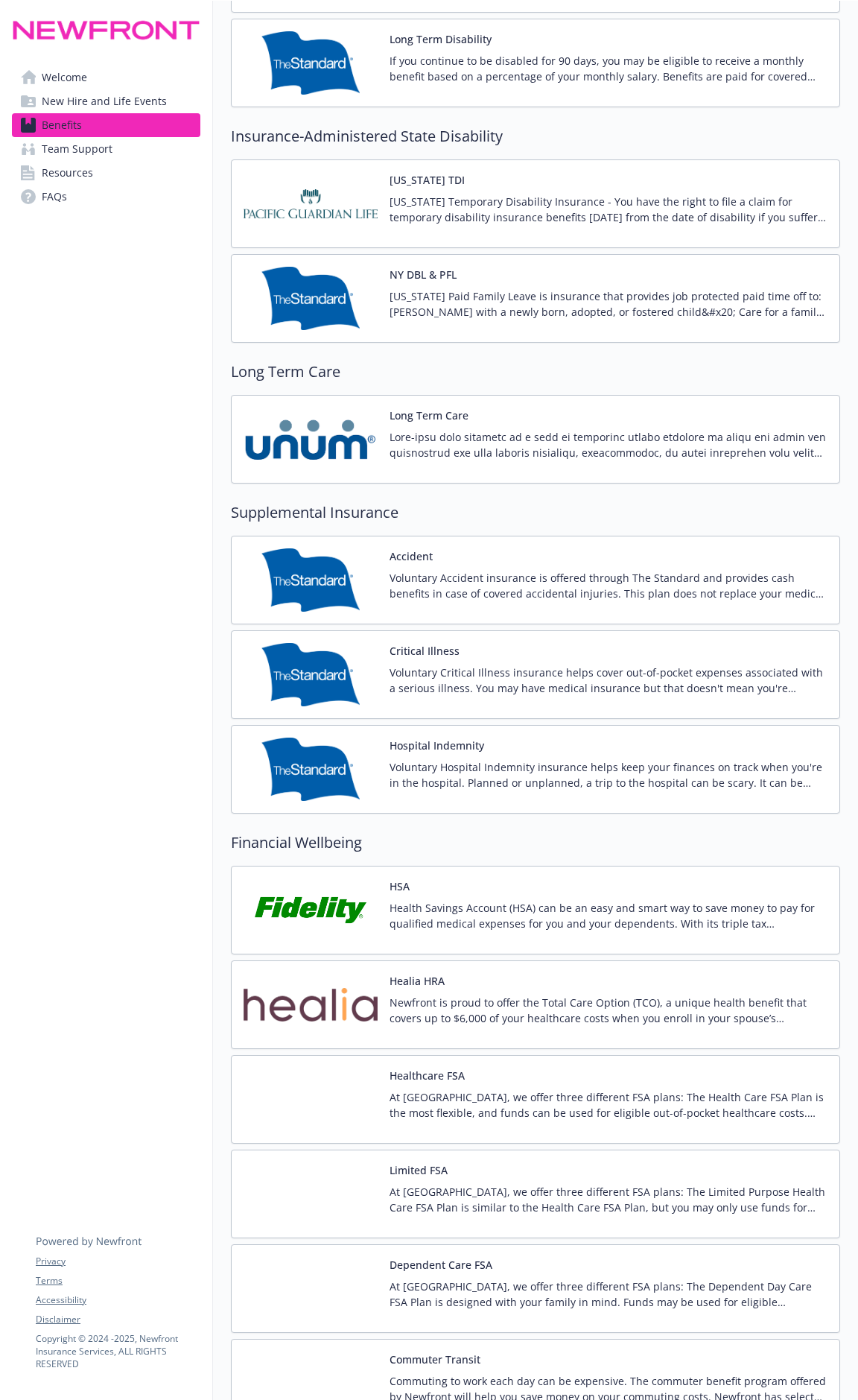
scroll to position [1408, 0]
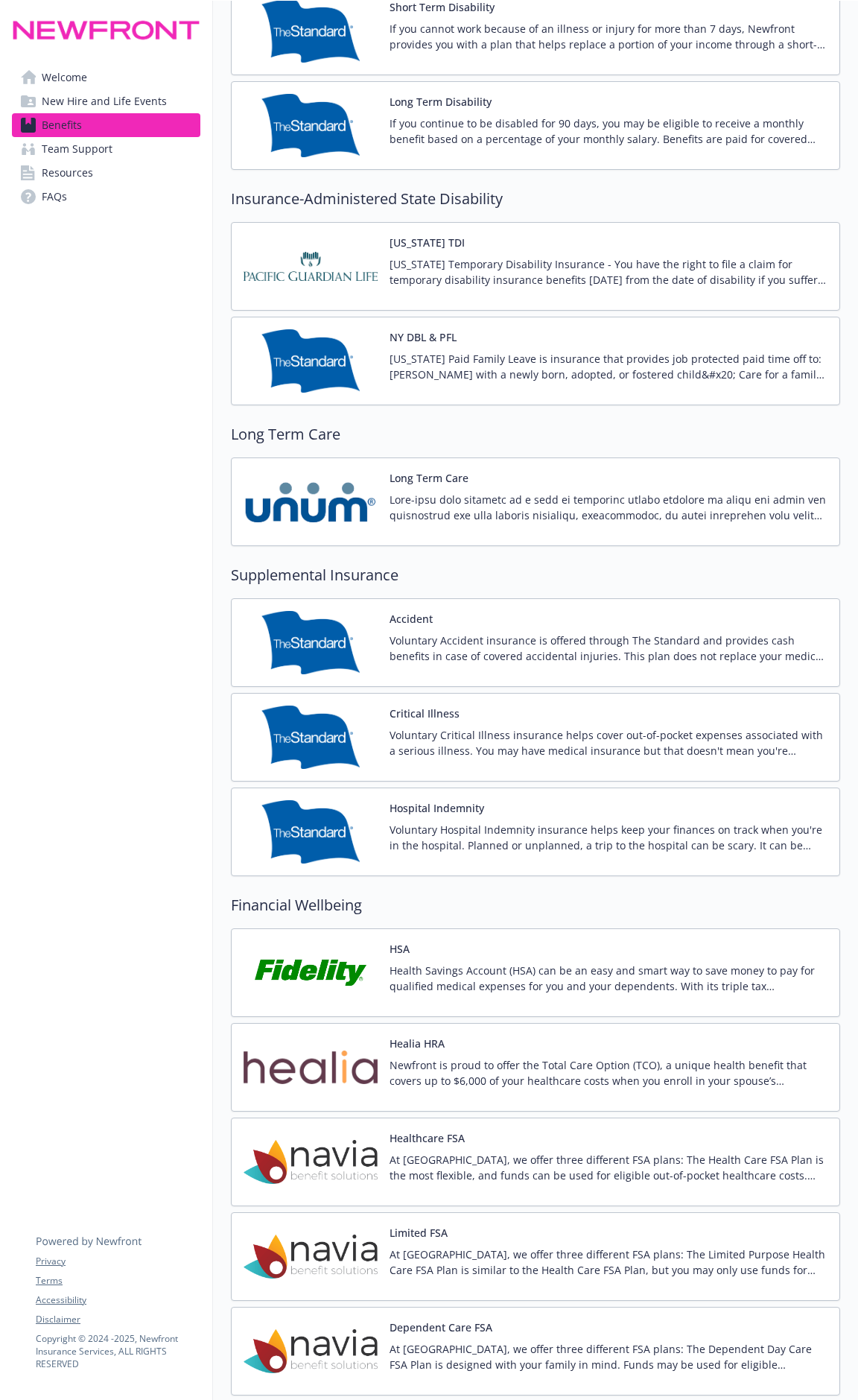
drag, startPoint x: 113, startPoint y: 149, endPoint x: 126, endPoint y: 151, distance: 13.2
click at [113, 149] on link "Team Support" at bounding box center [106, 150] width 188 height 24
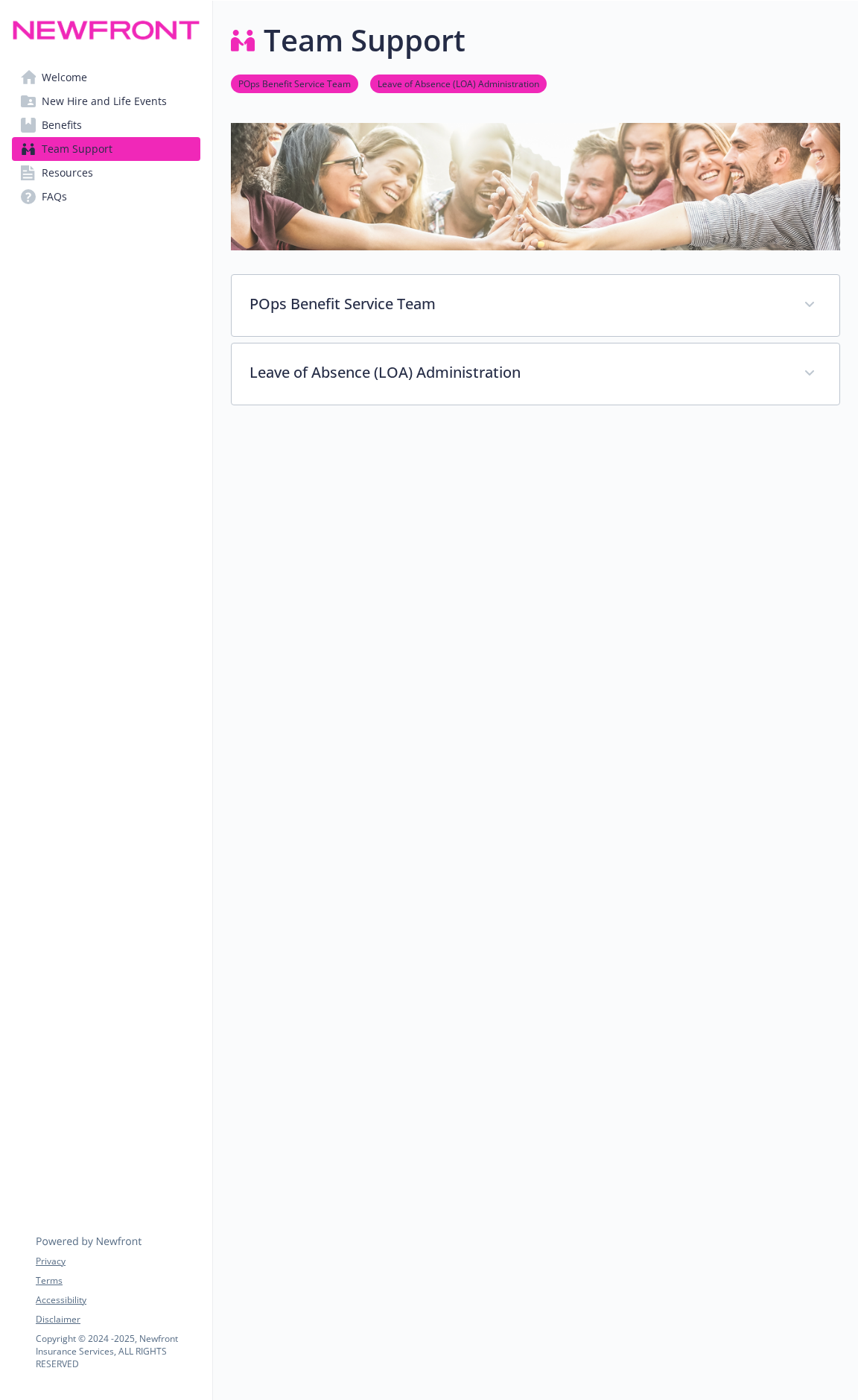
scroll to position [12, 0]
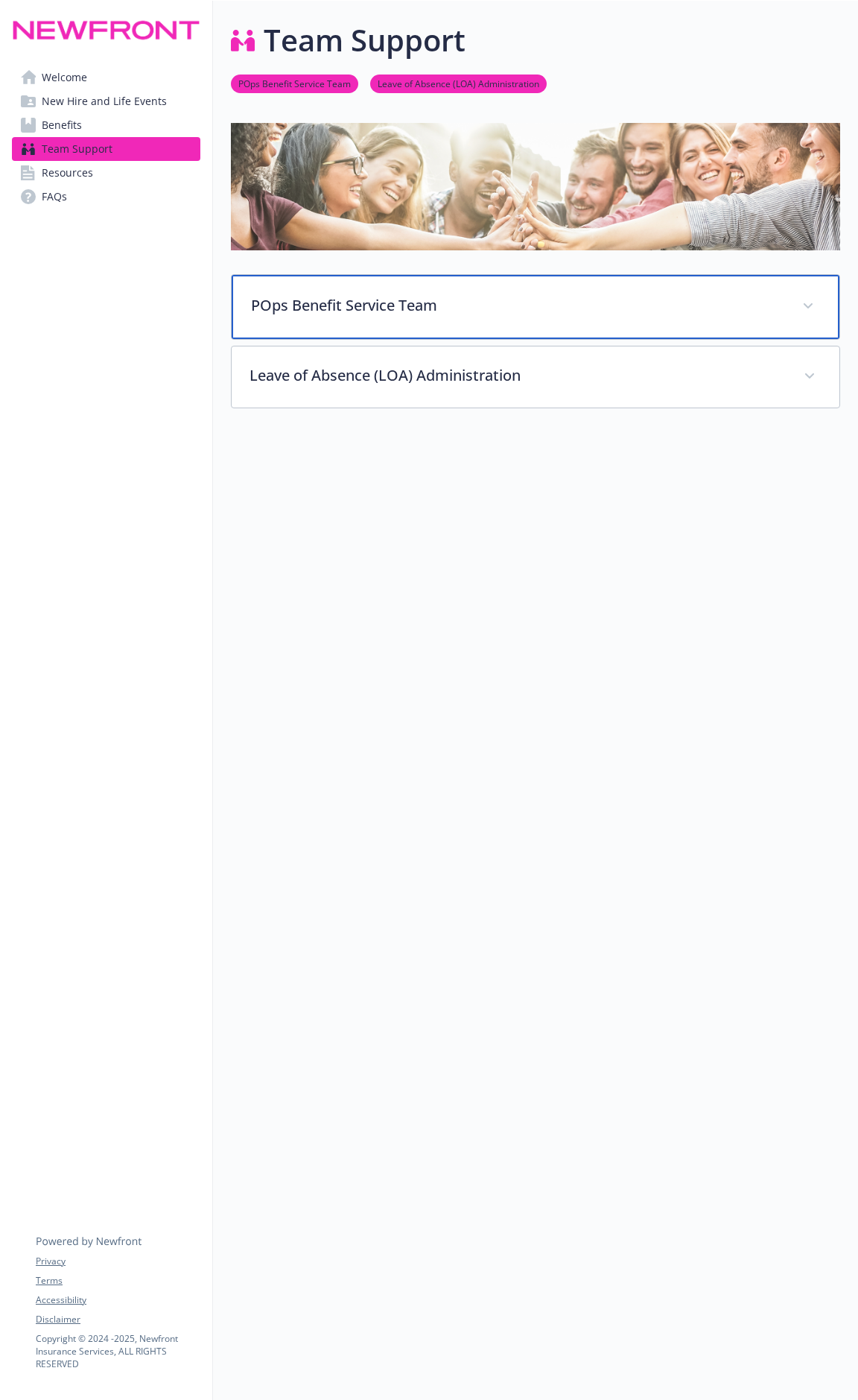
click at [518, 296] on p "POps Benefit Service Team" at bounding box center [517, 306] width 533 height 22
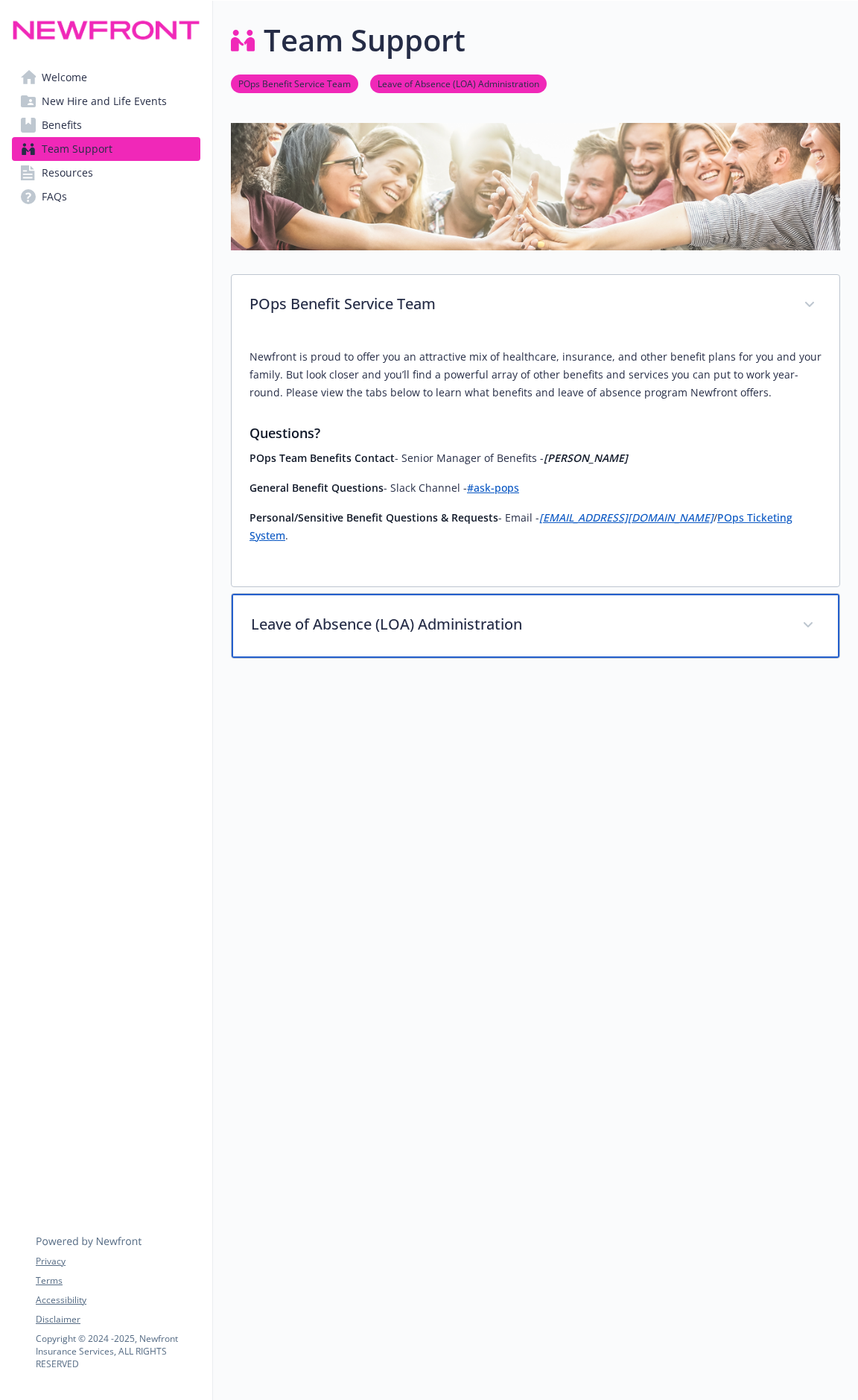
click at [517, 607] on div "Leave of Absence (LOA) Administration" at bounding box center [535, 625] width 608 height 64
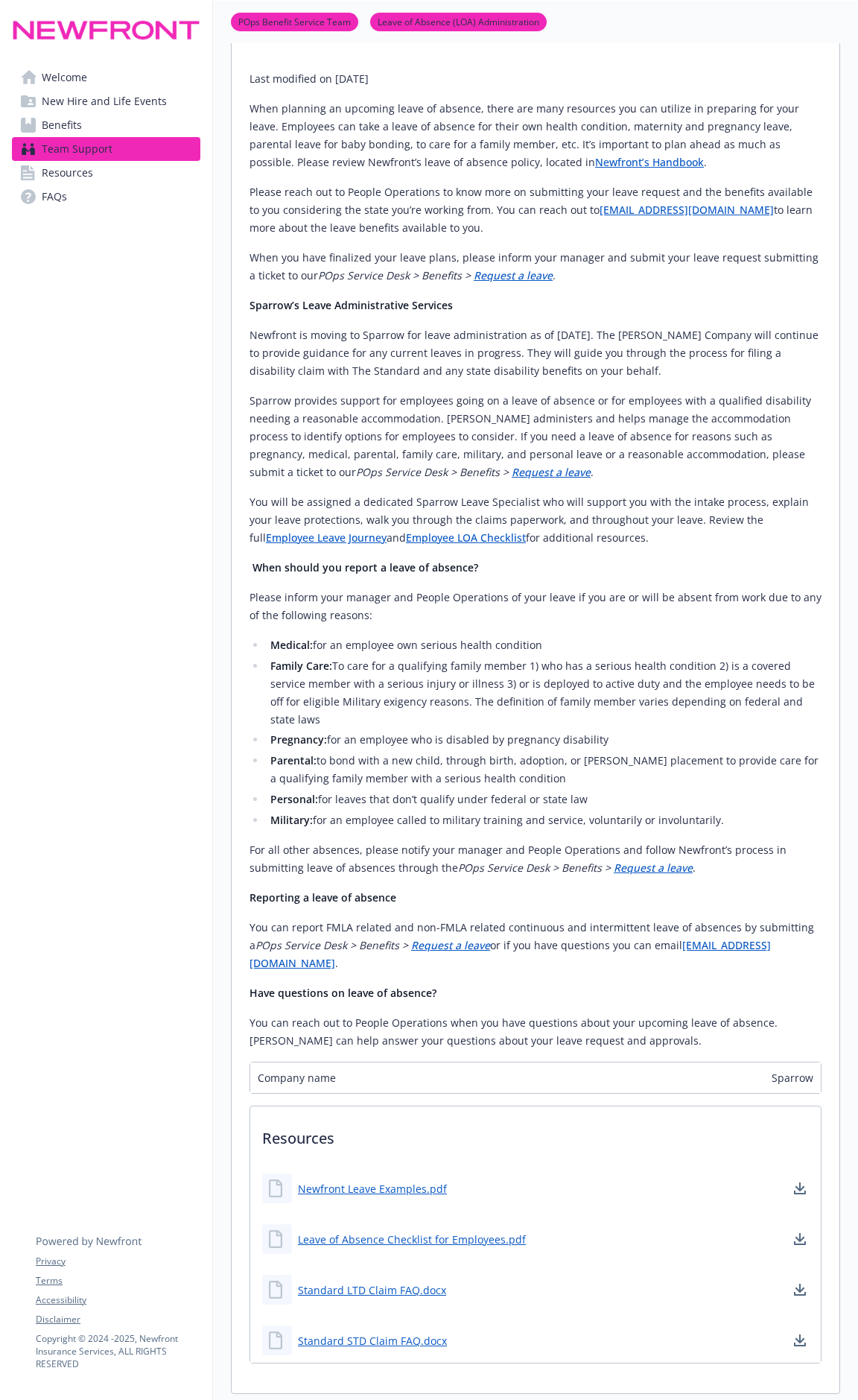
scroll to position [831, 0]
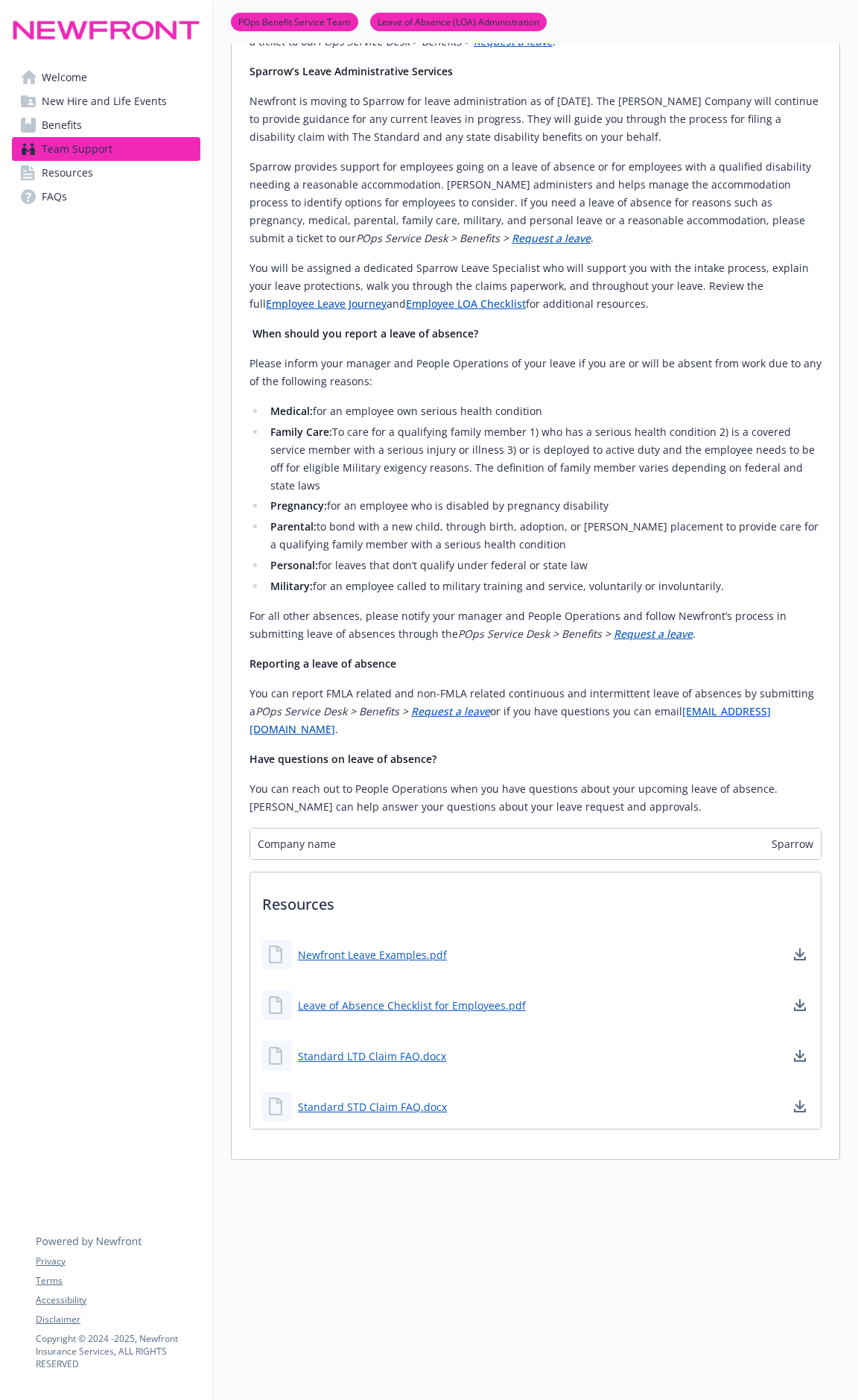
click at [104, 170] on link "Resources" at bounding box center [106, 173] width 188 height 24
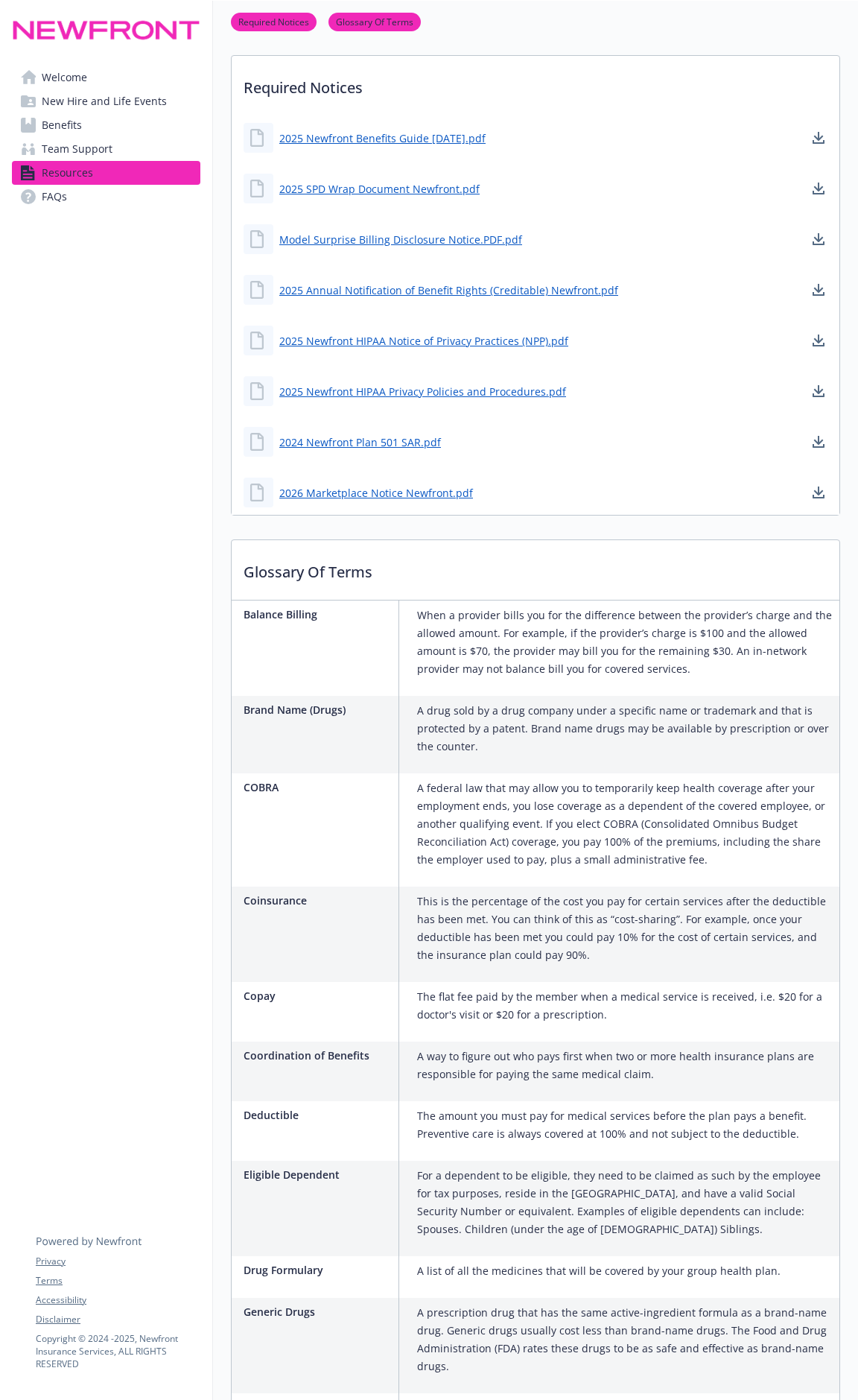
scroll to position [12, 0]
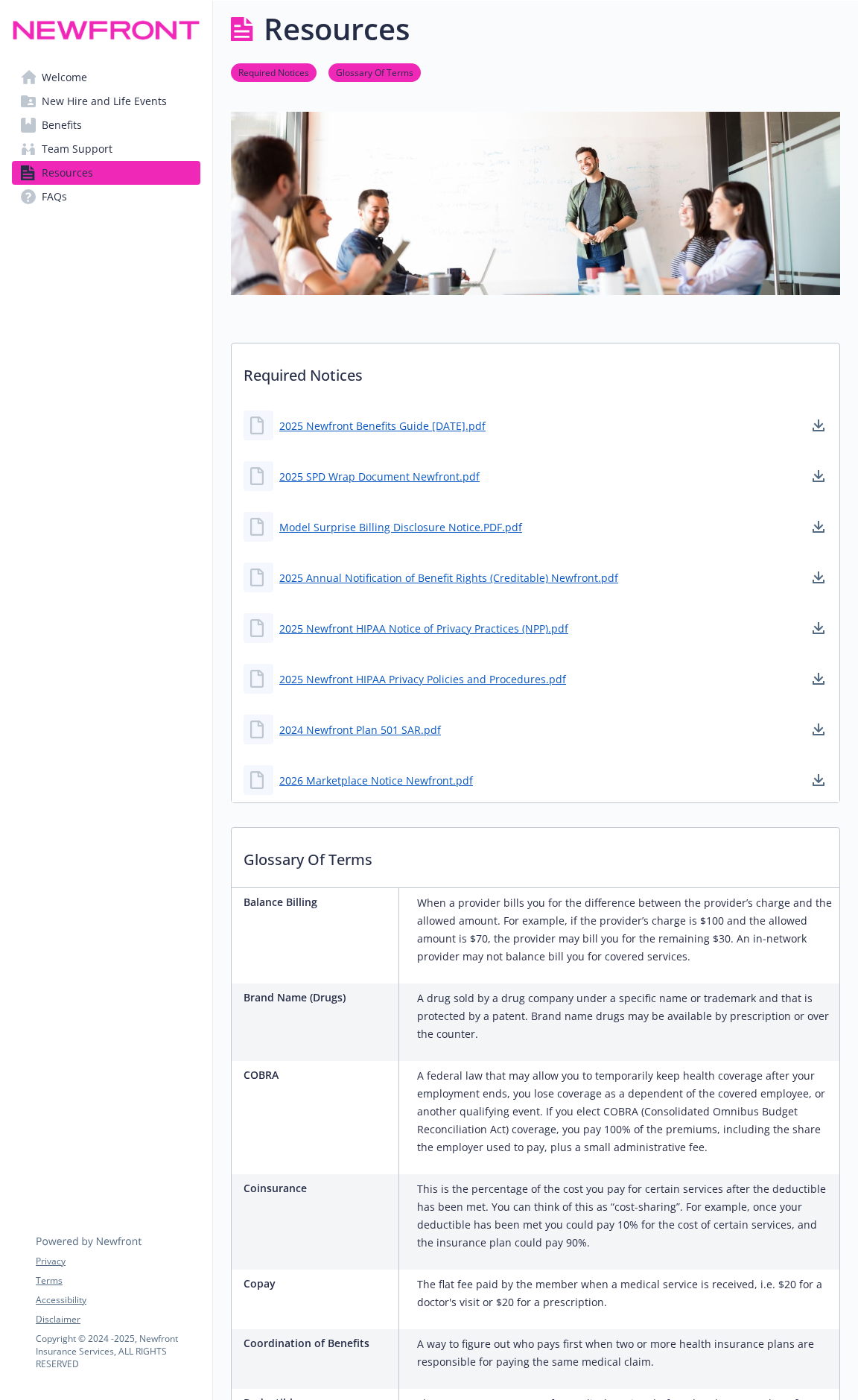
drag, startPoint x: 98, startPoint y: 124, endPoint x: 117, endPoint y: 138, distance: 23.6
click at [98, 124] on link "Benefits" at bounding box center [106, 125] width 188 height 24
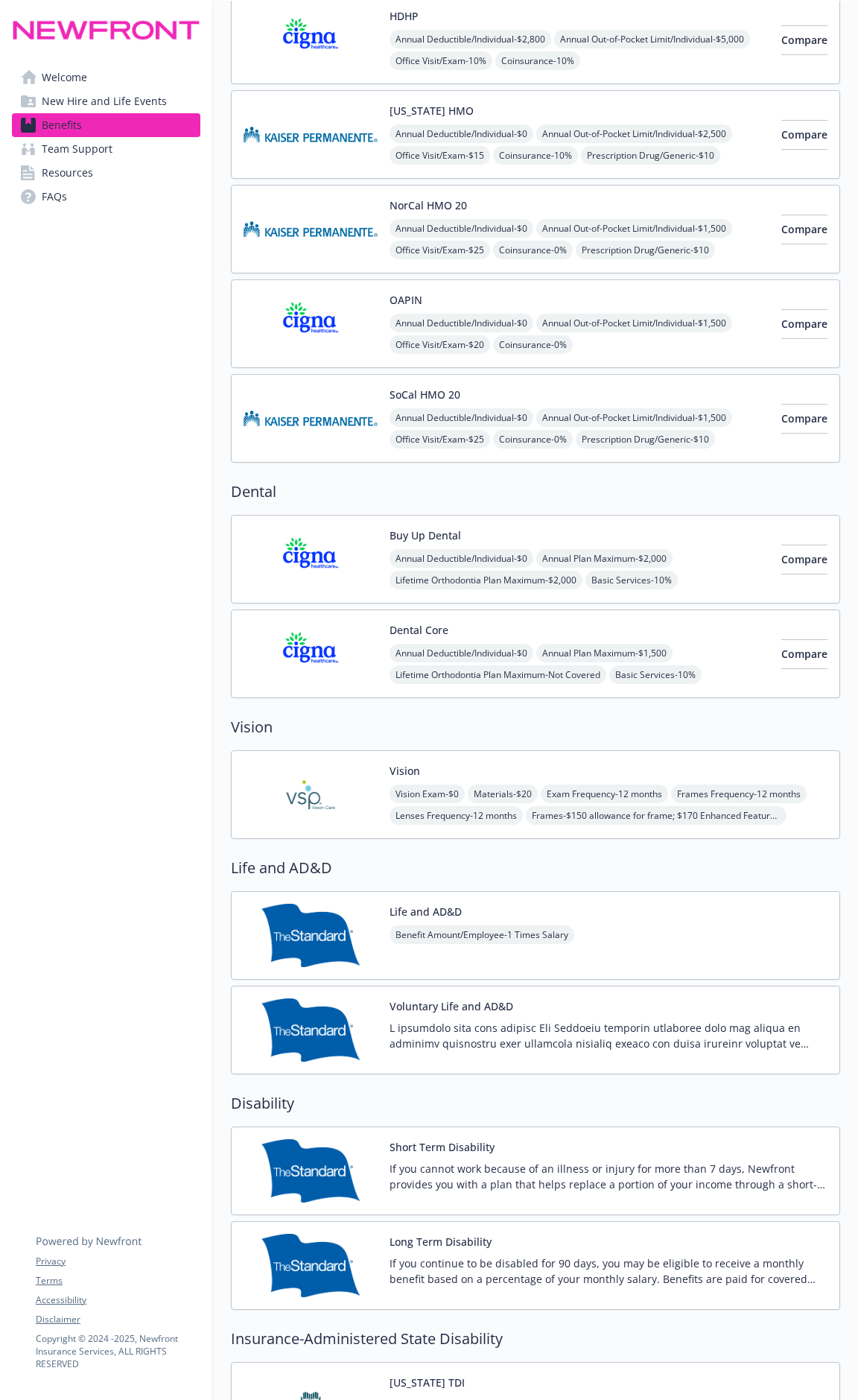
scroll to position [12, 0]
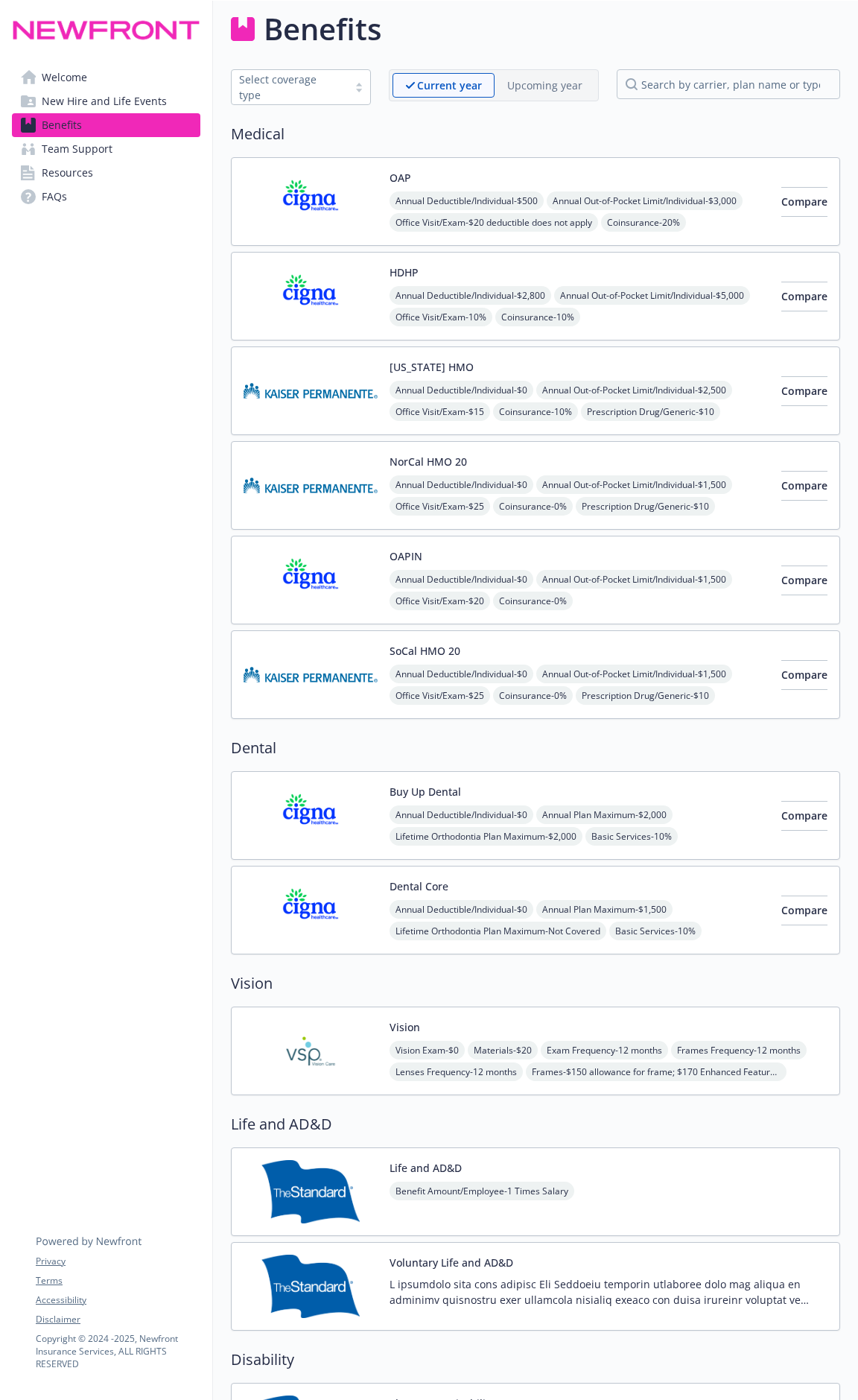
click at [269, 209] on img at bounding box center [310, 202] width 134 height 63
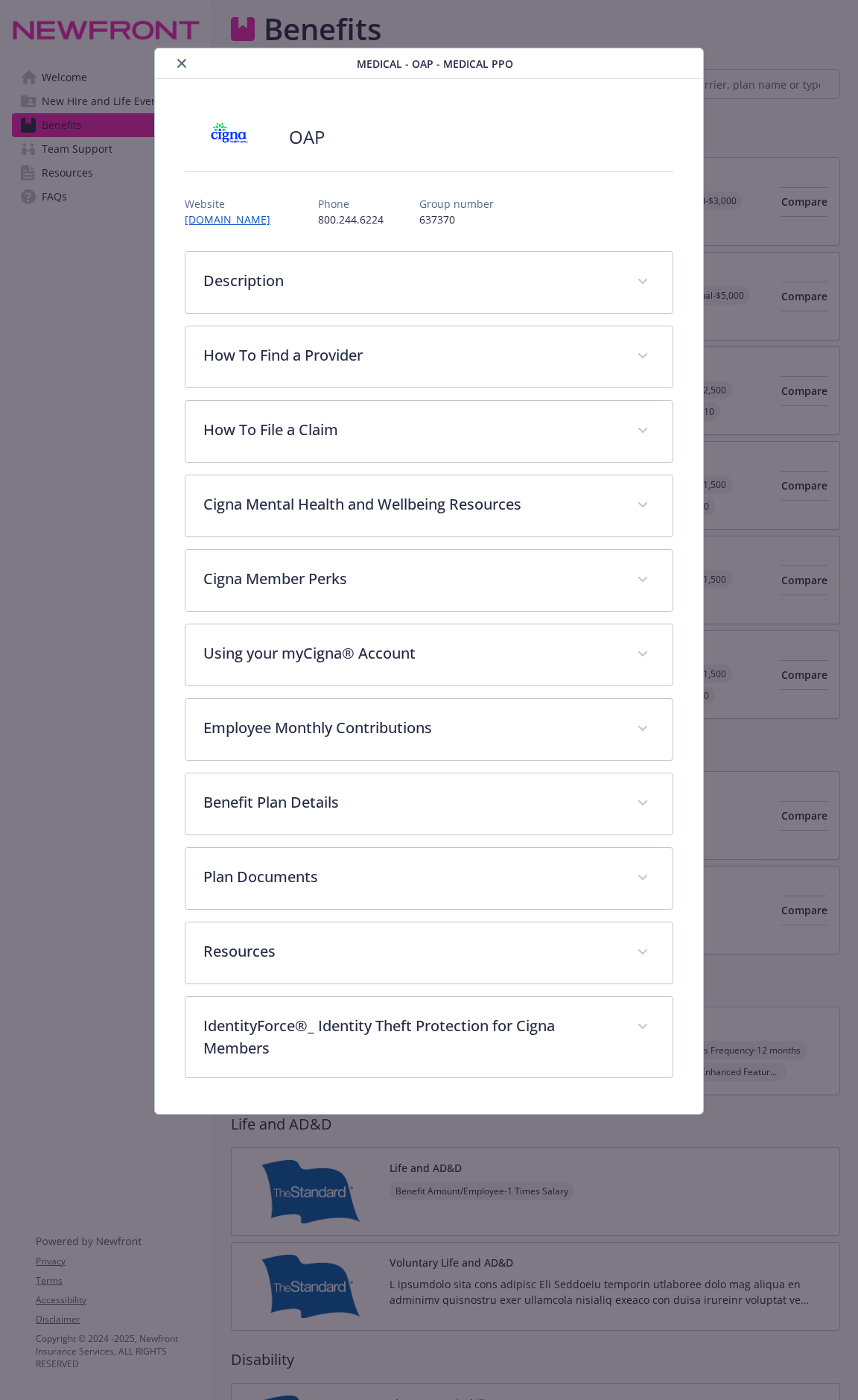
drag, startPoint x: 180, startPoint y: 62, endPoint x: 191, endPoint y: 70, distance: 13.6
click at [180, 64] on icon "close" at bounding box center [182, 63] width 9 height 9
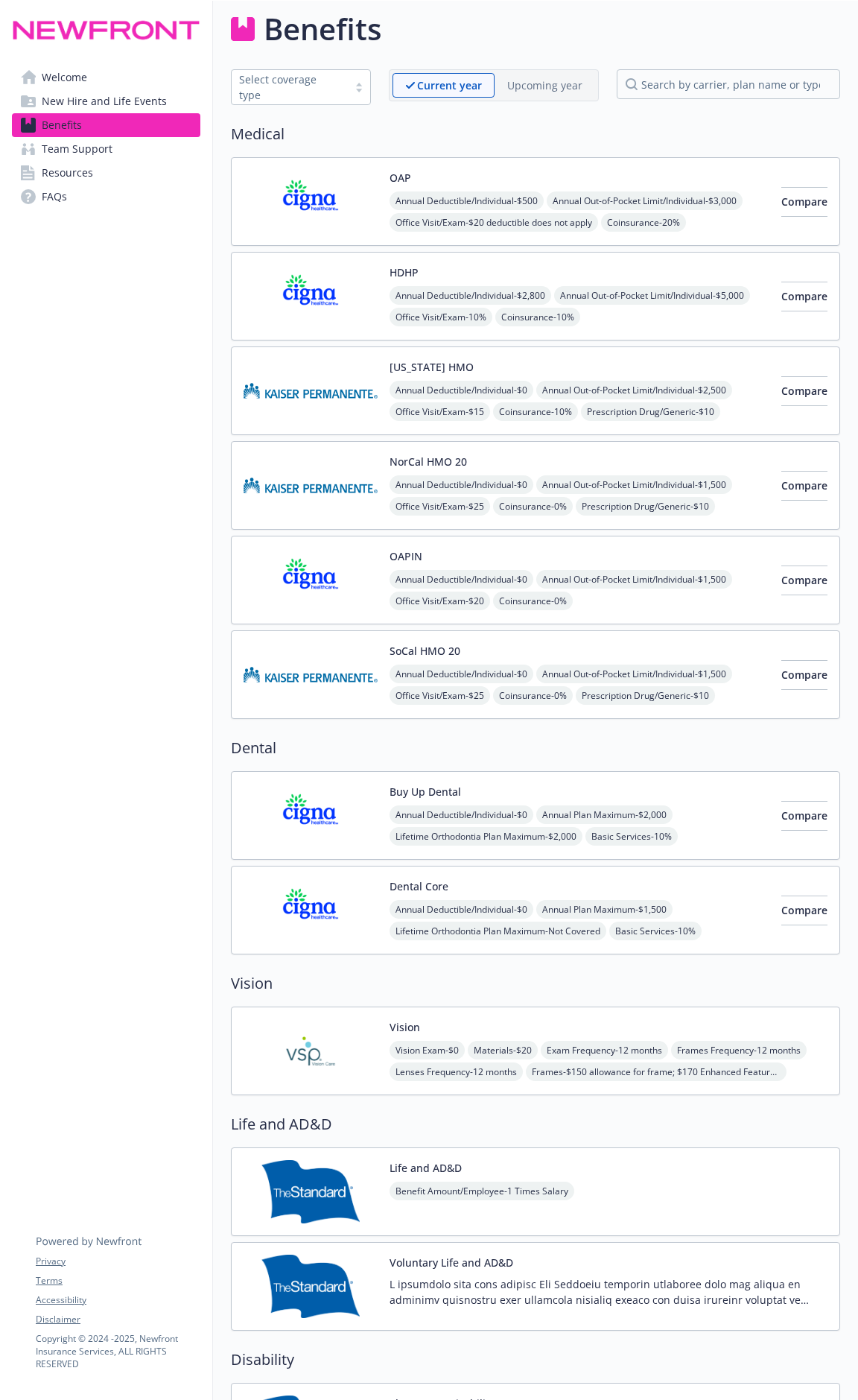
click at [547, 210] on span "Annual Out-of-Pocket Limit/Individual - $3,000" at bounding box center [644, 201] width 196 height 19
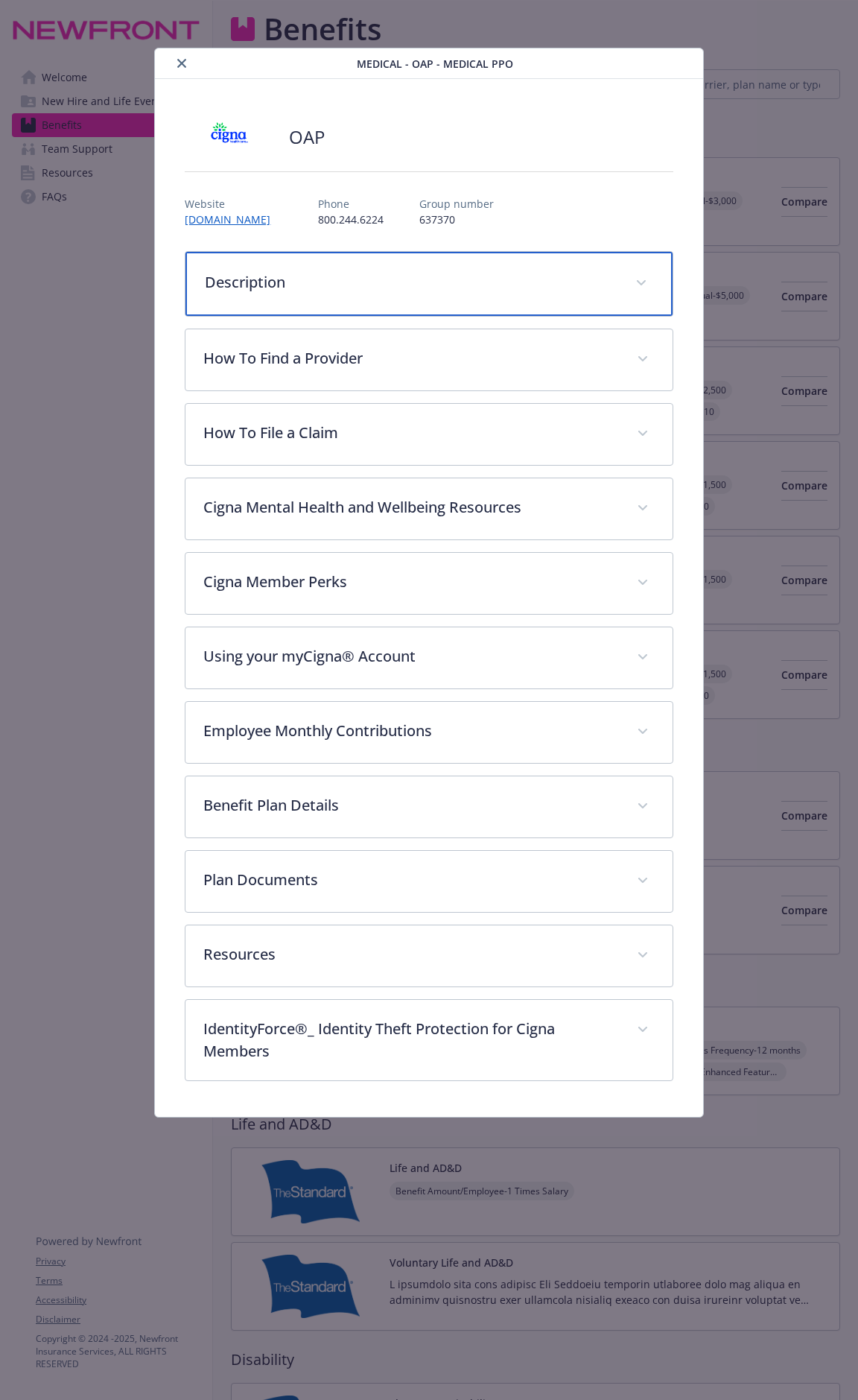
drag, startPoint x: 379, startPoint y: 288, endPoint x: 398, endPoint y: 289, distance: 19.0
click at [379, 288] on p "Description" at bounding box center [411, 282] width 412 height 22
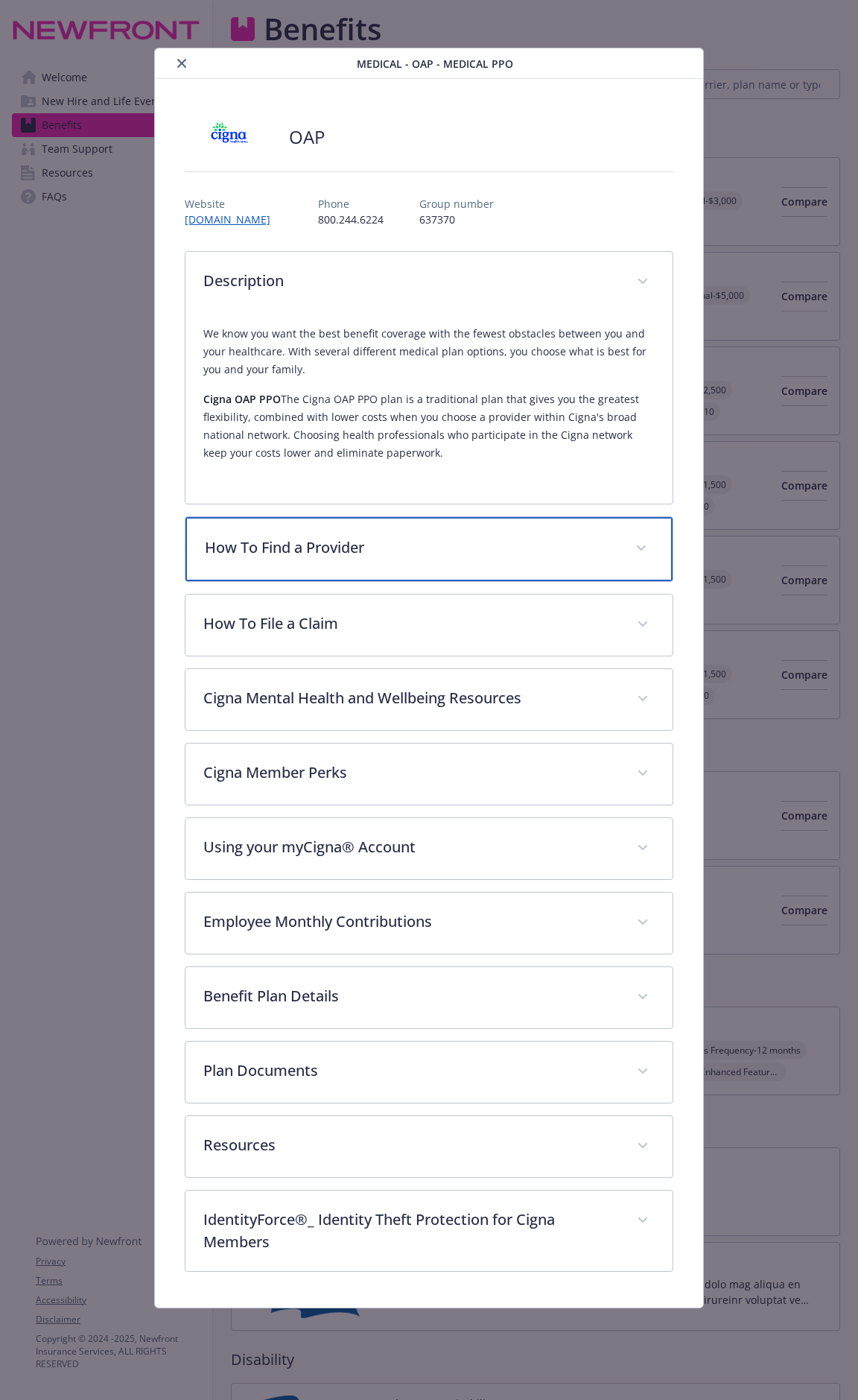
click at [460, 556] on p "How To Find a Provider" at bounding box center [411, 548] width 412 height 22
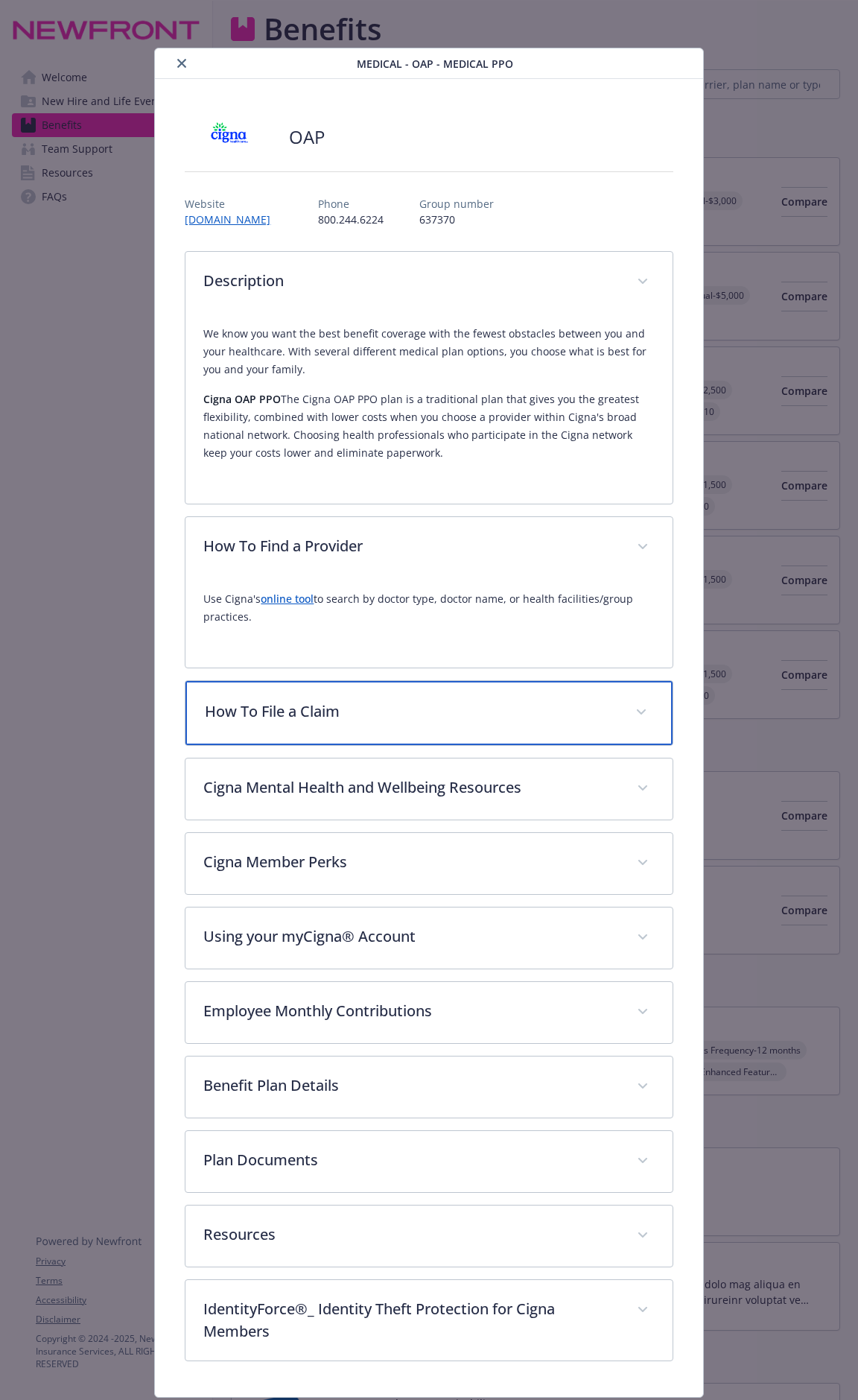
click at [538, 726] on div "How To File a Claim" at bounding box center [429, 713] width 487 height 64
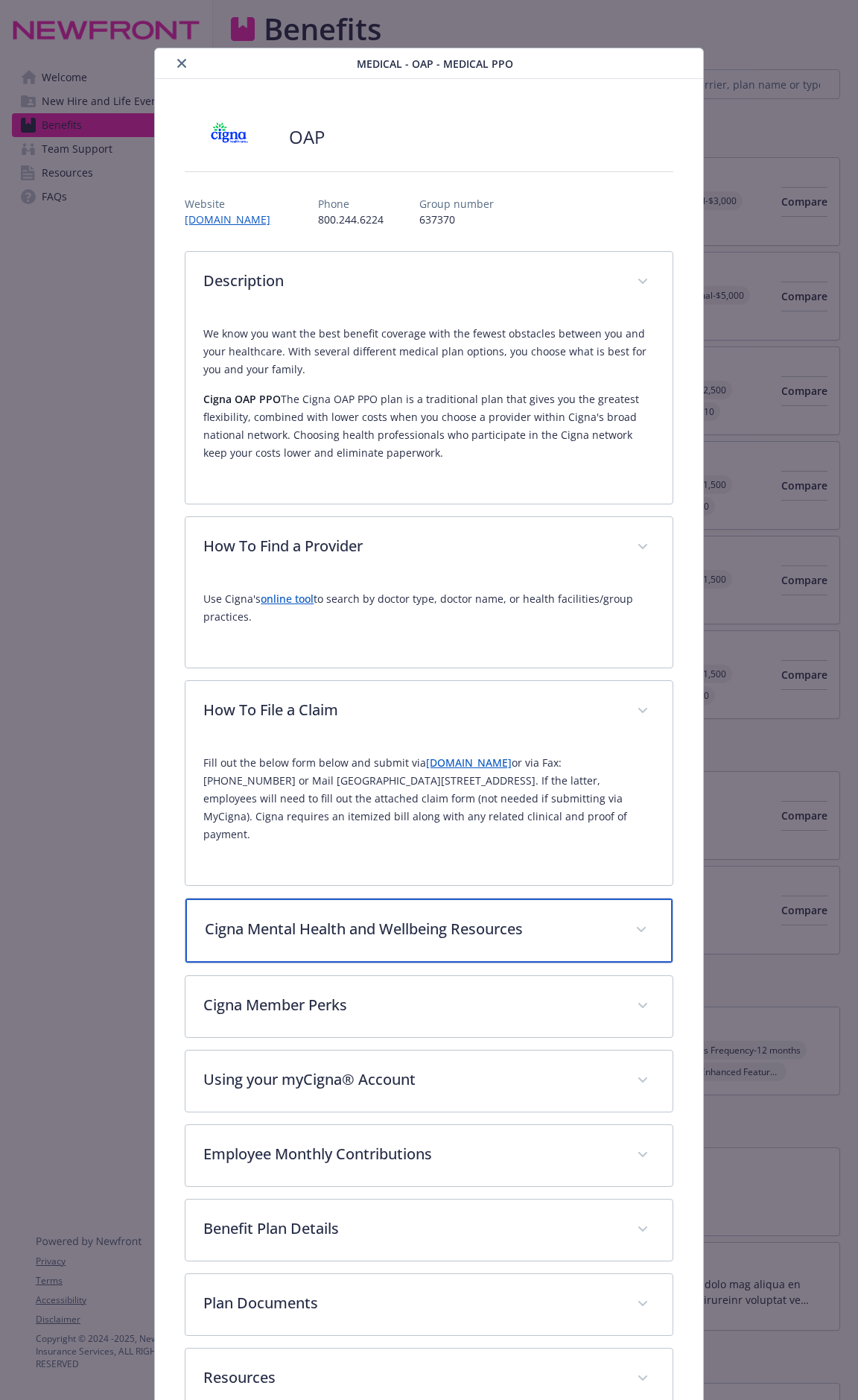
click at [422, 732] on div "Cigna Mental Health and Wellbeing Resources" at bounding box center [429, 930] width 487 height 64
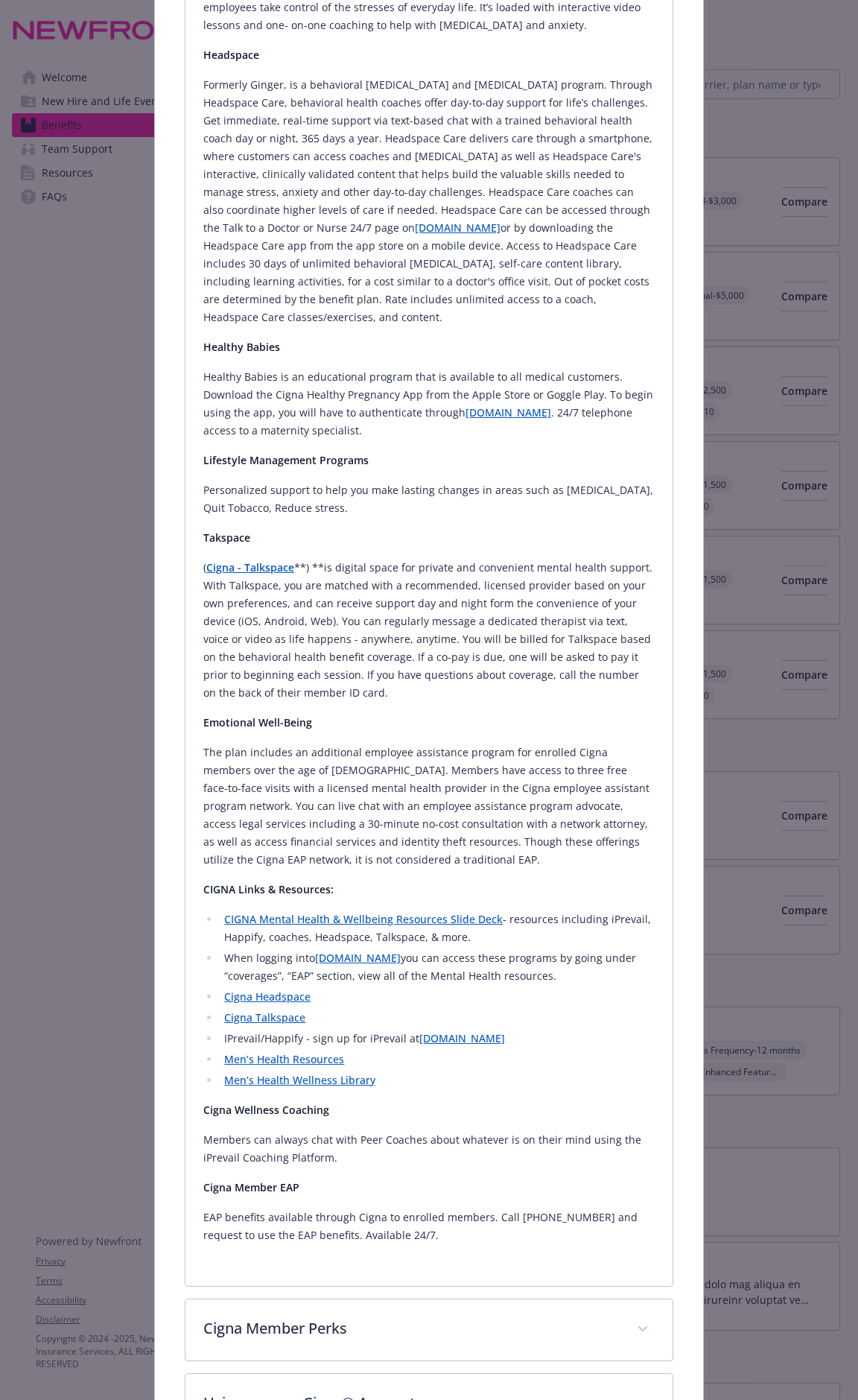
scroll to position [1093, 0]
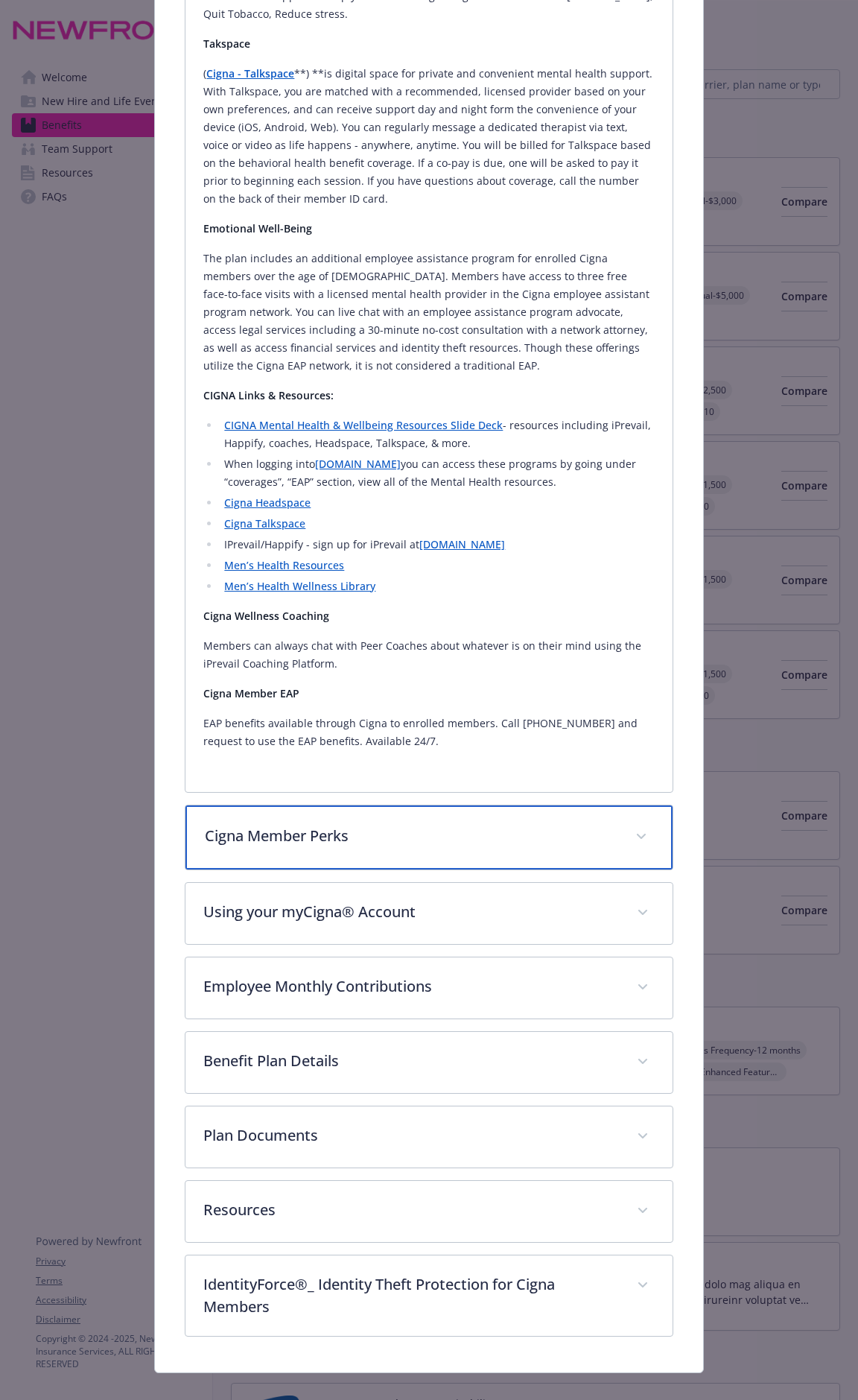
click at [475, 732] on p "Cigna Member Perks" at bounding box center [411, 836] width 412 height 22
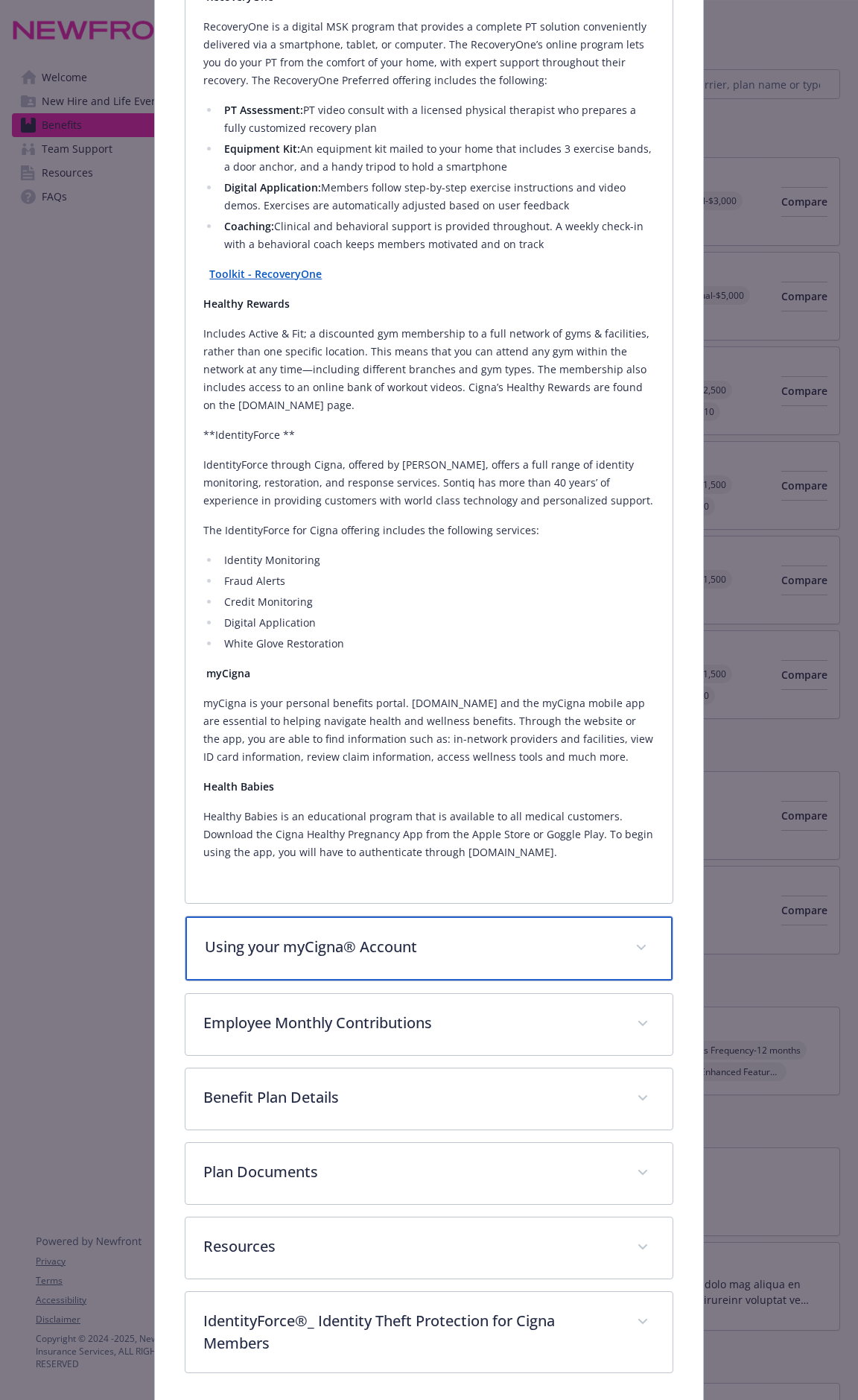
scroll to position [2671, 0]
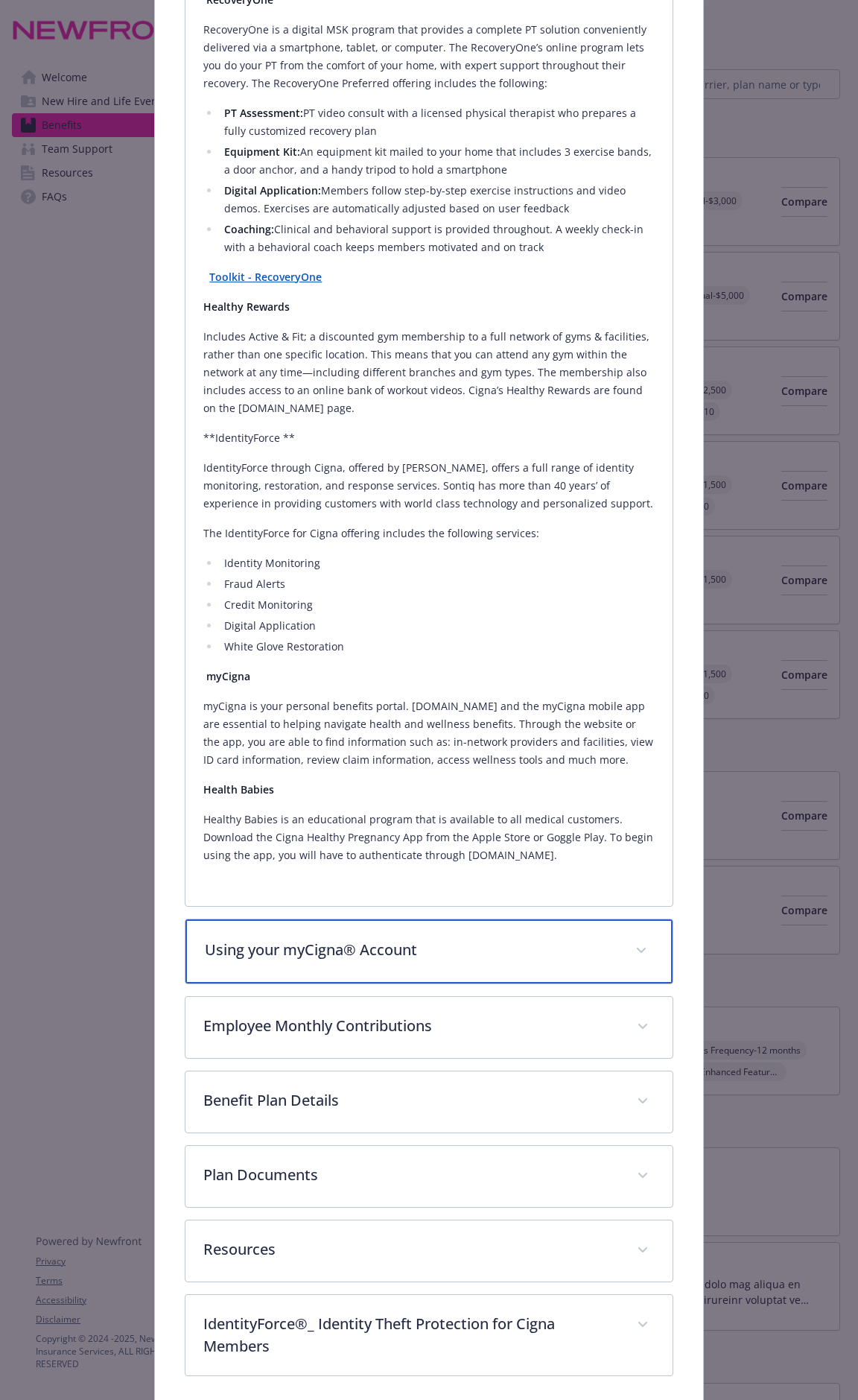
click at [484, 732] on p "Using your myCigna® Account" at bounding box center [411, 950] width 412 height 22
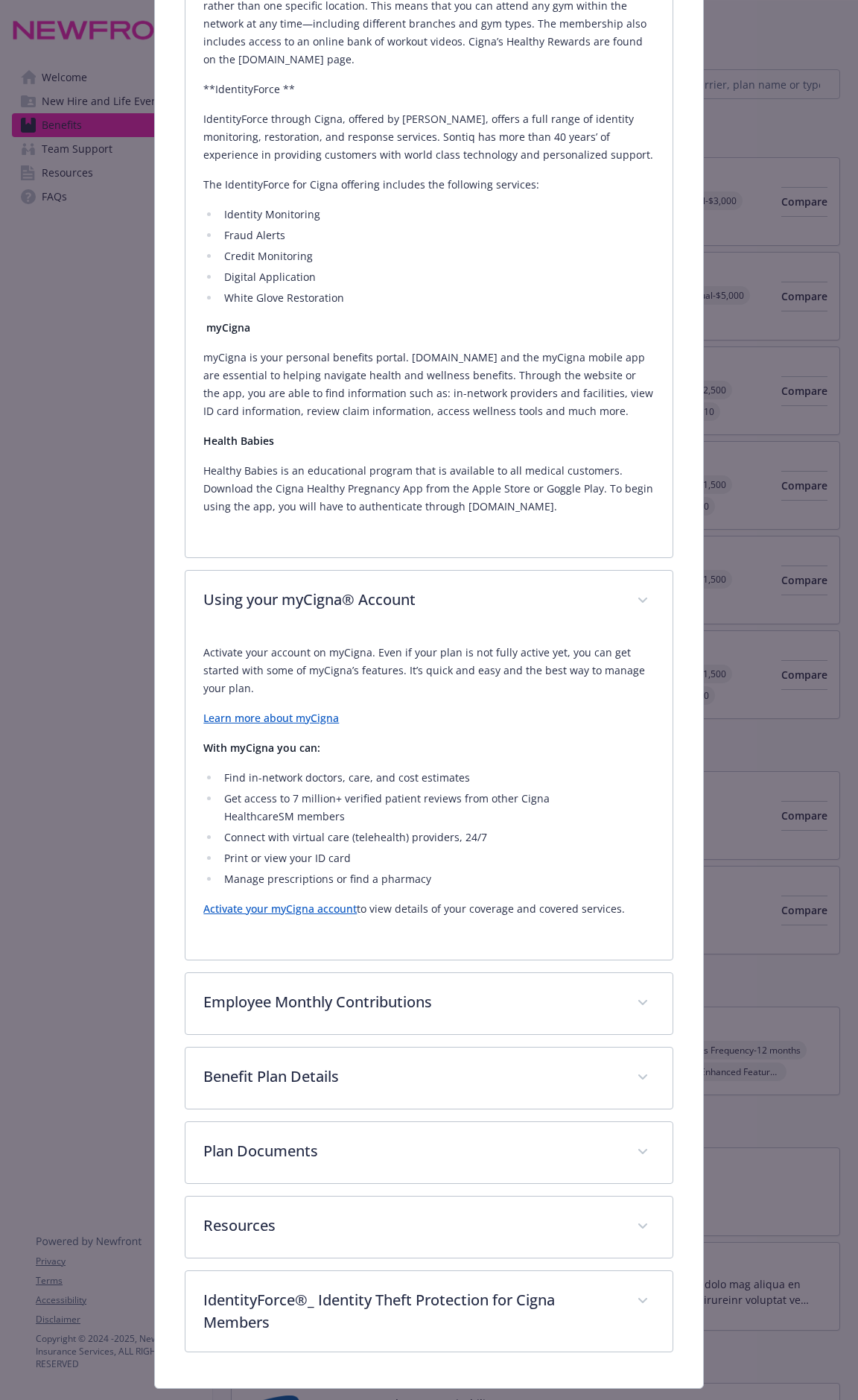
scroll to position [3039, 0]
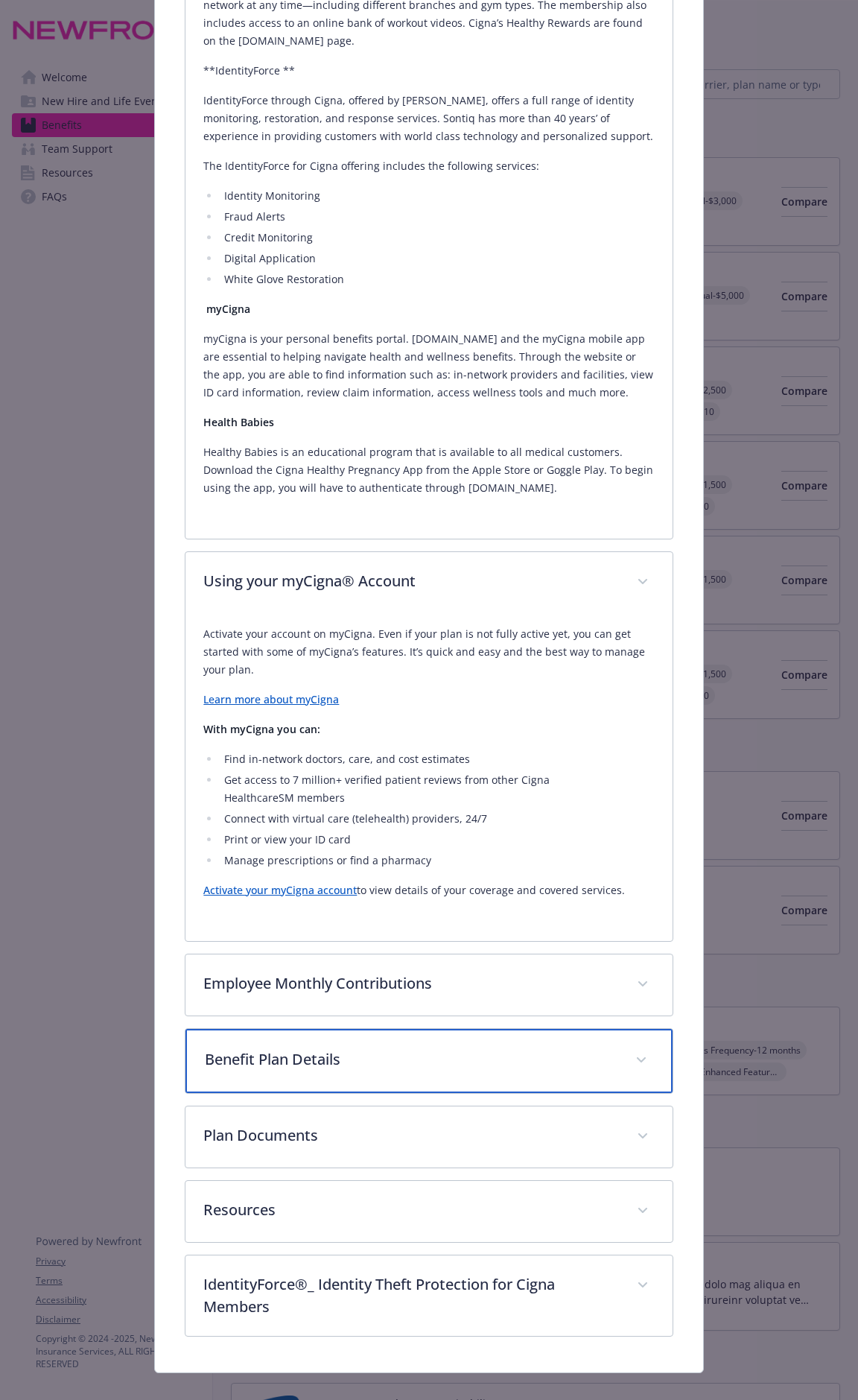
click at [337, 732] on p "Benefit Plan Details" at bounding box center [411, 1060] width 412 height 22
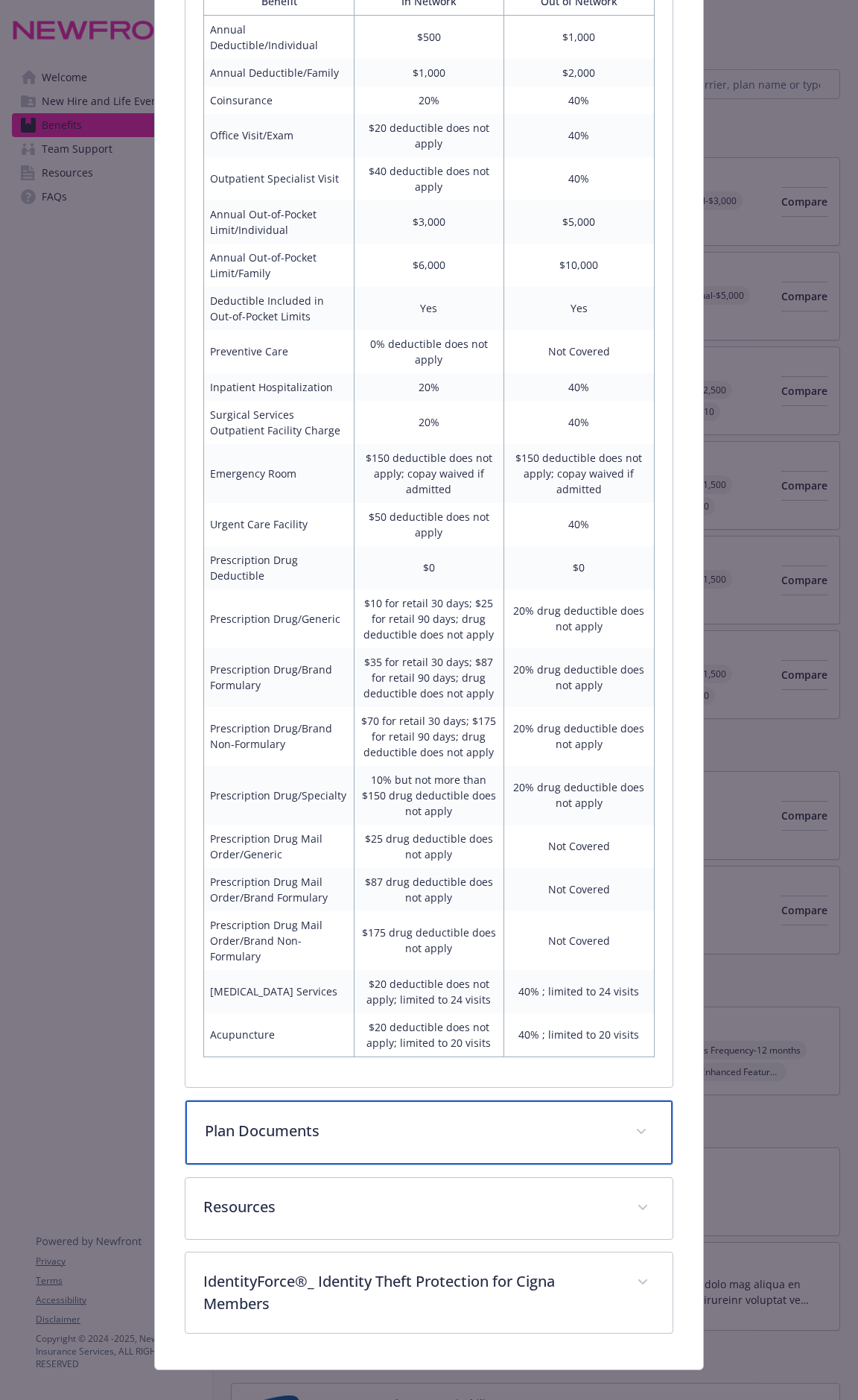
click at [371, 732] on p "Plan Documents" at bounding box center [411, 1132] width 412 height 22
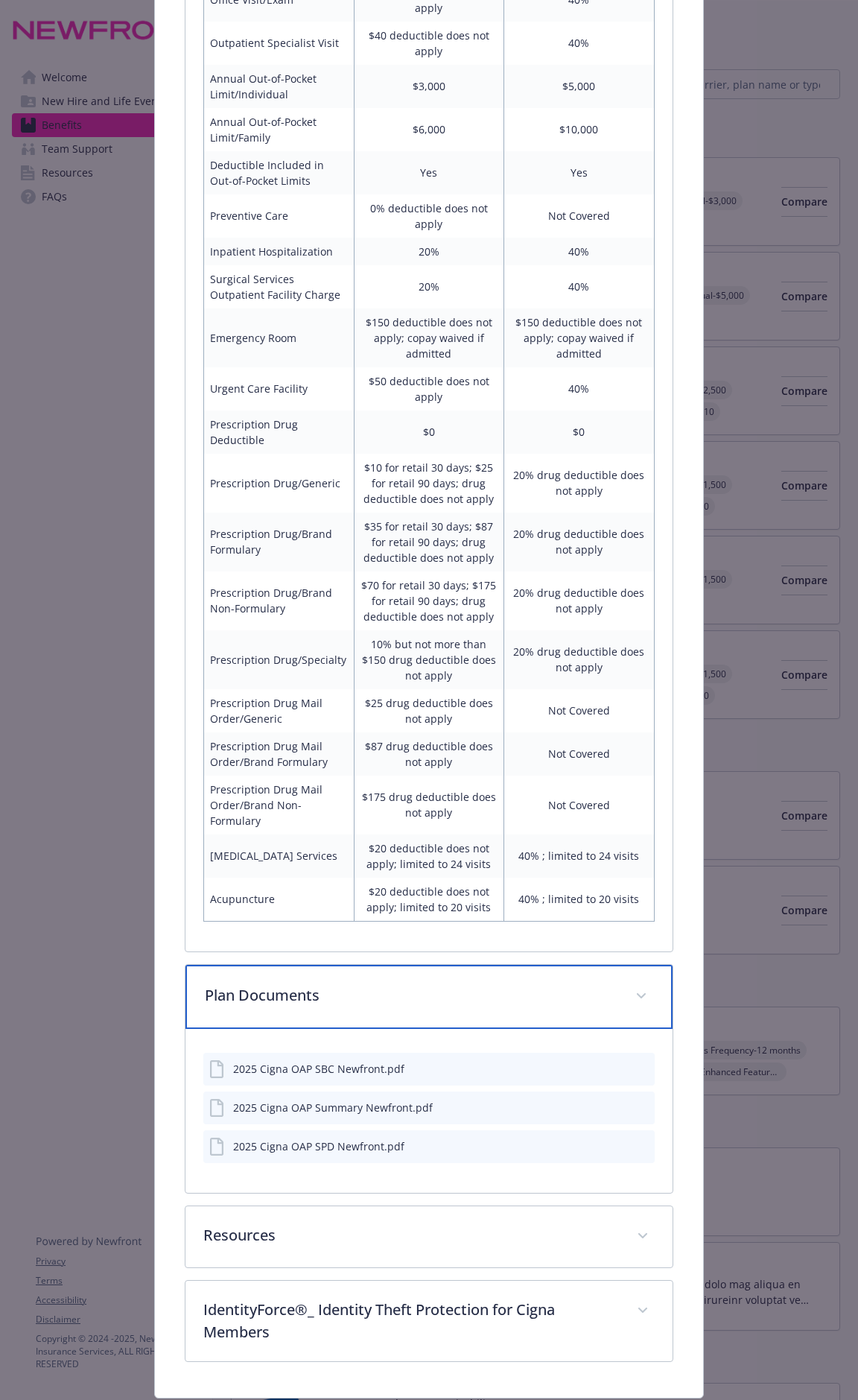
scroll to position [4318, 0]
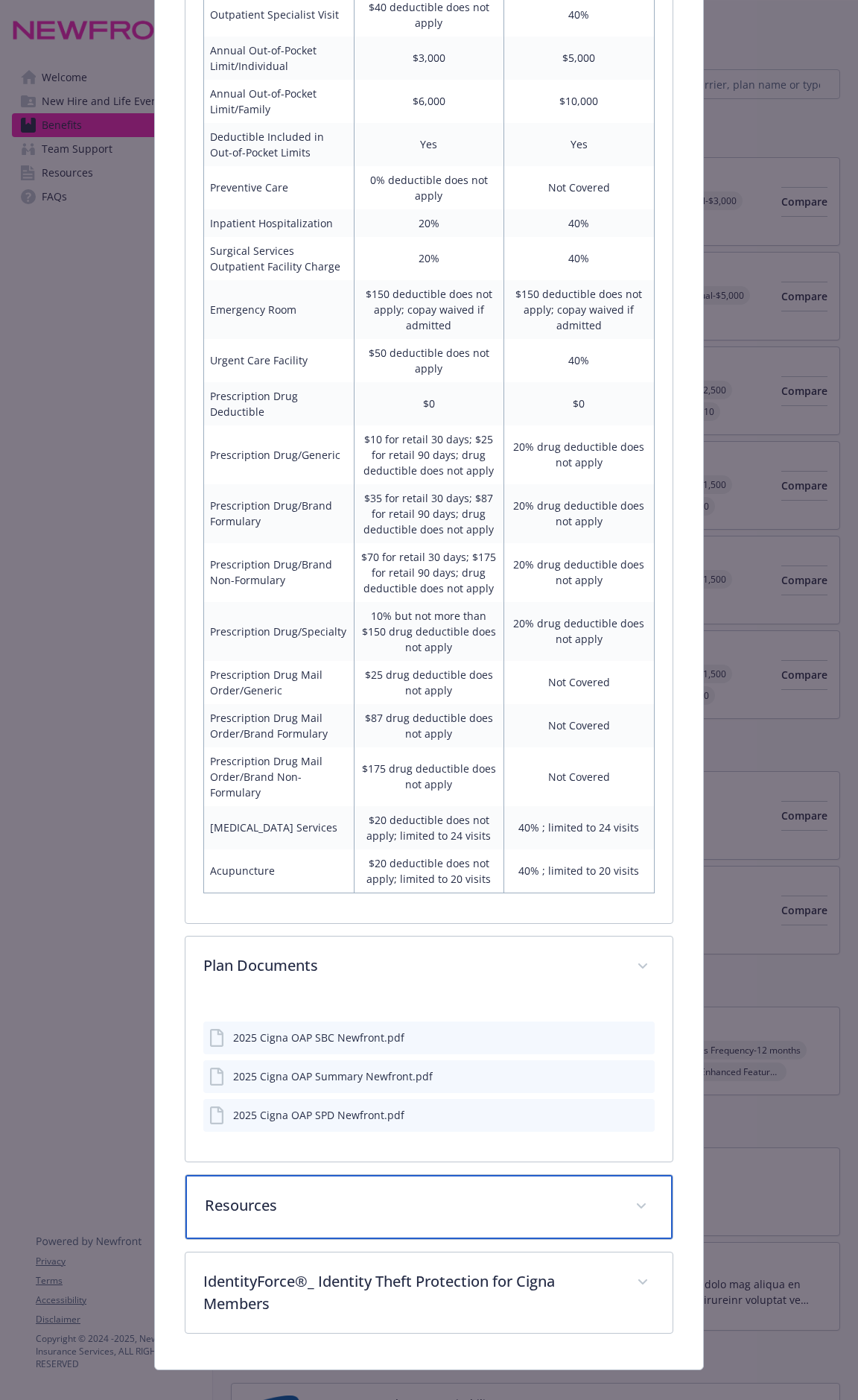
click at [392, 732] on p "Resources" at bounding box center [411, 1206] width 412 height 22
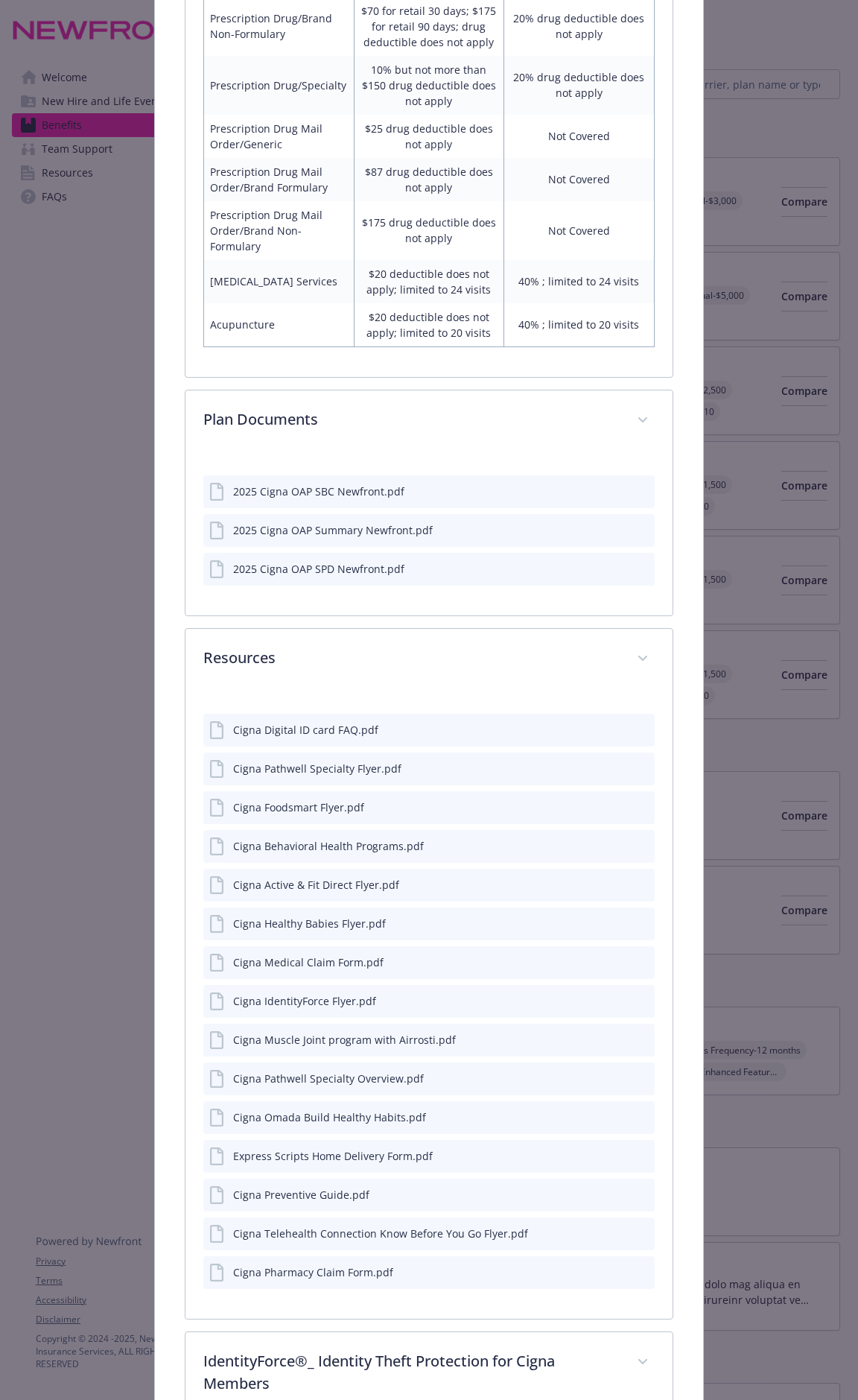
scroll to position [4944, 0]
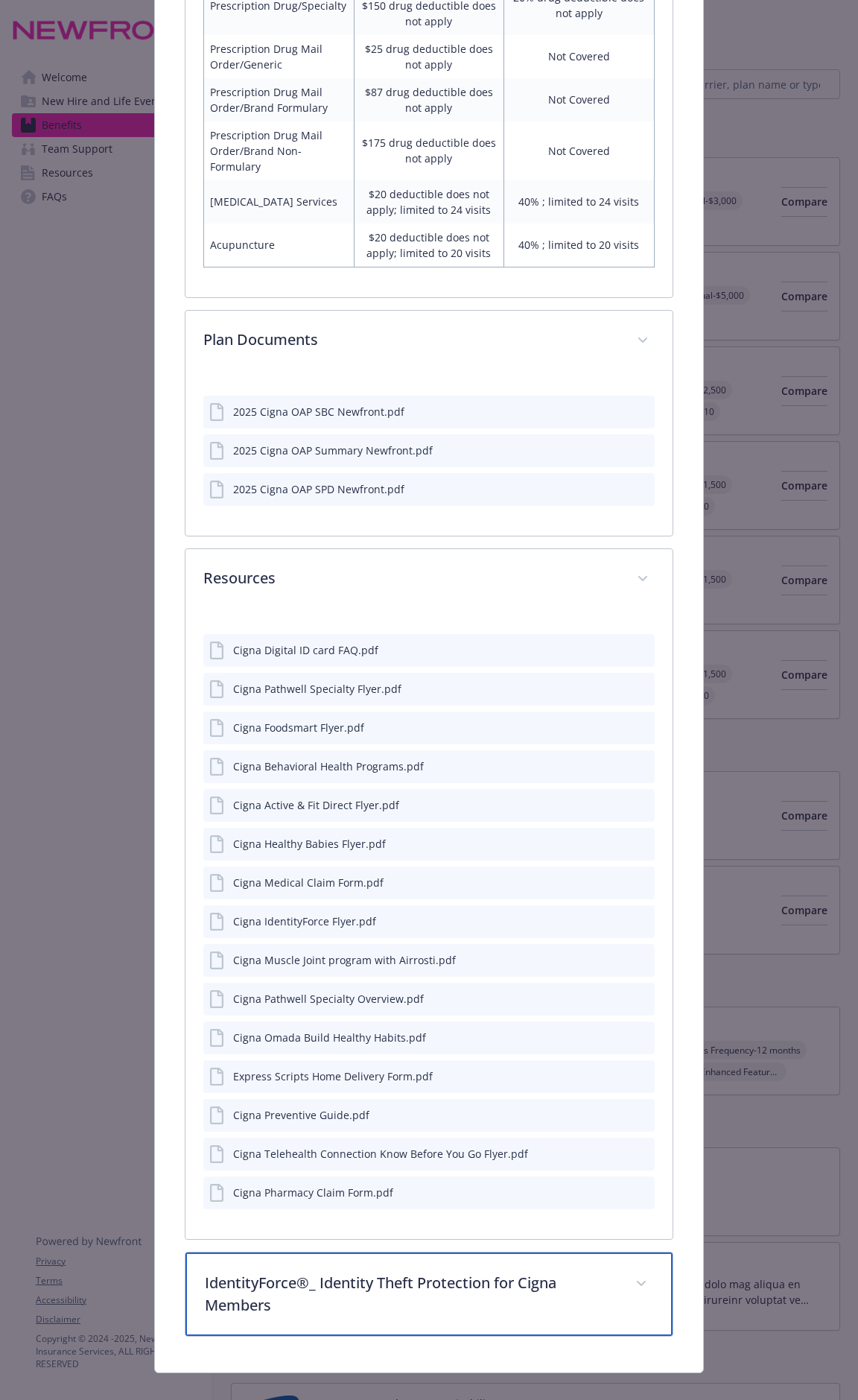
click at [398, 732] on p "IdentityForce®_ Identity Theft Protection for Cigna Members" at bounding box center [411, 1294] width 412 height 45
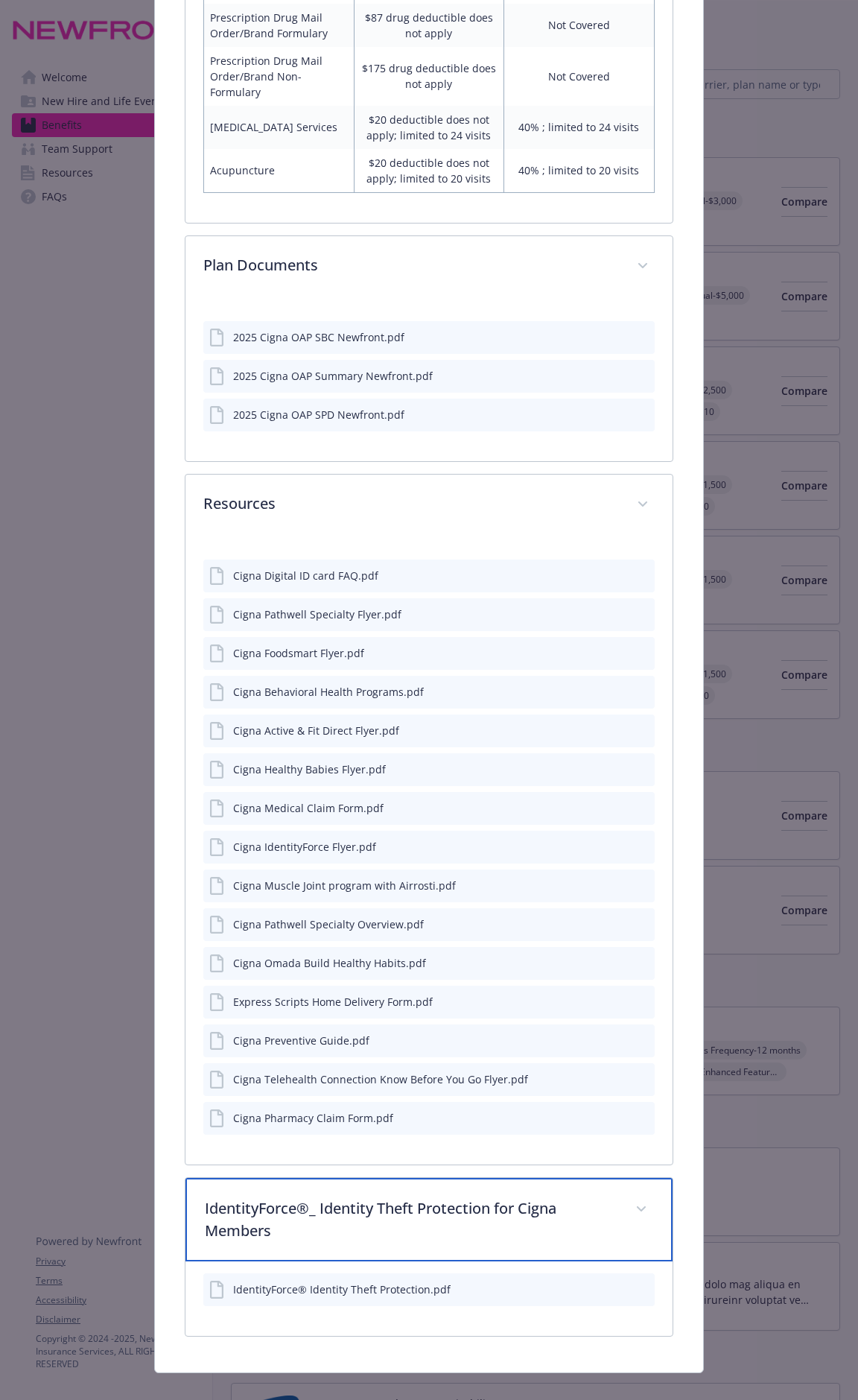
scroll to position [5021, 0]
